Goal: Submit feedback/report problem: Submit feedback/report problem

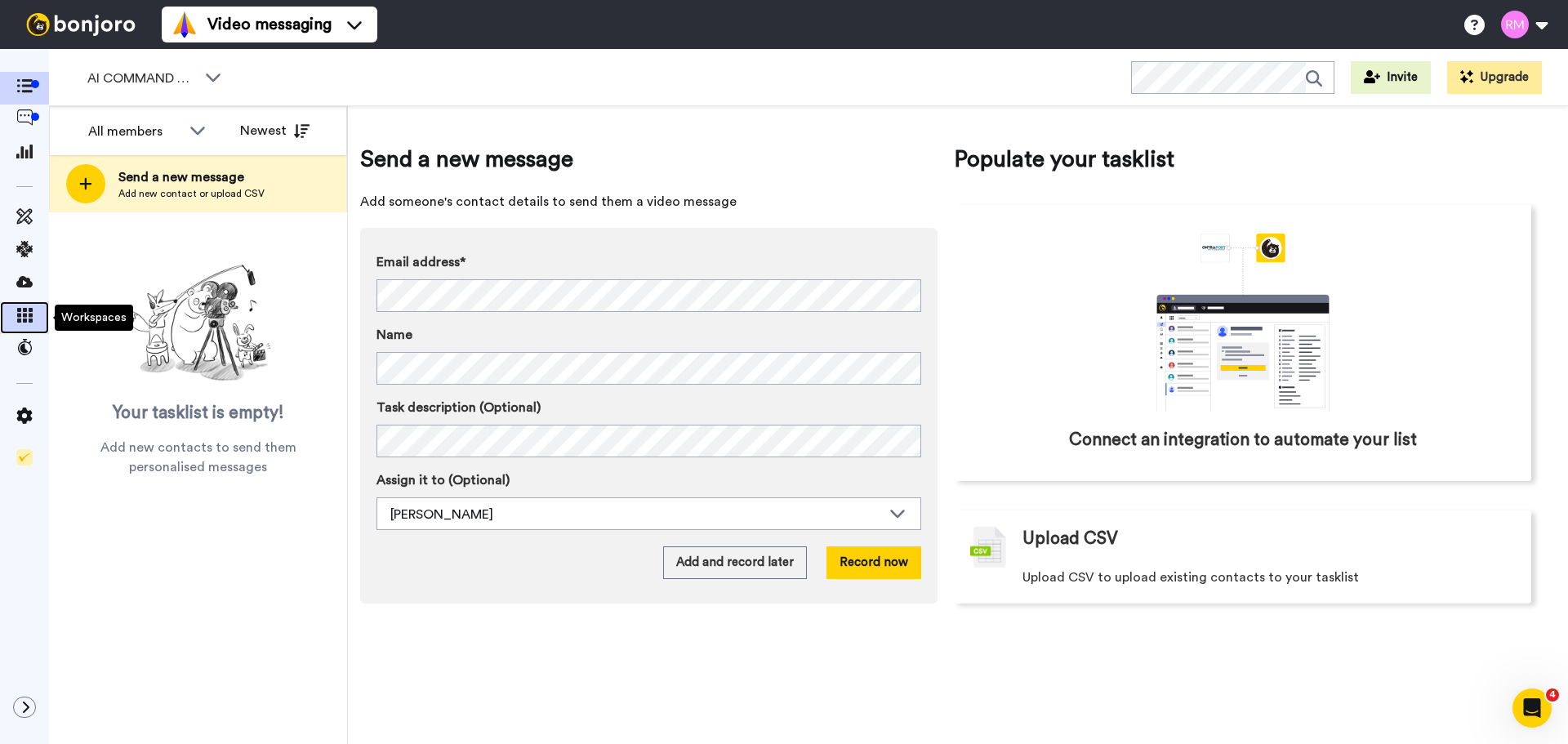
click at [16, 315] on icon at bounding box center [24, 315] width 16 height 15
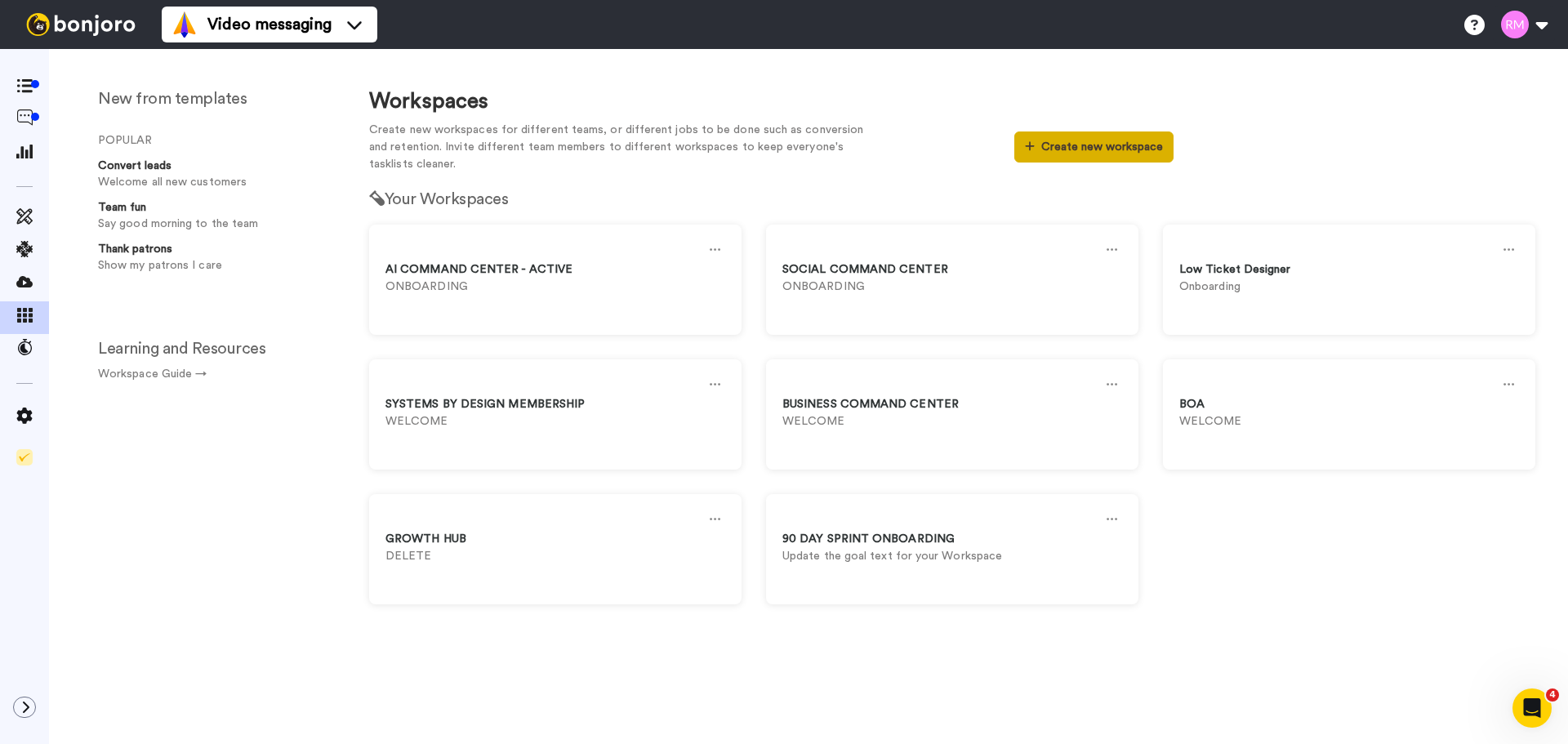
click at [1087, 148] on button "Create new workspace" at bounding box center [1094, 147] width 159 height 31
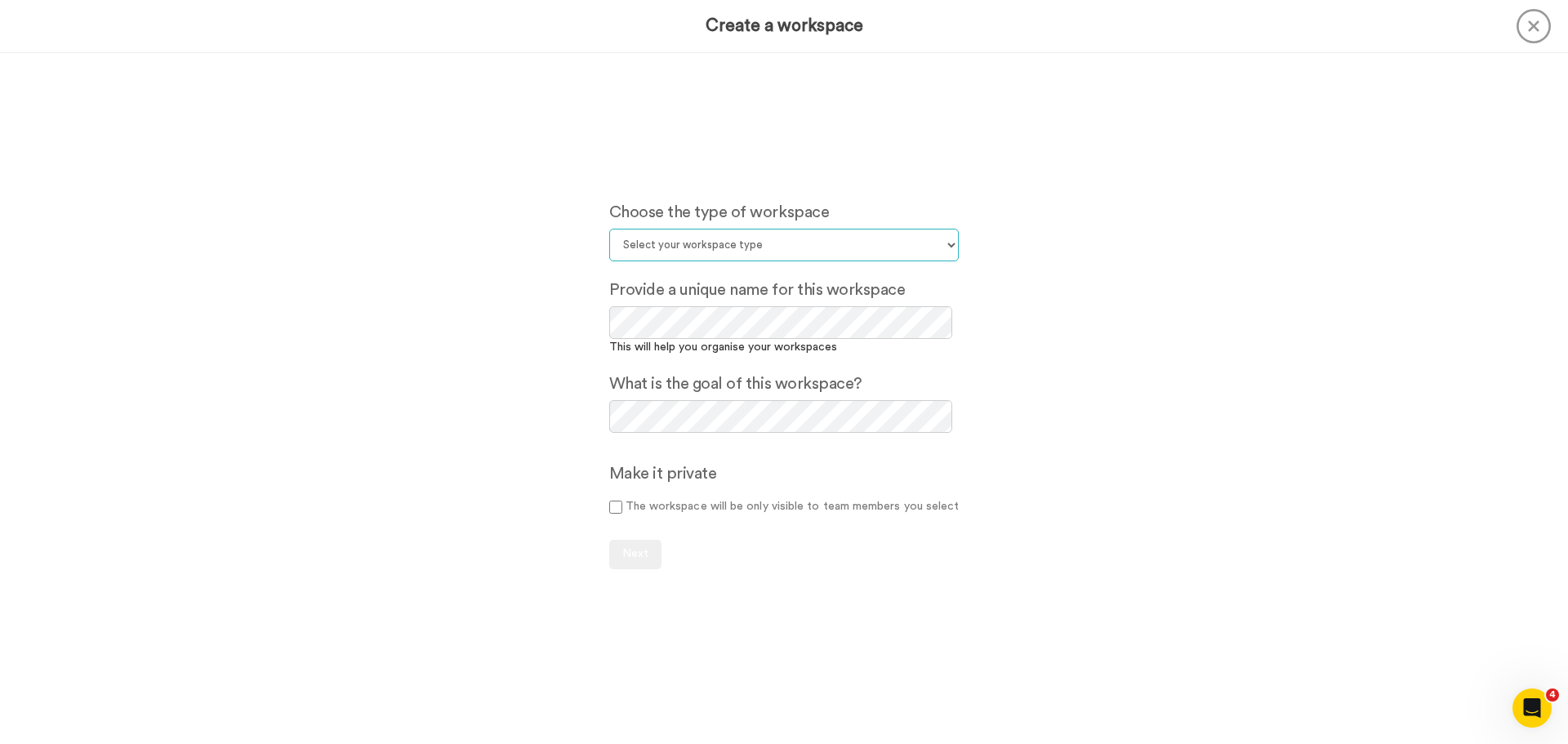
click at [751, 238] on select "Select your workspace type Default Onboarding Activation Retention Team updates…" at bounding box center [785, 245] width 351 height 33
select select "Onboarding"
click at [610, 229] on select "Select your workspace type Default Onboarding Activation Retention Team updates…" at bounding box center [785, 245] width 351 height 33
click at [643, 560] on button "Next" at bounding box center [636, 554] width 52 height 29
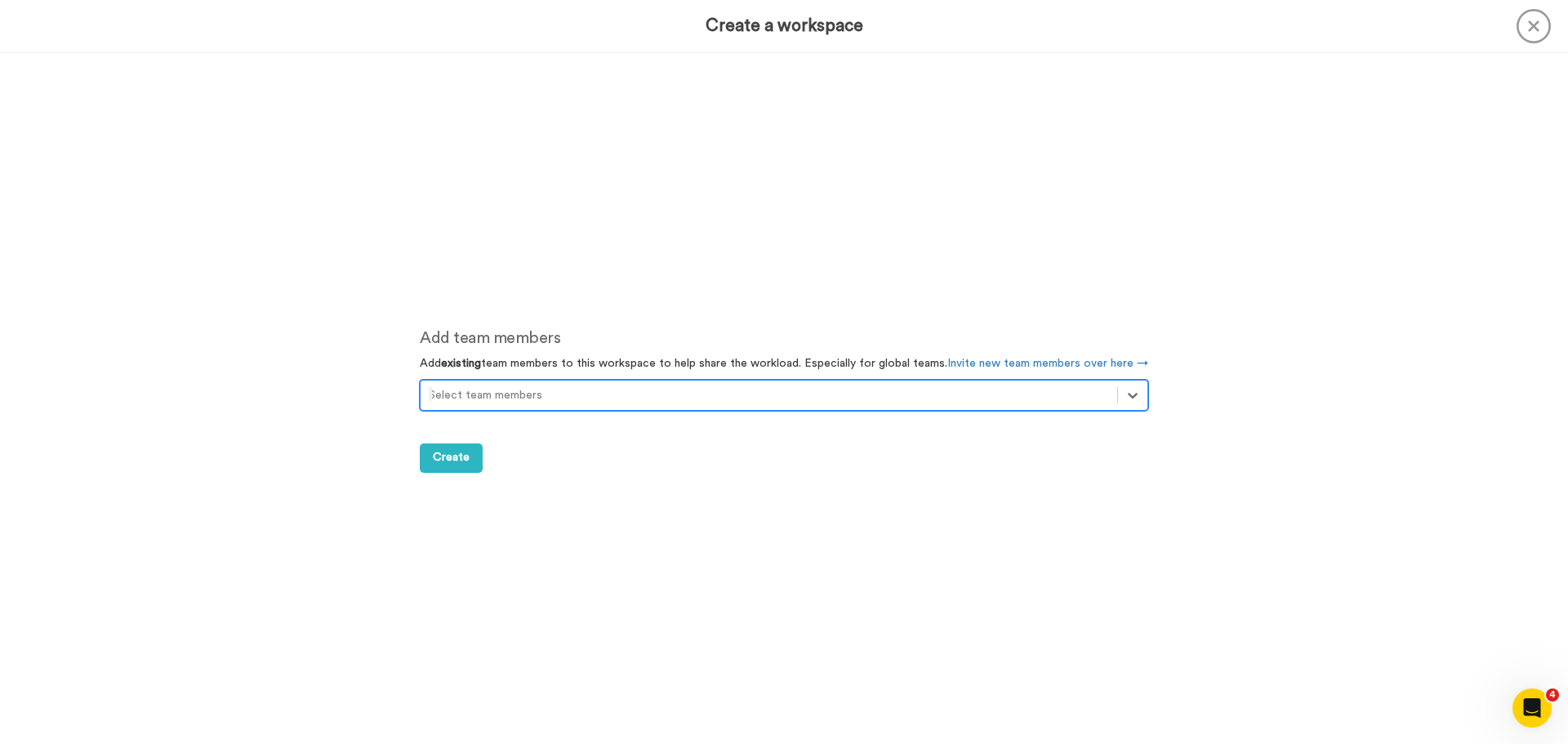
scroll to position [691, 0]
click at [502, 392] on div at bounding box center [769, 394] width 680 height 19
click at [598, 388] on div at bounding box center [769, 394] width 680 height 19
click at [445, 454] on span "Create" at bounding box center [452, 456] width 37 height 12
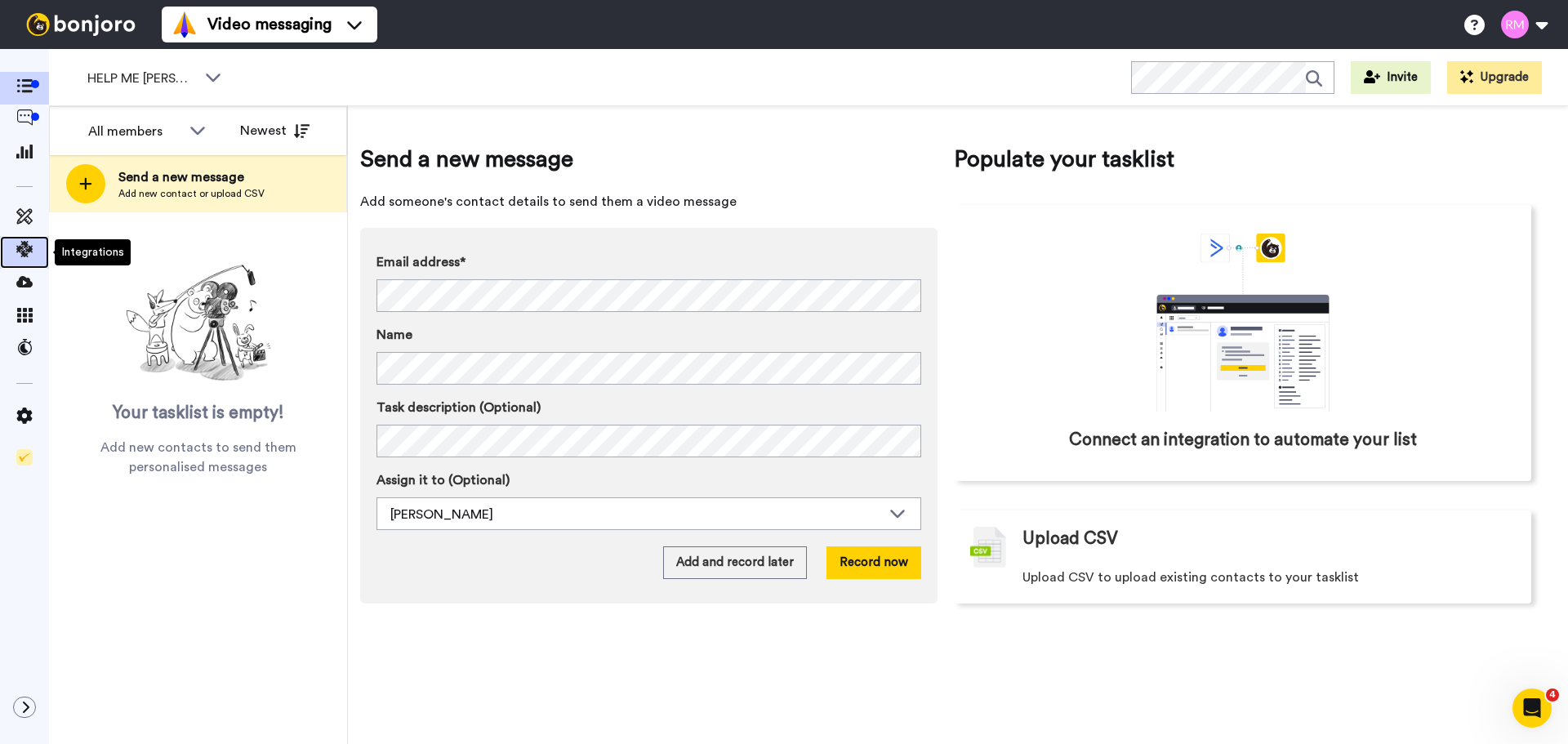
click at [22, 253] on icon at bounding box center [24, 249] width 16 height 16
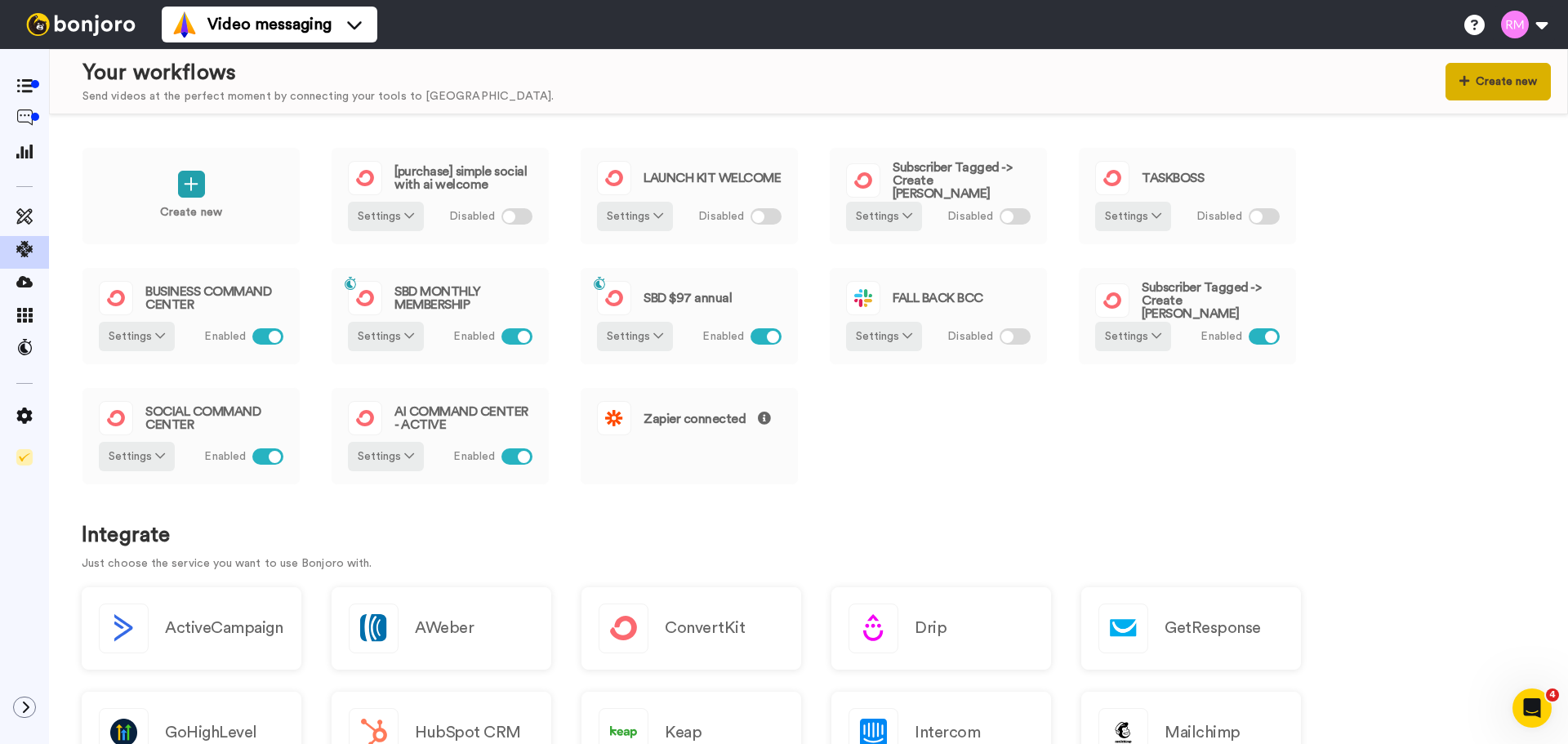
click at [1507, 89] on button "Create new" at bounding box center [1498, 81] width 106 height 38
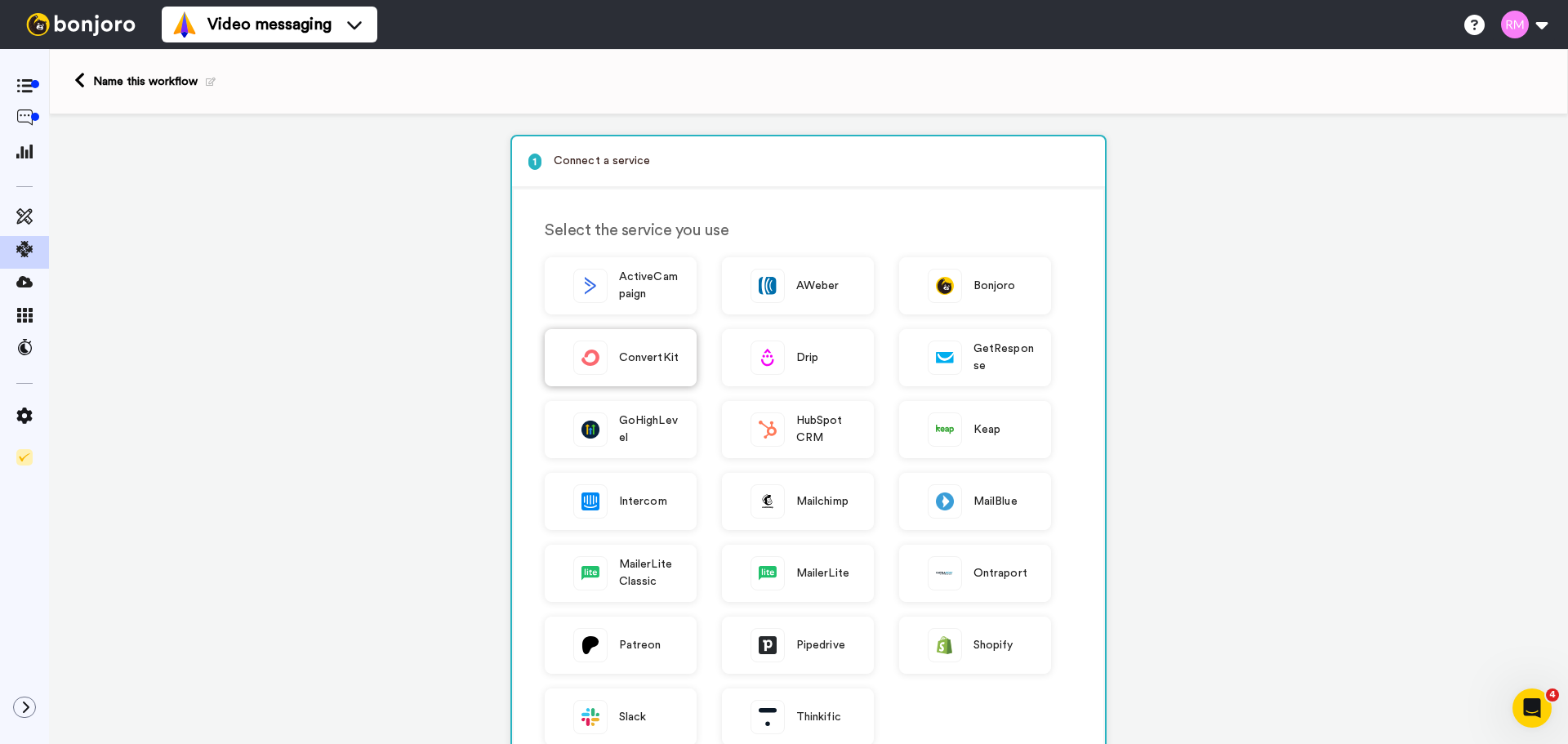
click at [625, 346] on div "ConvertKit" at bounding box center [620, 357] width 152 height 57
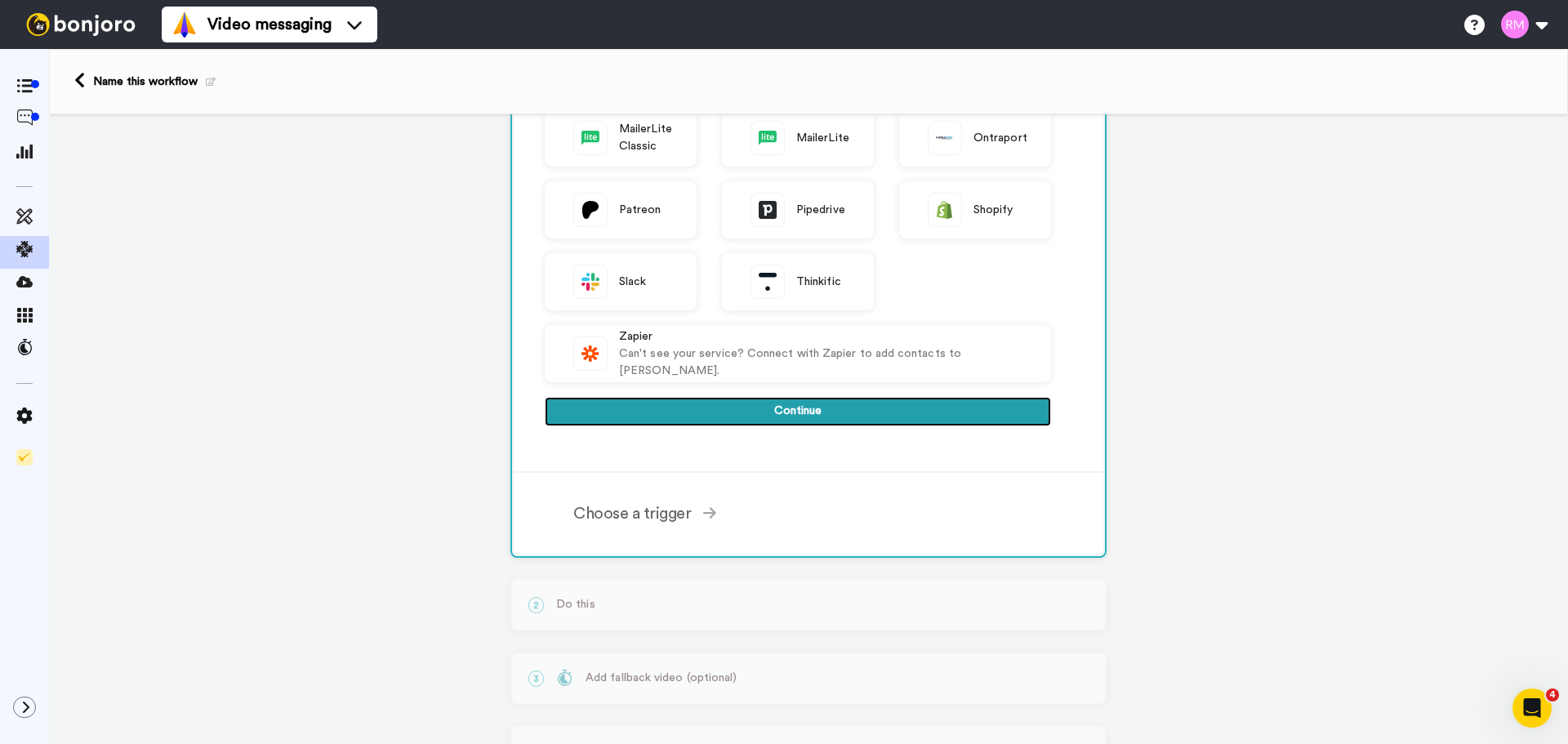
click at [876, 403] on button "Continue" at bounding box center [798, 412] width 507 height 29
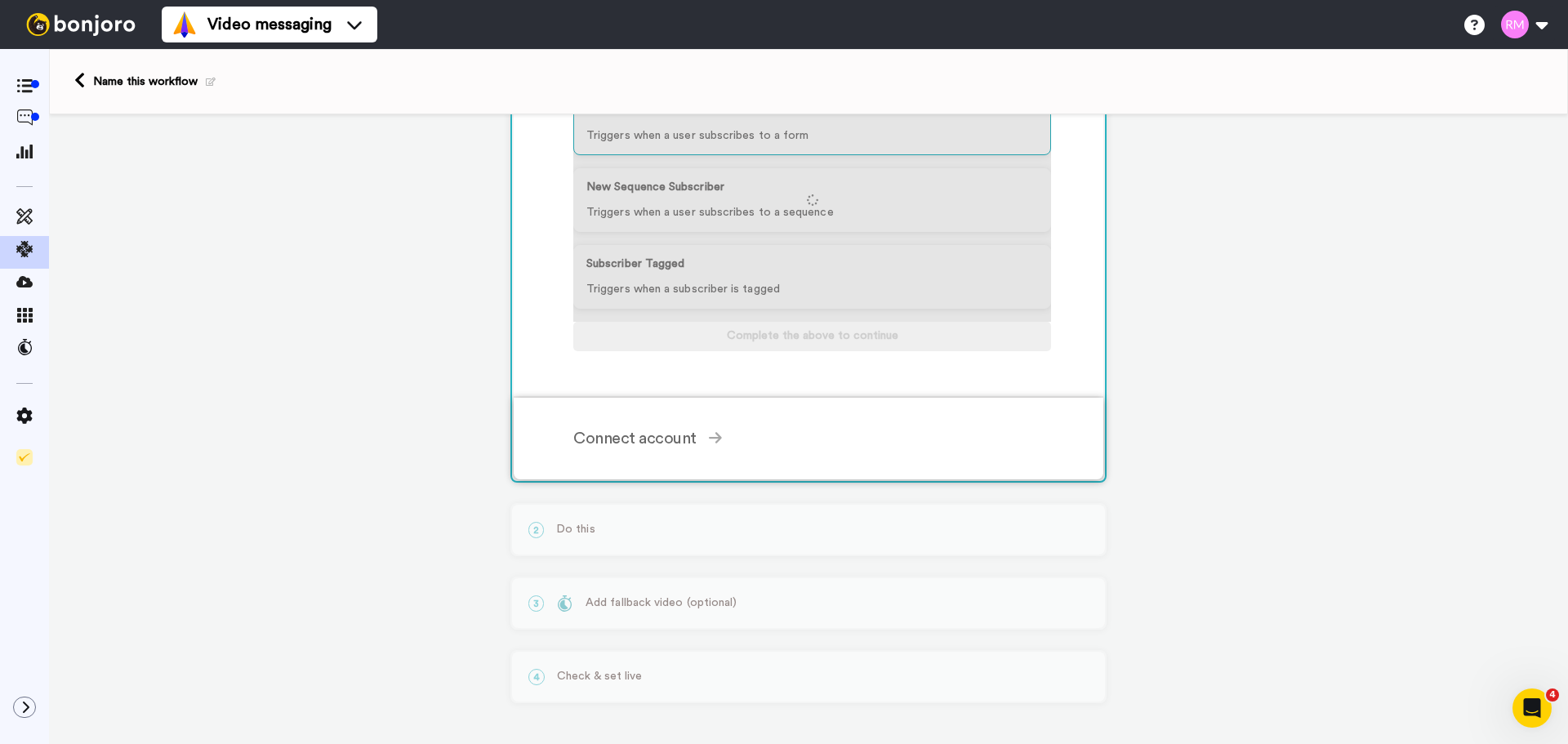
scroll to position [244, 0]
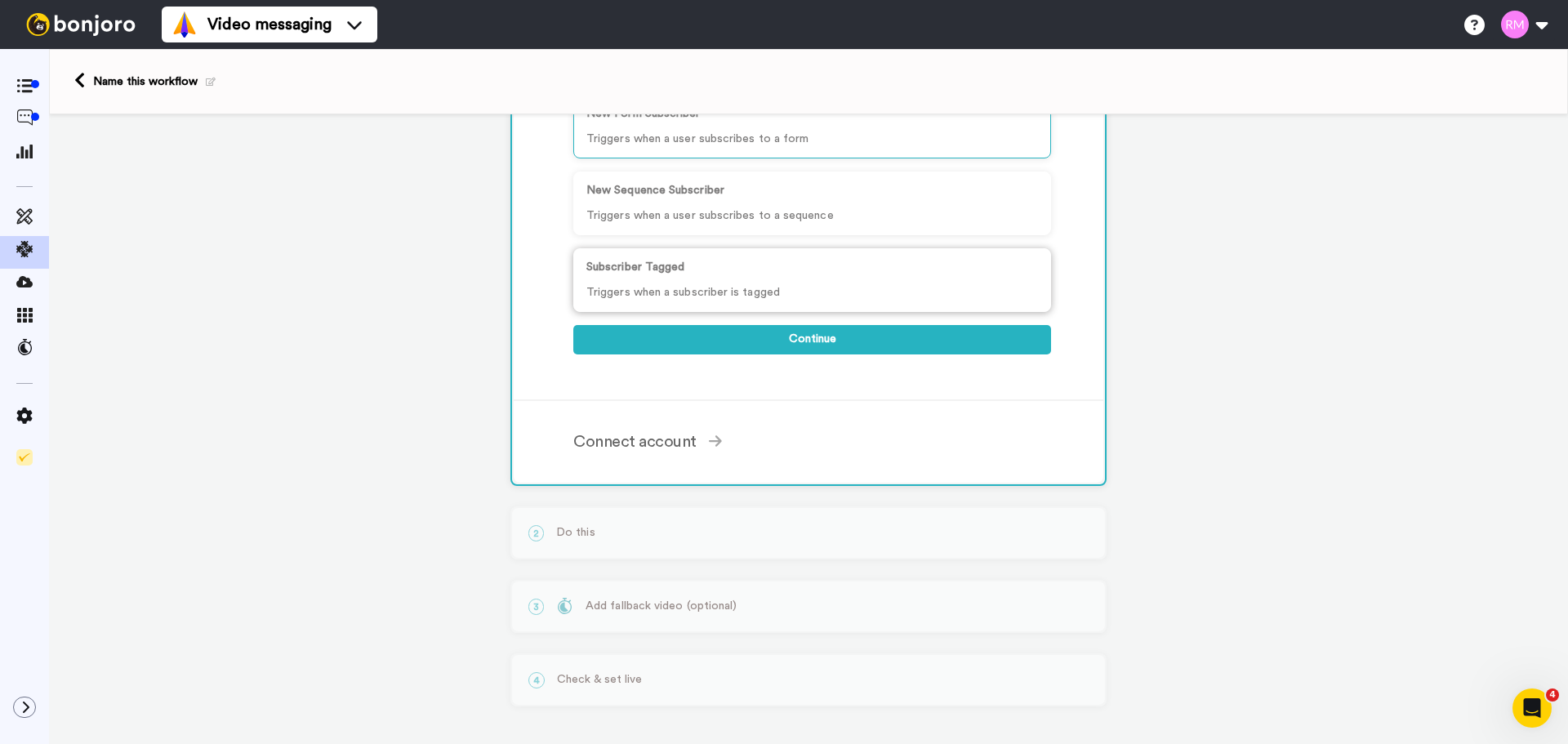
click at [707, 263] on p "Subscriber Tagged" at bounding box center [812, 267] width 452 height 17
click at [842, 338] on button "Continue" at bounding box center [812, 339] width 478 height 29
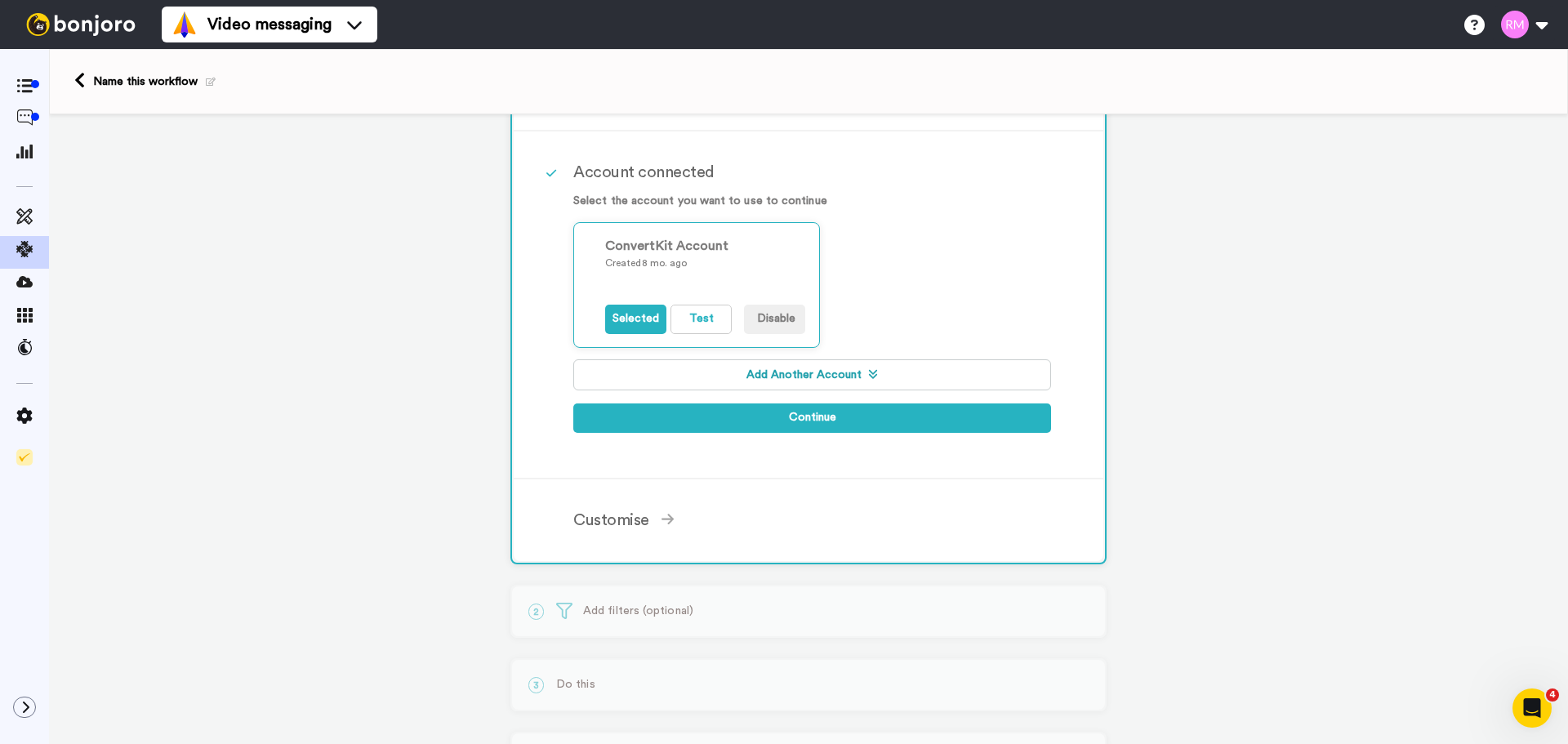
scroll to position [221, 0]
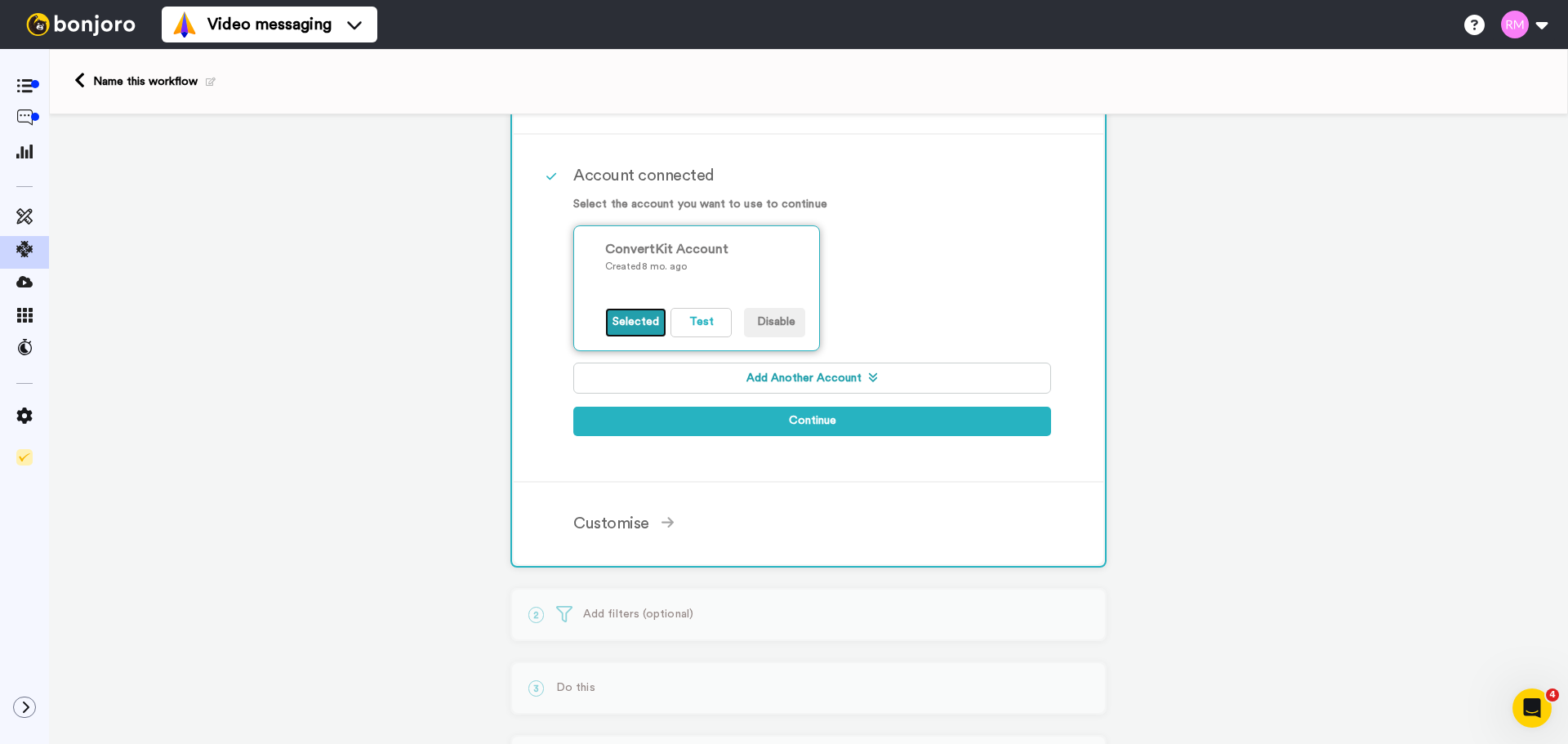
click at [627, 319] on button "Selected" at bounding box center [636, 323] width 61 height 29
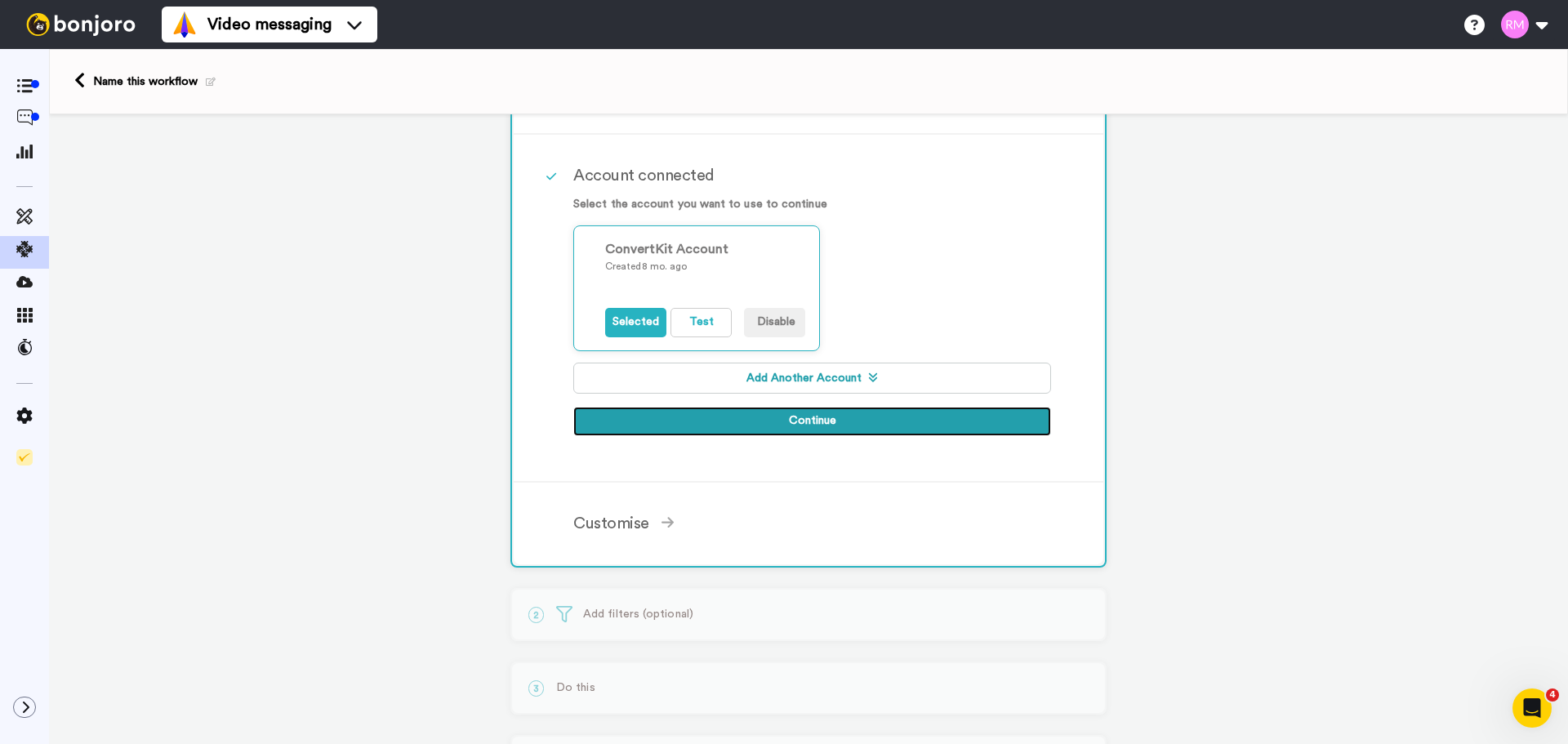
click at [817, 423] on button "Continue" at bounding box center [812, 421] width 478 height 29
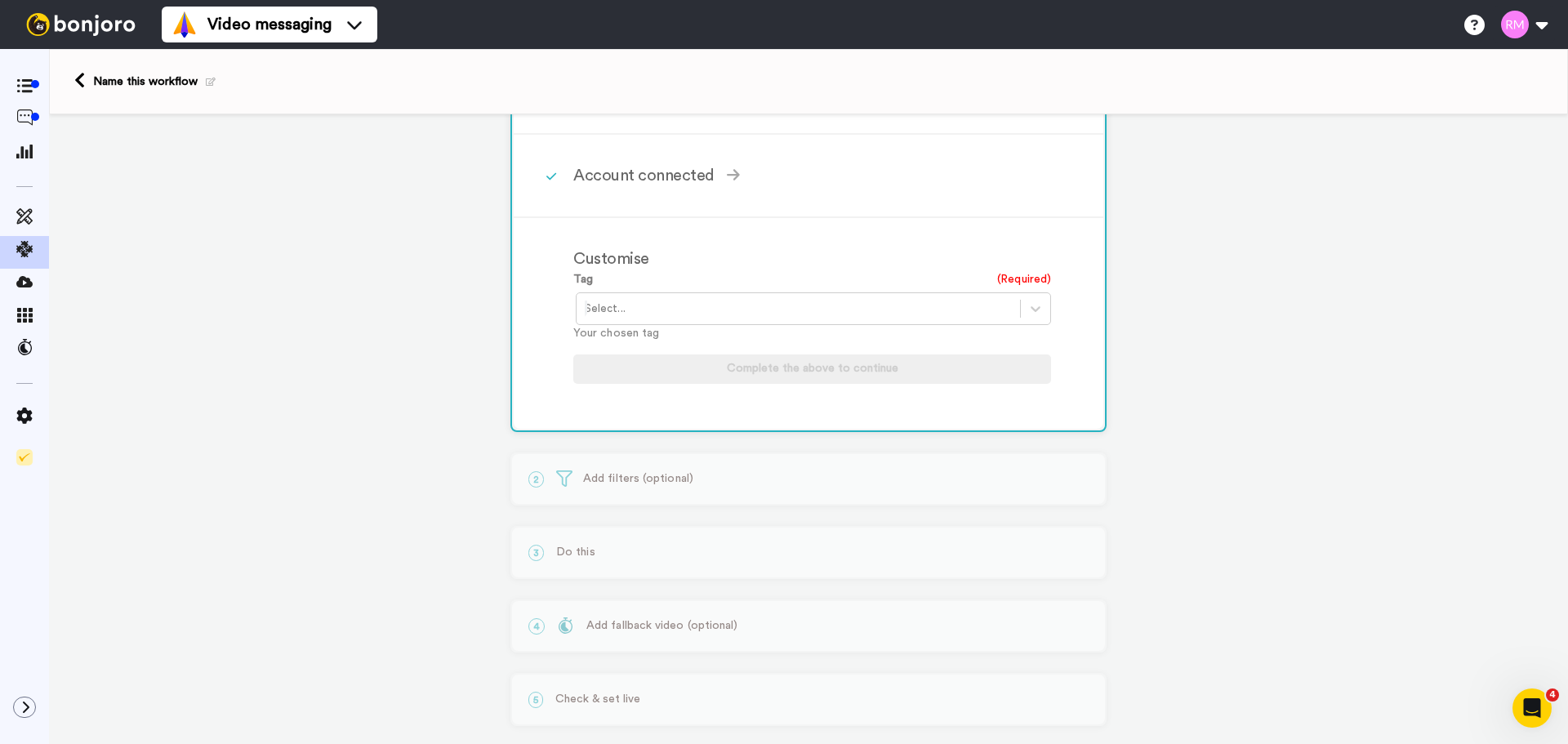
click at [653, 305] on div at bounding box center [799, 309] width 427 height 19
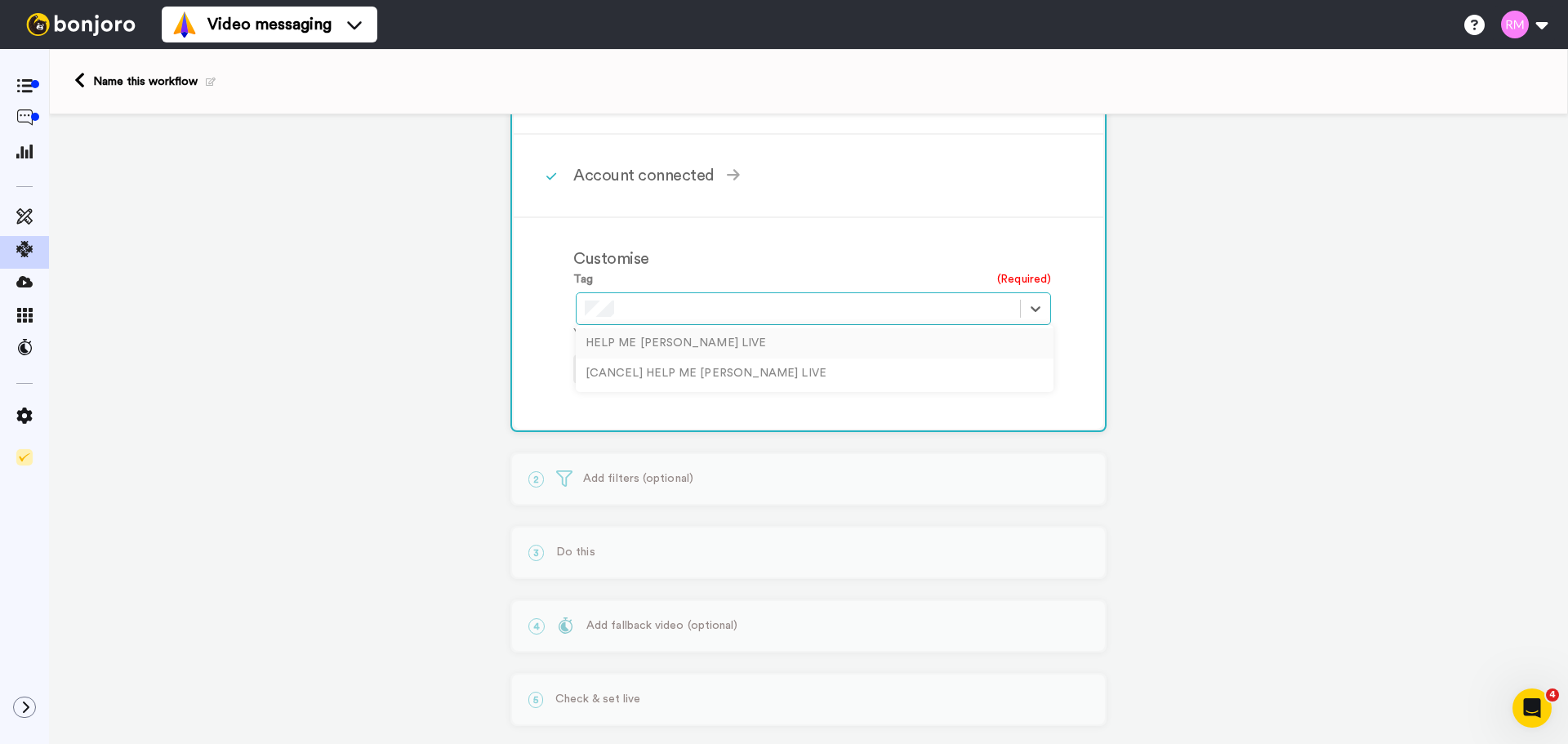
click at [665, 336] on div "HELP ME RHONDA LIVE" at bounding box center [814, 343] width 478 height 30
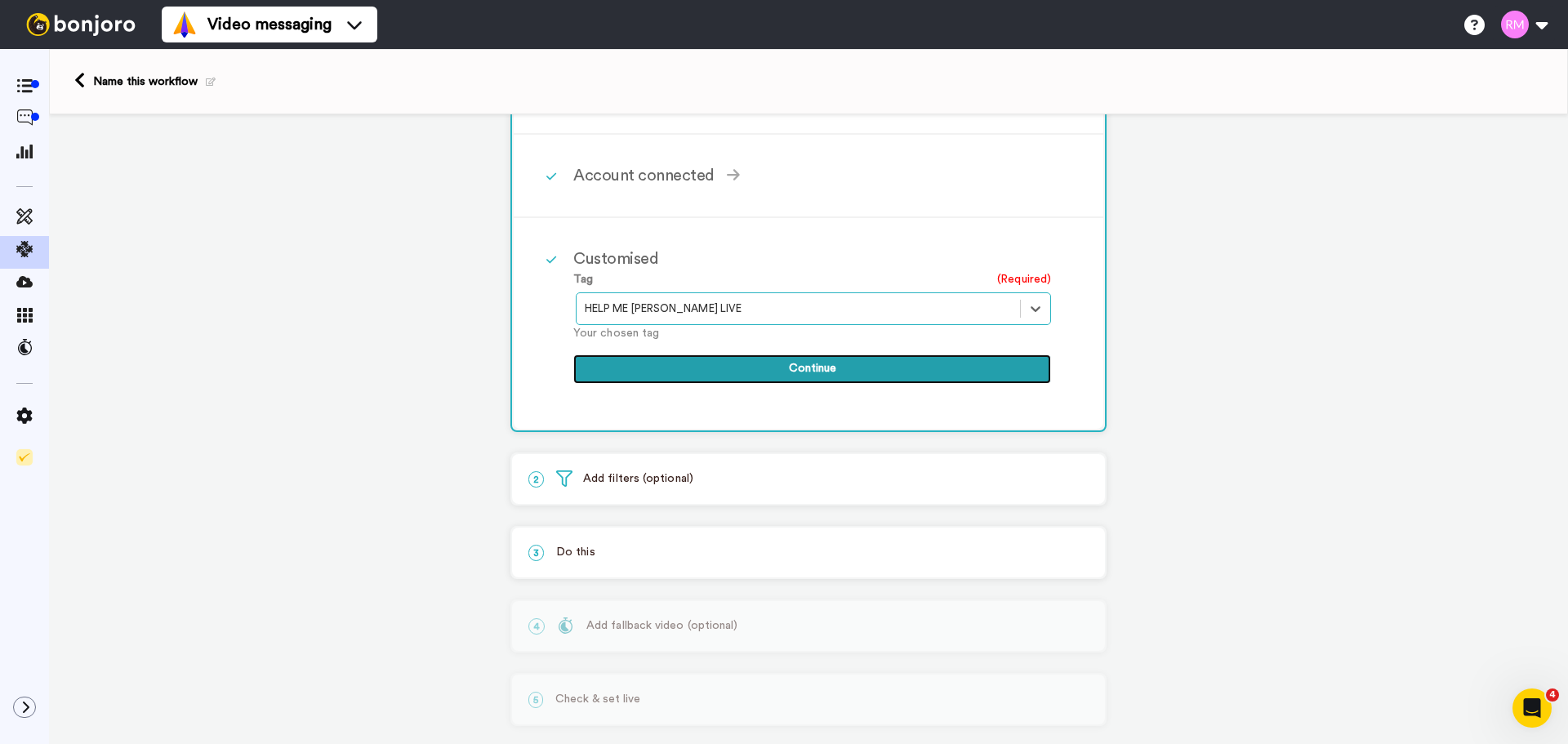
click at [803, 367] on button "Continue" at bounding box center [812, 369] width 478 height 29
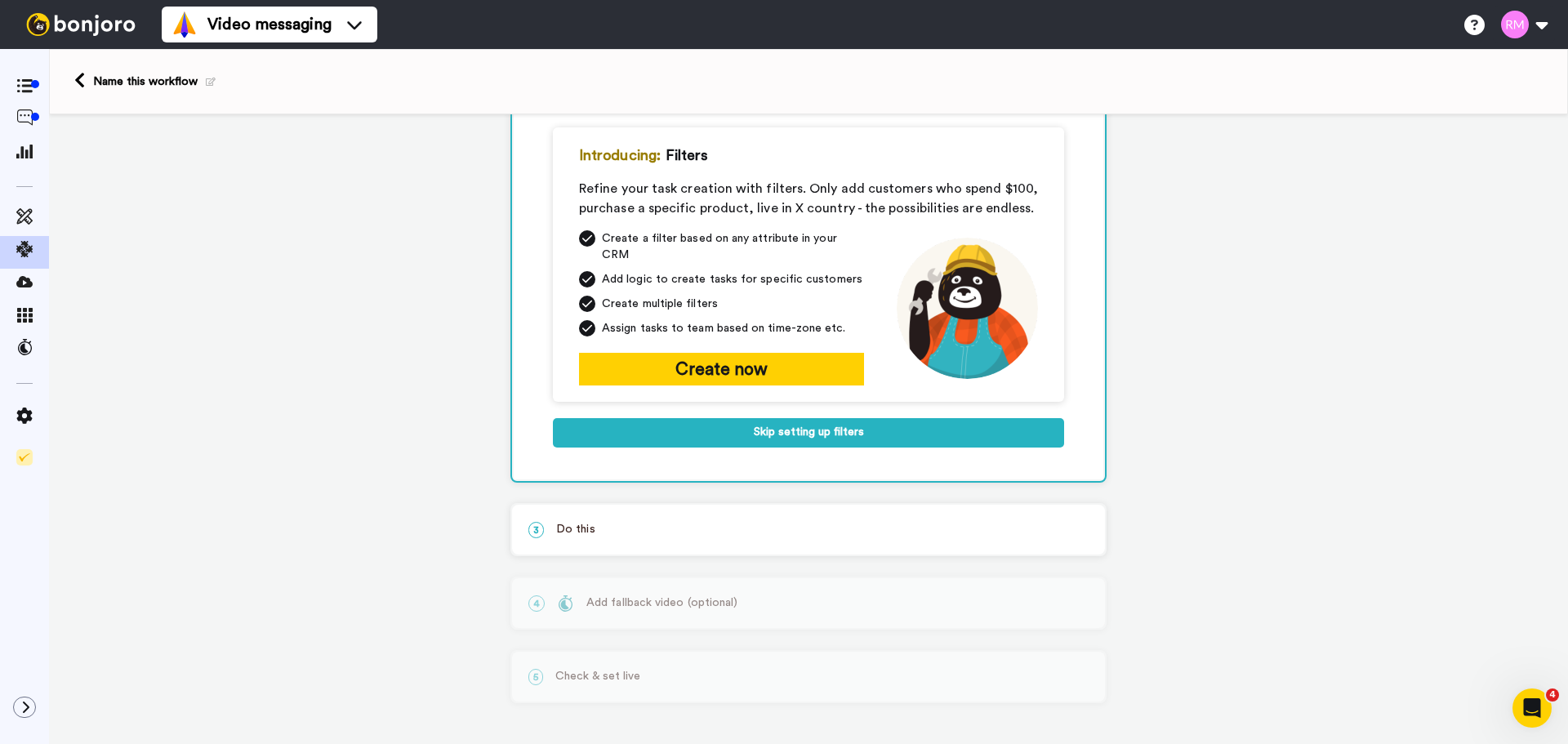
scroll to position [82, 0]
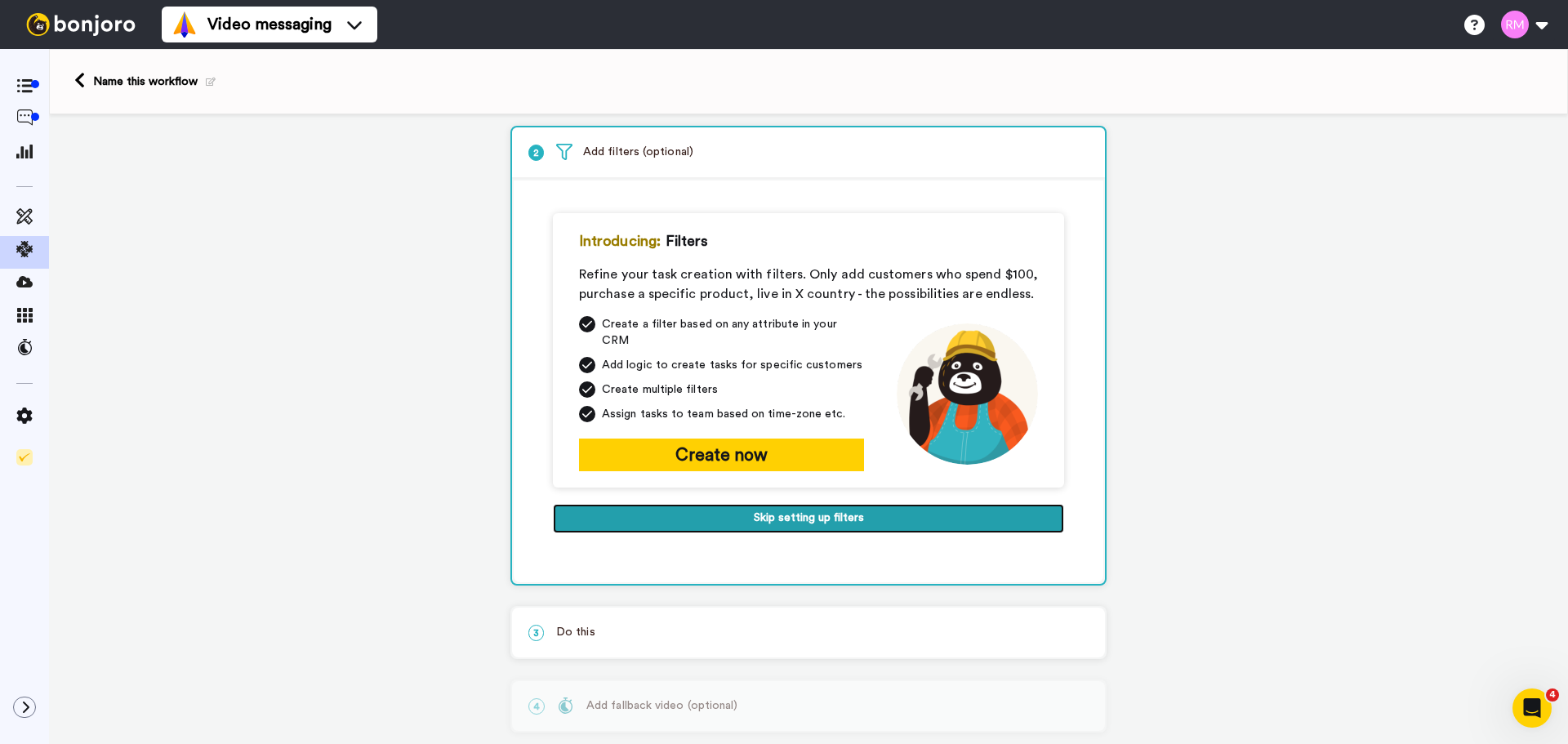
click at [793, 504] on button "Skip setting up filters" at bounding box center [809, 518] width 512 height 29
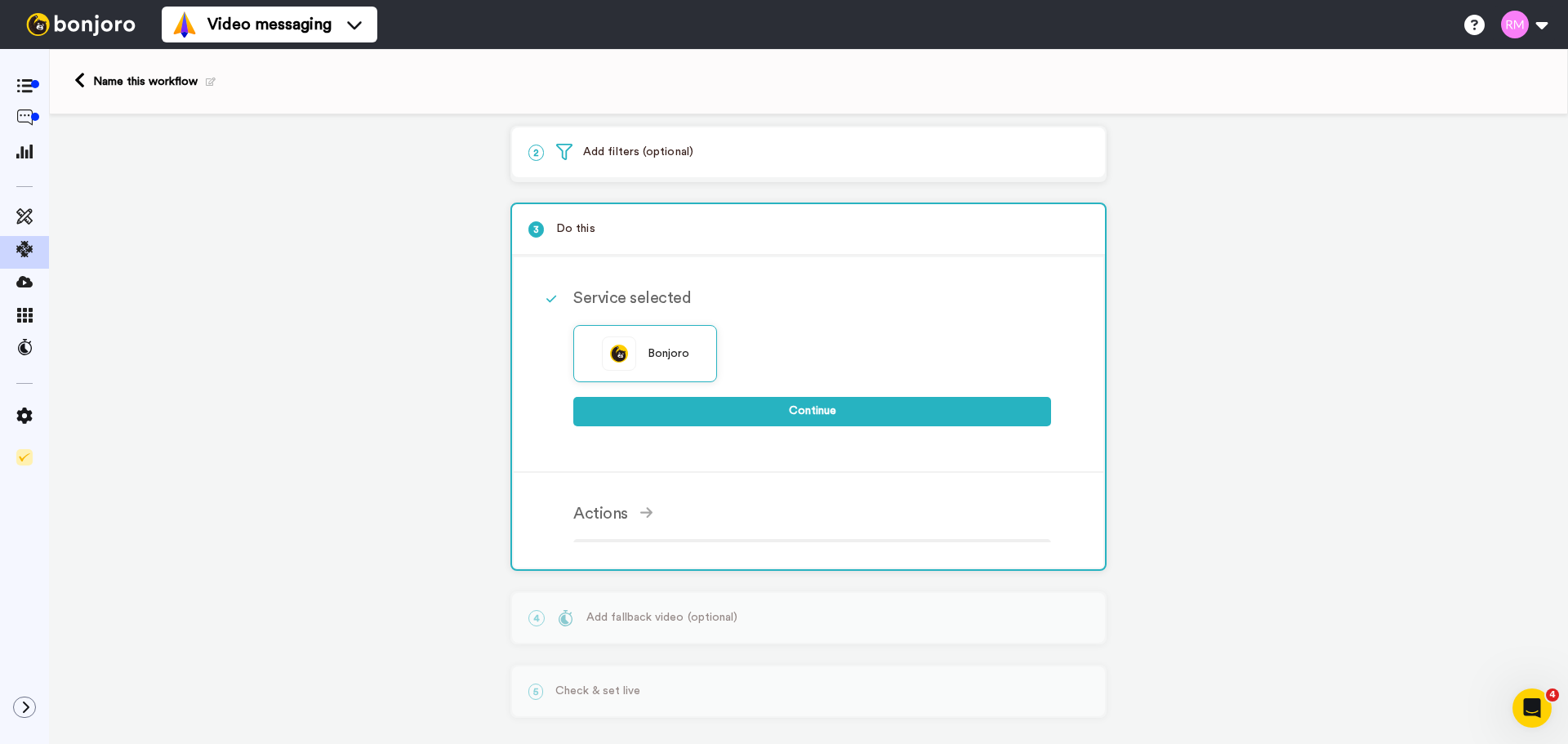
scroll to position [80, 0]
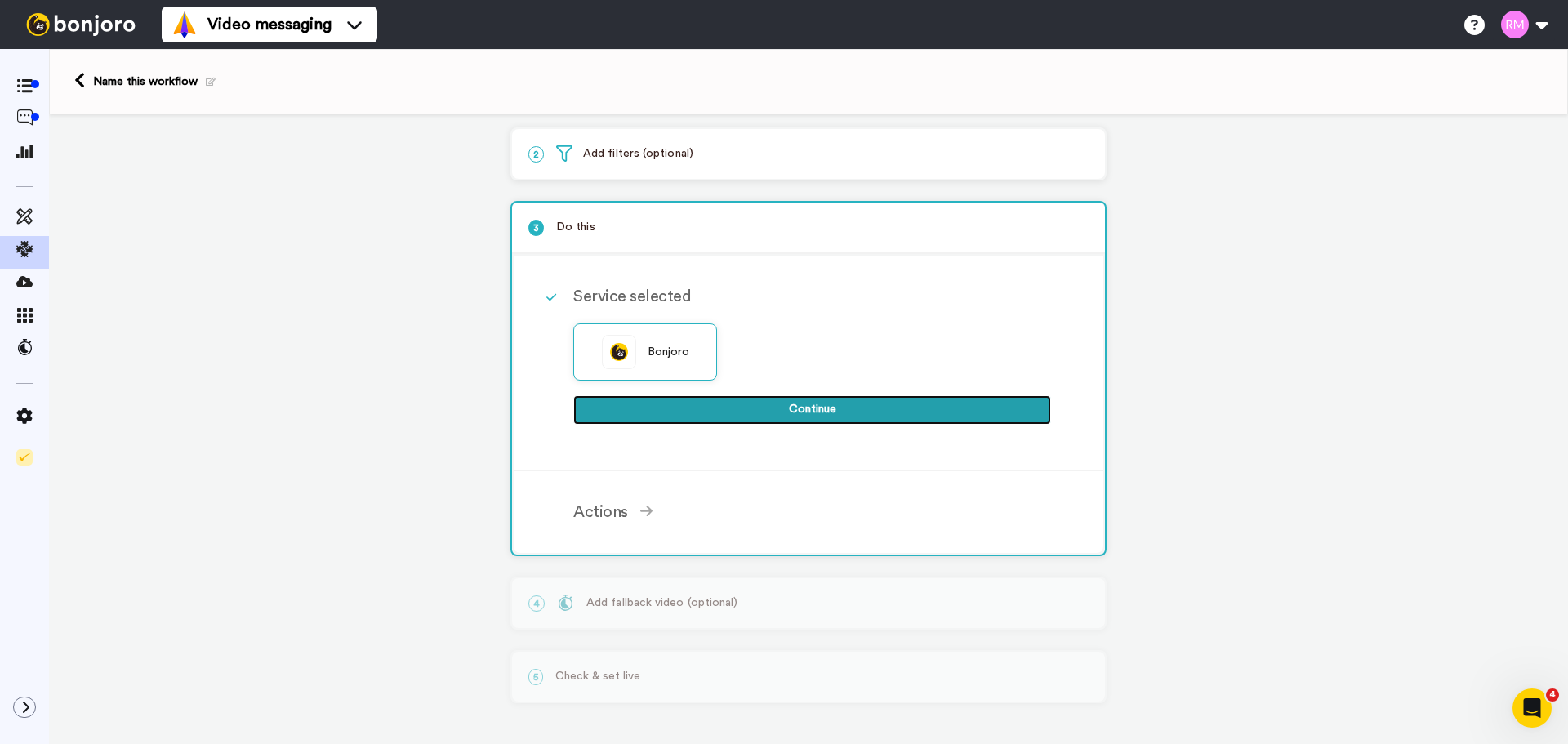
click at [811, 410] on button "Continue" at bounding box center [812, 410] width 478 height 29
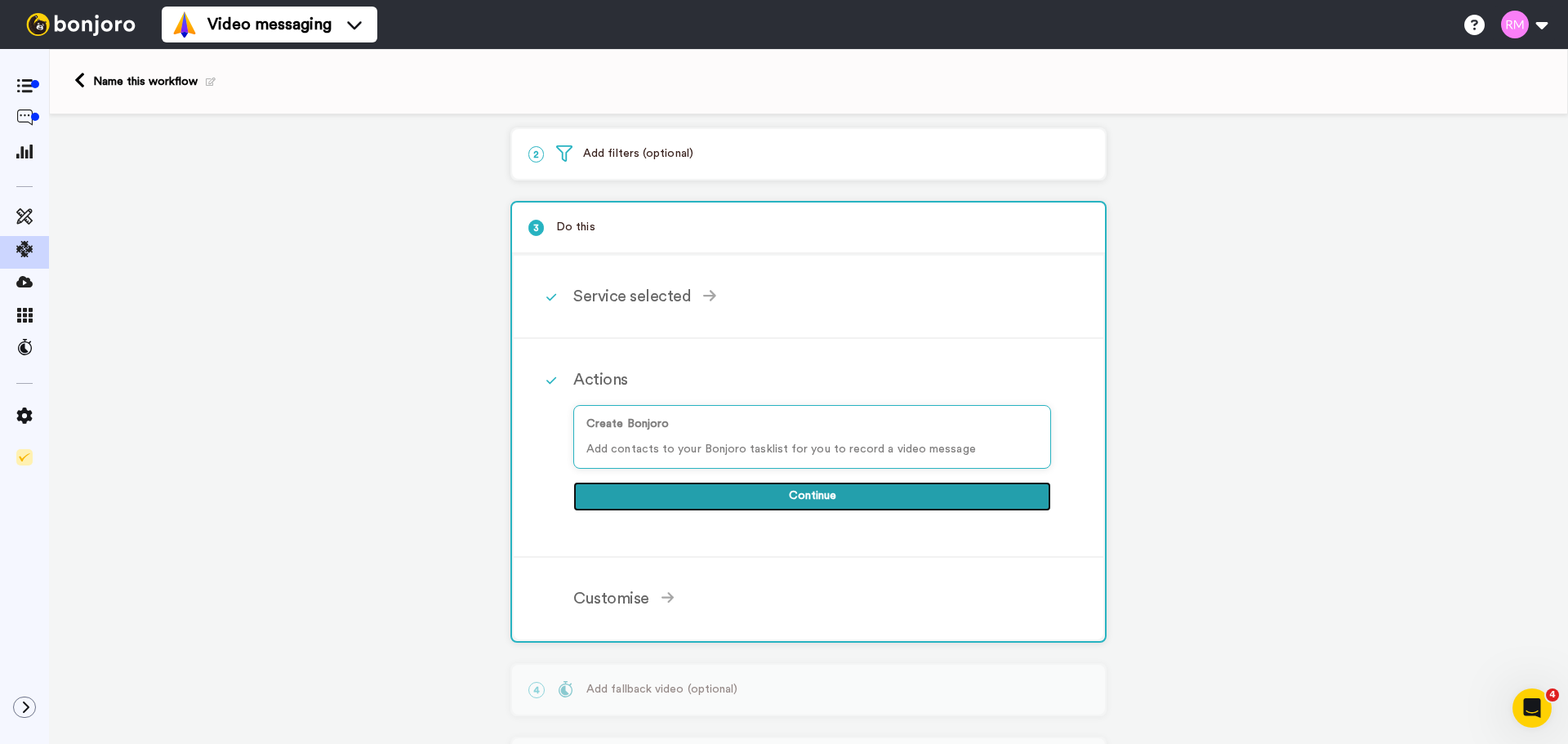
click at [796, 496] on button "Continue" at bounding box center [812, 496] width 478 height 29
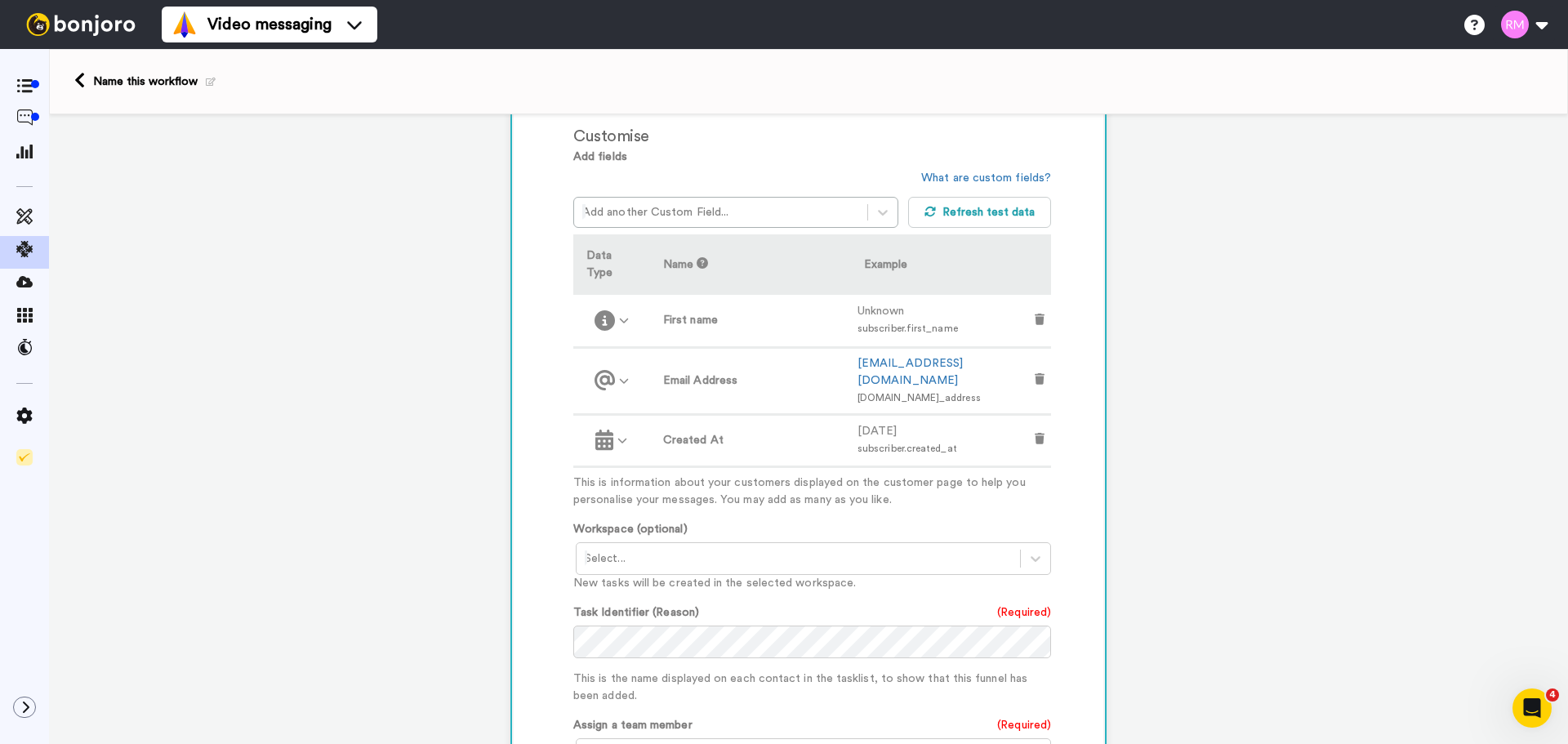
scroll to position [543, 0]
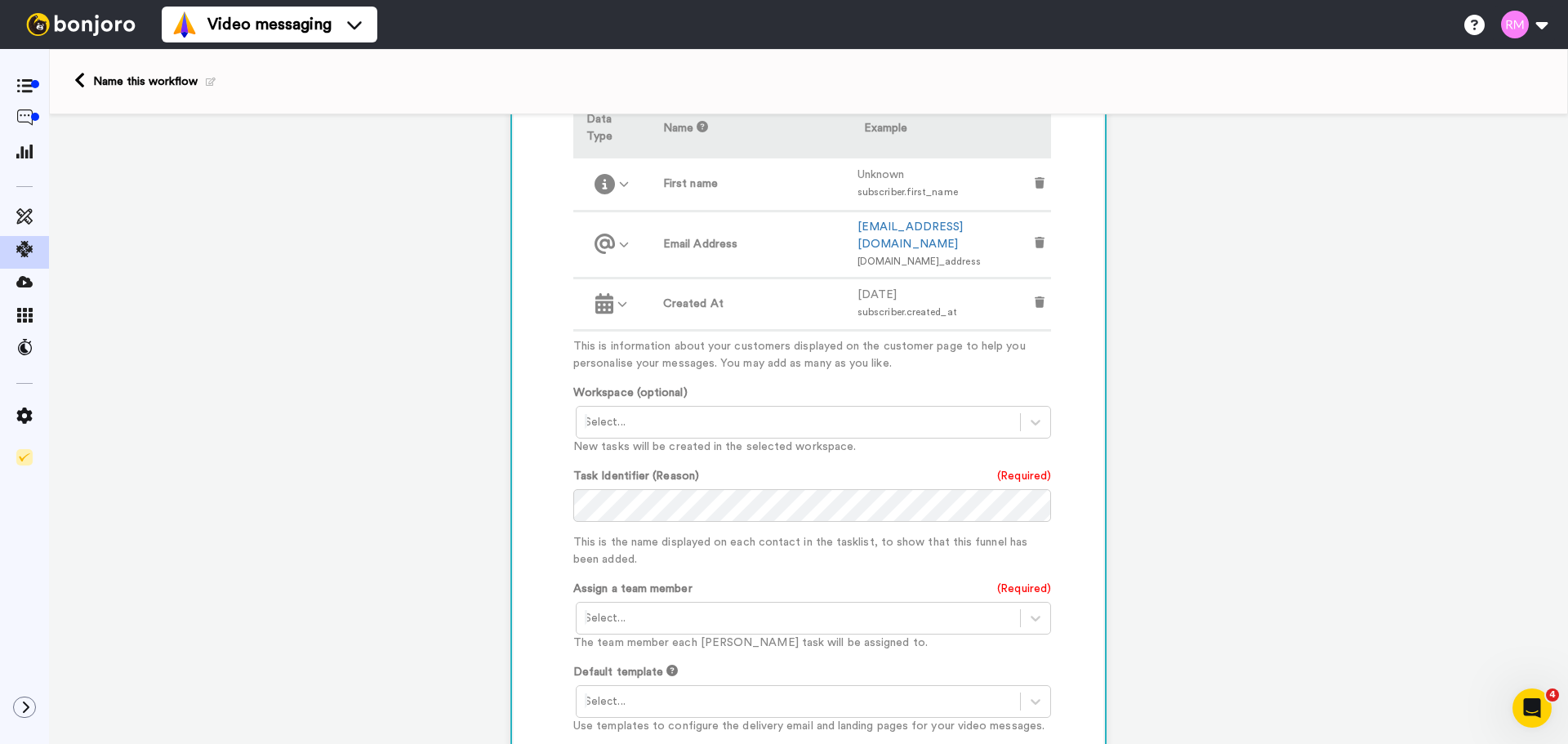
click at [814, 413] on div at bounding box center [799, 422] width 427 height 19
click at [806, 442] on div "HELP ME RHONDA LIVE <Onboarding>" at bounding box center [814, 456] width 478 height 30
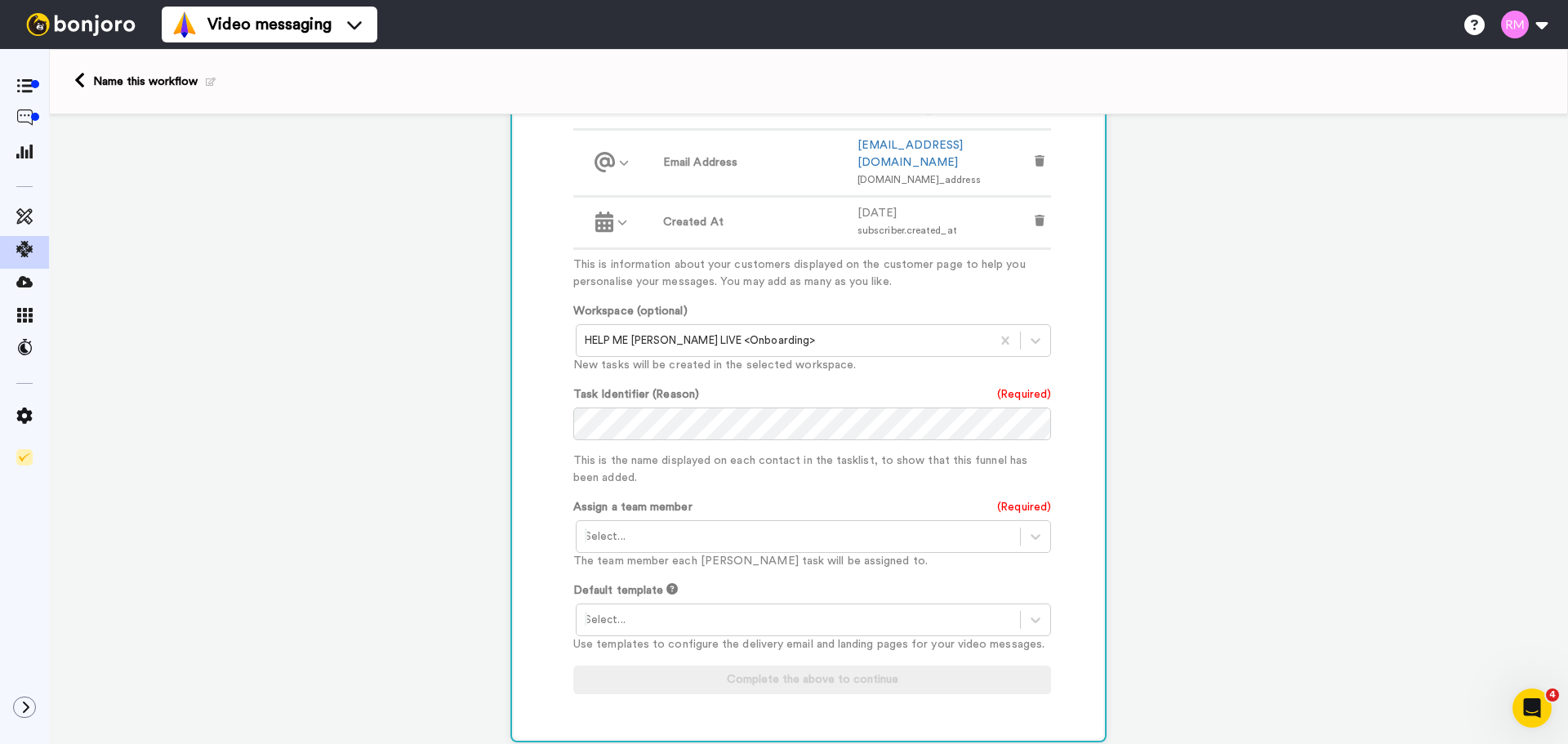
click at [774, 527] on div at bounding box center [799, 537] width 427 height 19
click at [700, 556] on div "Rhonda Melogy <multitaskingmaven@gmail.com>" at bounding box center [814, 571] width 478 height 30
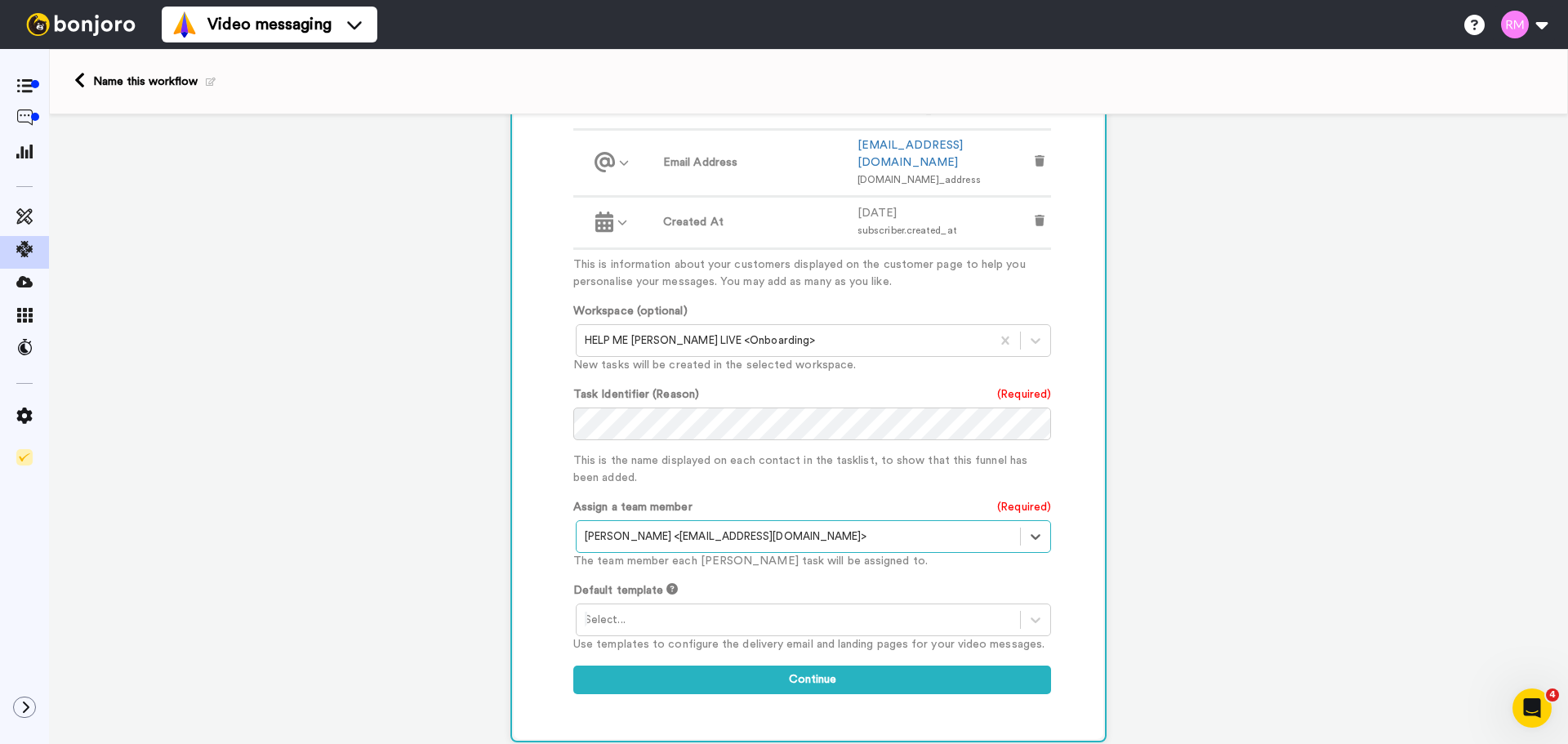
click at [803, 610] on div at bounding box center [799, 620] width 427 height 19
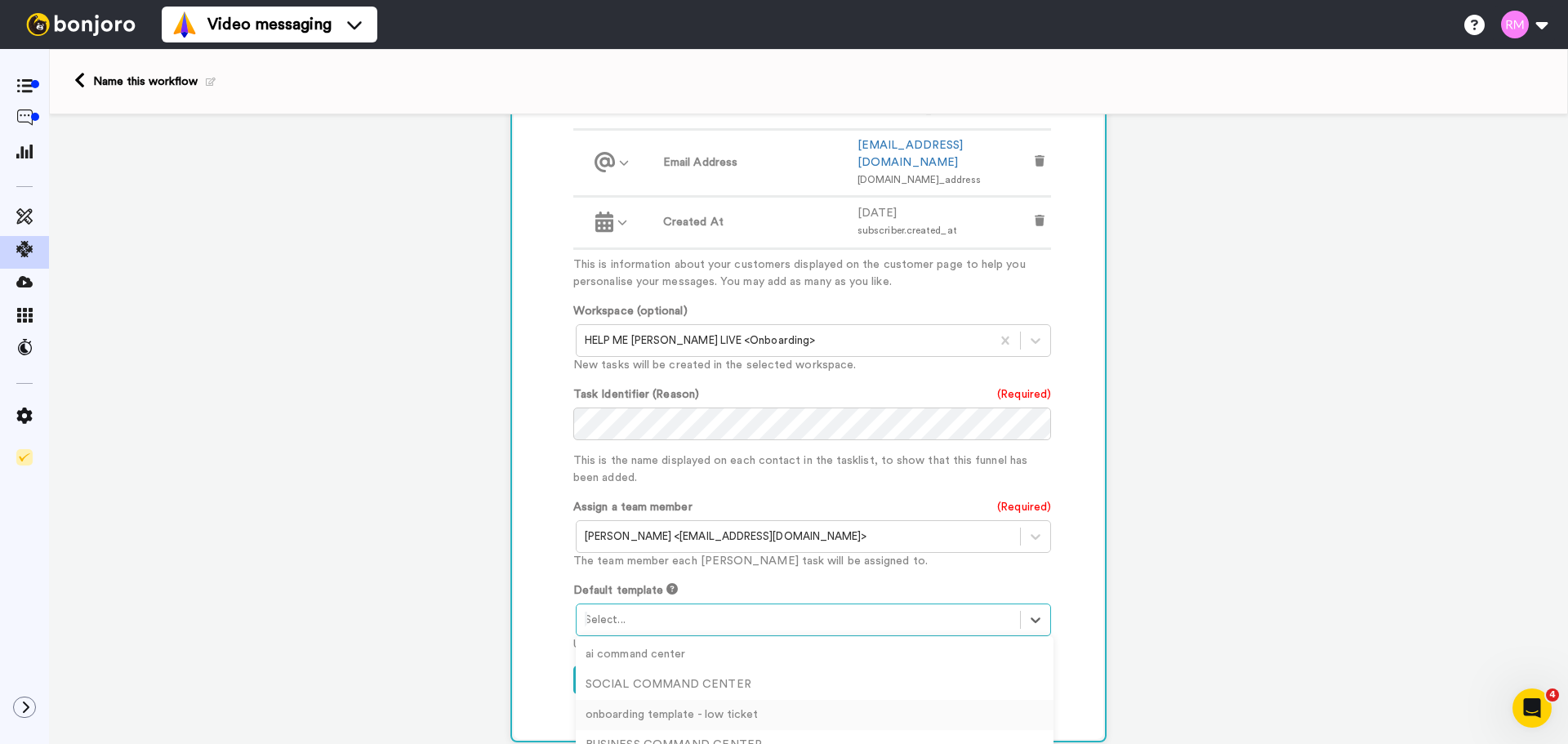
click at [741, 699] on div "onboarding template - low ticket" at bounding box center [814, 714] width 478 height 30
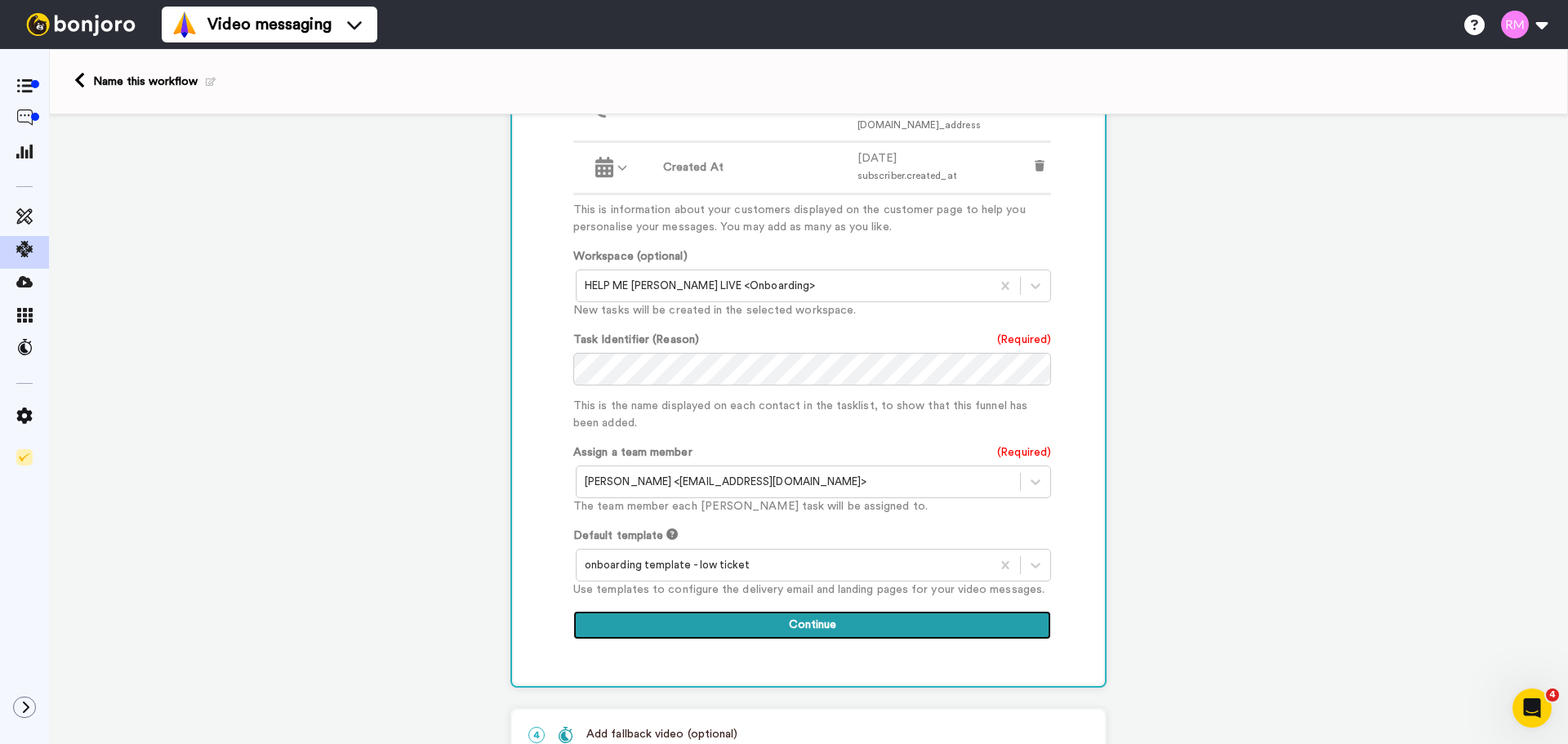
click at [825, 611] on button "Continue" at bounding box center [812, 626] width 478 height 29
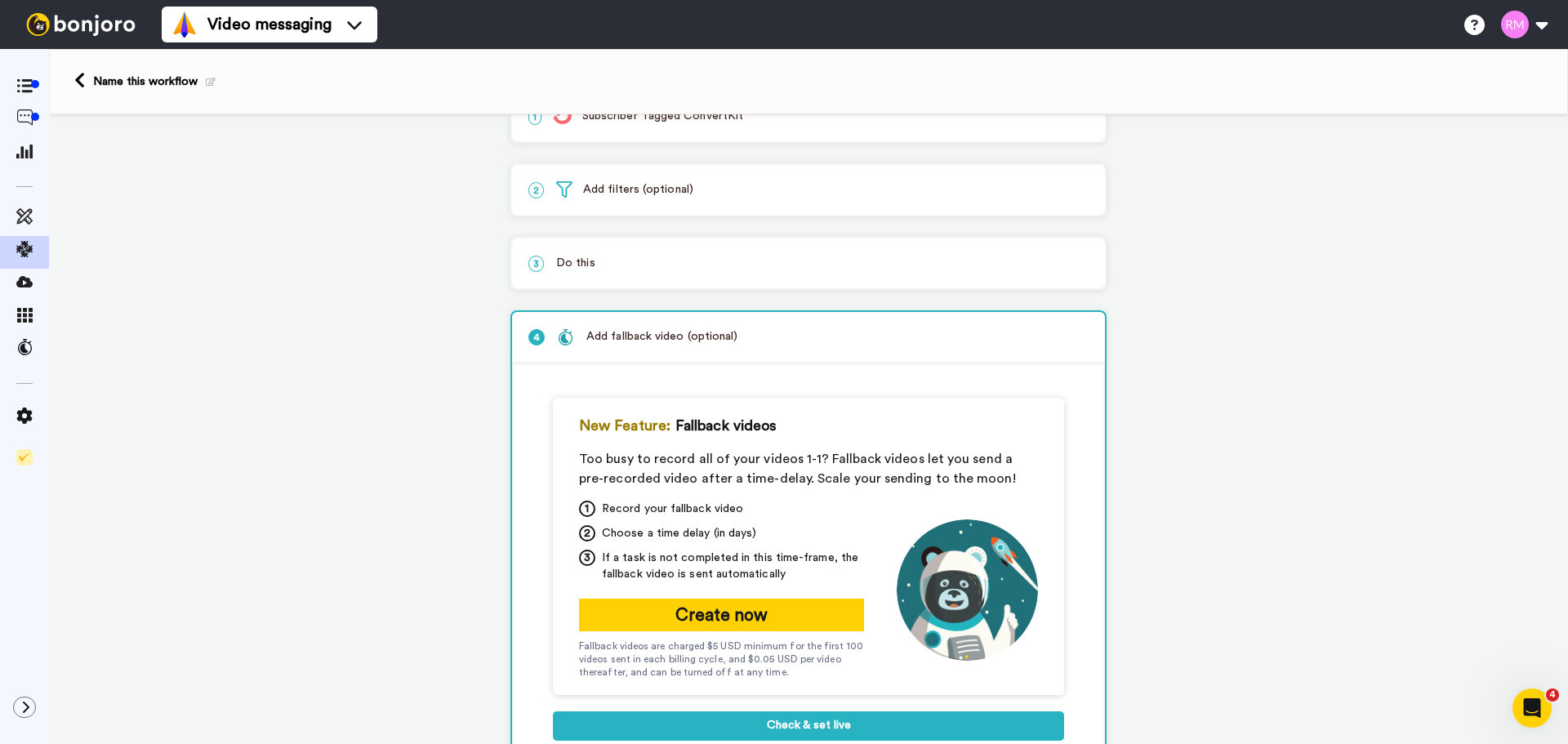
scroll to position [0, 0]
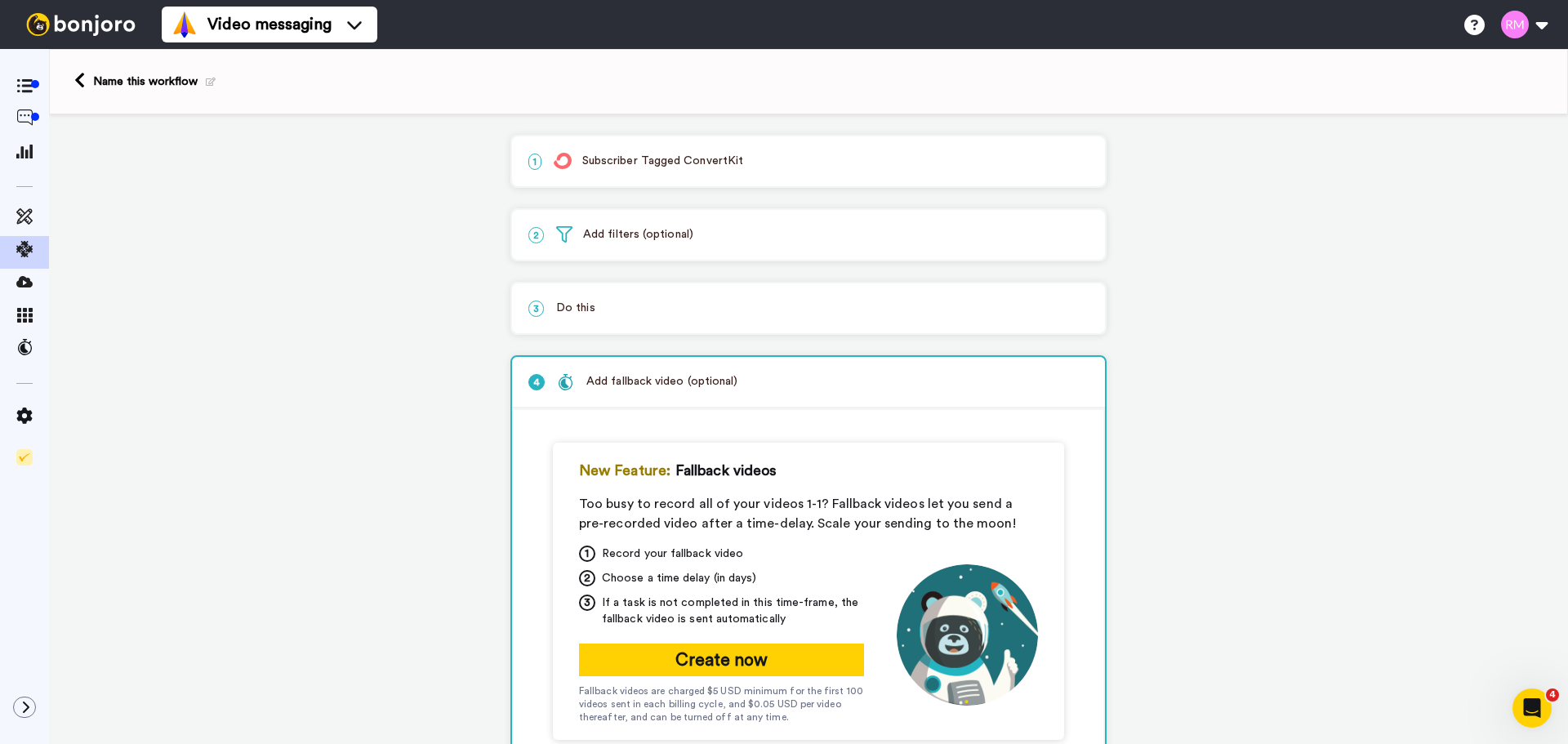
click at [756, 309] on p "3 Do this" at bounding box center [808, 308] width 560 height 17
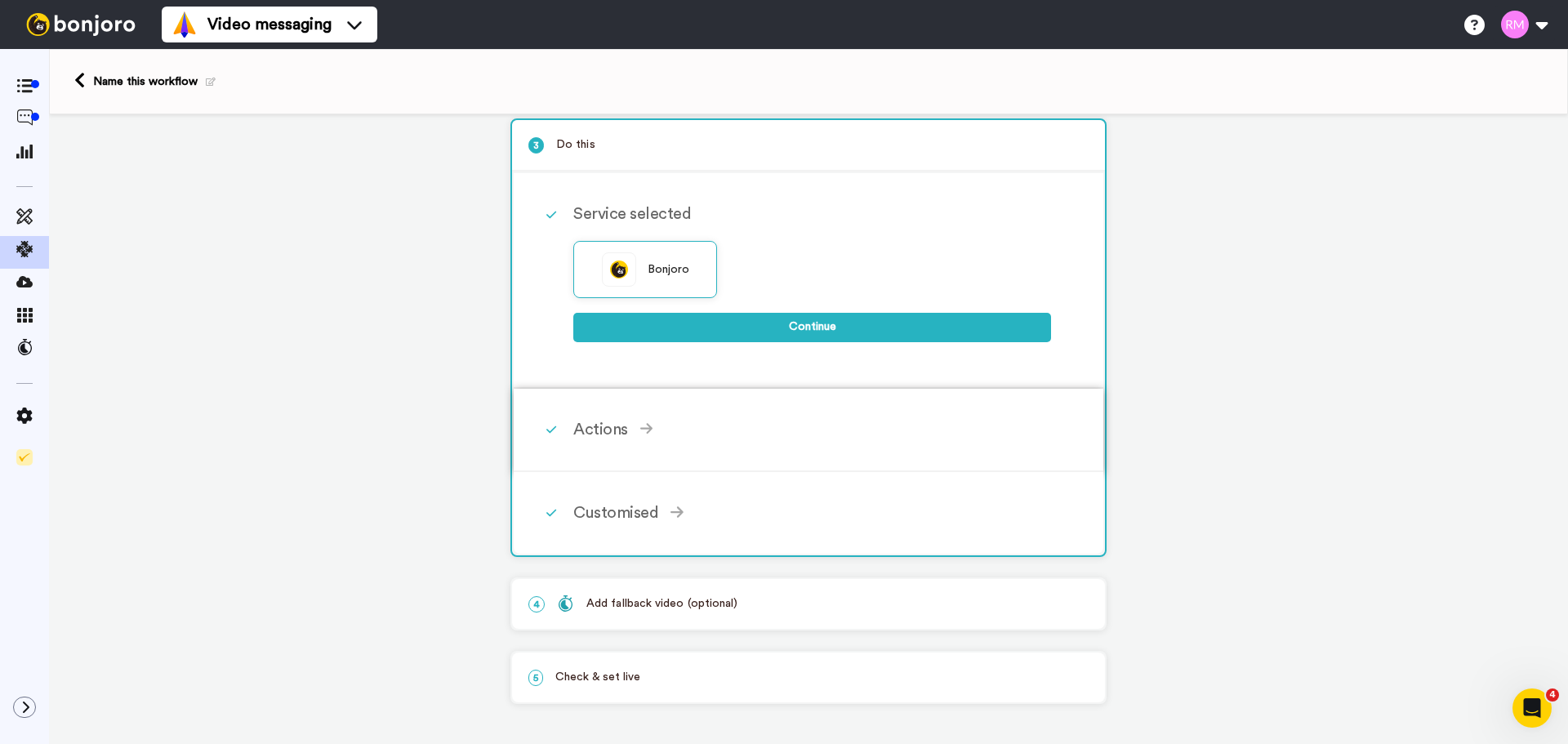
scroll to position [164, 0]
click at [643, 510] on div "Customised" at bounding box center [812, 512] width 478 height 24
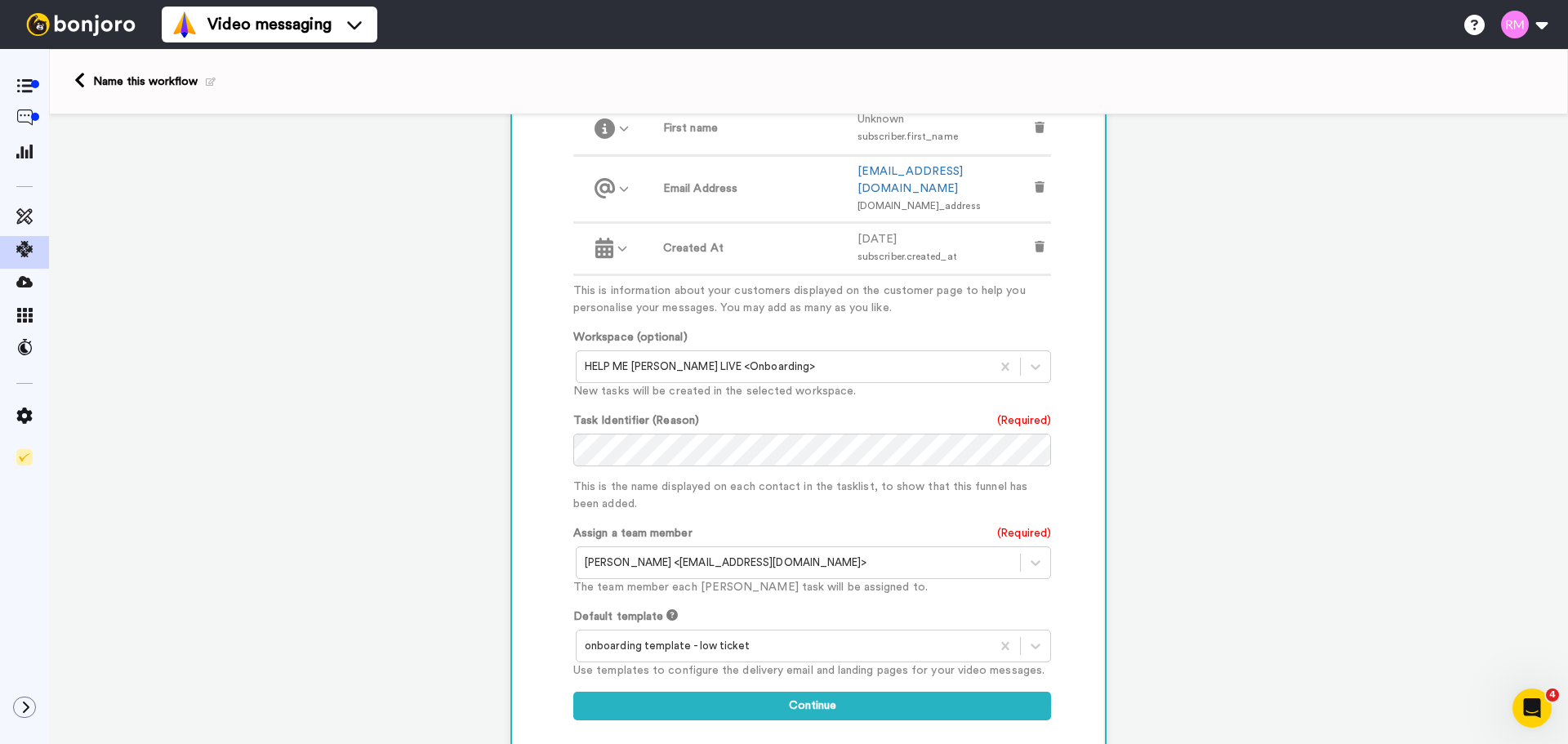
scroll to position [654, 0]
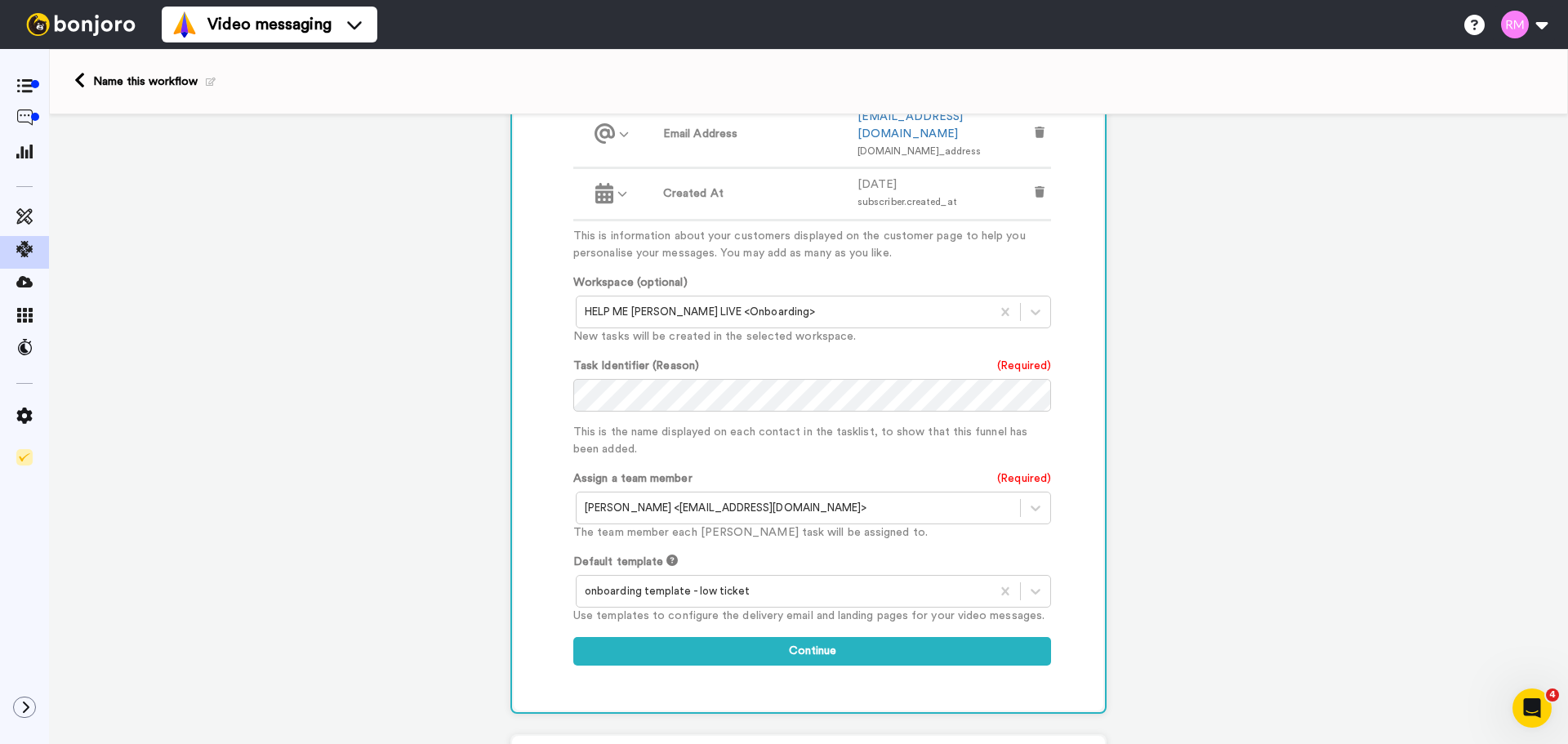
click at [778, 581] on div at bounding box center [784, 591] width 398 height 19
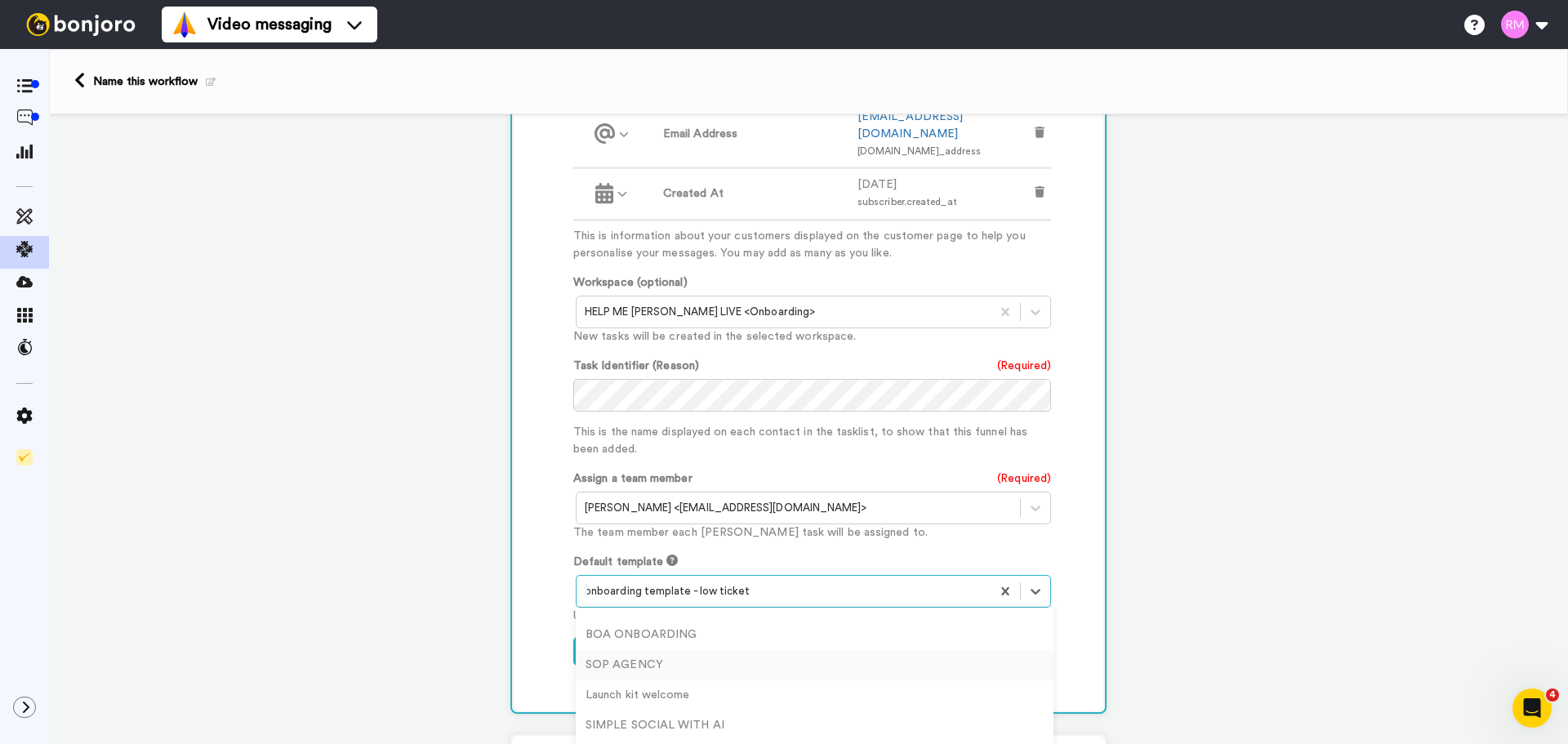
scroll to position [418, 0]
click at [646, 736] on div "Systems of Scale" at bounding box center [814, 751] width 478 height 30
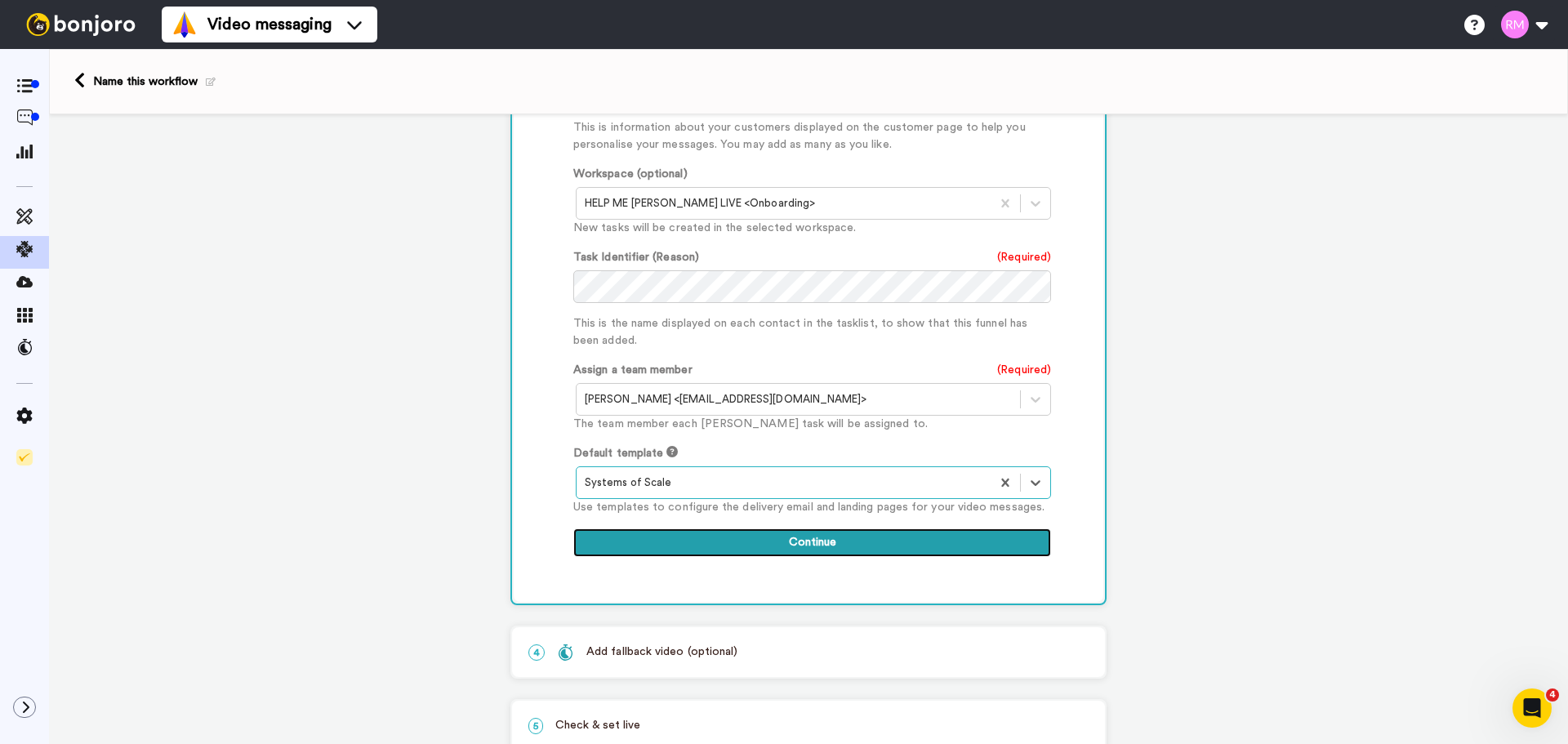
click at [868, 528] on button "Continue" at bounding box center [812, 542] width 478 height 29
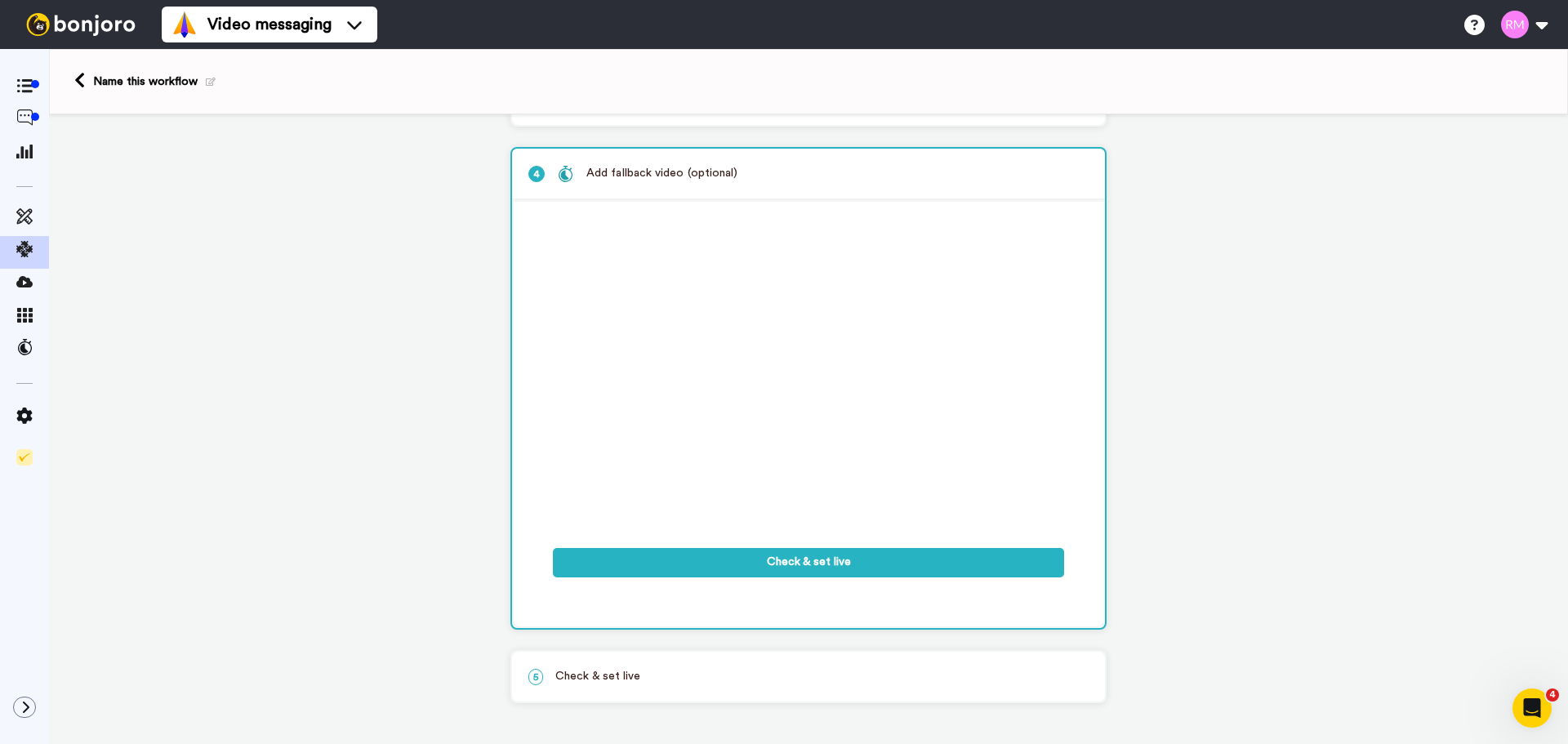
scroll to position [208, 0]
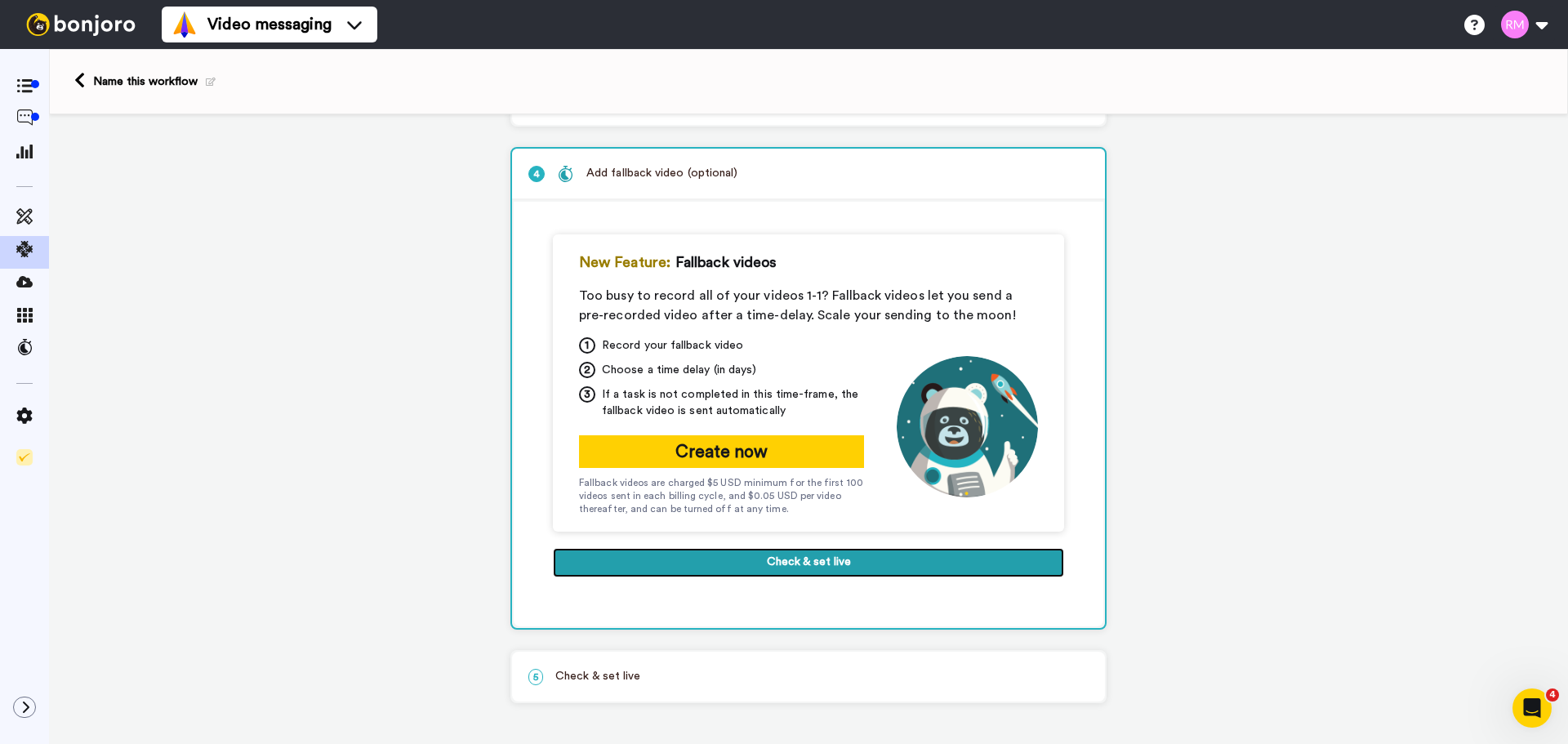
click at [831, 559] on button "Check & set live" at bounding box center [809, 563] width 512 height 29
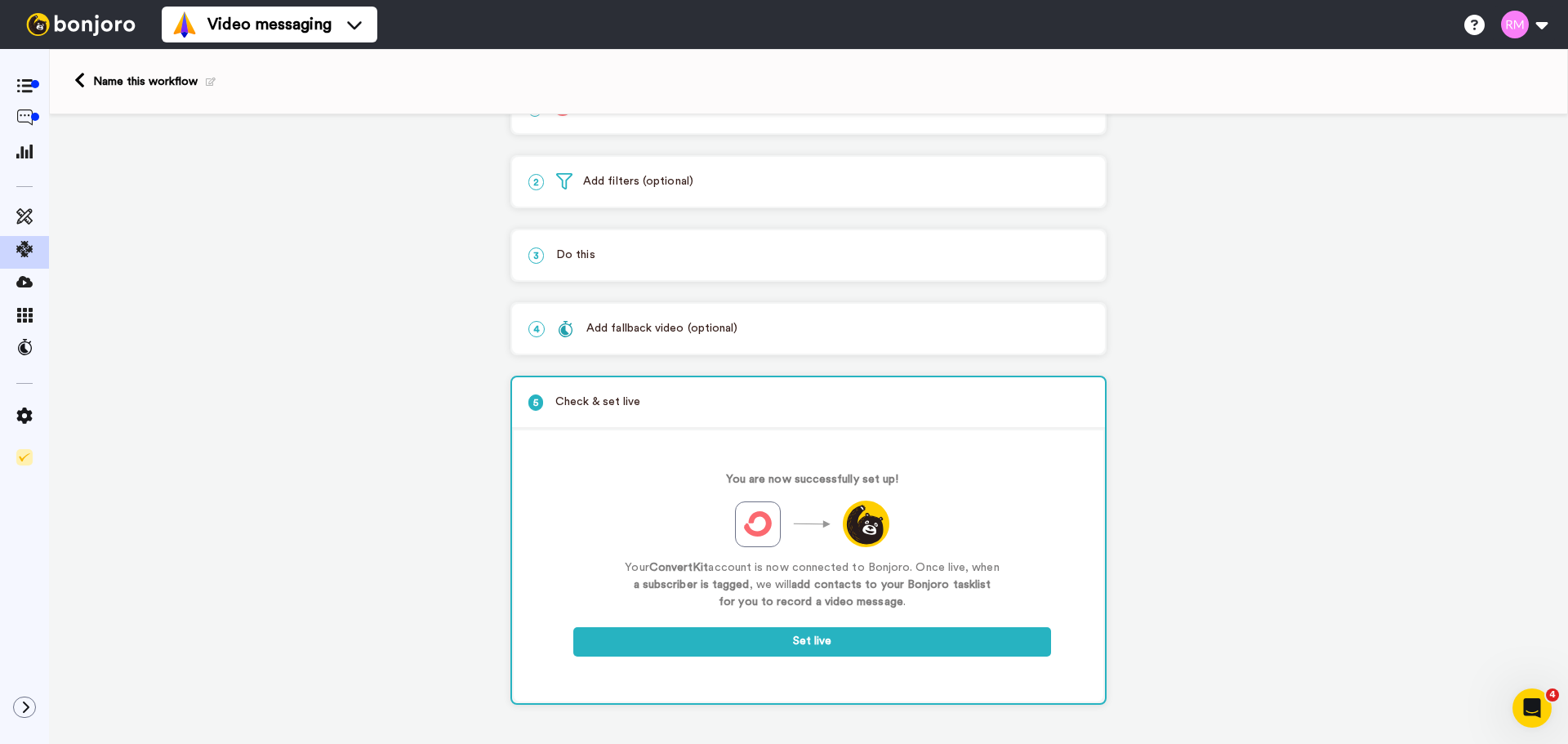
scroll to position [54, 0]
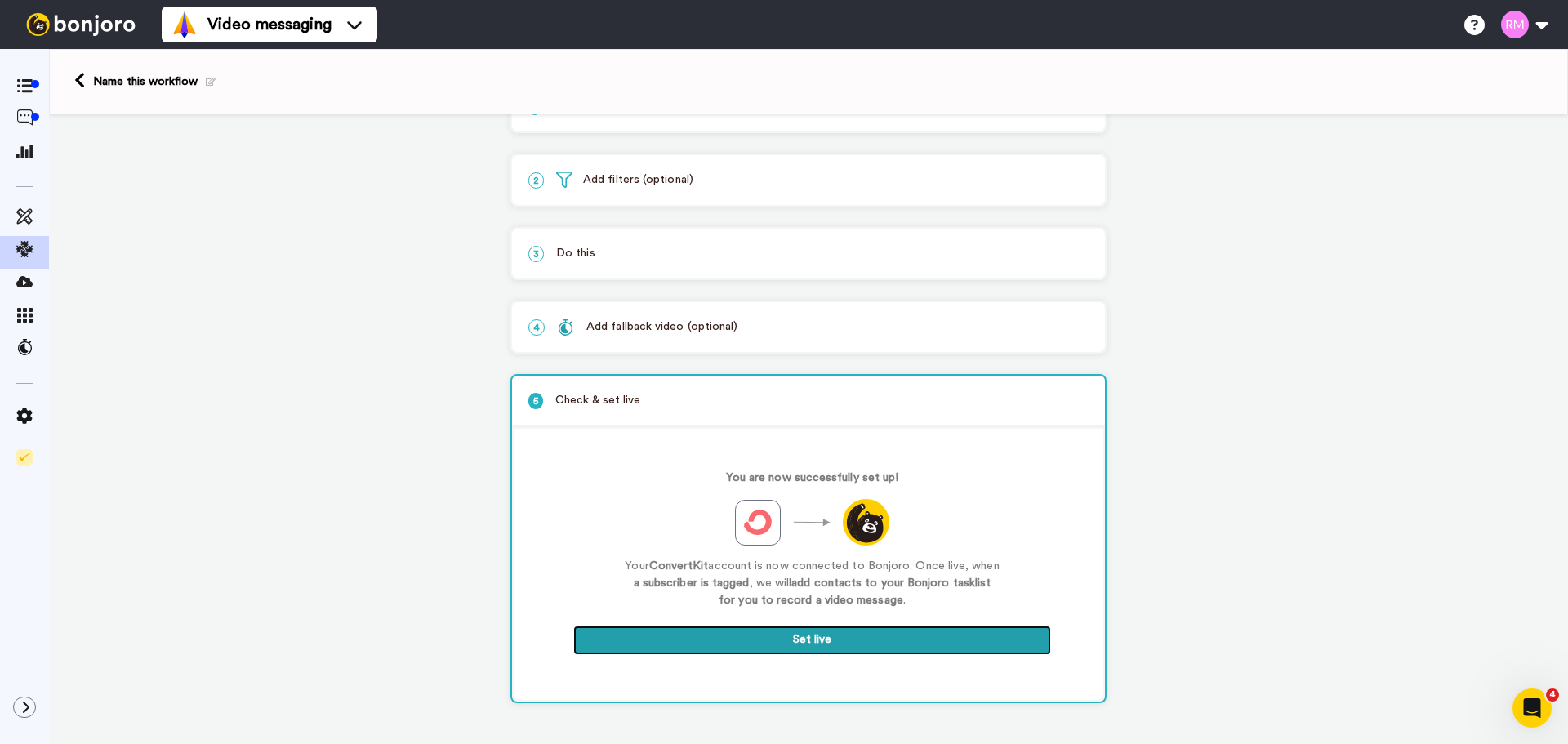
click at [753, 636] on button "Set live" at bounding box center [812, 640] width 478 height 29
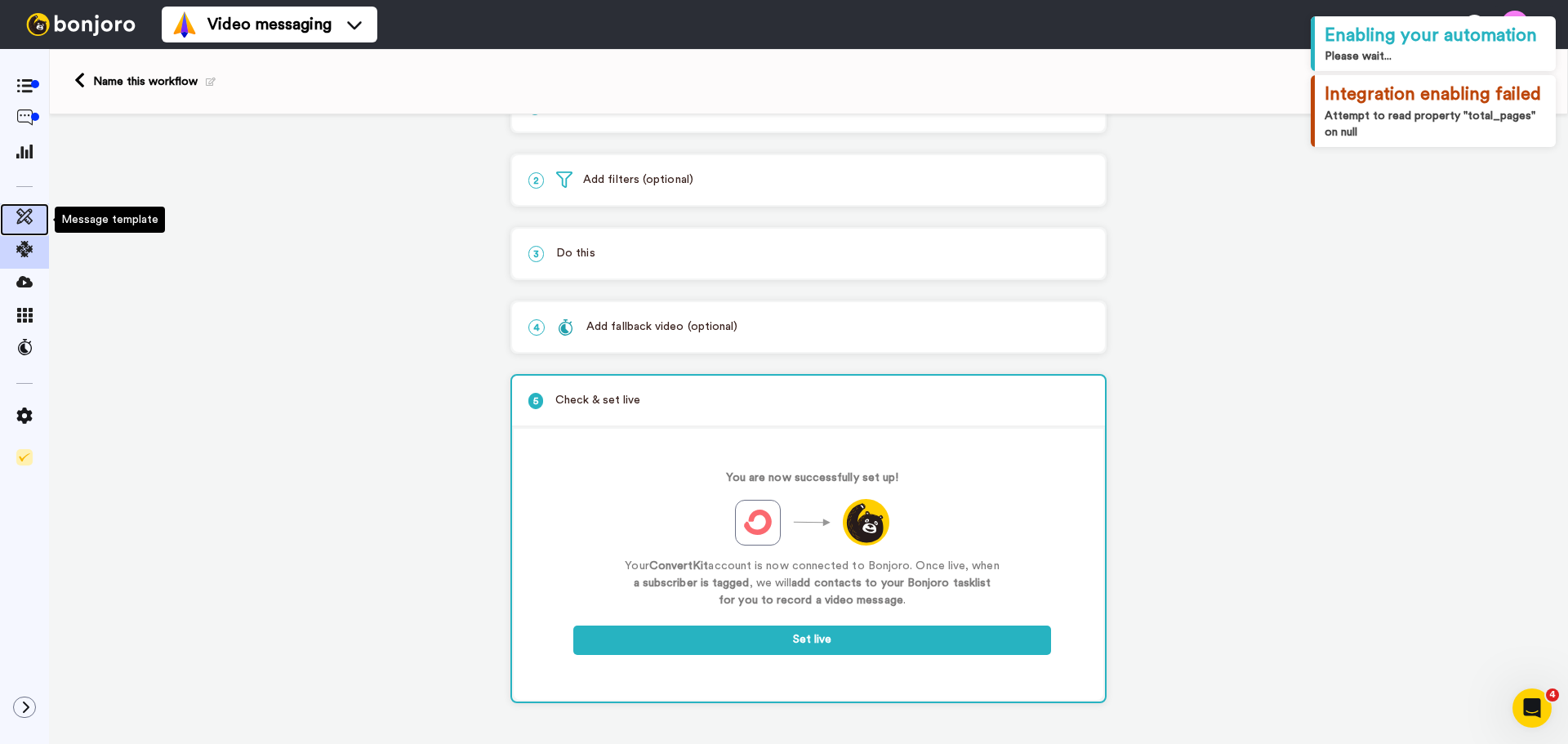
click at [23, 209] on icon at bounding box center [24, 216] width 16 height 16
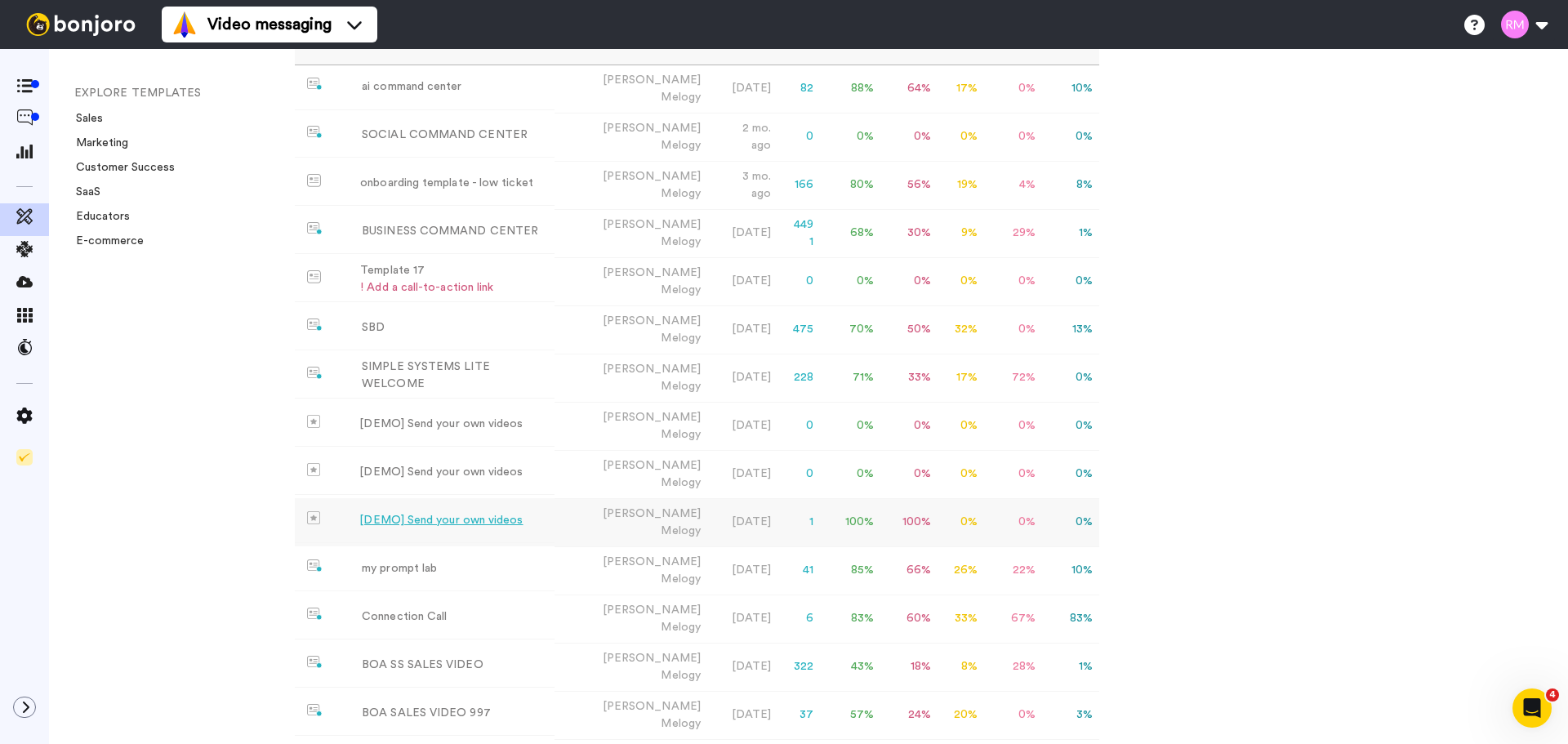
scroll to position [253, 0]
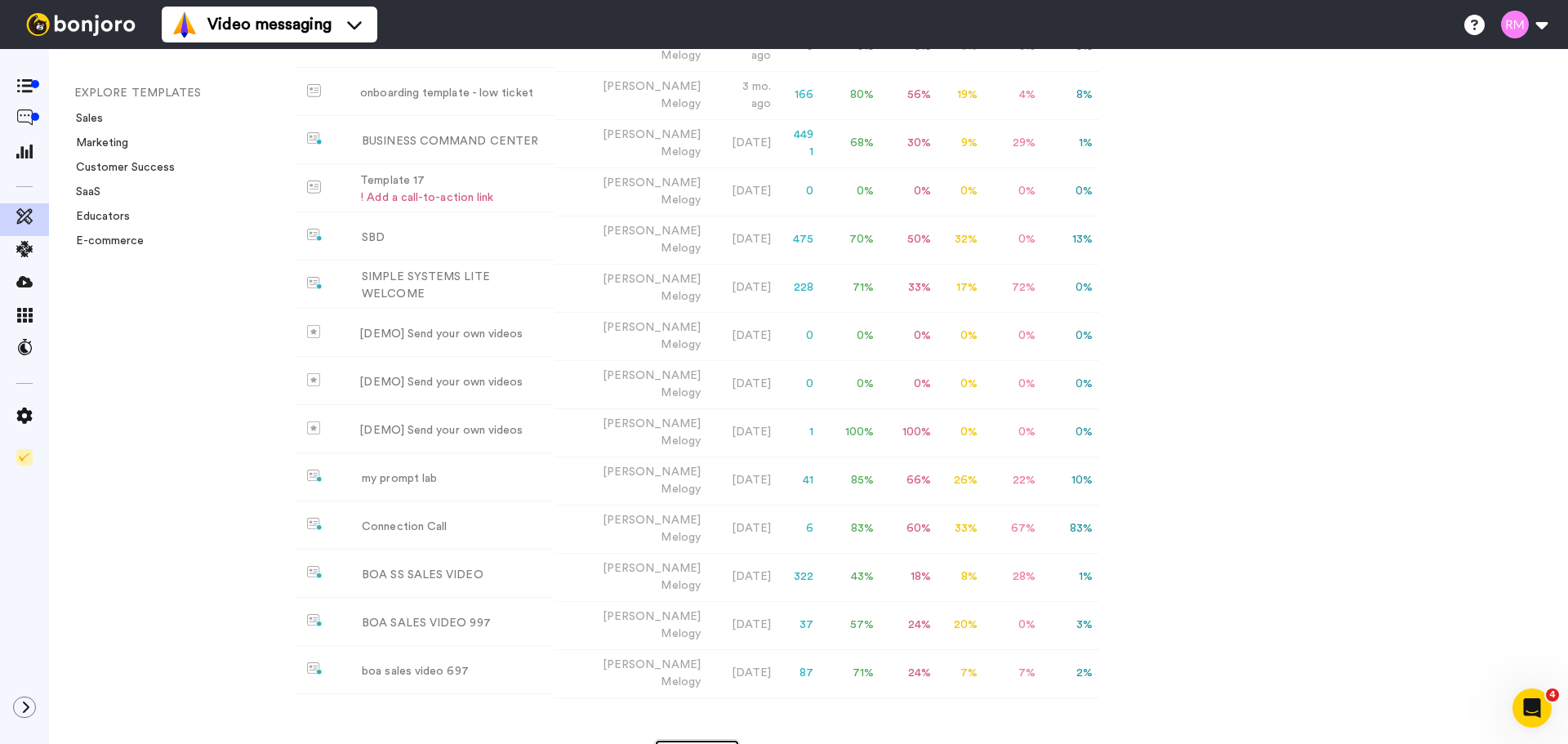
click at [687, 739] on button "Load More" at bounding box center [697, 754] width 86 height 29
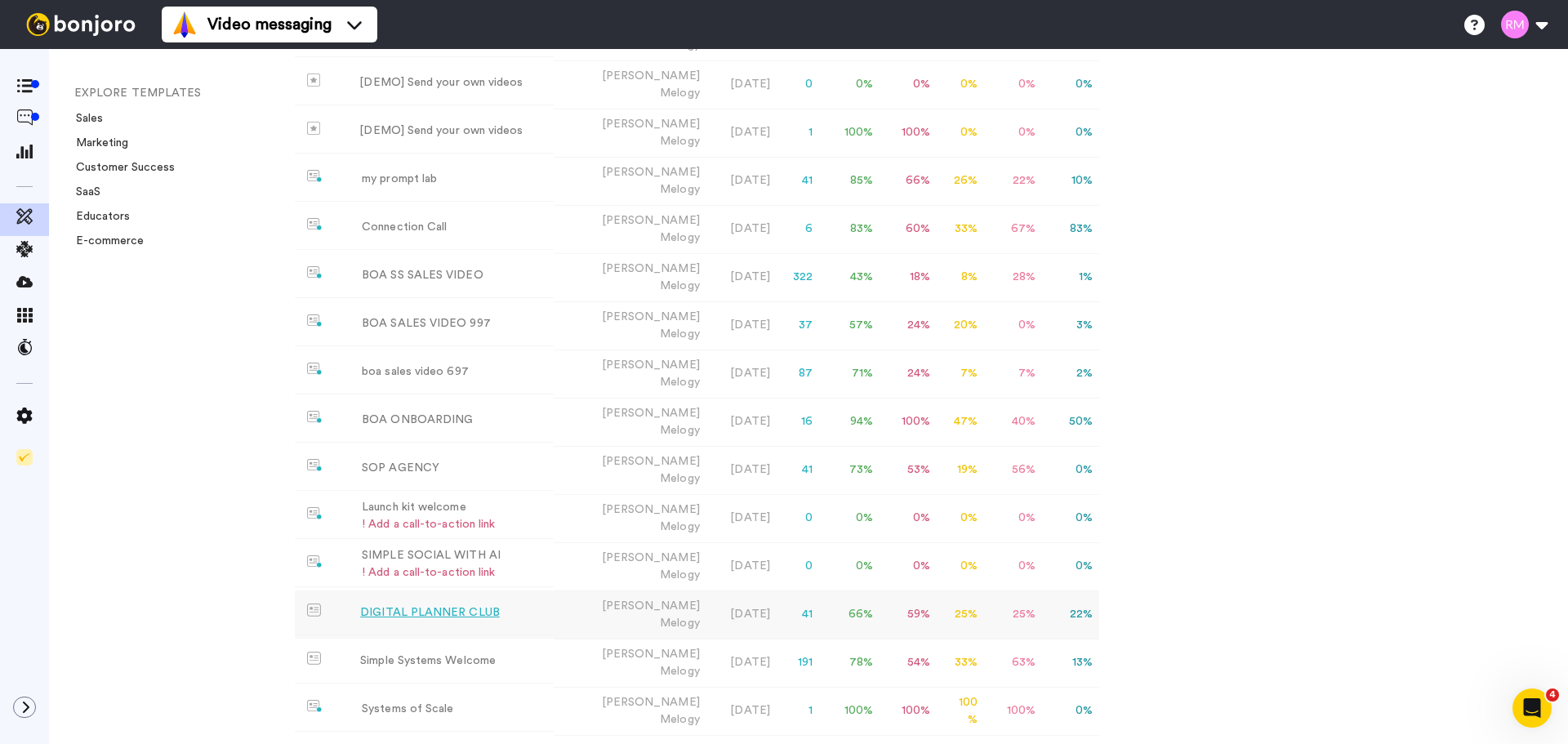
scroll to position [568, 0]
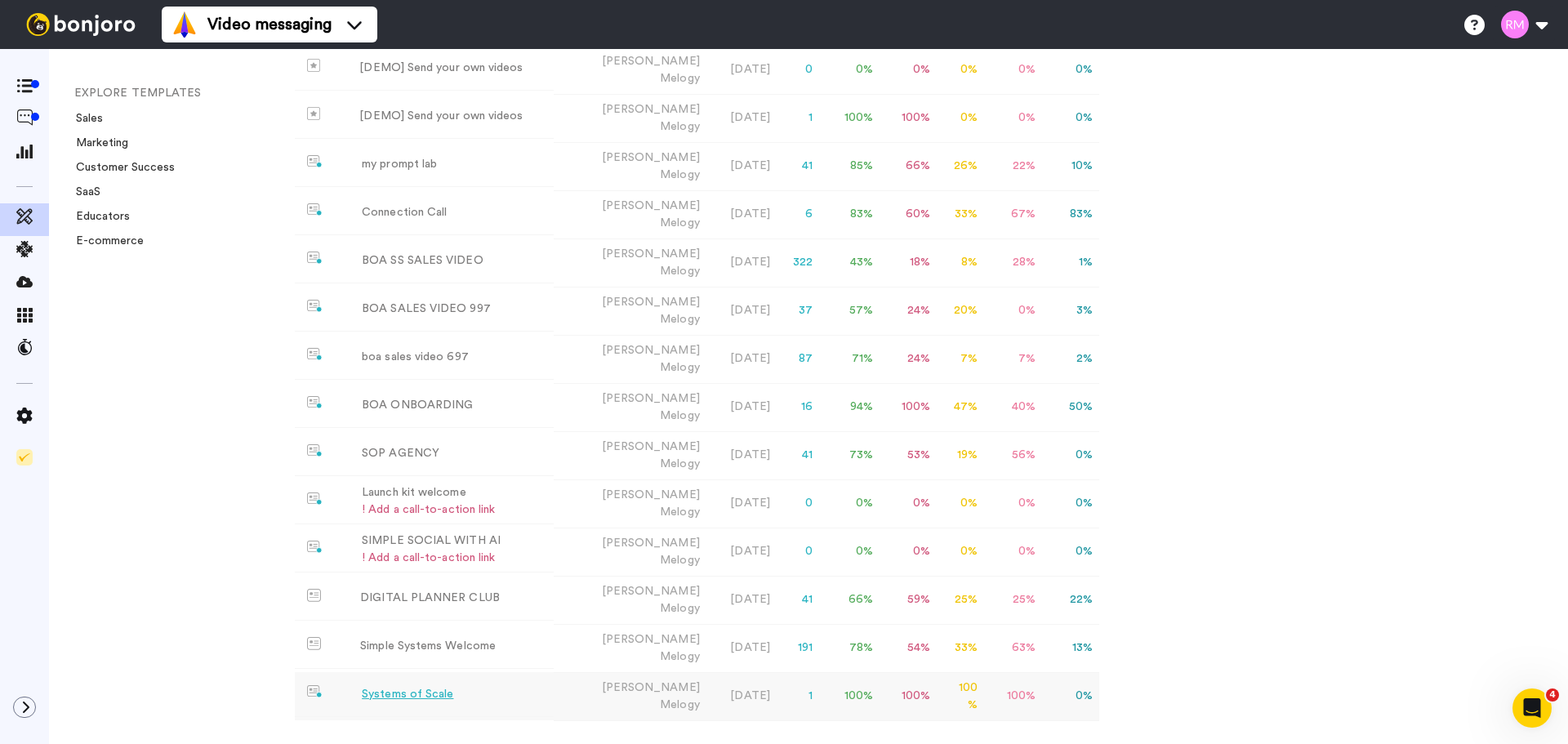
click at [417, 686] on div "Systems of Scale" at bounding box center [407, 695] width 91 height 17
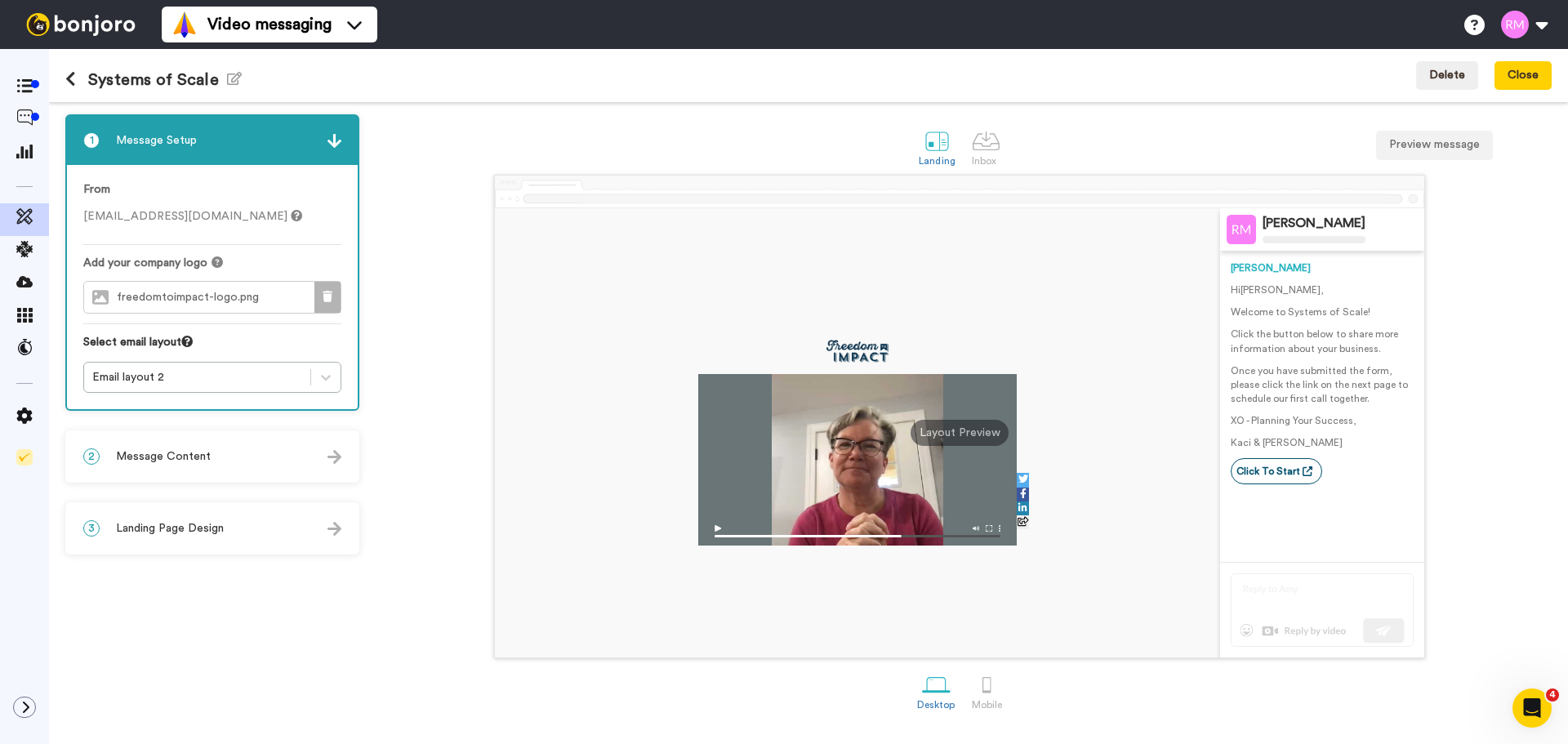
click at [326, 296] on icon at bounding box center [328, 296] width 10 height 12
click at [231, 294] on span "Choose a Logo" at bounding box center [226, 297] width 81 height 12
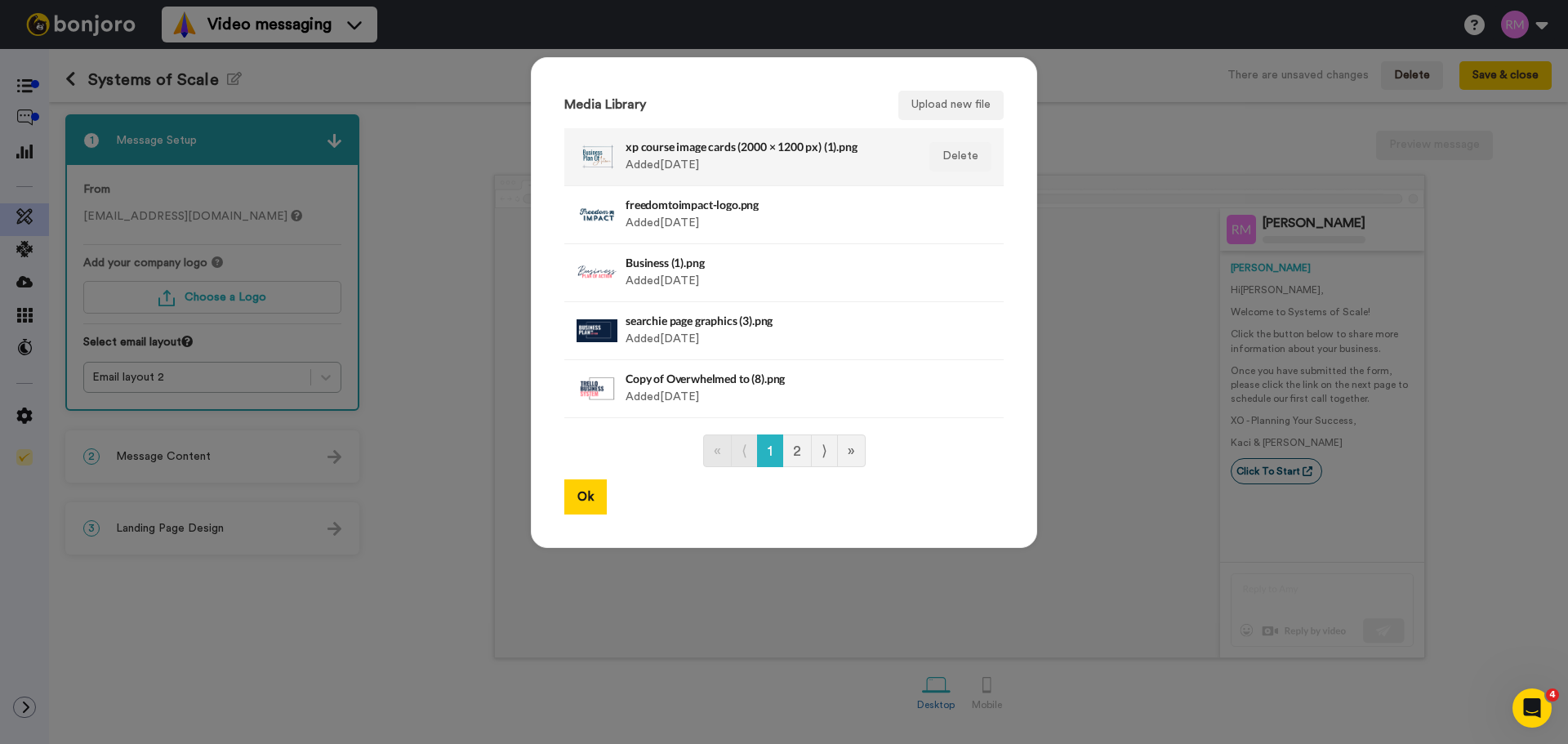
click at [644, 153] on div "xp course image cards (2000 × 1200 px) (1).png Added [DATE]" at bounding box center [767, 157] width 282 height 41
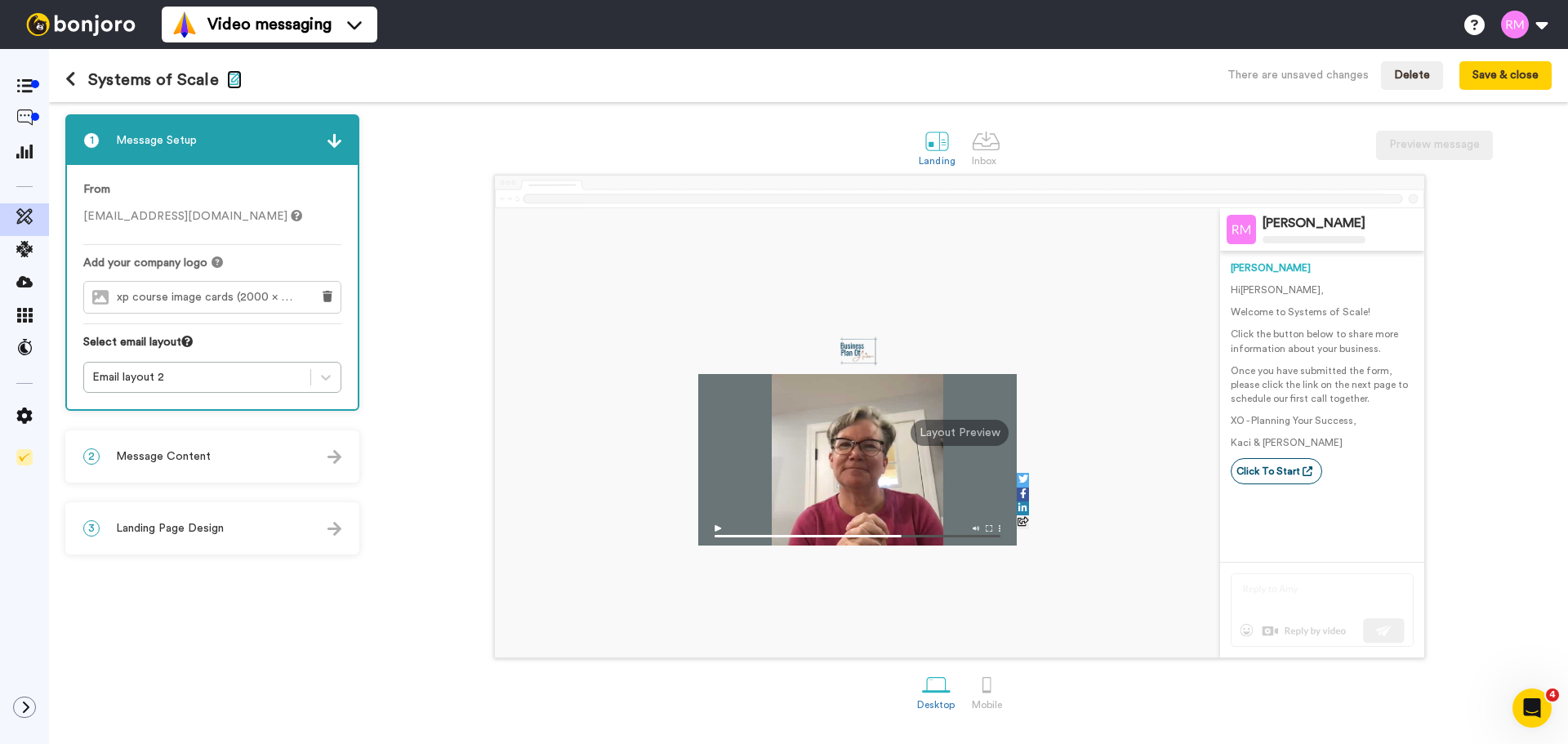
click at [232, 78] on icon "button" at bounding box center [234, 78] width 15 height 13
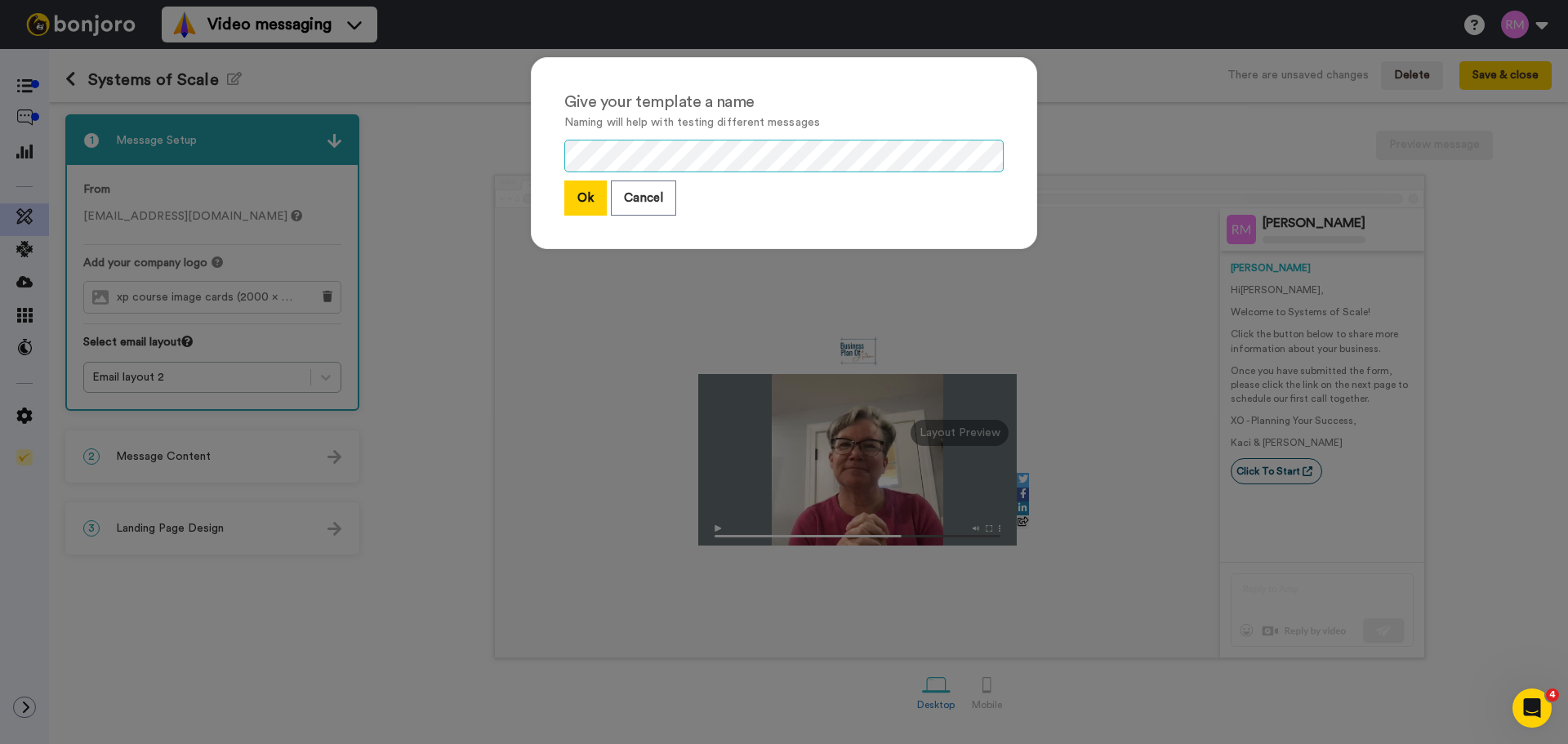
click at [531, 156] on div "Give your template a name Naming will help with testing different messages Ok C…" at bounding box center [784, 153] width 507 height 192
click at [578, 206] on button "Ok" at bounding box center [585, 198] width 43 height 35
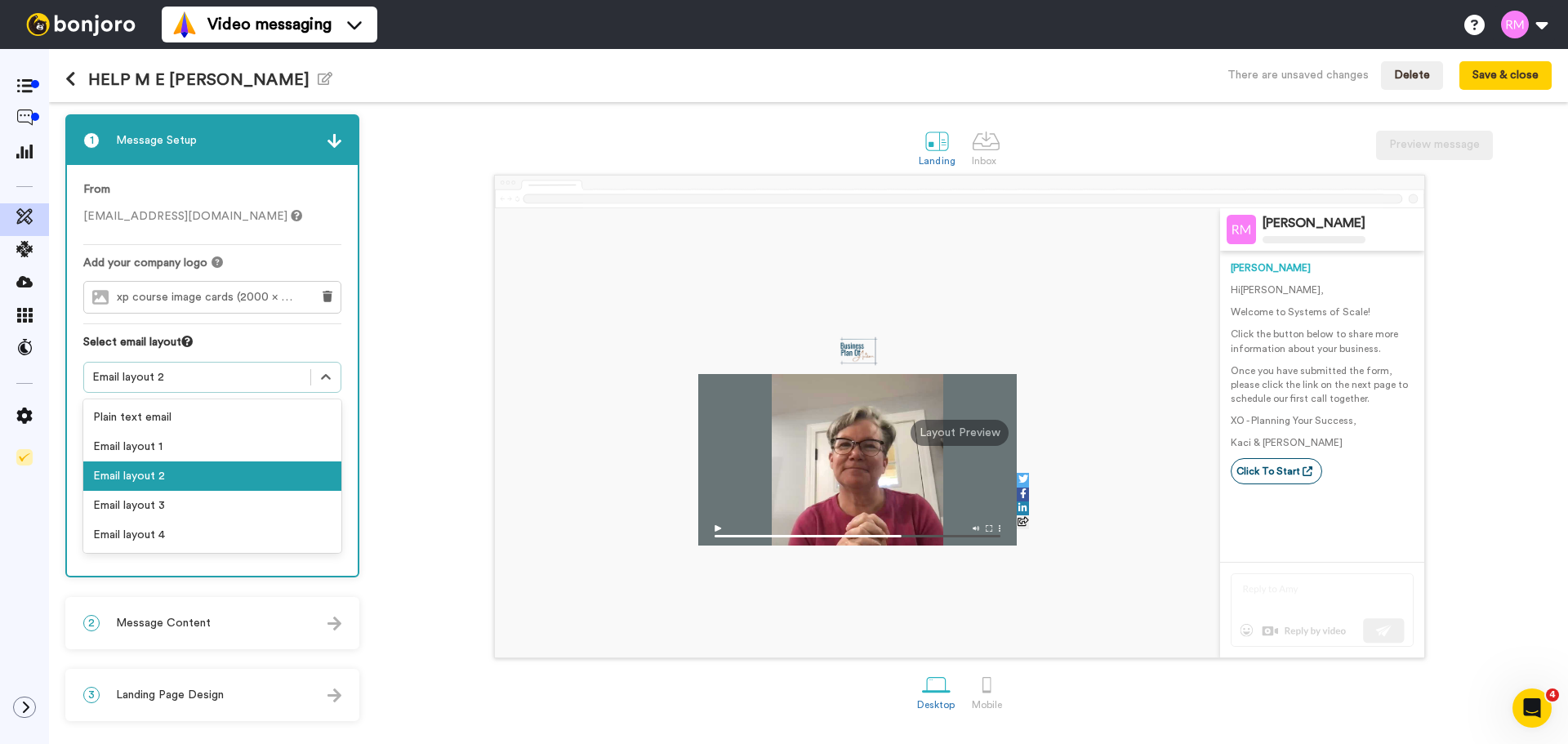
click at [231, 376] on div "Email layout 2" at bounding box center [197, 377] width 210 height 16
click at [231, 375] on div "Email layout 2" at bounding box center [197, 377] width 210 height 16
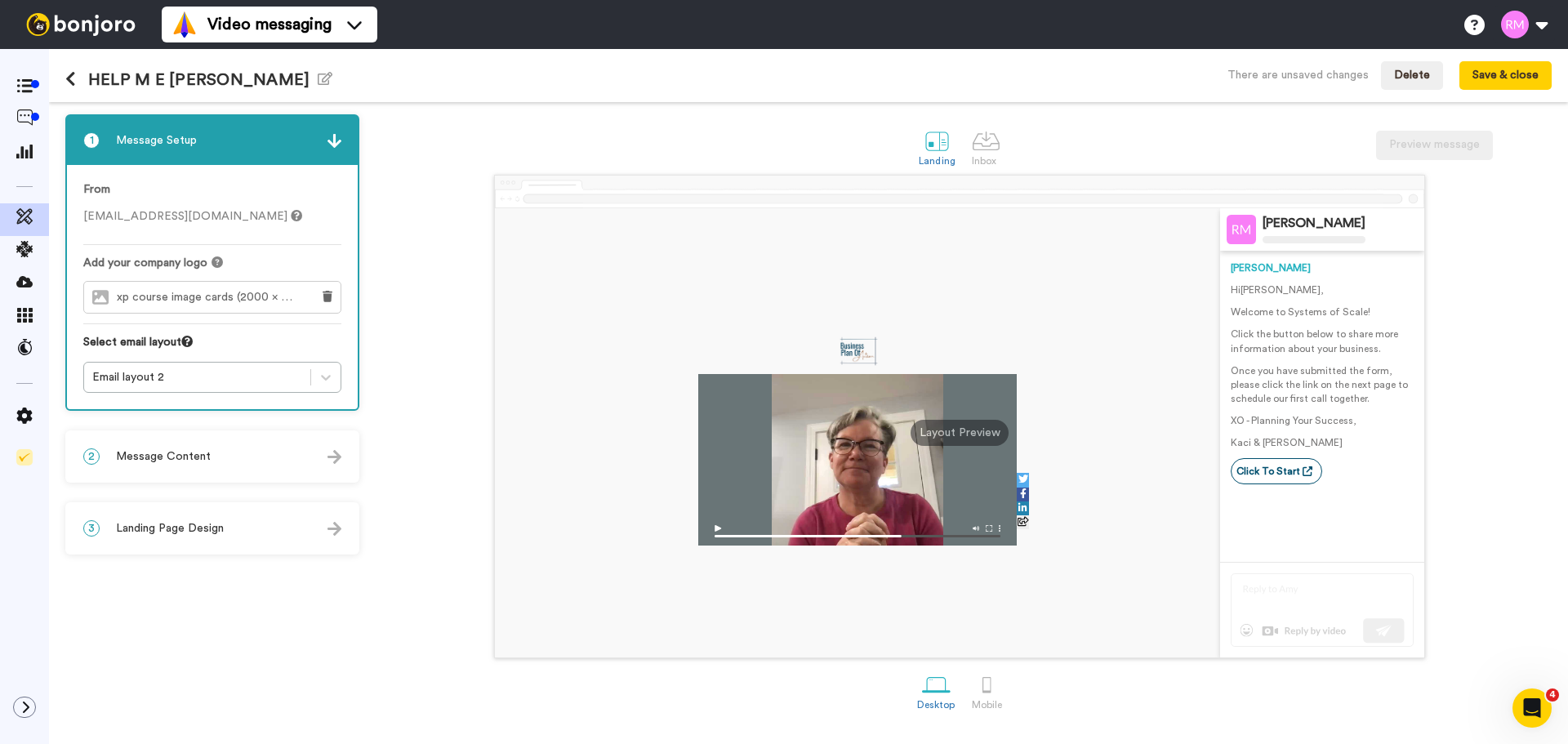
click at [210, 445] on div "2 Message Content" at bounding box center [212, 456] width 291 height 49
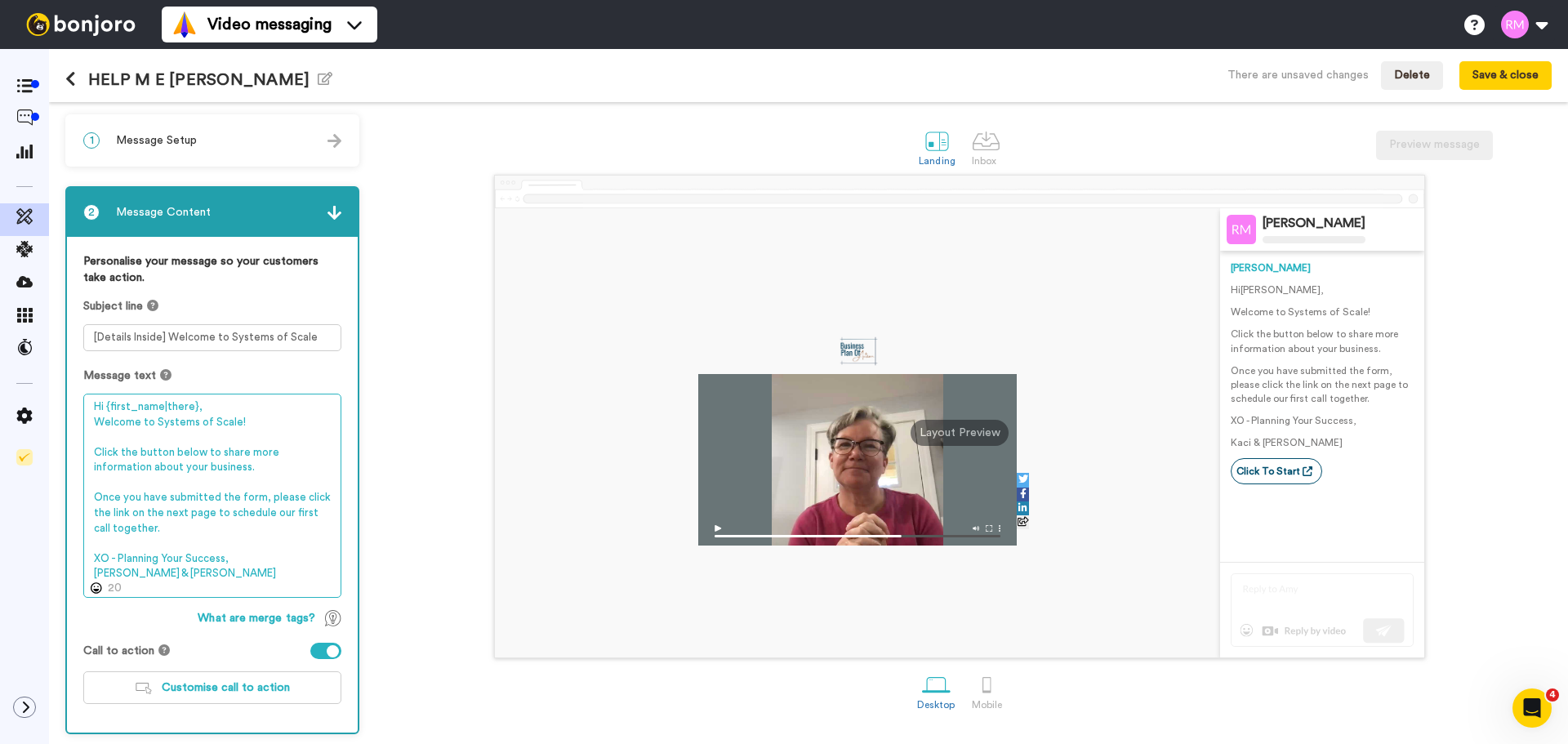
drag, startPoint x: 239, startPoint y: 422, endPoint x: 157, endPoint y: 417, distance: 82.2
click at [157, 417] on textarea "Hi {first_name|there}, Welcome to Systems of Scale! Click the button below to s…" at bounding box center [212, 495] width 258 height 204
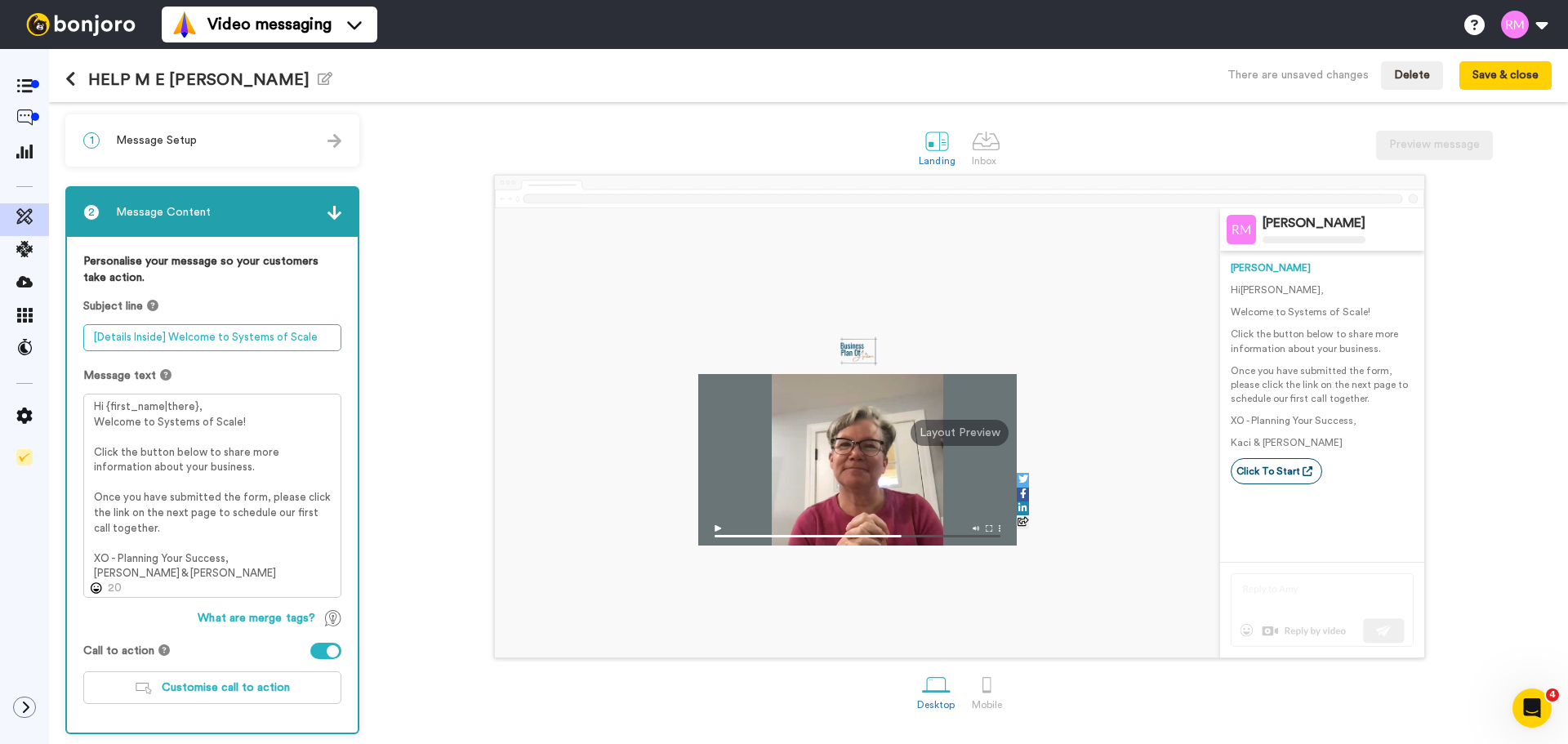
click at [314, 336] on textarea "[Details Inside] Welcome to Systems of Scale" at bounding box center [212, 338] width 258 height 27
drag, startPoint x: 315, startPoint y: 333, endPoint x: 167, endPoint y: 327, distance: 148.1
click at [167, 327] on textarea "[Details Inside] Welcome to Systems of Scale" at bounding box center [212, 338] width 258 height 27
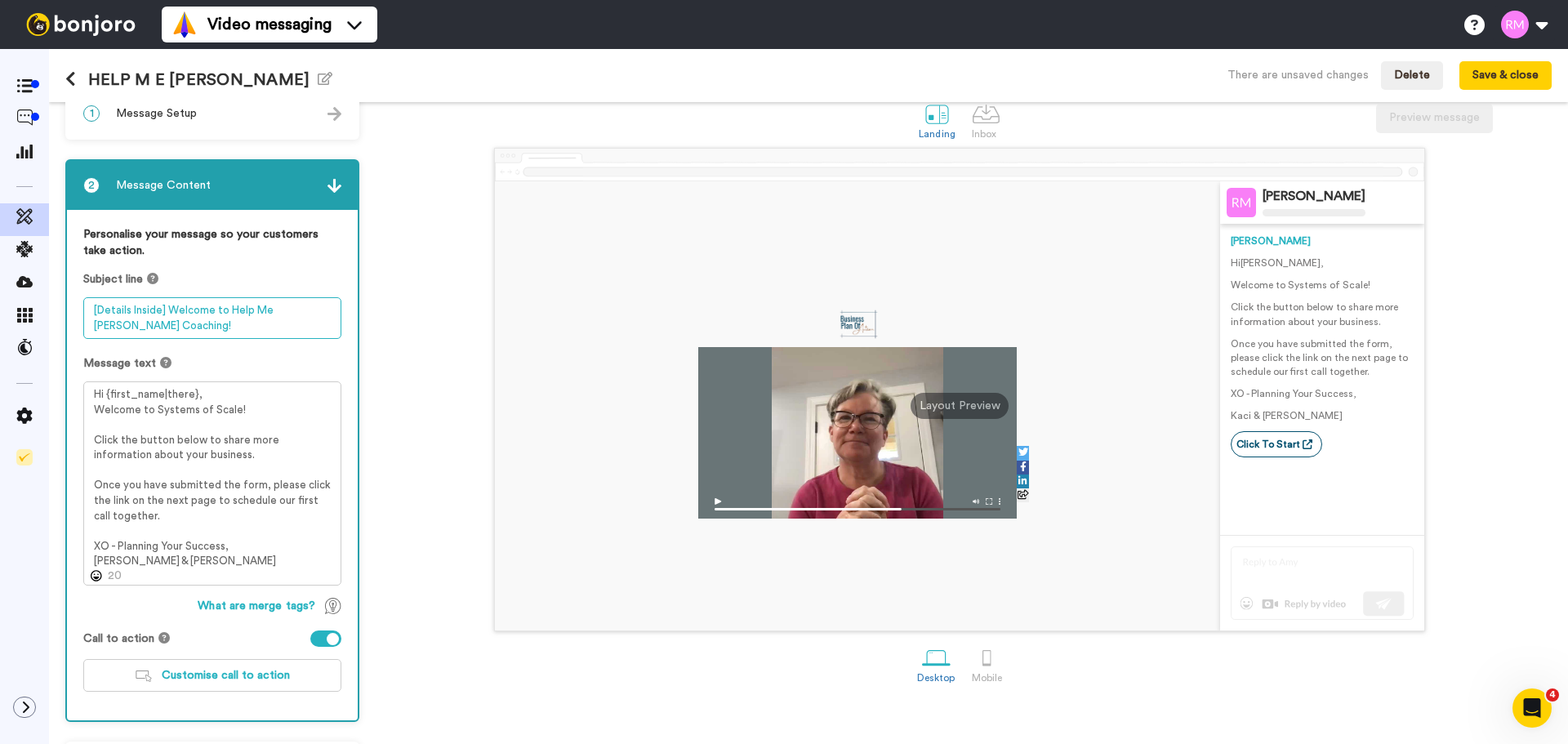
scroll to position [54, 0]
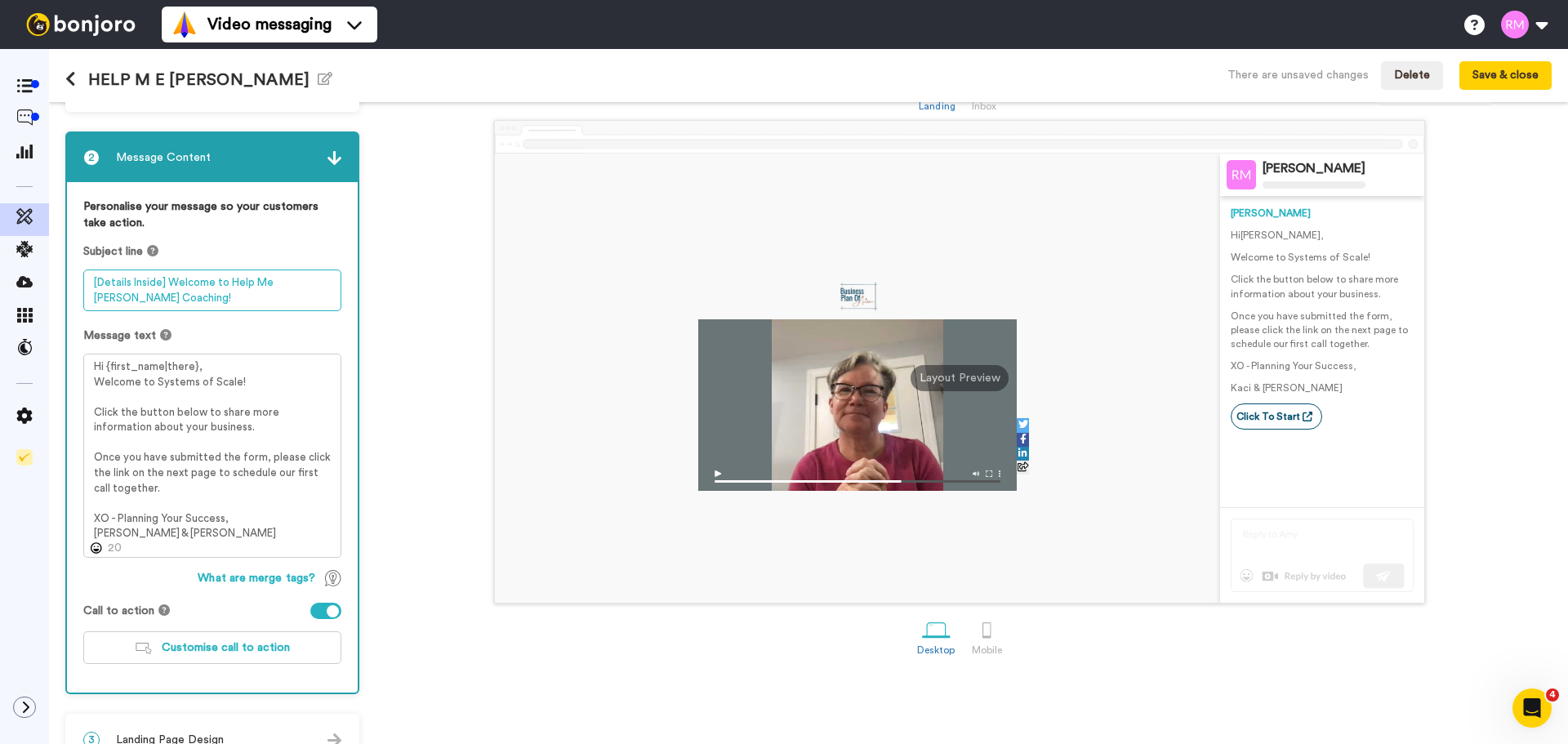
type textarea "[Details Inside] Welcome to Help Me [PERSON_NAME] Coaching!"
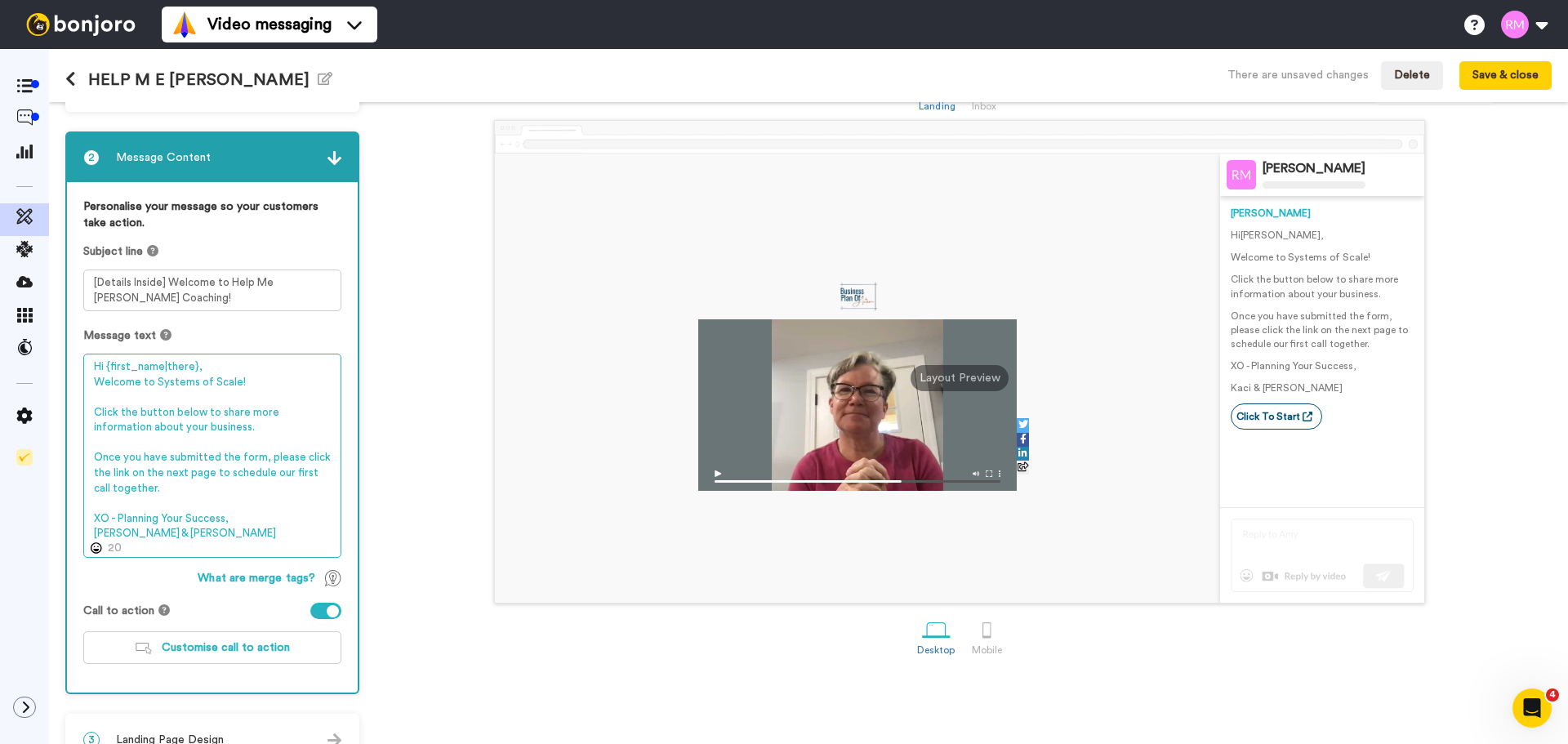
drag, startPoint x: 247, startPoint y: 383, endPoint x: 154, endPoint y: 382, distance: 93.0
click at [153, 382] on textarea "Hi {first_name|there}, Welcome to Systems of Scale! Click the button below to s…" at bounding box center [212, 455] width 258 height 204
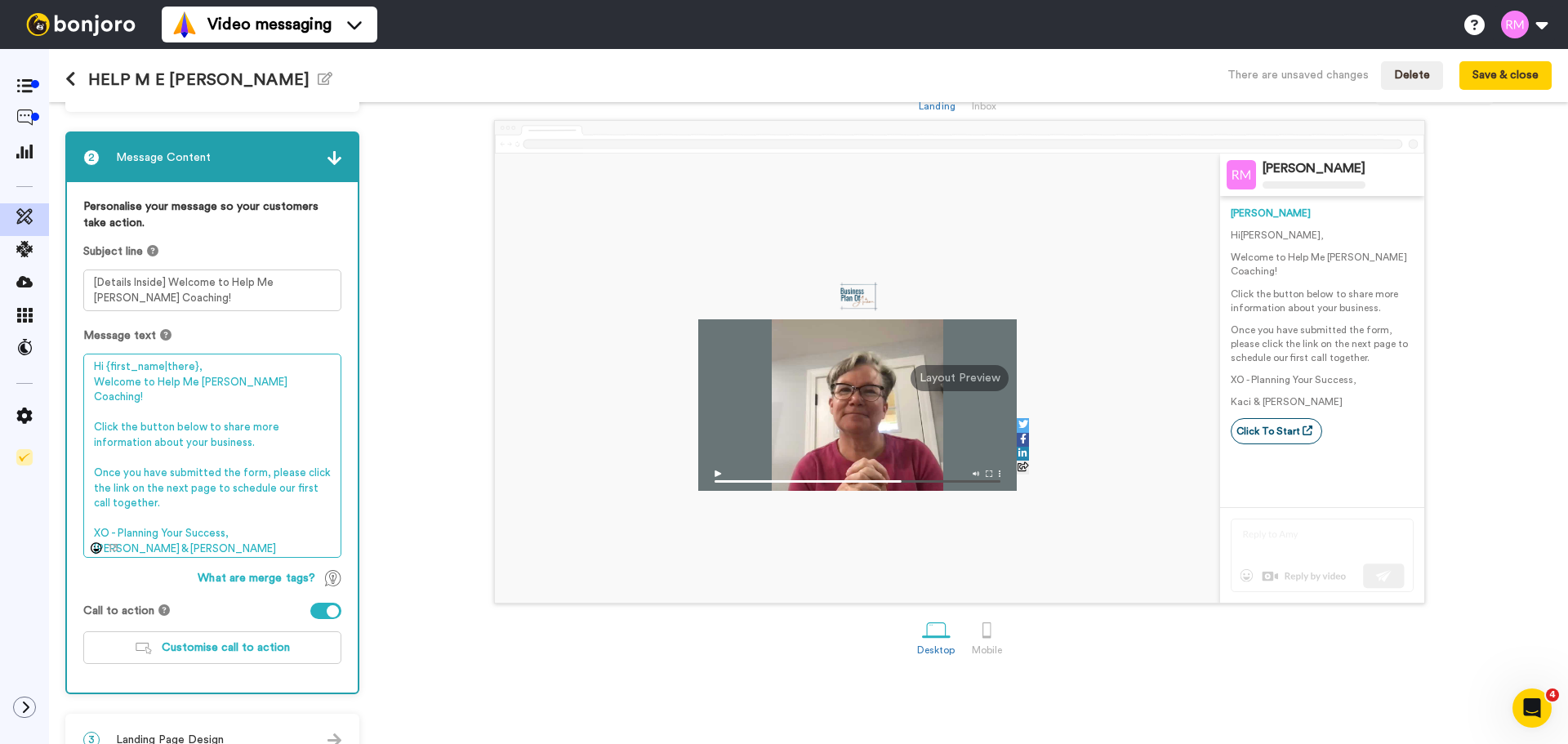
click at [235, 363] on textarea "Hi {first_name|there}, Welcome to Help Me [PERSON_NAME] Coaching! Click the but…" at bounding box center [212, 455] width 258 height 204
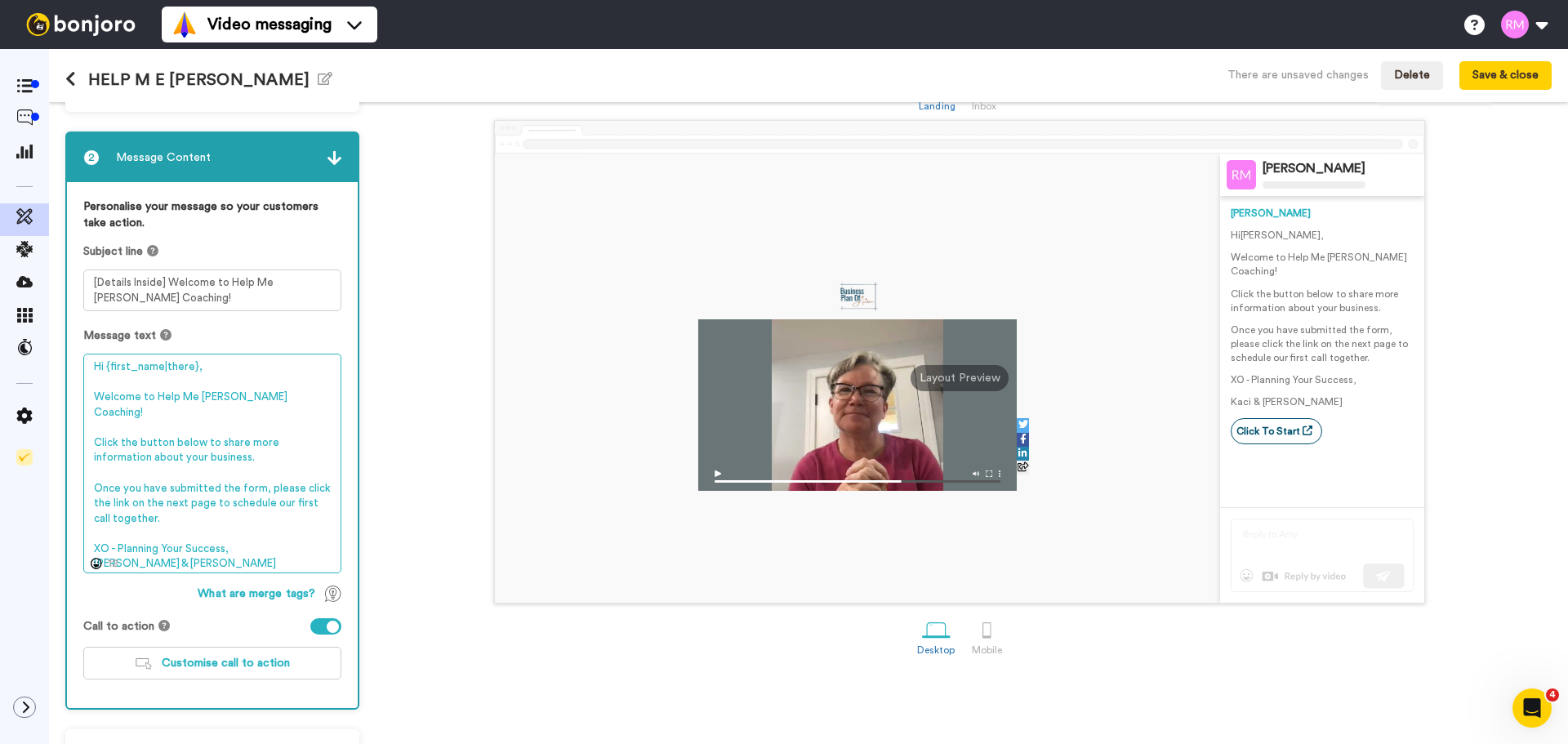
drag, startPoint x: 196, startPoint y: 444, endPoint x: 172, endPoint y: 423, distance: 31.9
click at [172, 423] on textarea "Hi {first_name|there}, Welcome to Help Me [PERSON_NAME] Coaching! Click the but…" at bounding box center [212, 463] width 258 height 220
click at [216, 423] on textarea "Hi {first_name|there}, Welcome to Help Me [PERSON_NAME] Coaching! Click the but…" at bounding box center [212, 463] width 258 height 220
drag, startPoint x: 197, startPoint y: 443, endPoint x: 111, endPoint y: 422, distance: 88.5
click at [110, 422] on textarea "Hi {first_name|there}, Welcome to Help Me [PERSON_NAME] Coaching! Click the but…" at bounding box center [212, 463] width 258 height 220
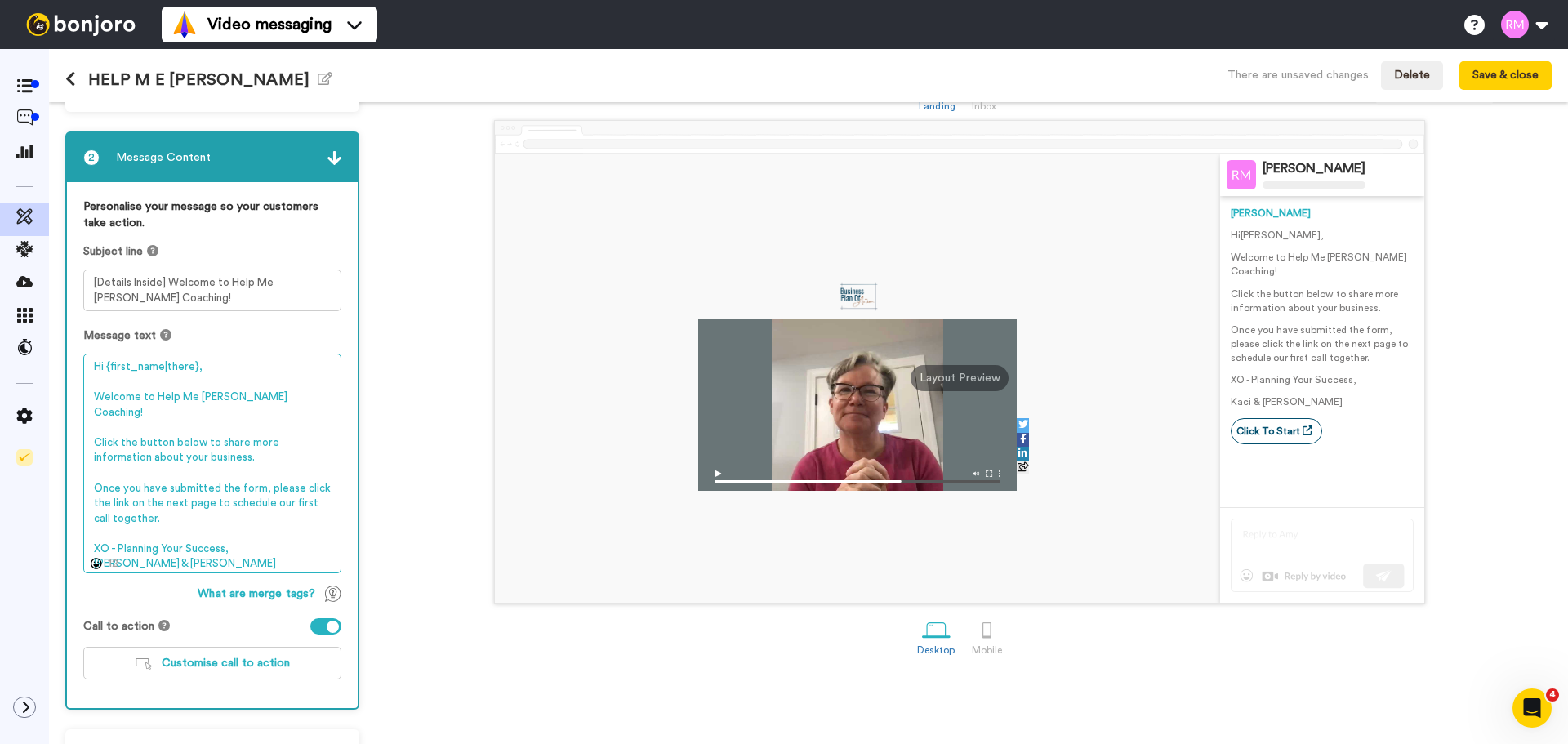
drag, startPoint x: 164, startPoint y: 552, endPoint x: 243, endPoint y: 439, distance: 137.9
click at [76, 422] on div "Personalise your message so your customers take action. Subject line [Details I…" at bounding box center [212, 445] width 291 height 526
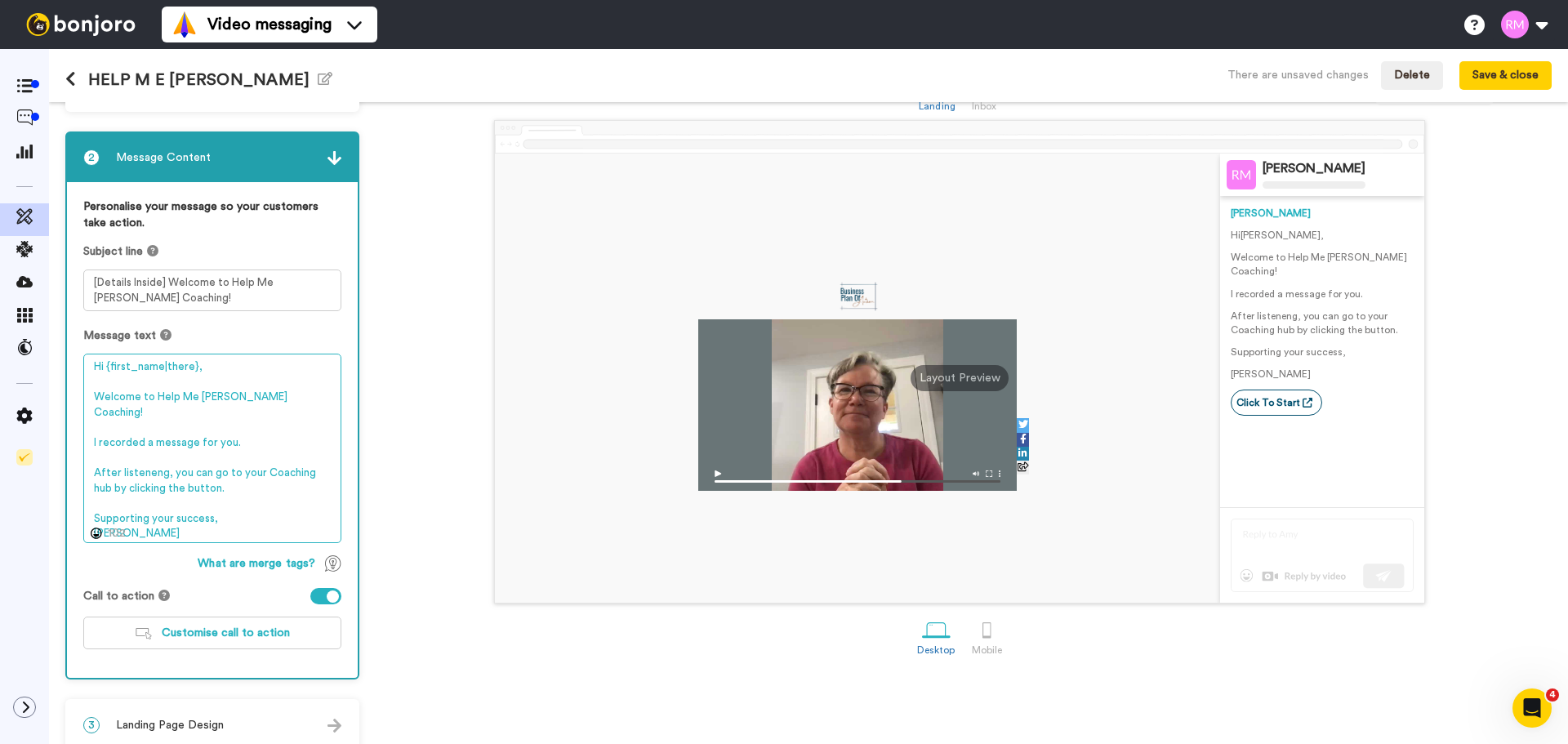
scroll to position [75, 0]
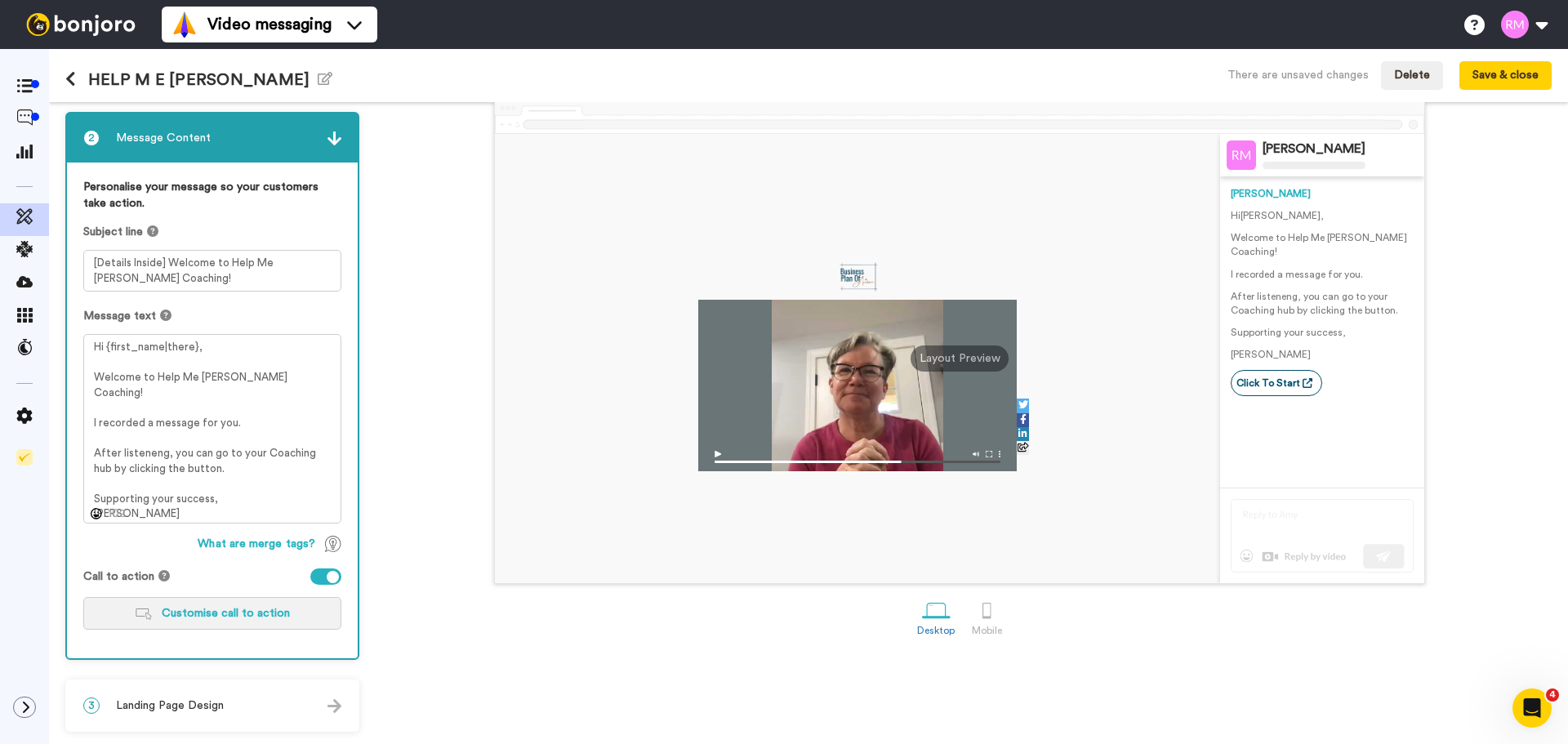
click at [259, 607] on span "Customise call to action" at bounding box center [226, 613] width 128 height 12
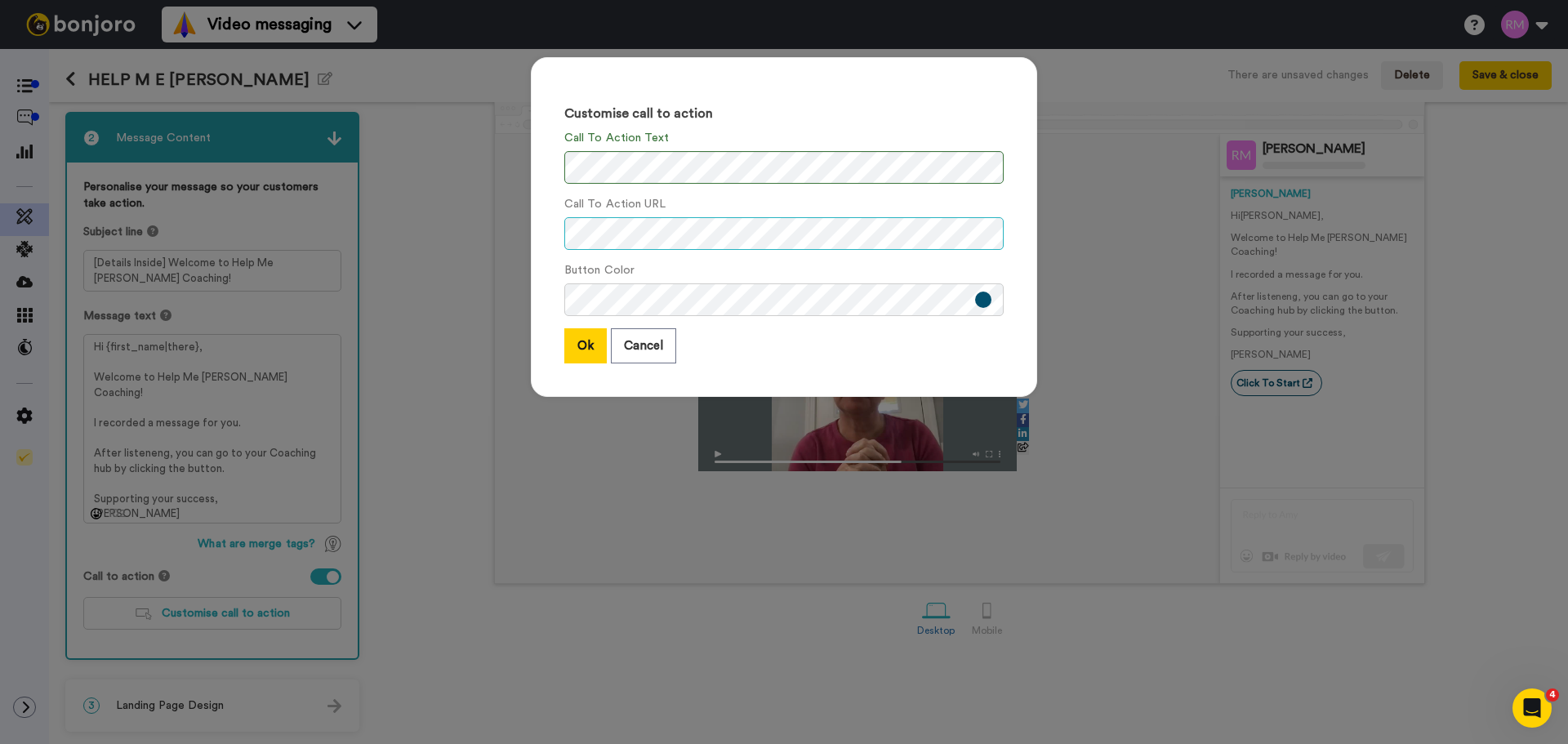
click at [547, 230] on div "Customise call to action Call To Action Text Call To Action URL Button Color Ok…" at bounding box center [784, 227] width 507 height 340
click at [582, 351] on button "Ok" at bounding box center [585, 346] width 43 height 35
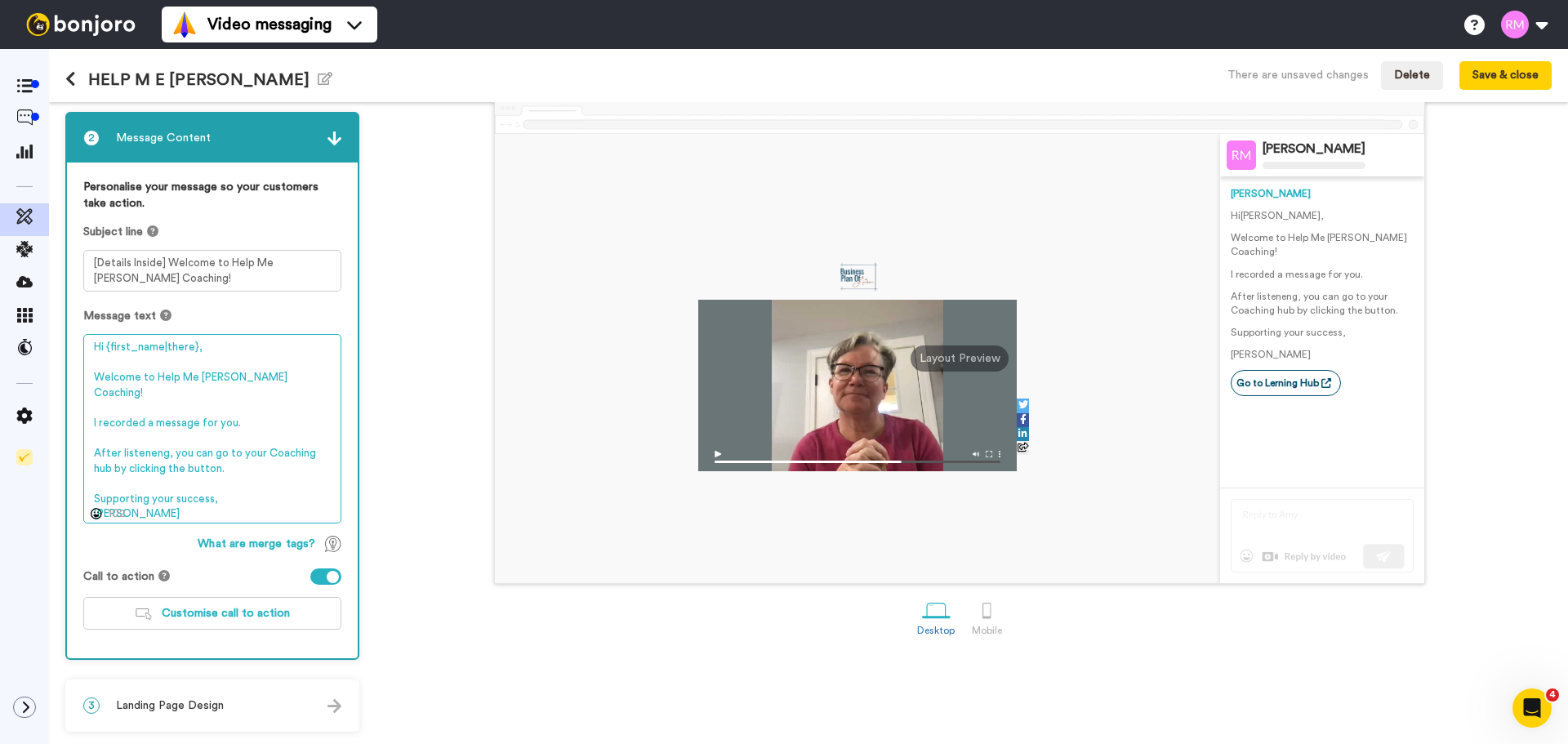
click at [143, 441] on textarea "Hi {first_name|there}, Welcome to Help Me Rhonda Coaching! I recorded a message…" at bounding box center [212, 429] width 258 height 190
drag, startPoint x: 164, startPoint y: 437, endPoint x: 117, endPoint y: 434, distance: 47.1
click at [117, 434] on textarea "Hi {first_name|there}, Welcome to Help Me Rhonda Coaching! I recorded a message…" at bounding box center [212, 429] width 258 height 190
click at [214, 455] on textarea "Hi {first_name|there}, Welcome to Help Me Rhonda Coaching! I recorded a message…" at bounding box center [212, 429] width 258 height 190
type textarea "Hi {first_name|there}, Welcome to Help Me Rhonda Coaching! I recorded a message…"
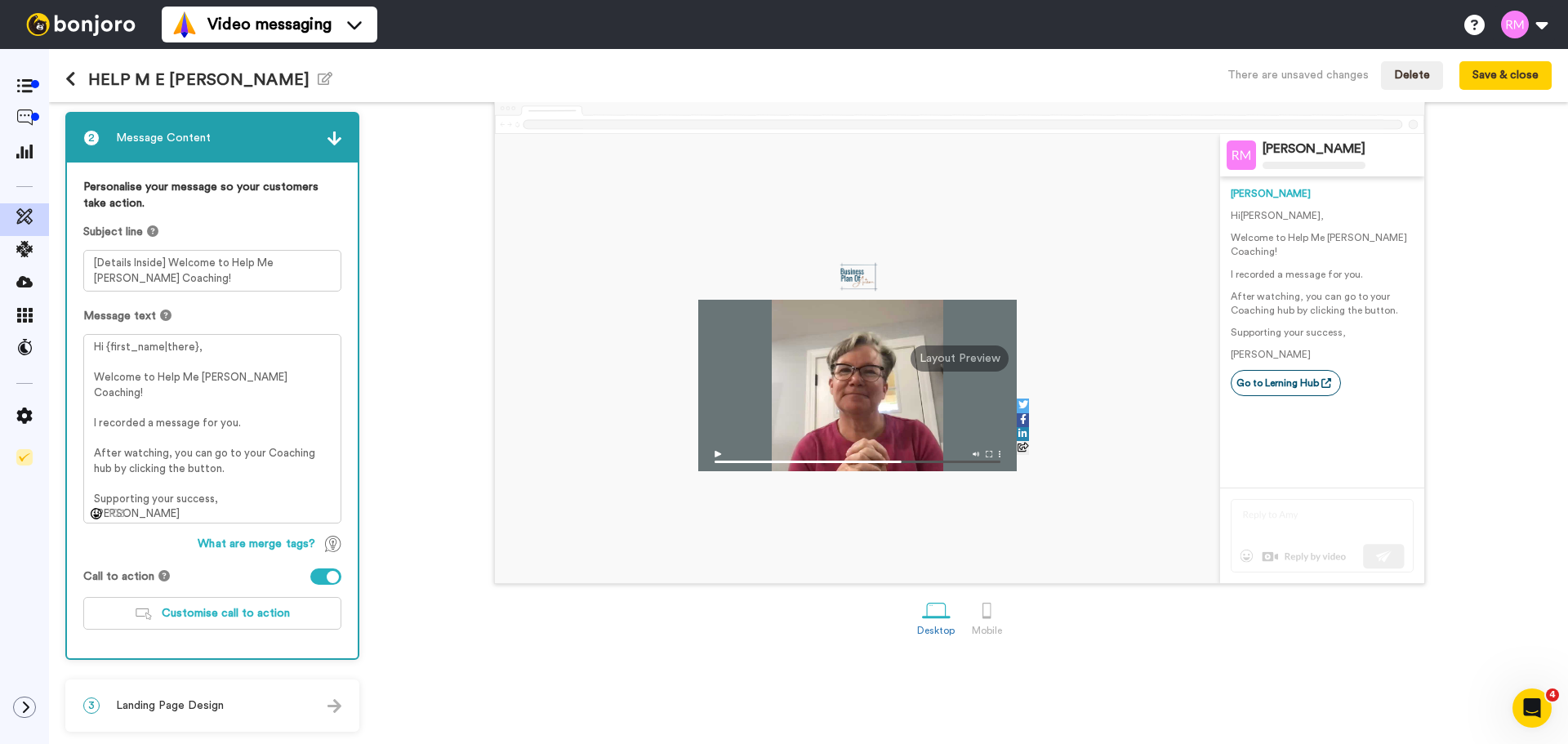
click at [244, 691] on div "3 Landing Page Design" at bounding box center [212, 705] width 291 height 49
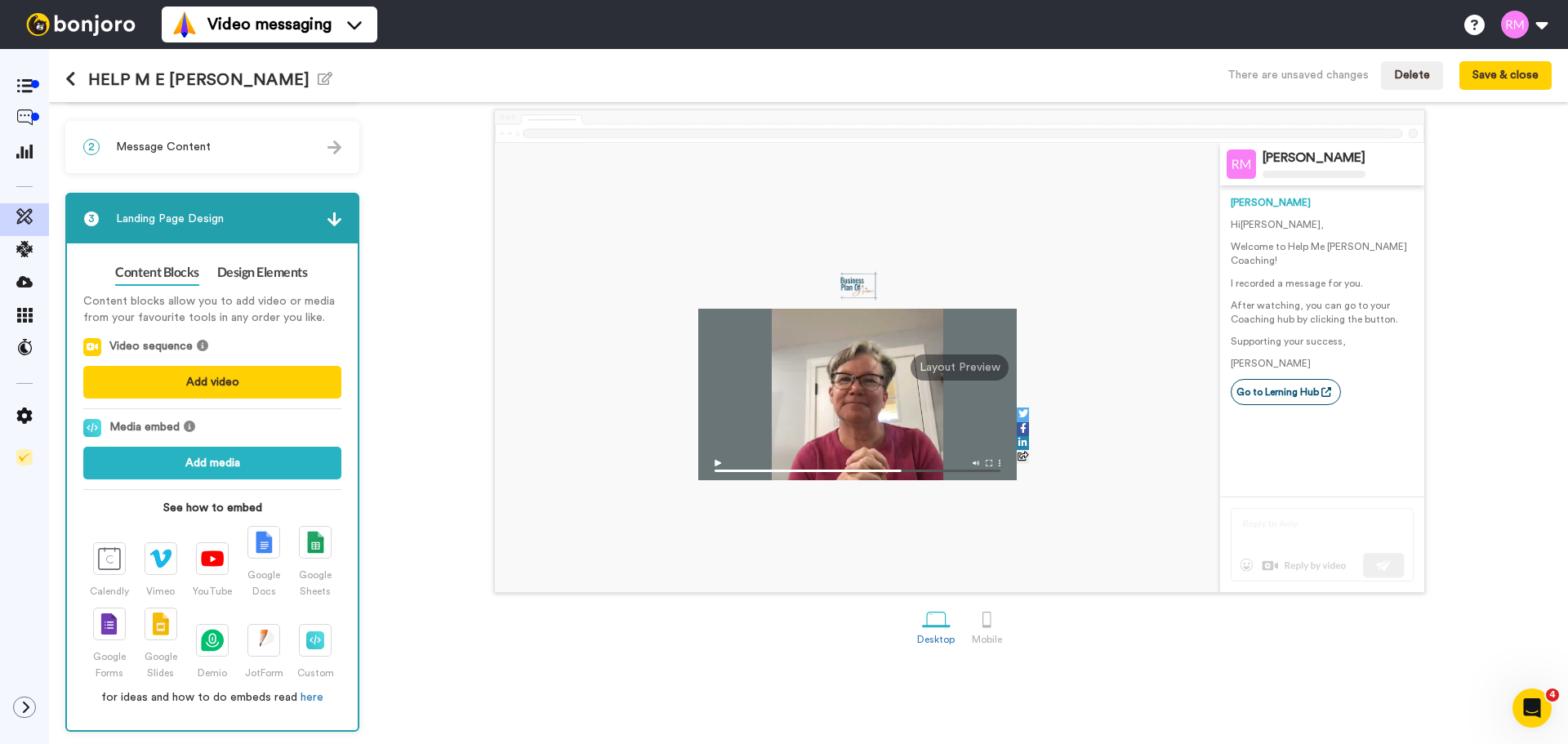
scroll to position [65, 0]
click at [283, 273] on link "Design Elements" at bounding box center [263, 272] width 91 height 26
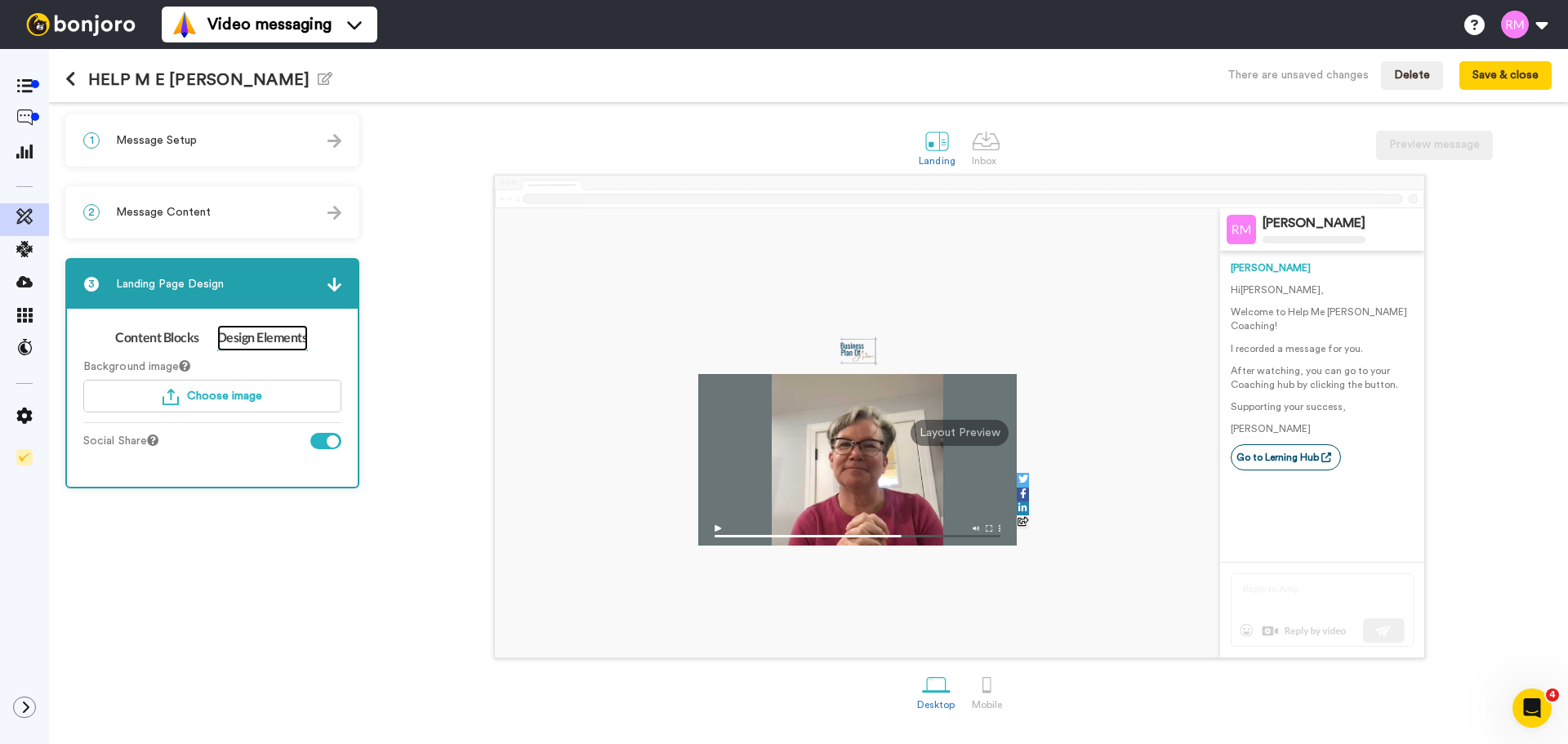
scroll to position [0, 0]
click at [1504, 72] on button "Save & close" at bounding box center [1505, 76] width 92 height 29
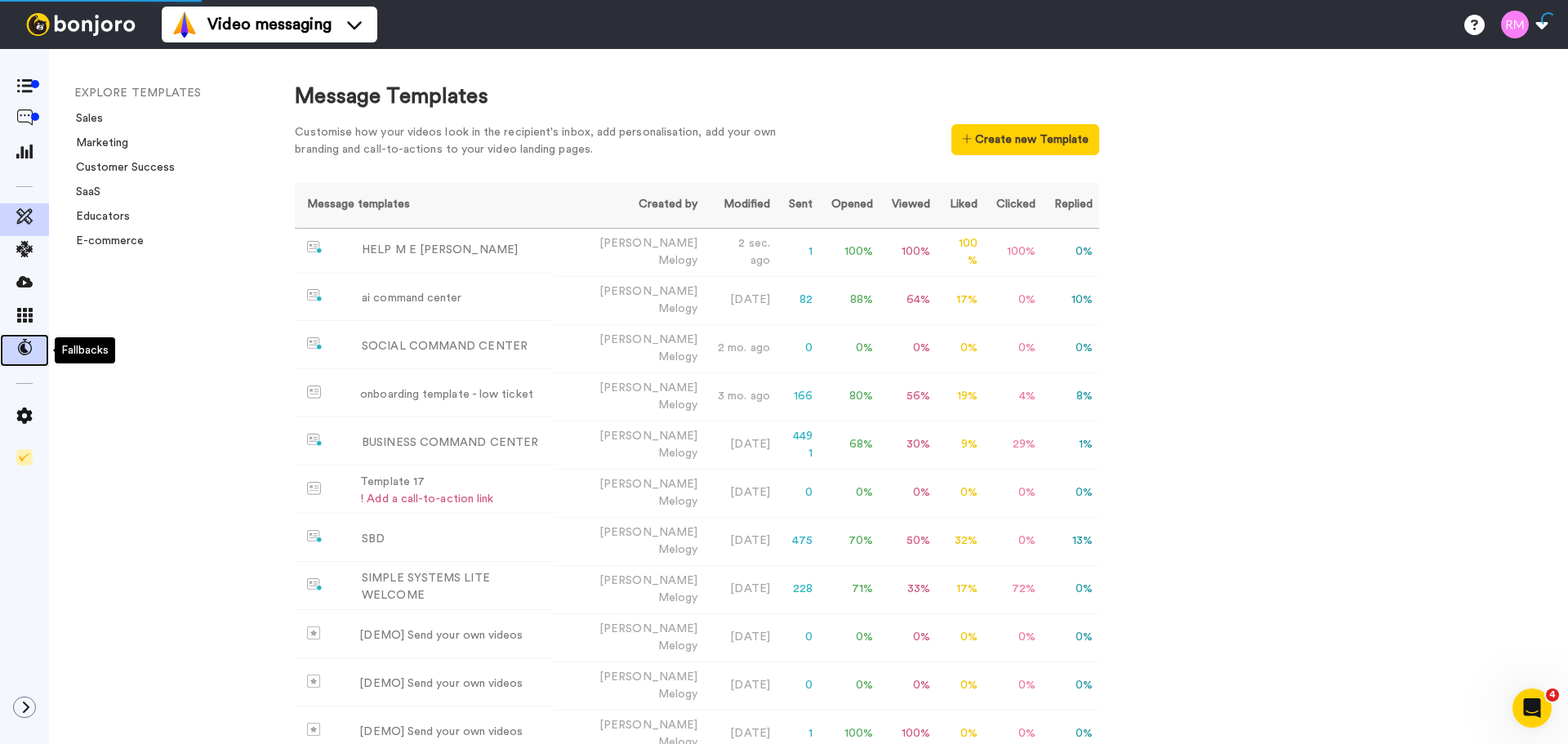
click at [27, 353] on icon at bounding box center [24, 347] width 16 height 16
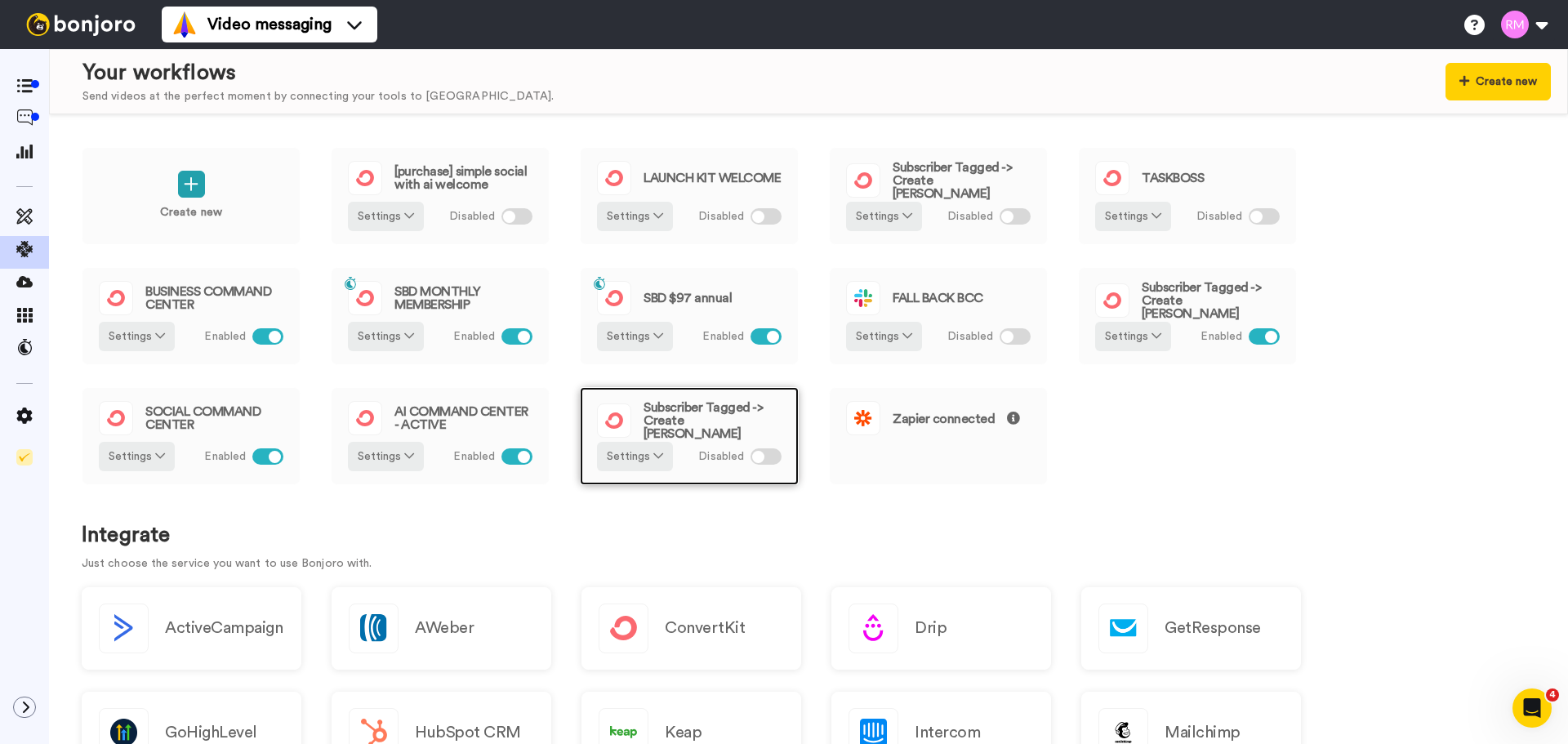
click at [704, 413] on span "Subscriber Tagged -> Create [PERSON_NAME]" at bounding box center [712, 420] width 138 height 39
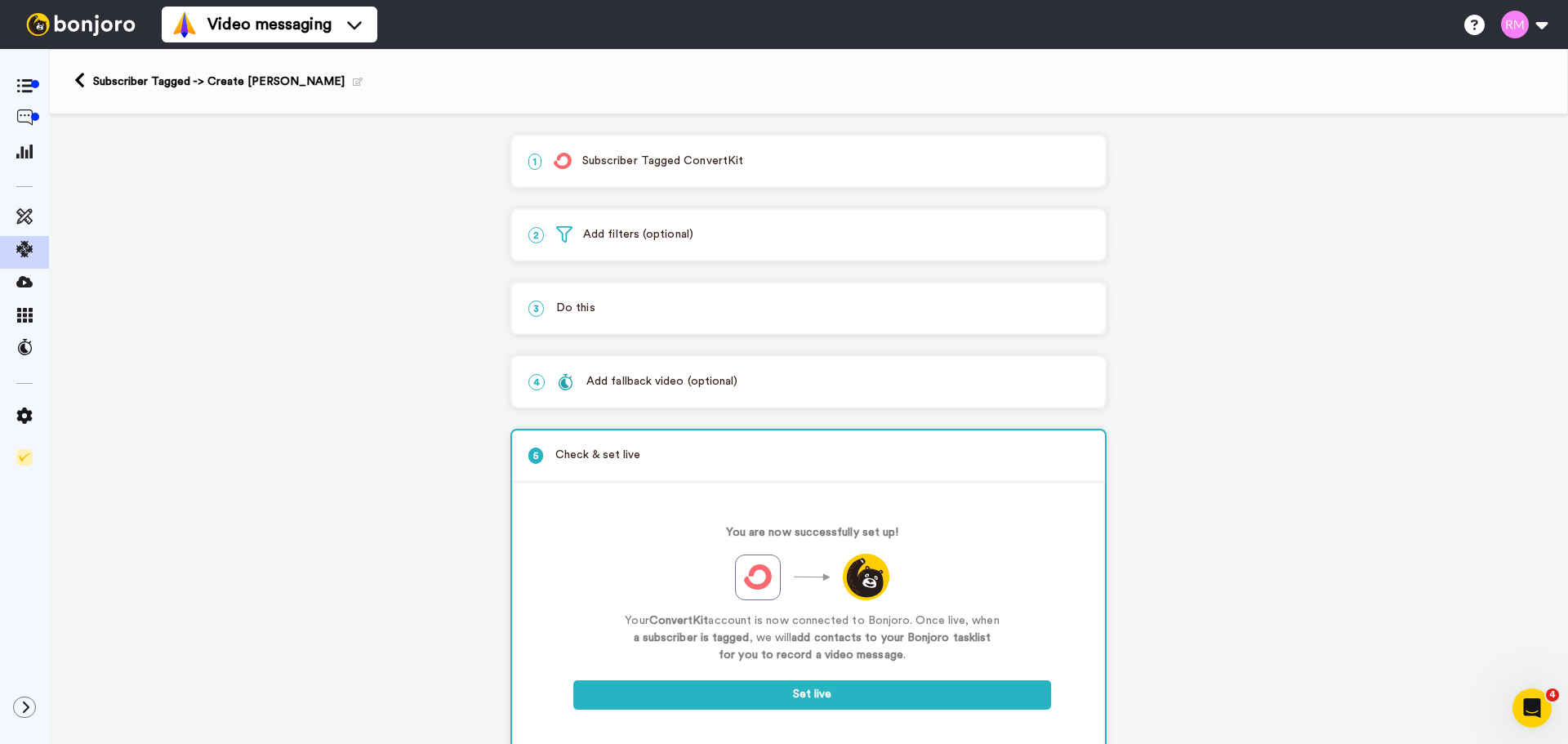
click at [757, 159] on p "1 Subscriber Tagged ConvertKit" at bounding box center [808, 162] width 560 height 17
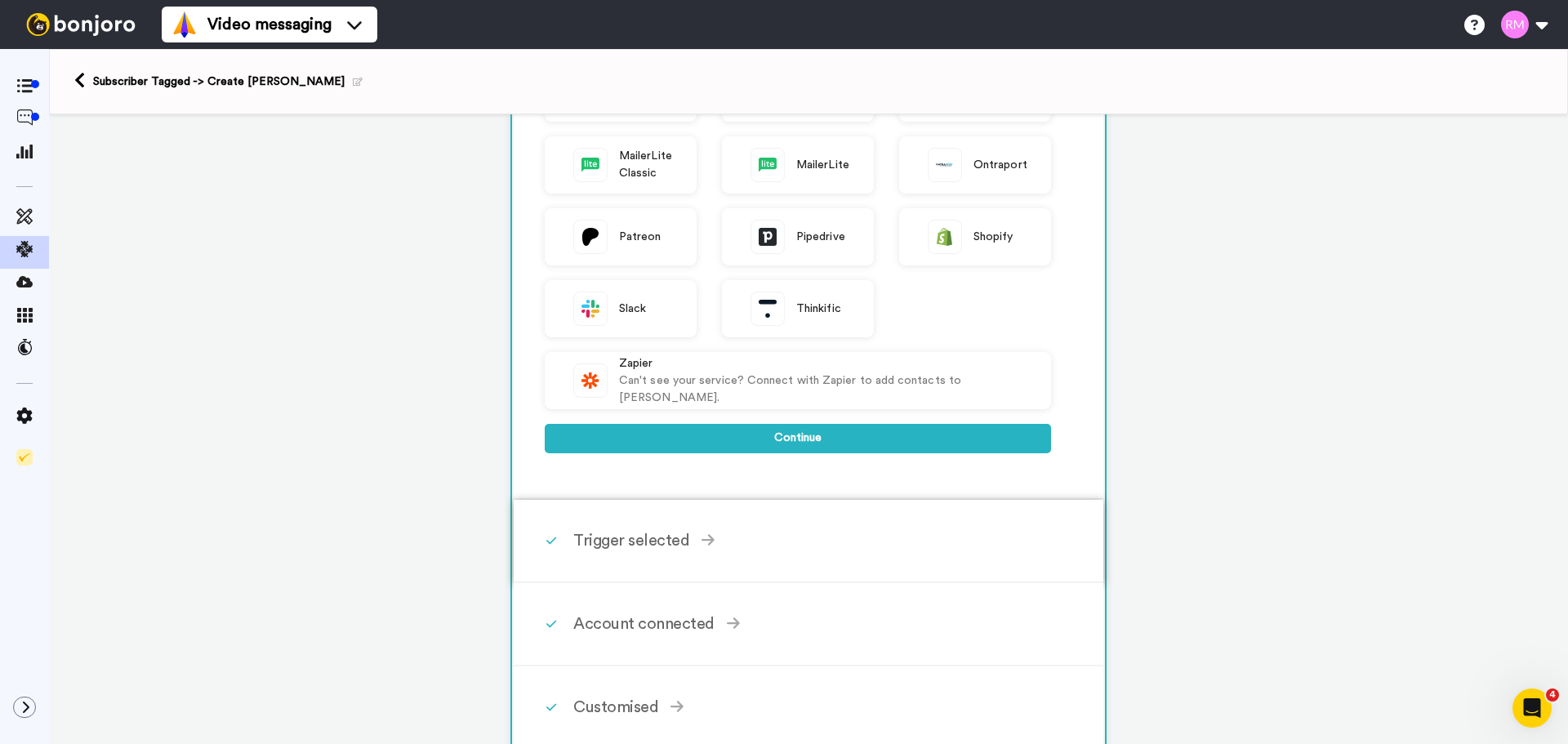
click at [683, 534] on div "Trigger selected" at bounding box center [812, 540] width 478 height 24
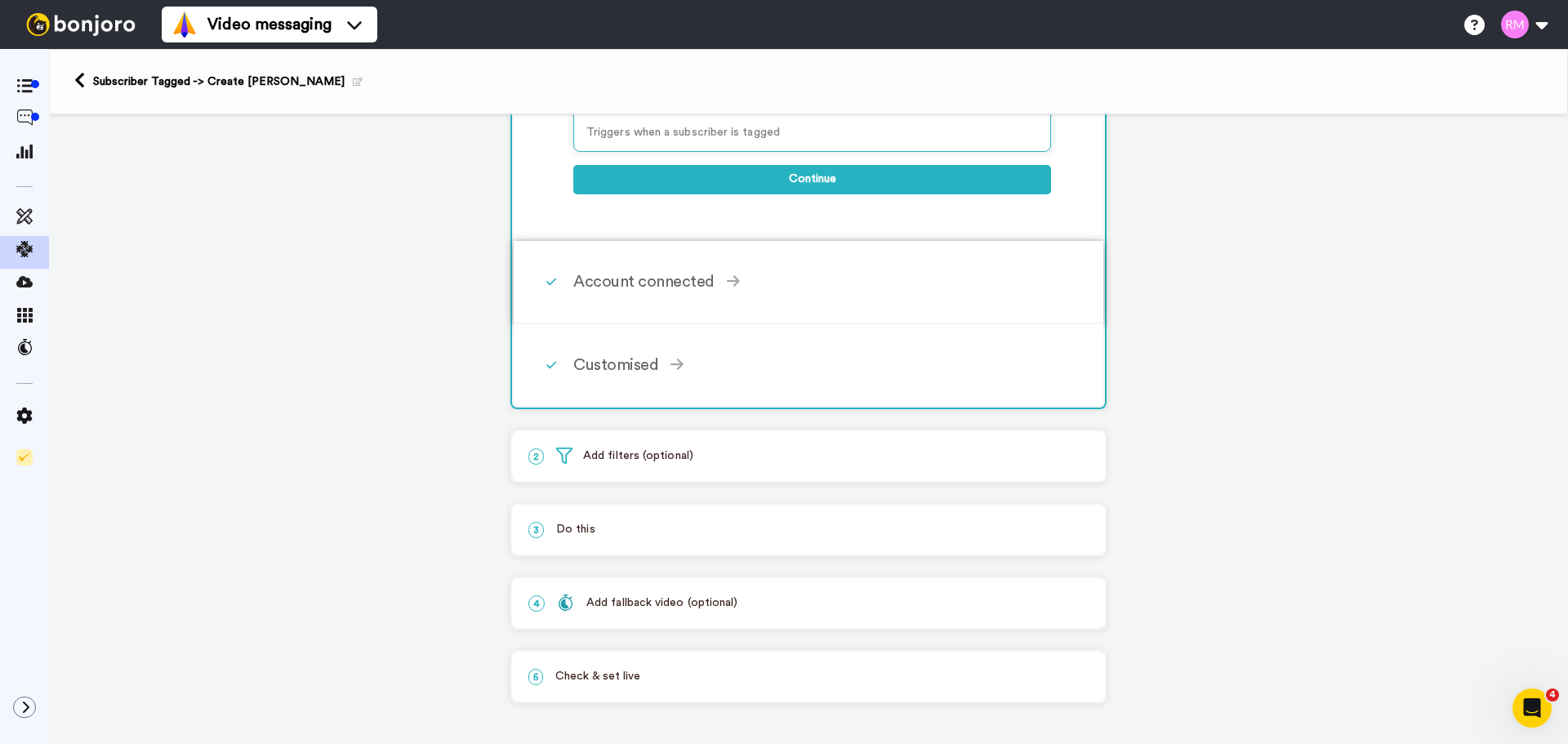
scroll to position [267, 0]
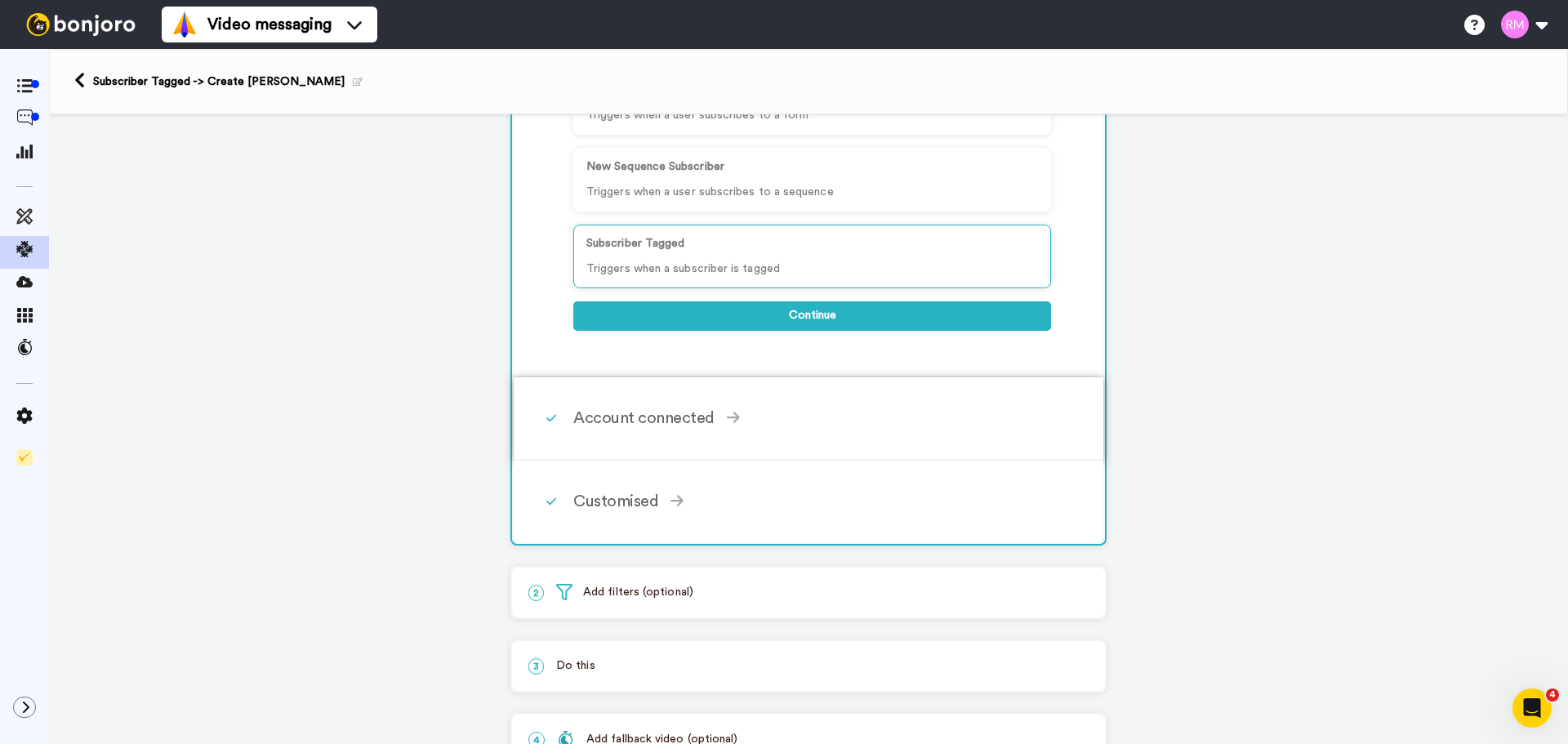
click at [689, 420] on div "Account connected" at bounding box center [812, 418] width 478 height 24
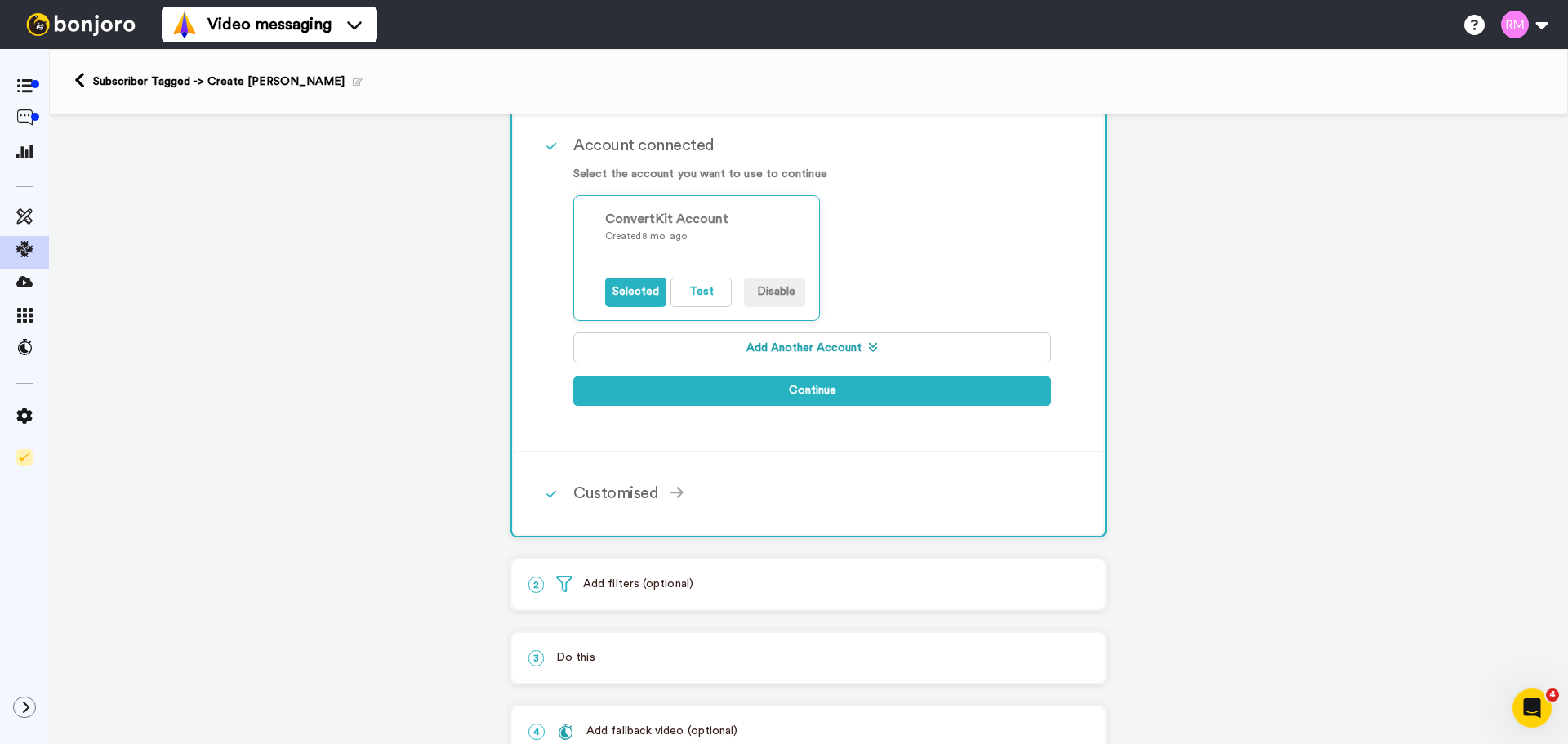
scroll to position [252, 0]
click at [706, 483] on div "Customised" at bounding box center [812, 492] width 478 height 24
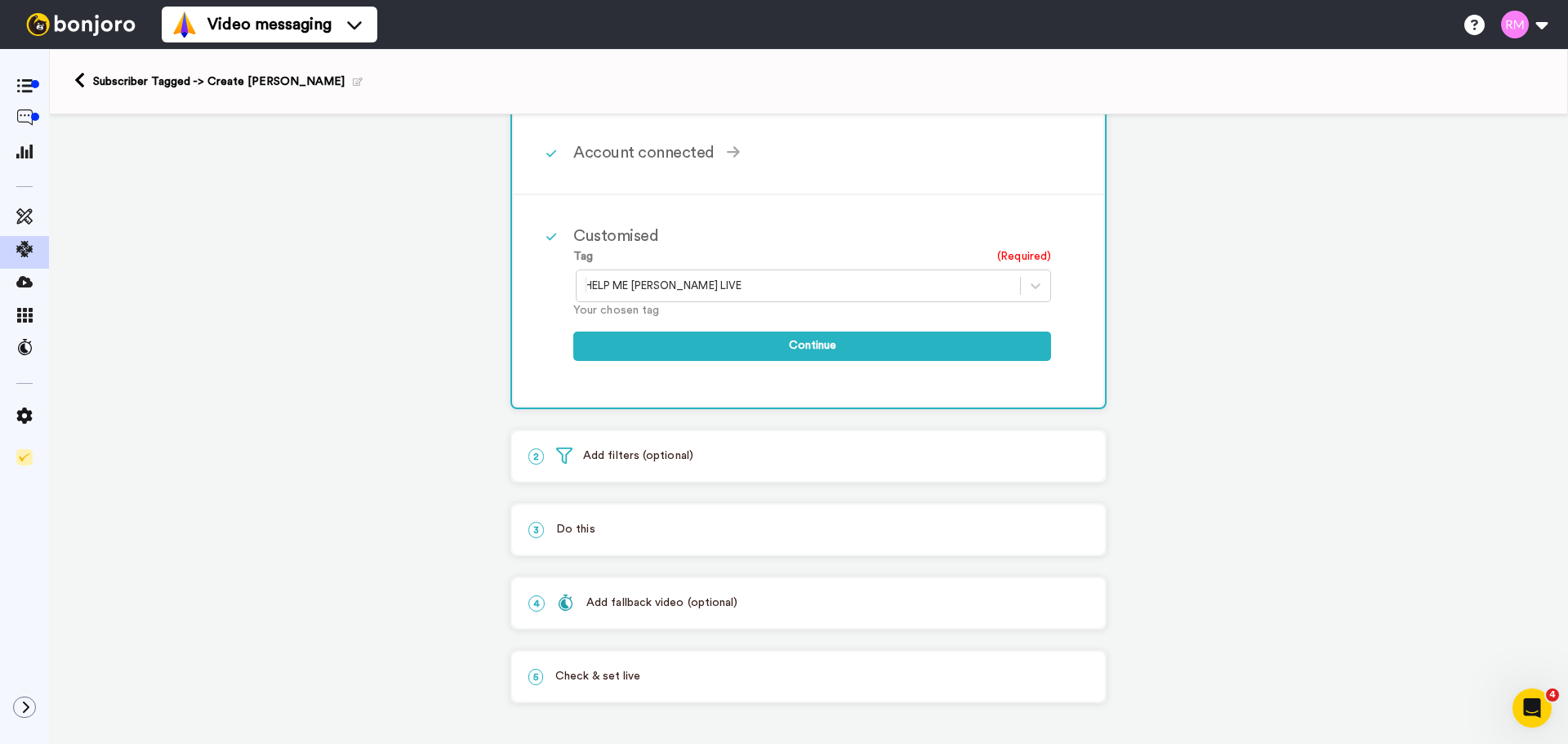
scroll to position [244, 0]
click at [345, 77] on span at bounding box center [354, 81] width 18 height 16
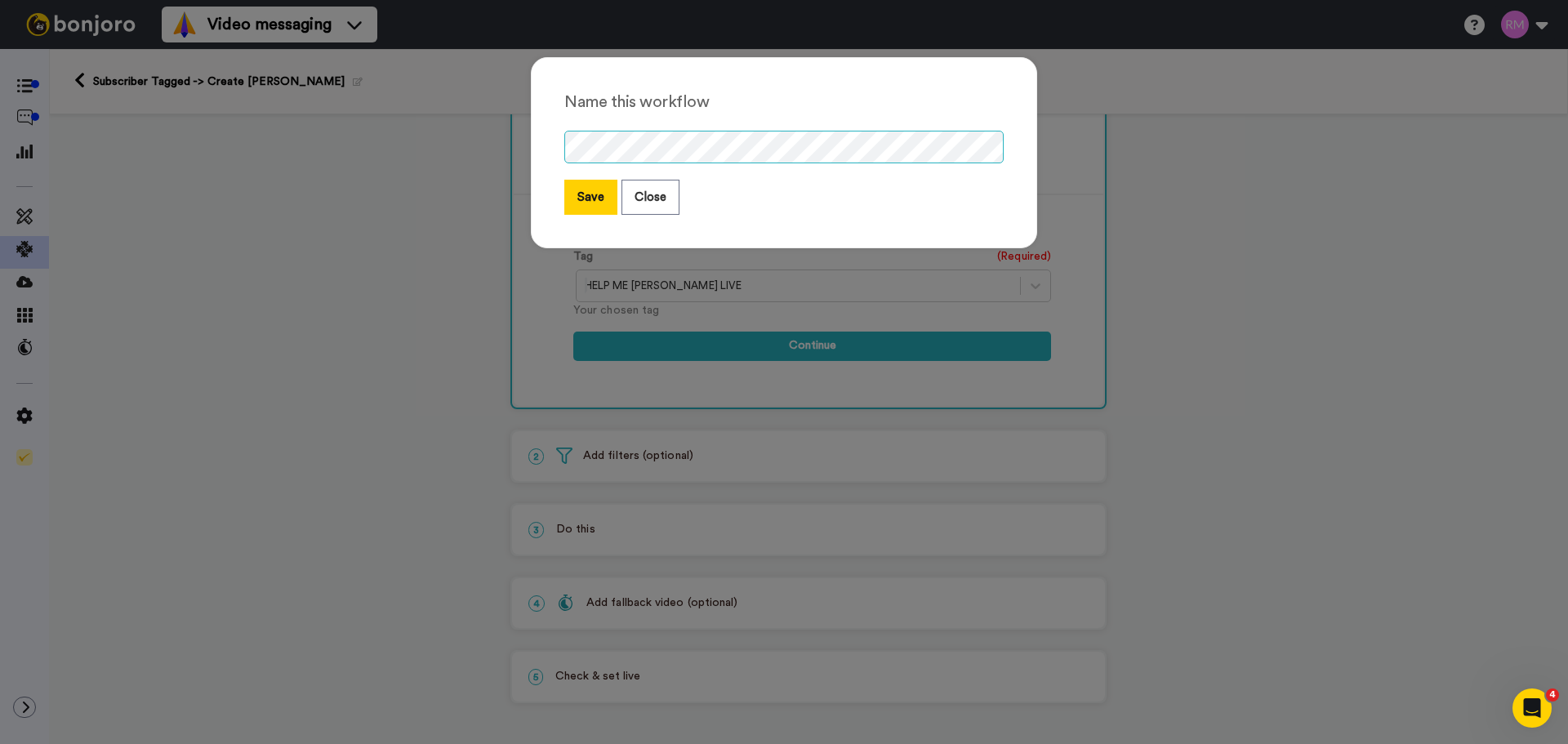
click at [522, 142] on div "Name this workflow Save Close" at bounding box center [784, 161] width 539 height 240
click at [583, 192] on button "Save" at bounding box center [590, 197] width 53 height 35
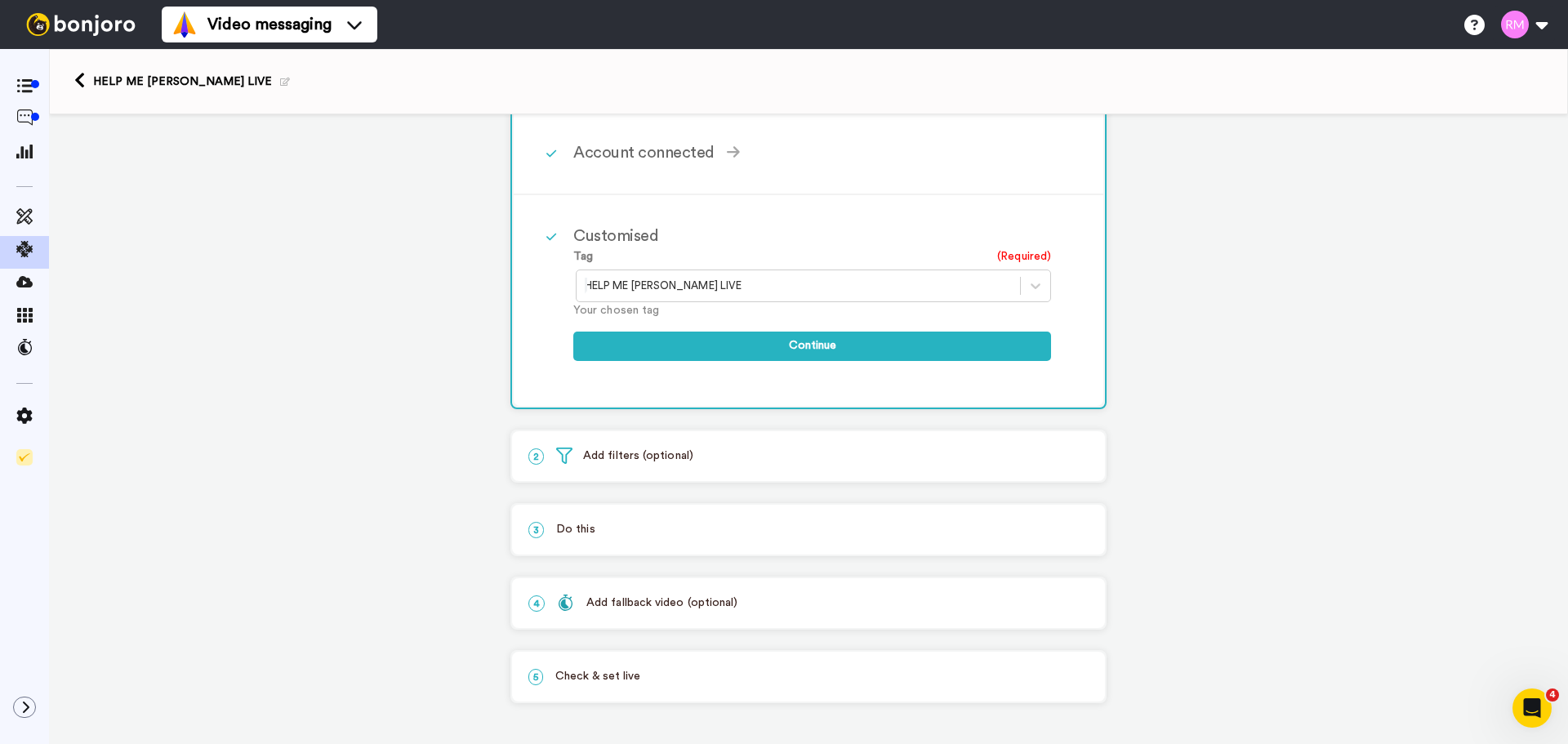
click at [684, 673] on p "5 Check & set live" at bounding box center [808, 677] width 560 height 17
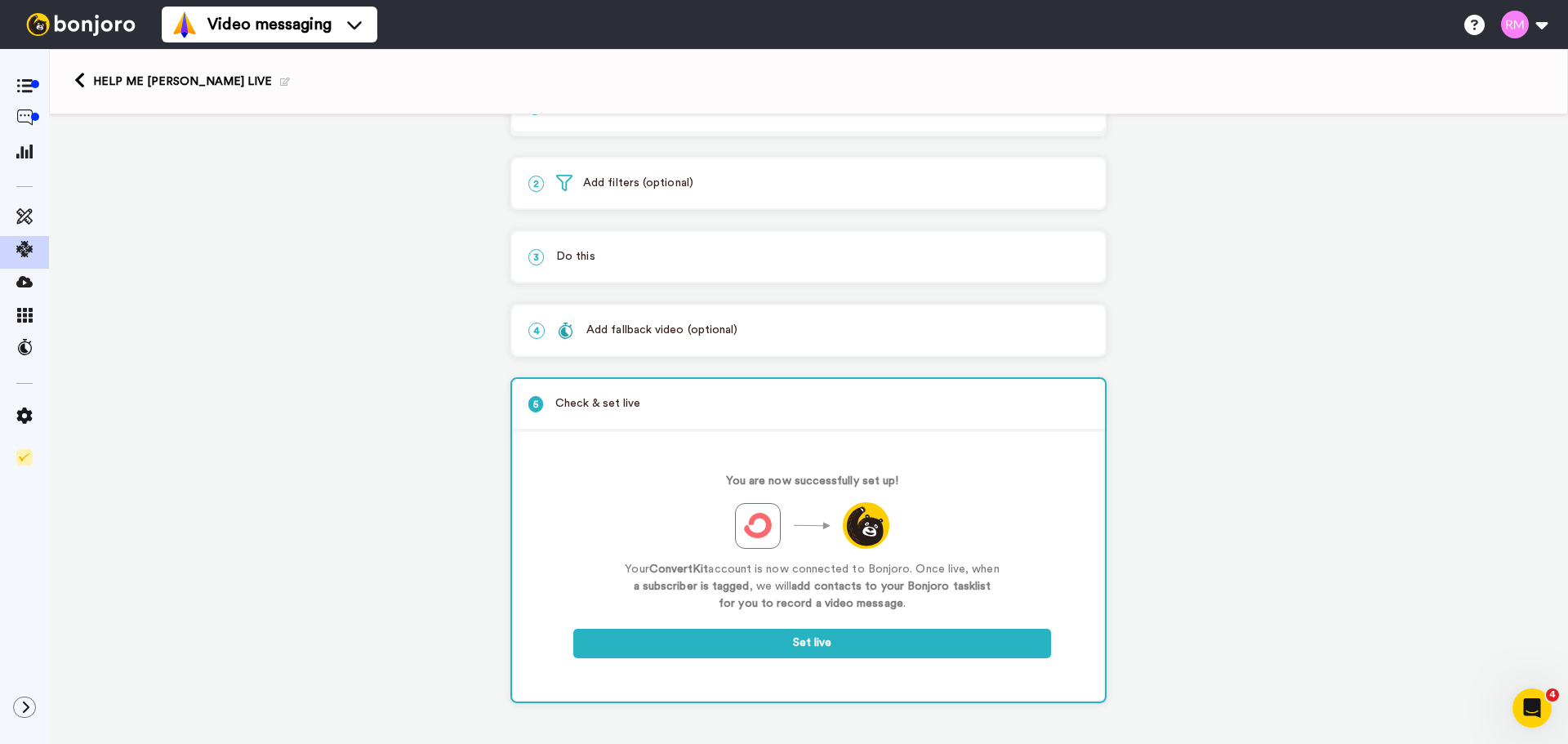
scroll to position [54, 0]
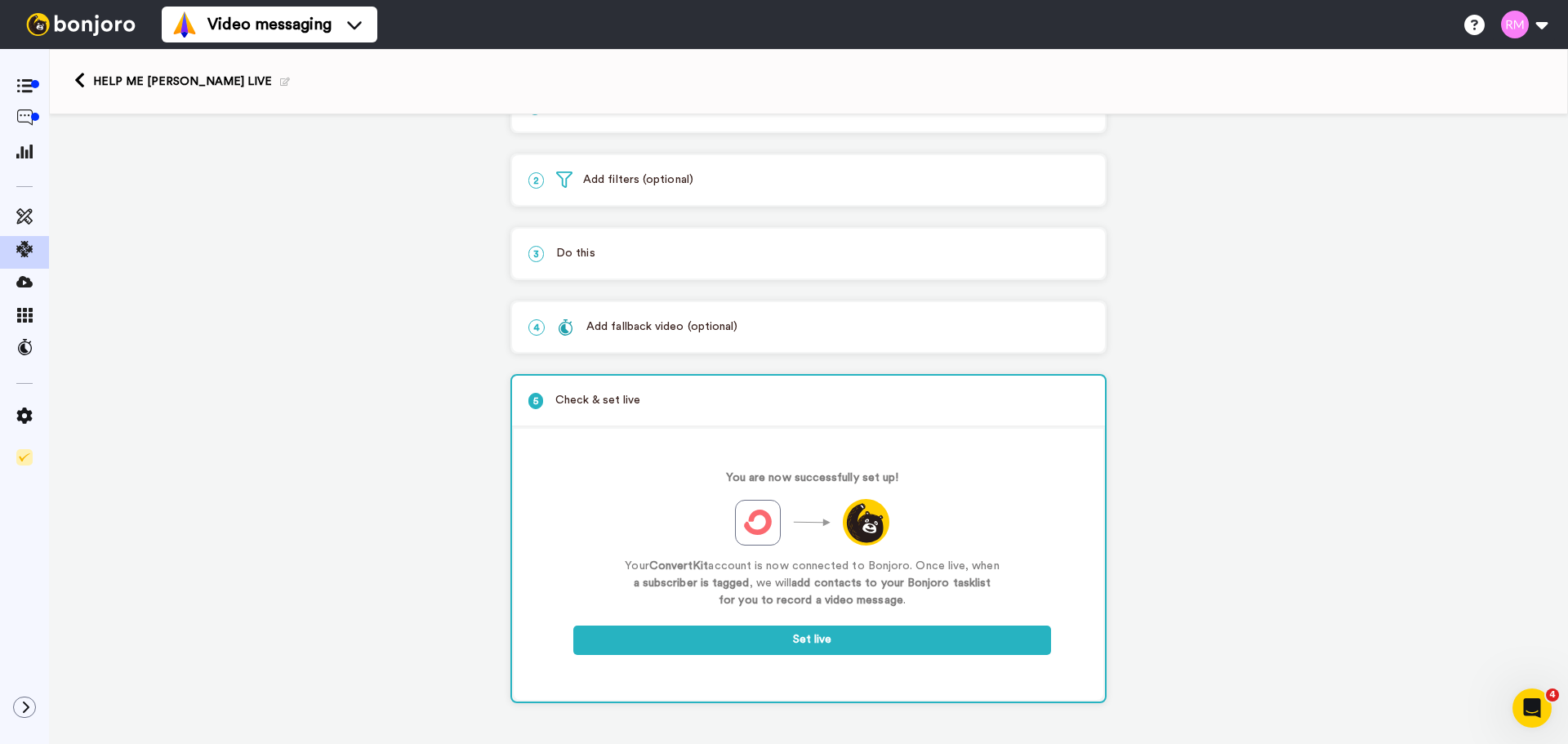
click at [736, 255] on p "3 Do this" at bounding box center [808, 254] width 560 height 17
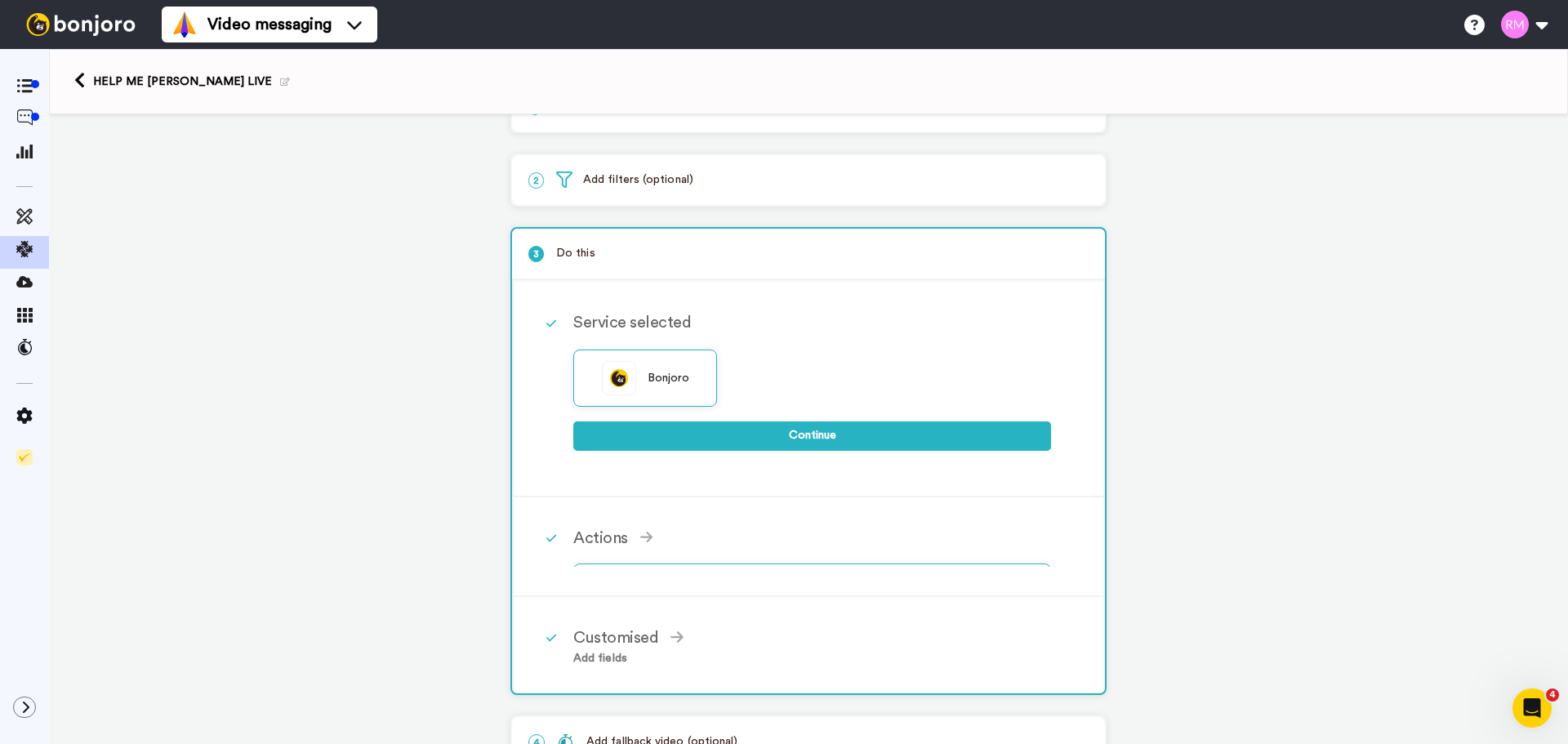
scroll to position [71, 0]
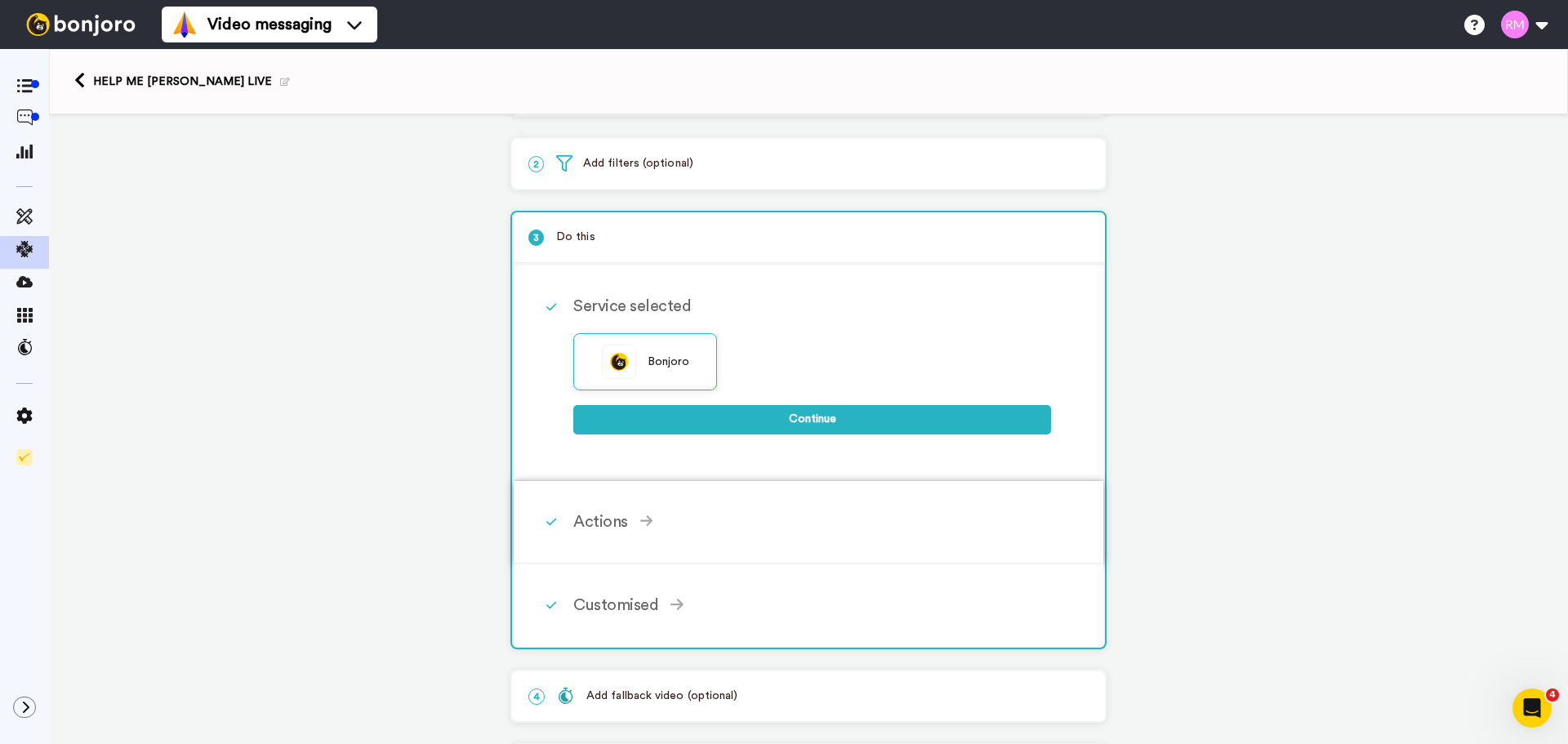
click at [608, 534] on div "Actions Create Bonjoro Add contacts to your Bonjoro tasklist for you to record …" at bounding box center [831, 521] width 514 height 49
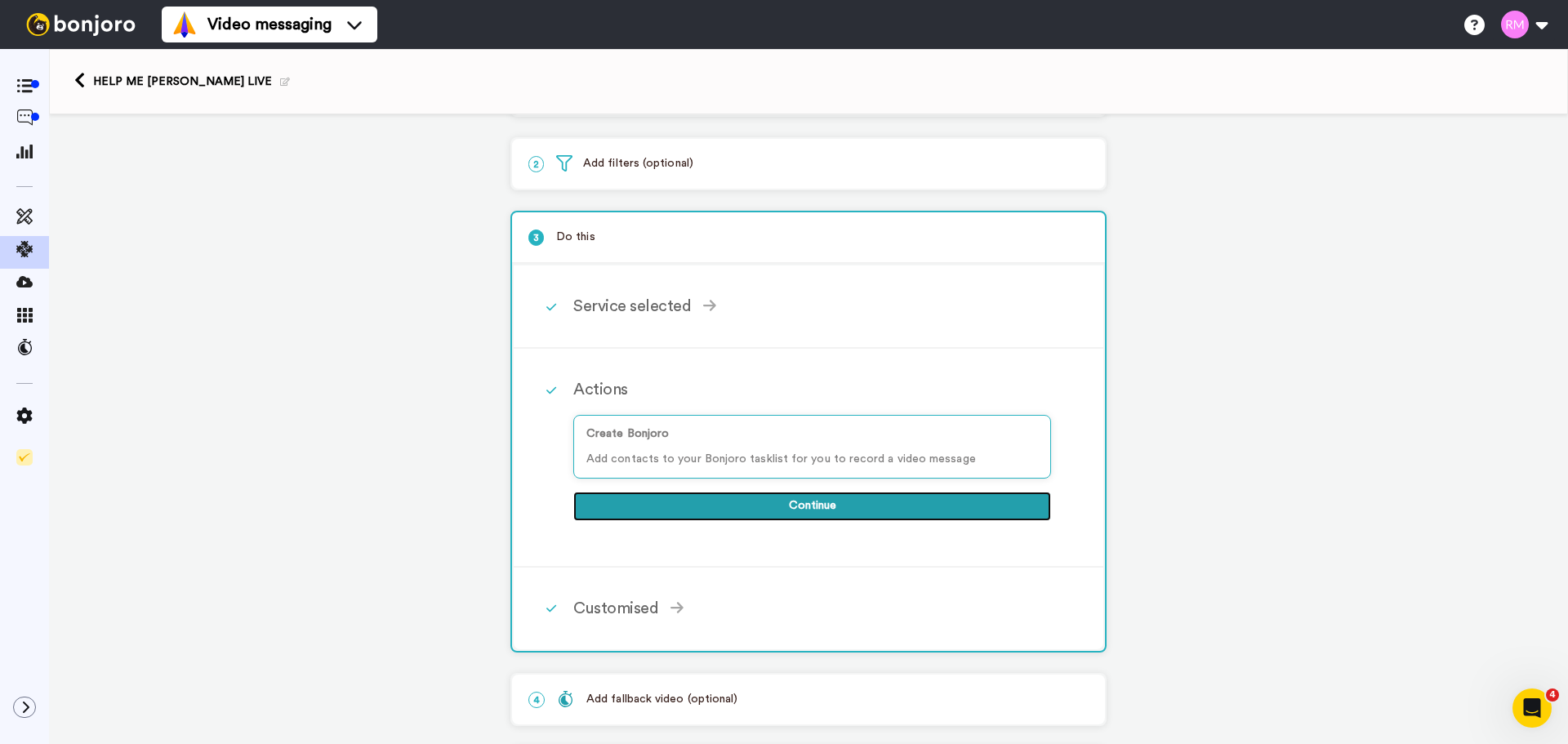
click at [659, 507] on button "Continue" at bounding box center [812, 506] width 478 height 29
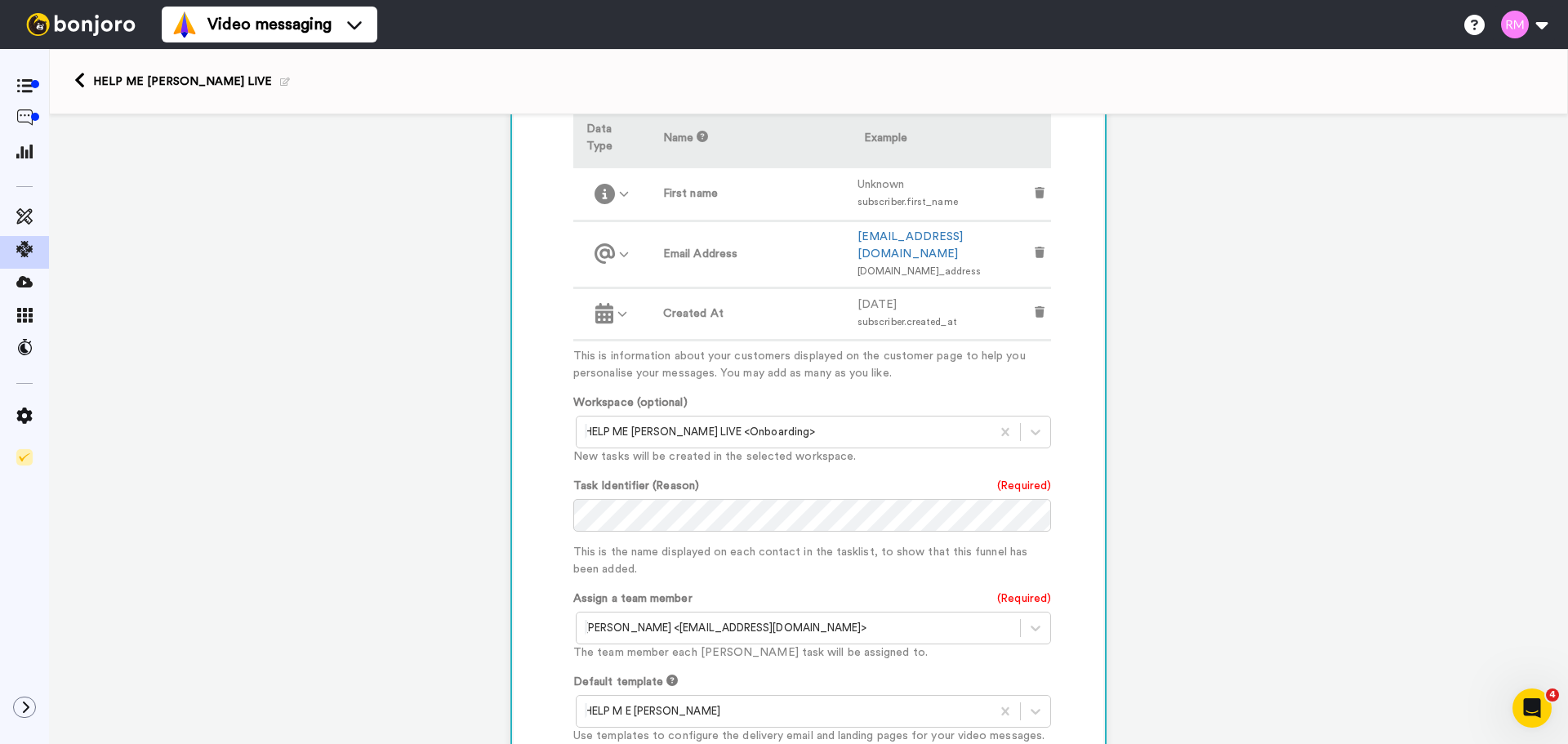
scroll to position [670, 0]
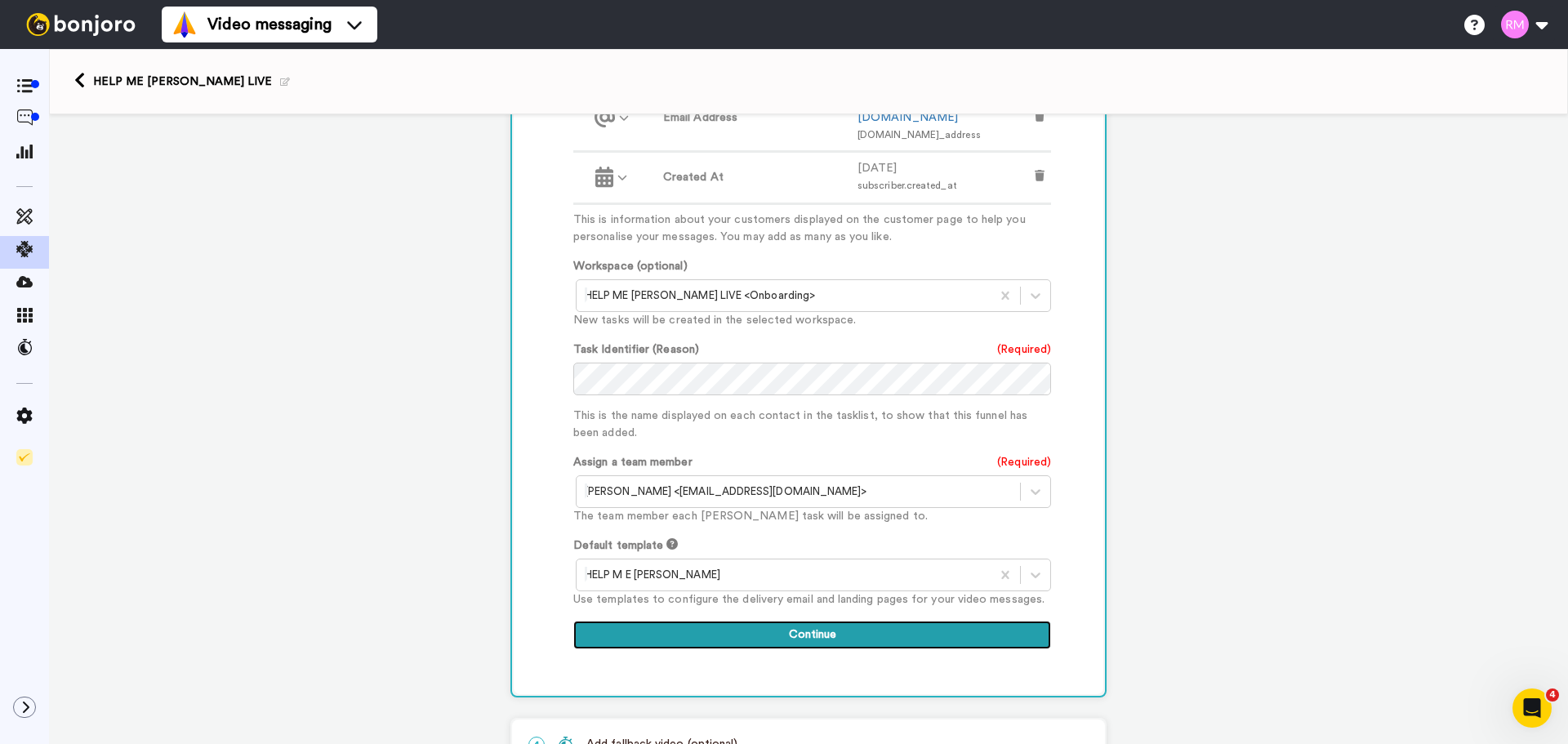
click at [830, 621] on button "Continue" at bounding box center [812, 636] width 478 height 29
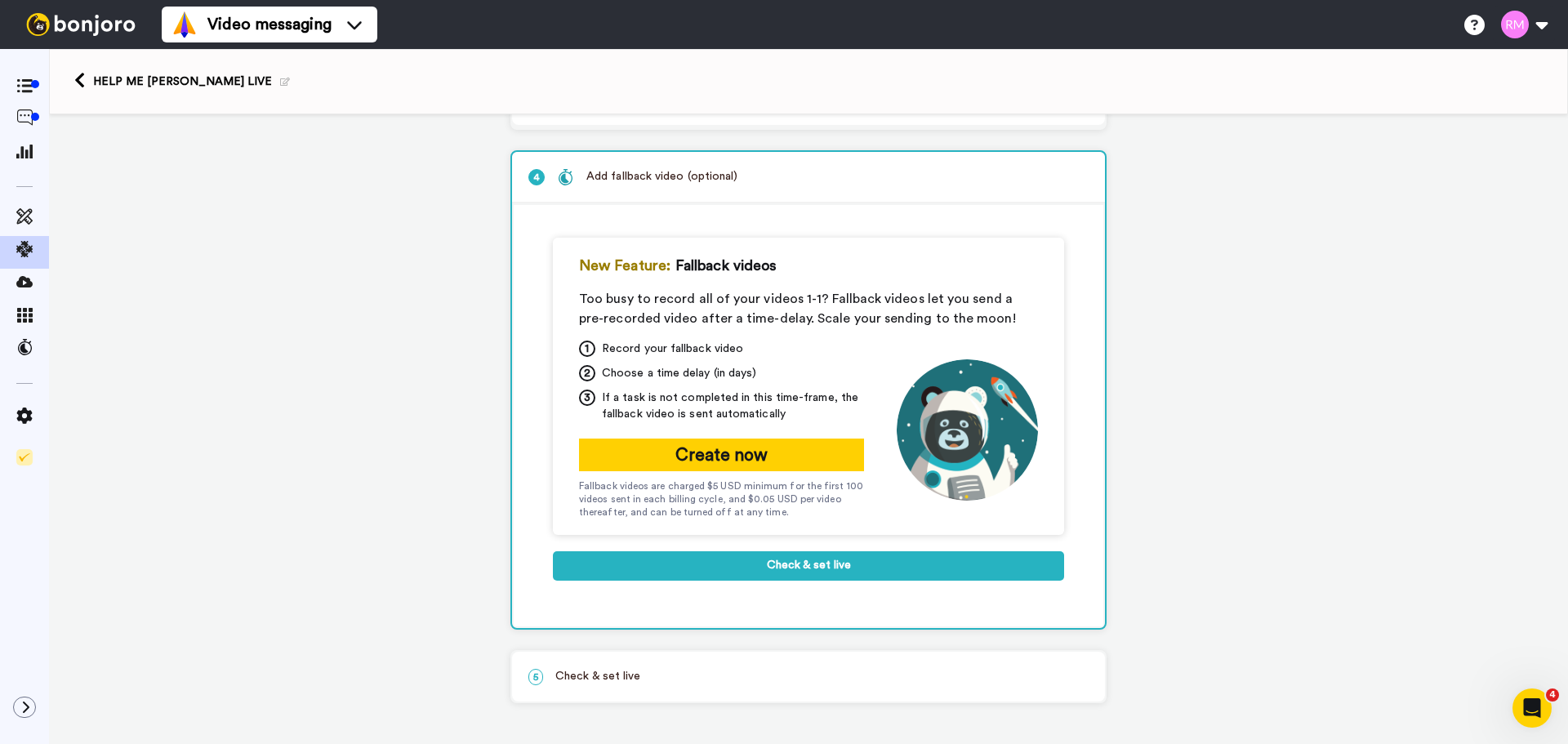
scroll to position [208, 0]
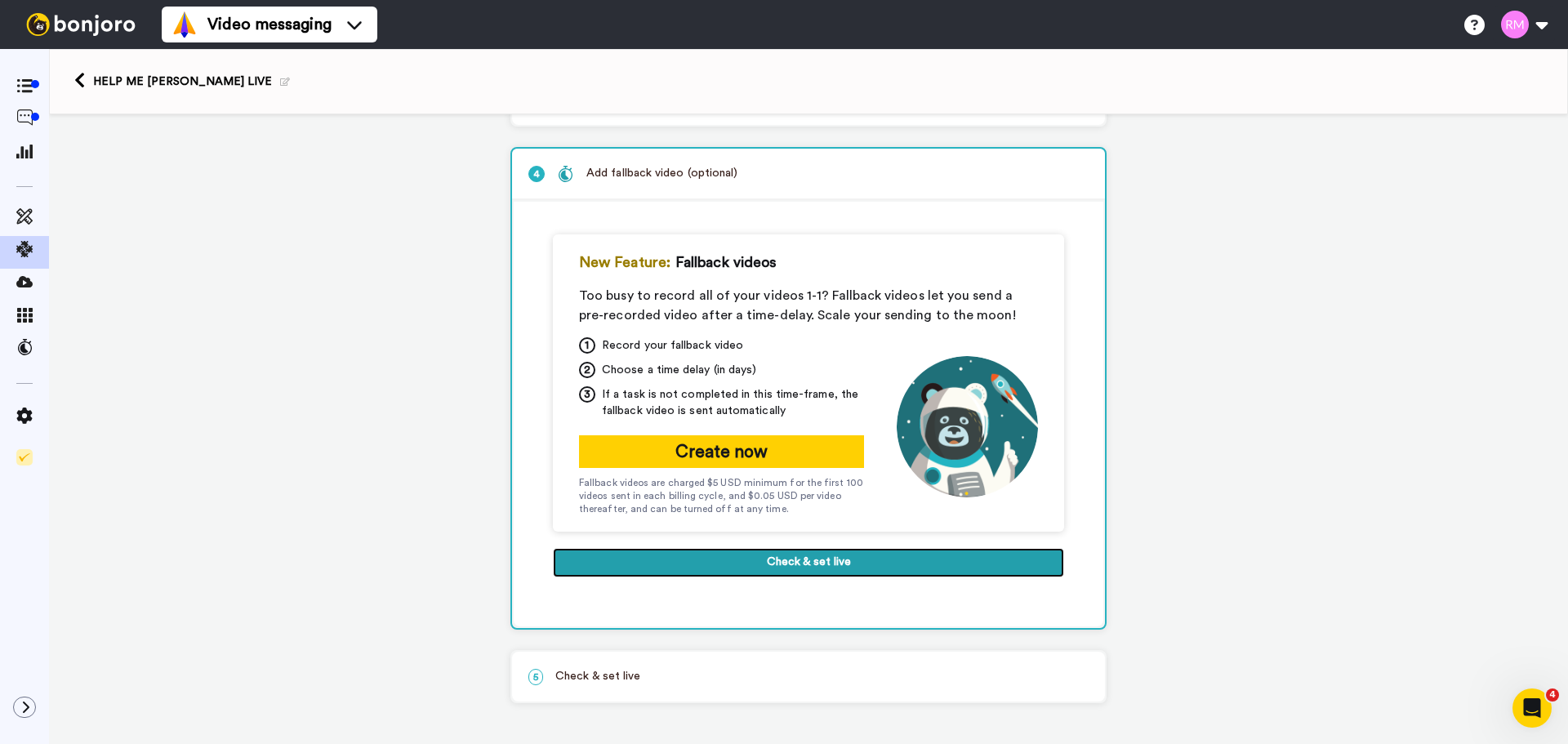
click at [772, 562] on button "Check & set live" at bounding box center [809, 563] width 512 height 29
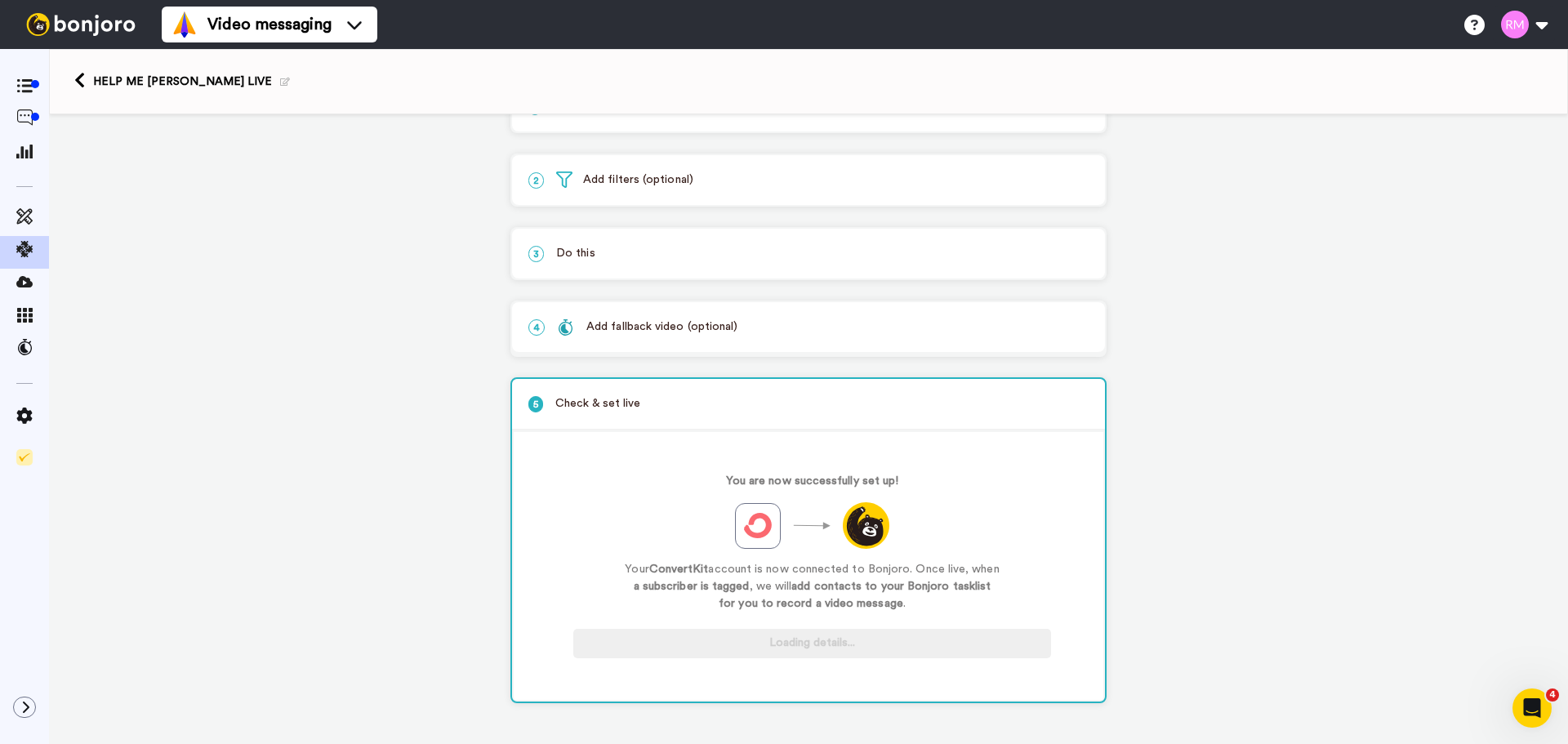
scroll to position [54, 0]
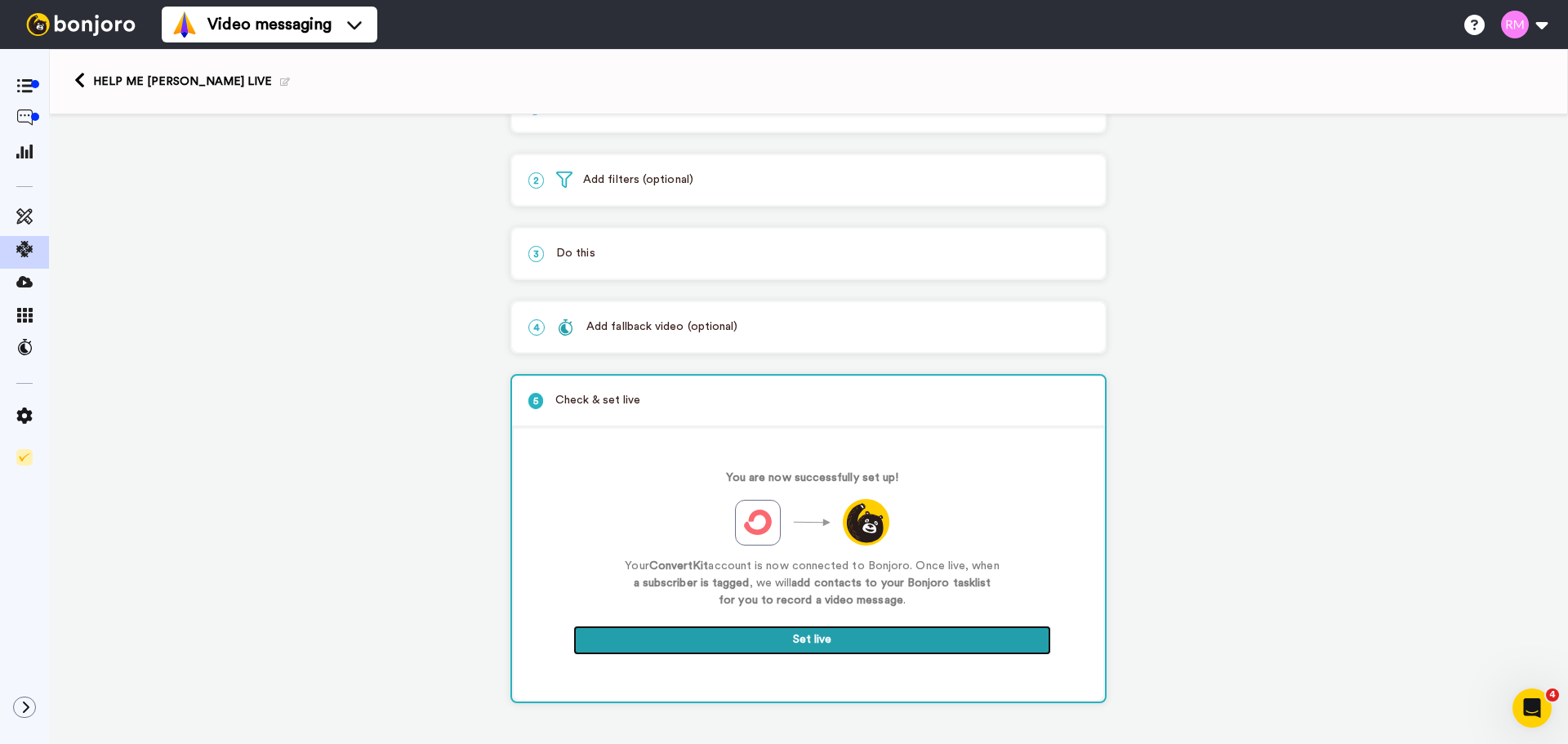
click at [735, 648] on button "Set live" at bounding box center [812, 640] width 478 height 29
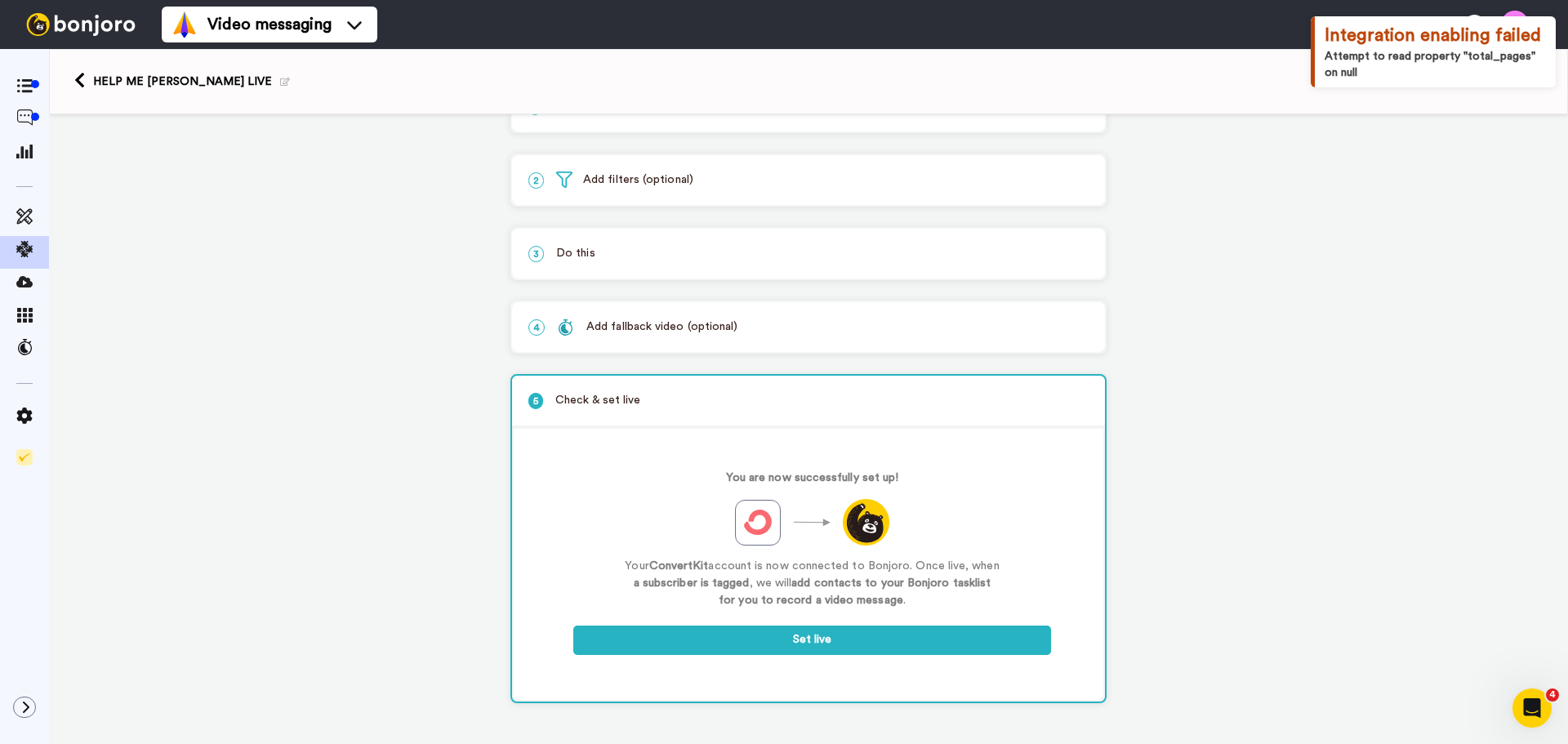
scroll to position [0, 0]
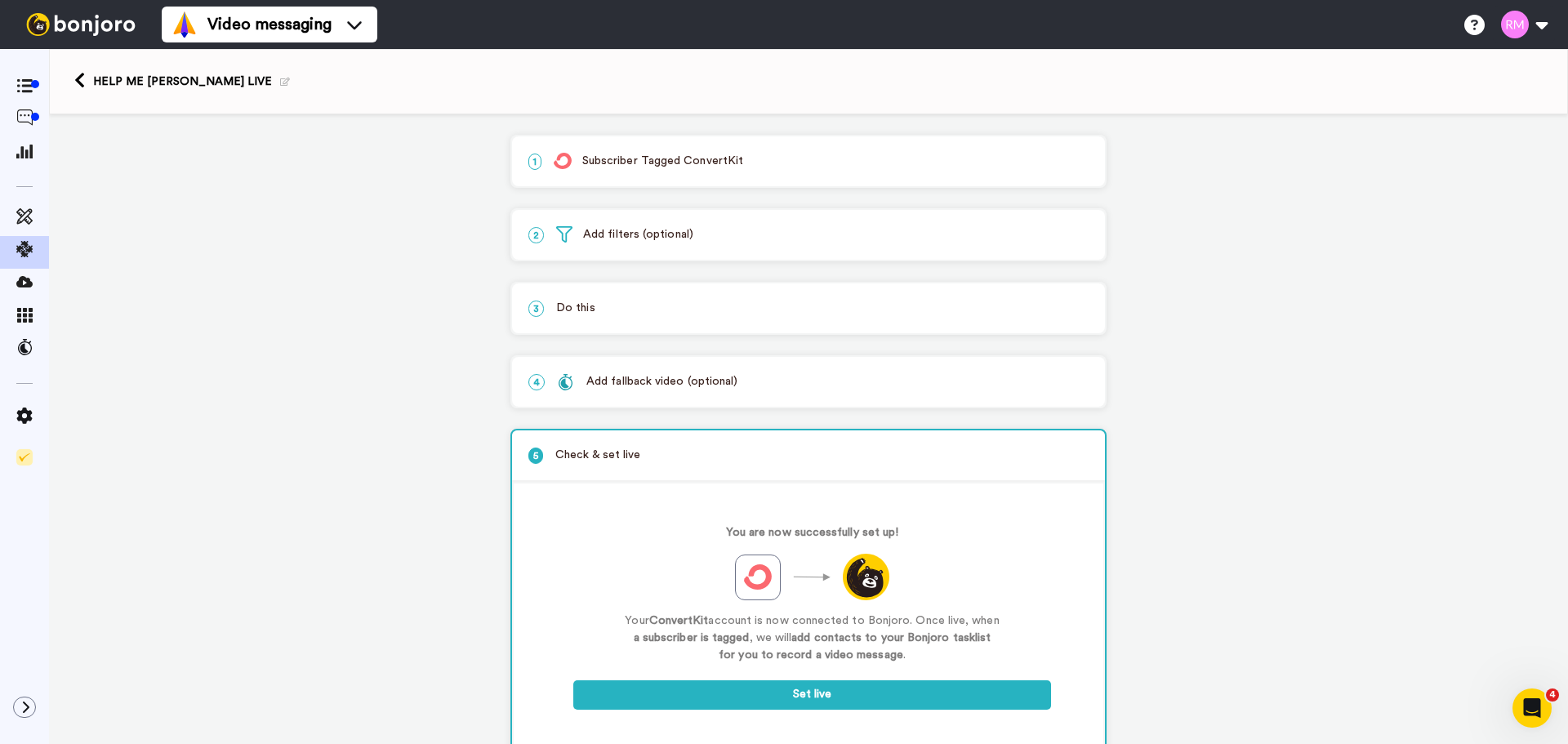
click at [765, 174] on div "1 Subscriber Tagged ConvertKit" at bounding box center [809, 161] width 593 height 49
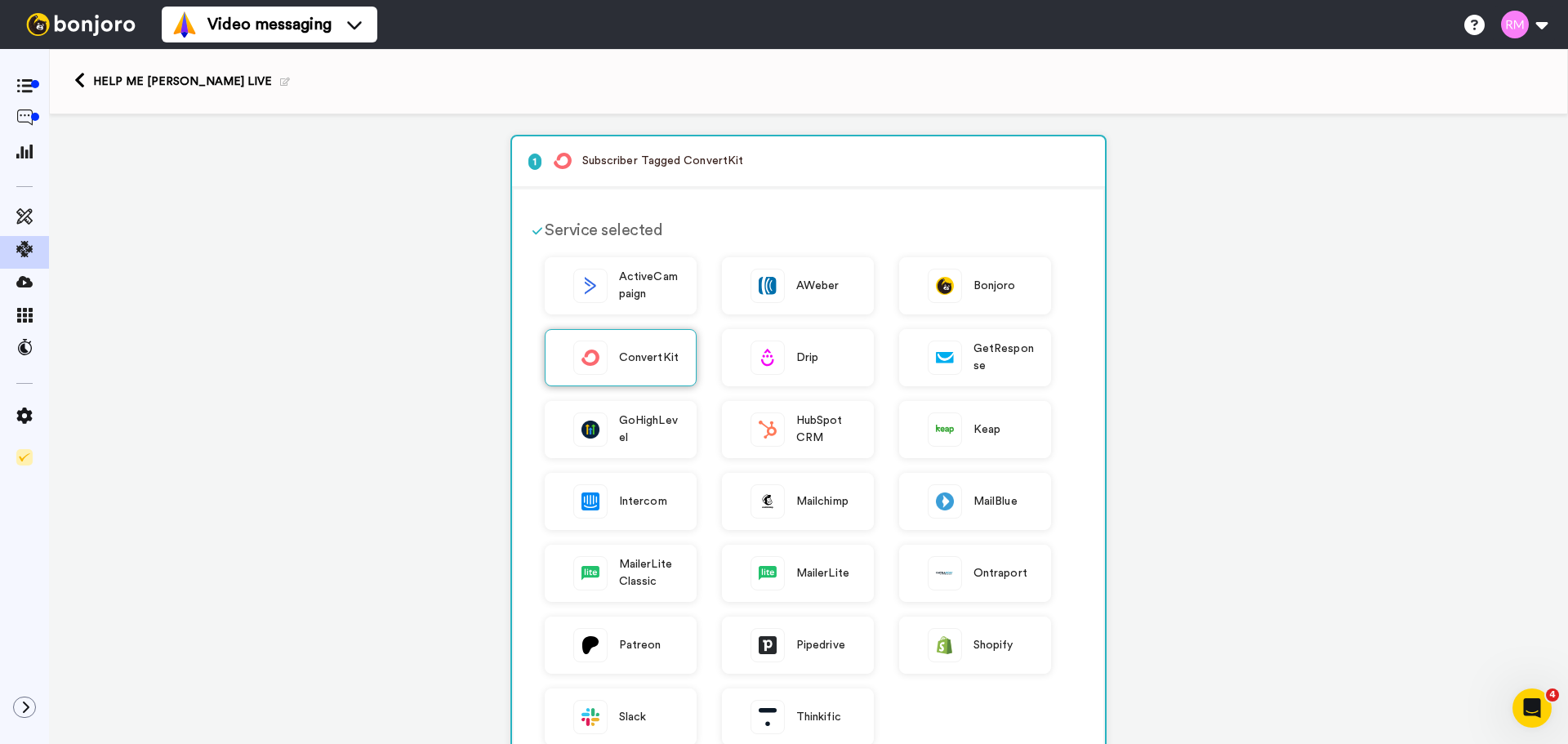
click at [596, 360] on img at bounding box center [591, 357] width 33 height 33
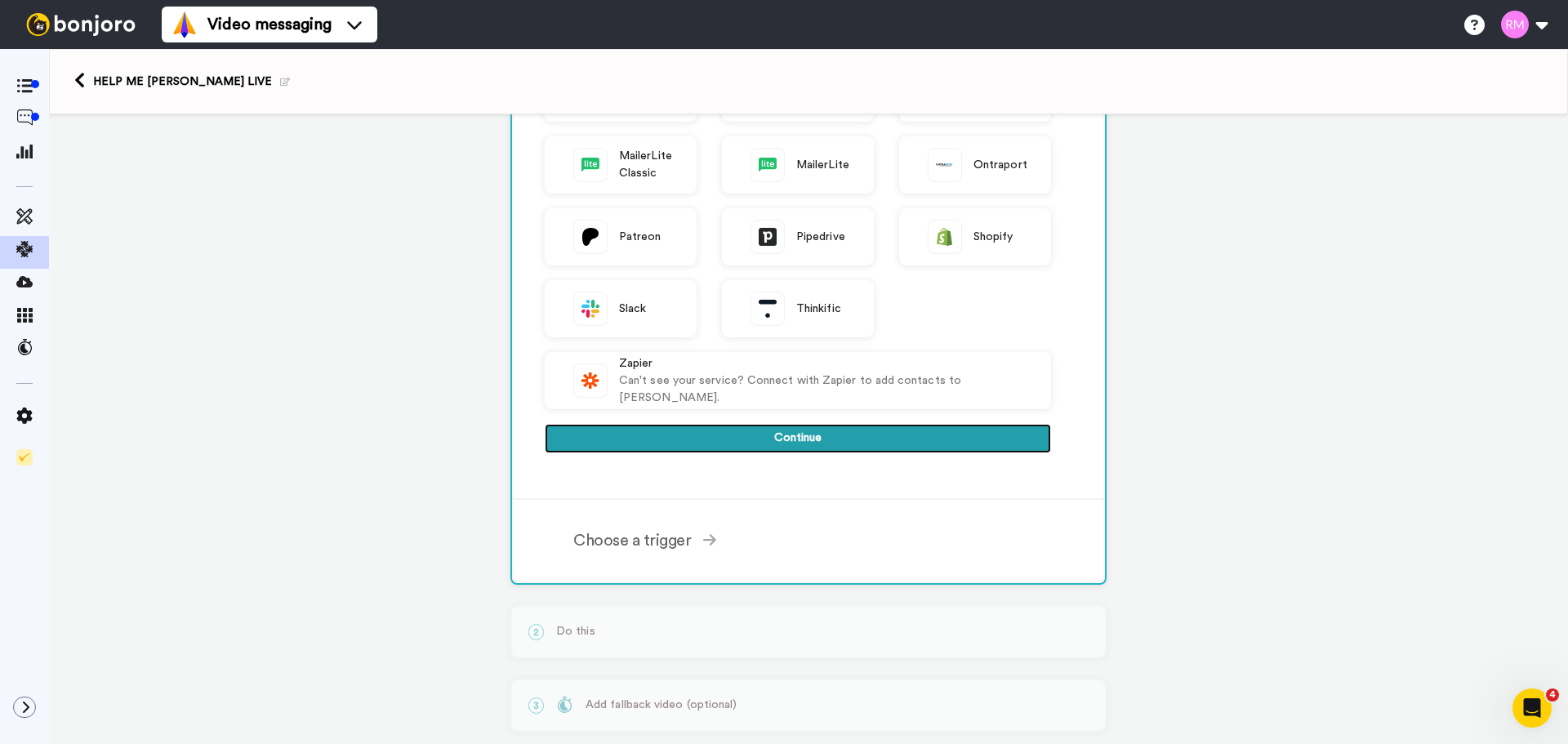
click at [735, 436] on button "Continue" at bounding box center [798, 438] width 507 height 29
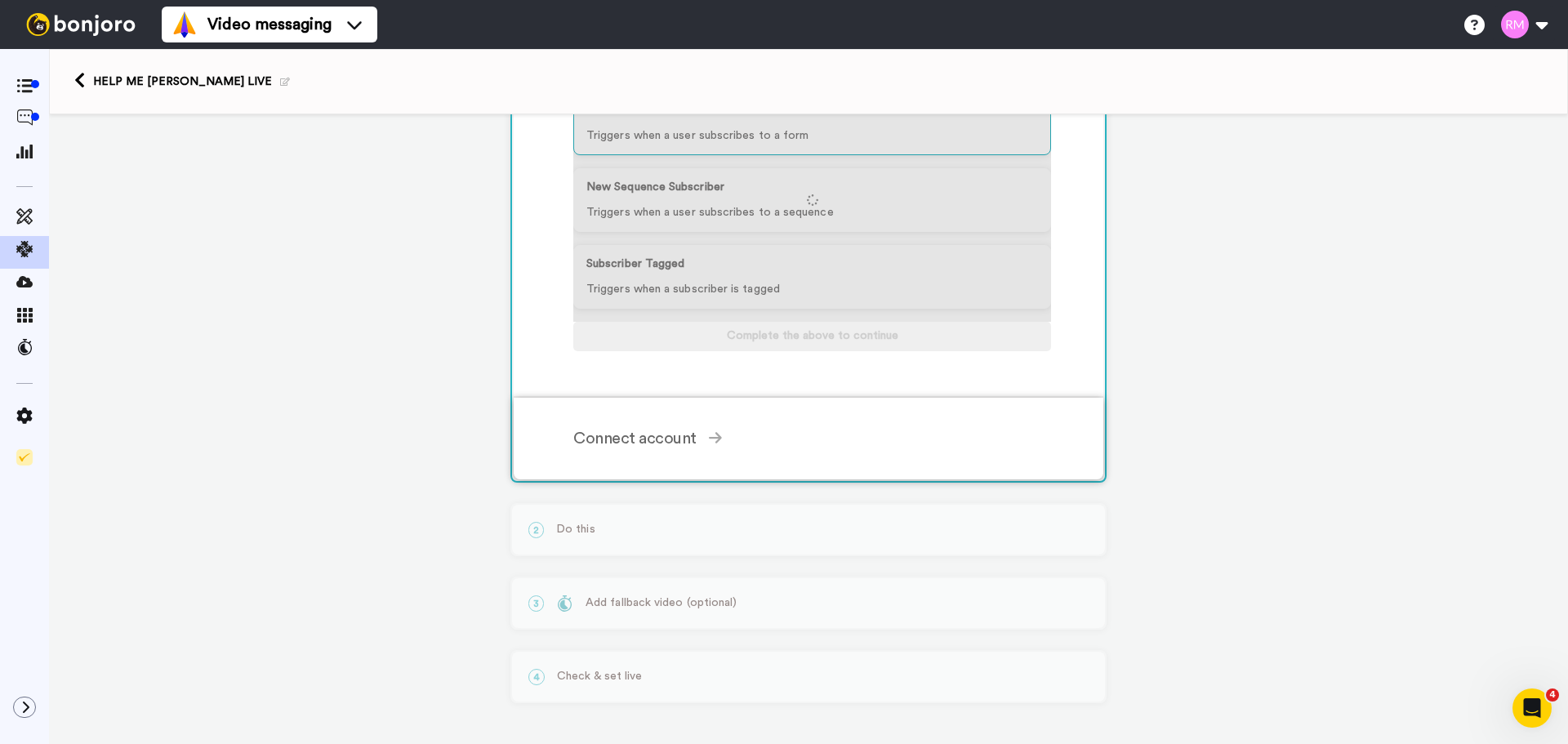
scroll to position [247, 0]
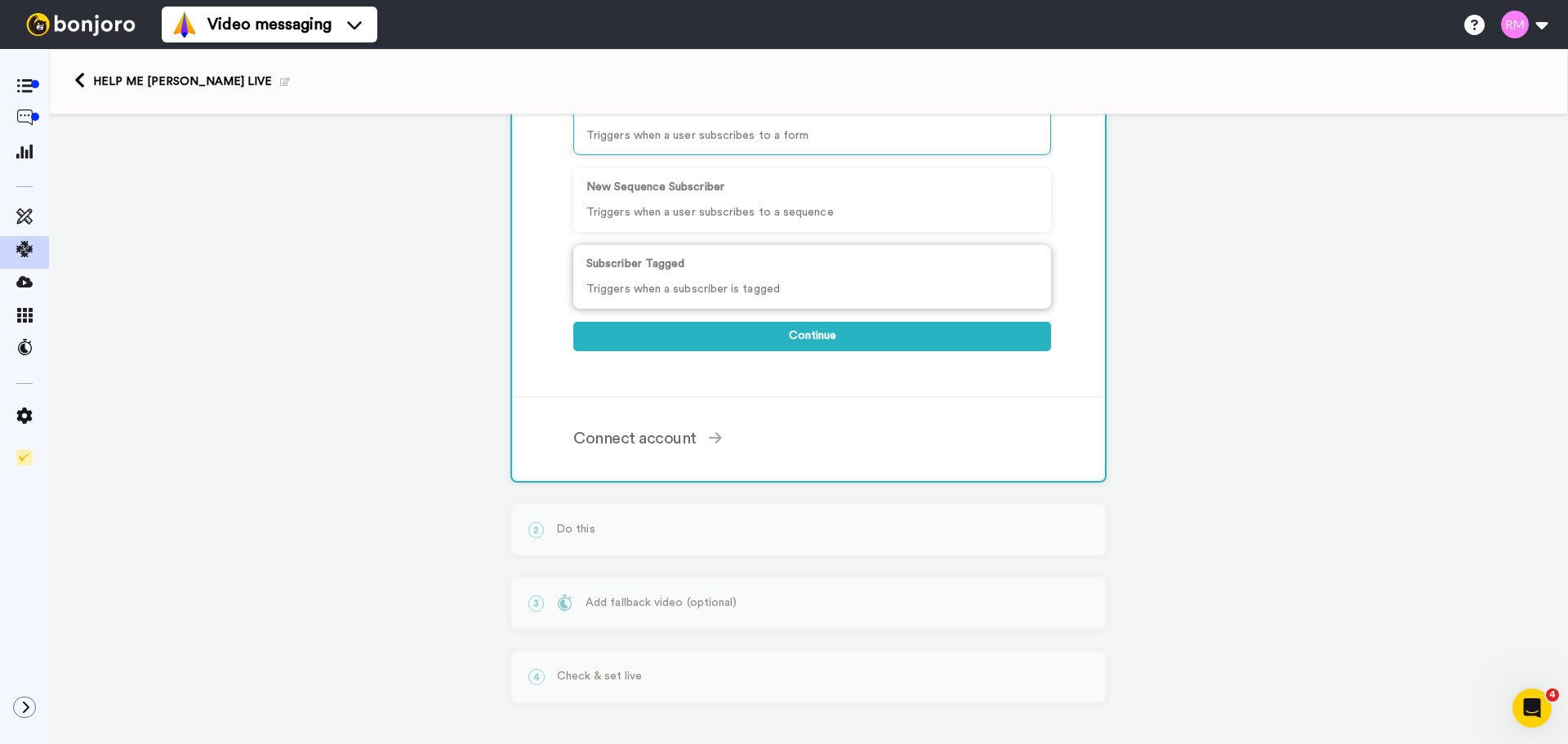
click at [718, 267] on p "Subscriber Tagged" at bounding box center [812, 264] width 452 height 17
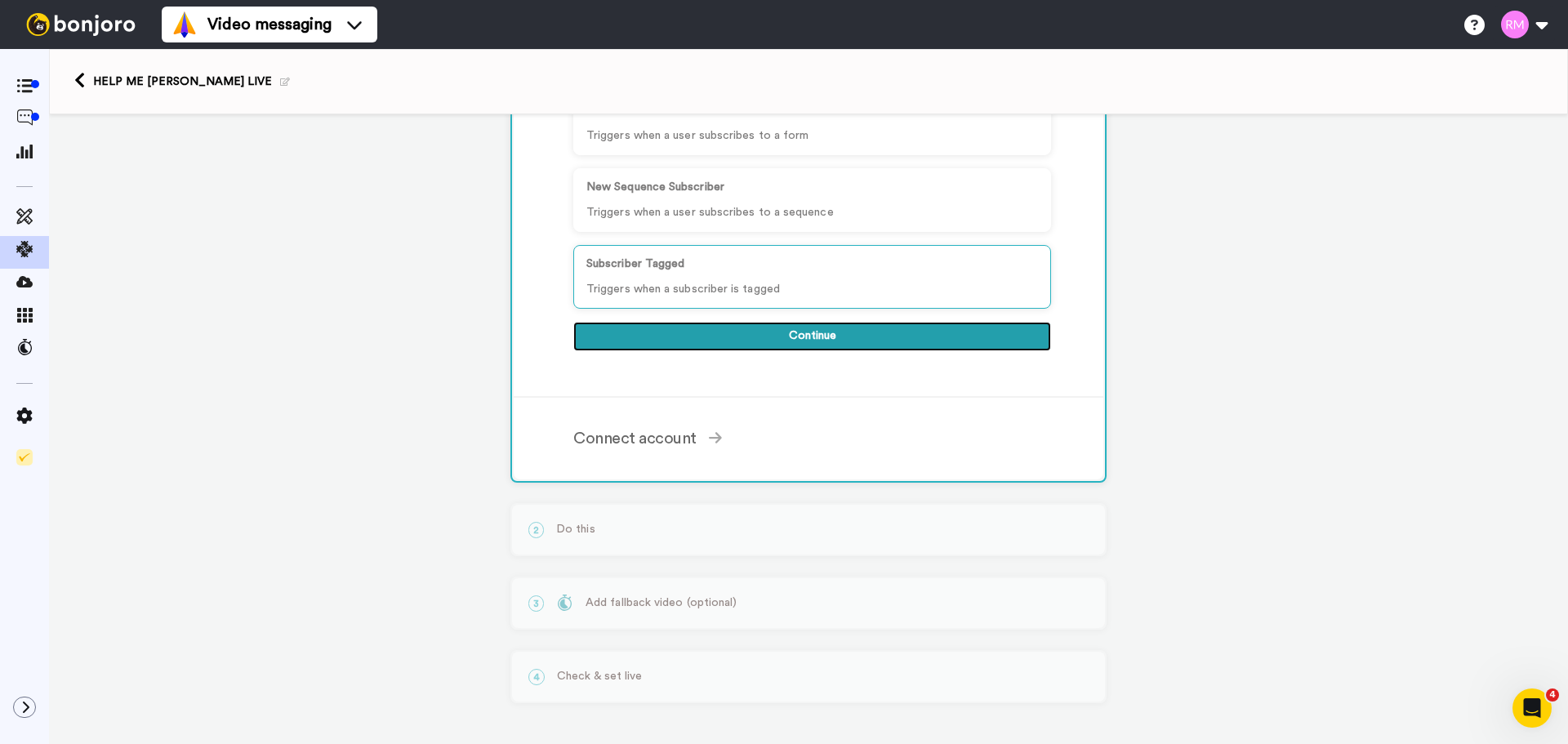
click at [856, 337] on button "Continue" at bounding box center [812, 336] width 478 height 29
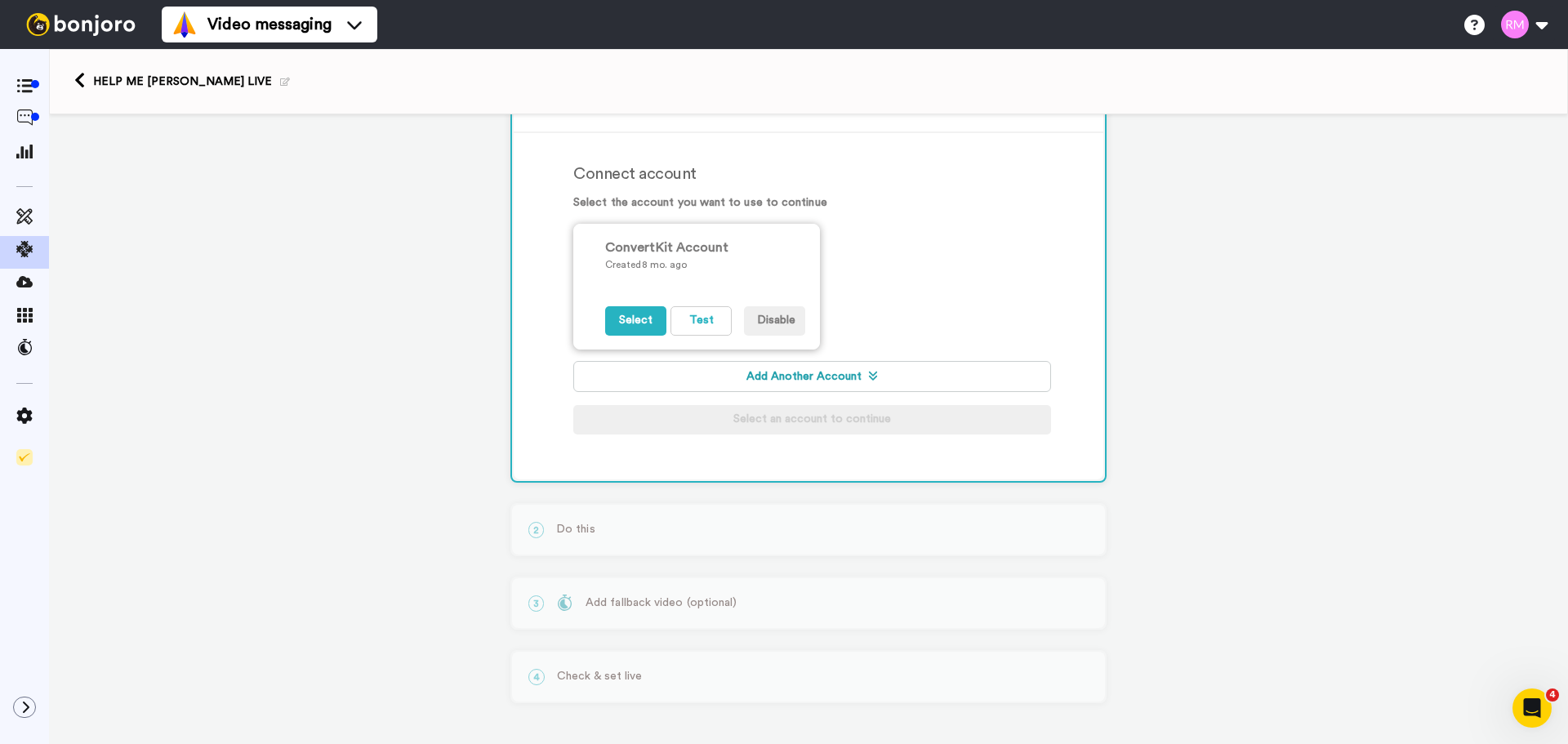
scroll to position [223, 0]
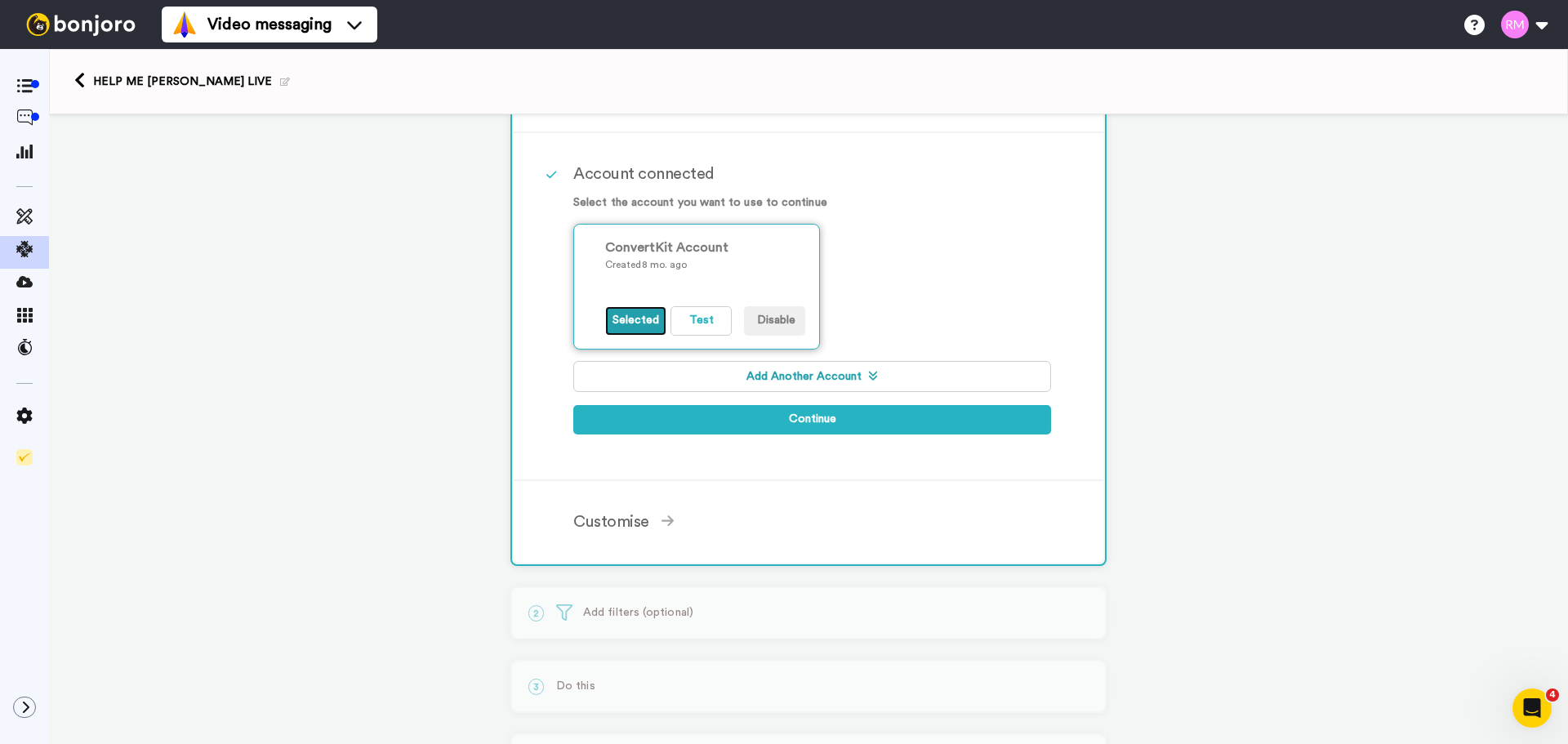
click at [632, 323] on button "Selected" at bounding box center [636, 321] width 61 height 29
click at [687, 318] on button "Test" at bounding box center [701, 321] width 61 height 29
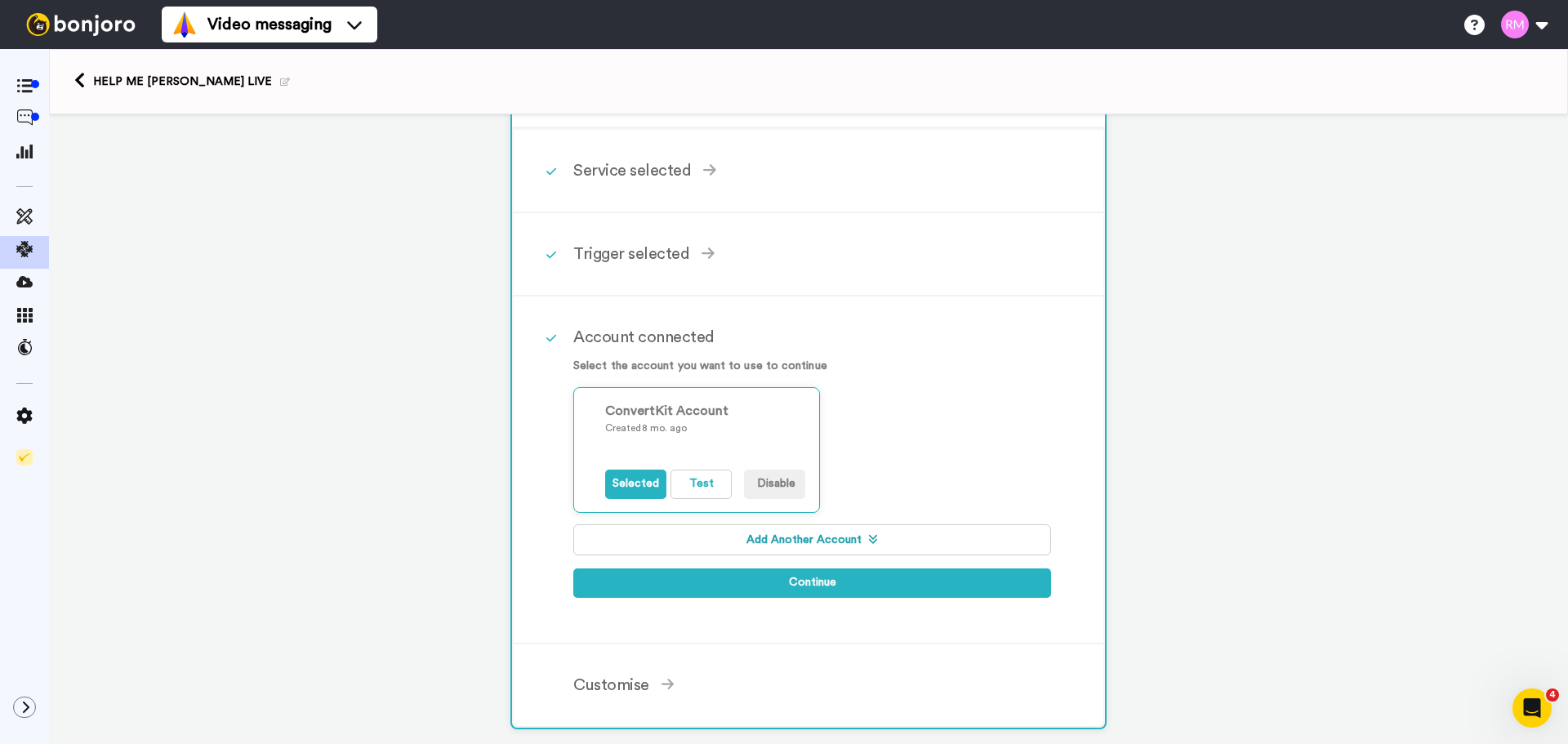
scroll to position [0, 0]
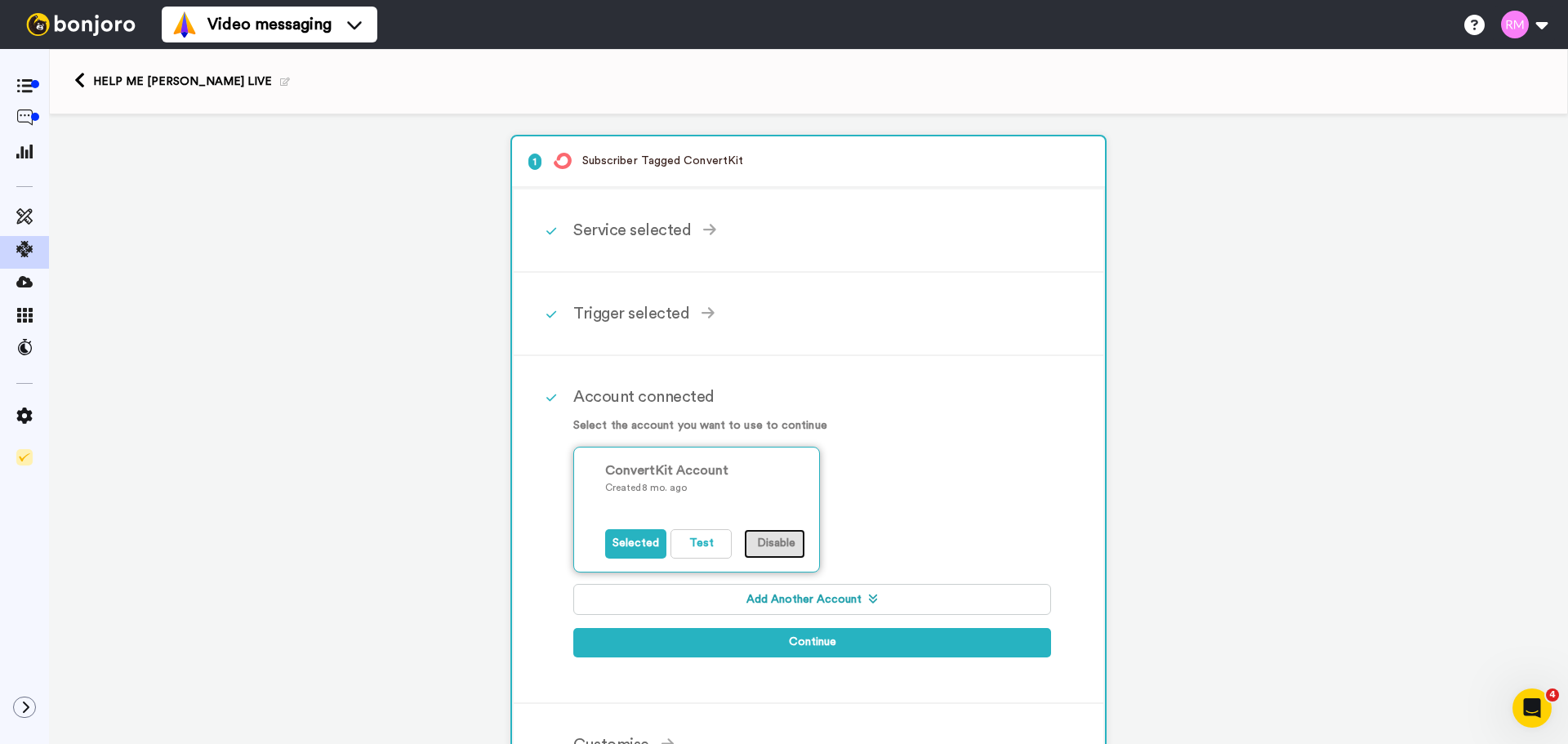
click at [769, 542] on button "Disable" at bounding box center [774, 543] width 61 height 29
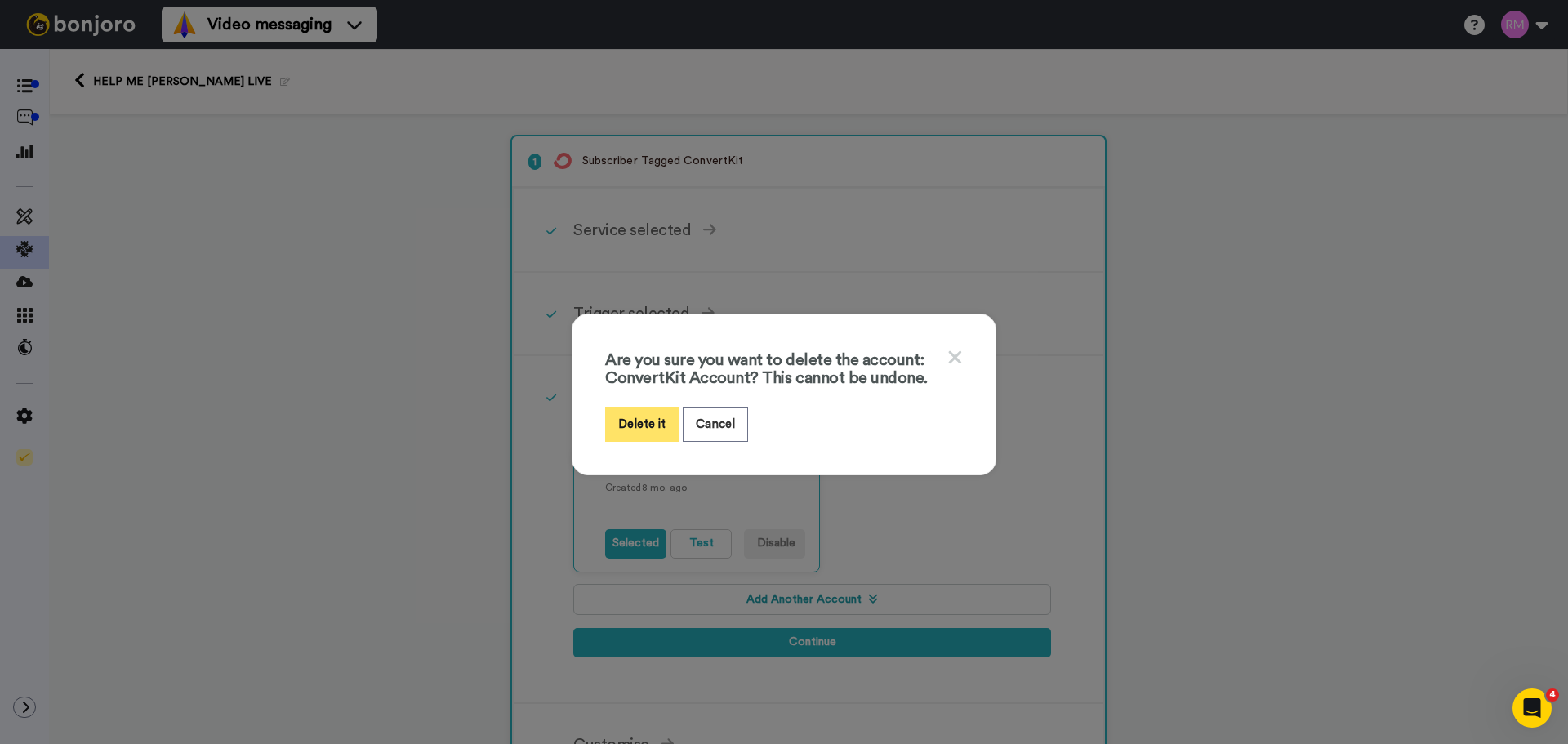
click at [625, 414] on button "Delete it" at bounding box center [643, 424] width 74 height 35
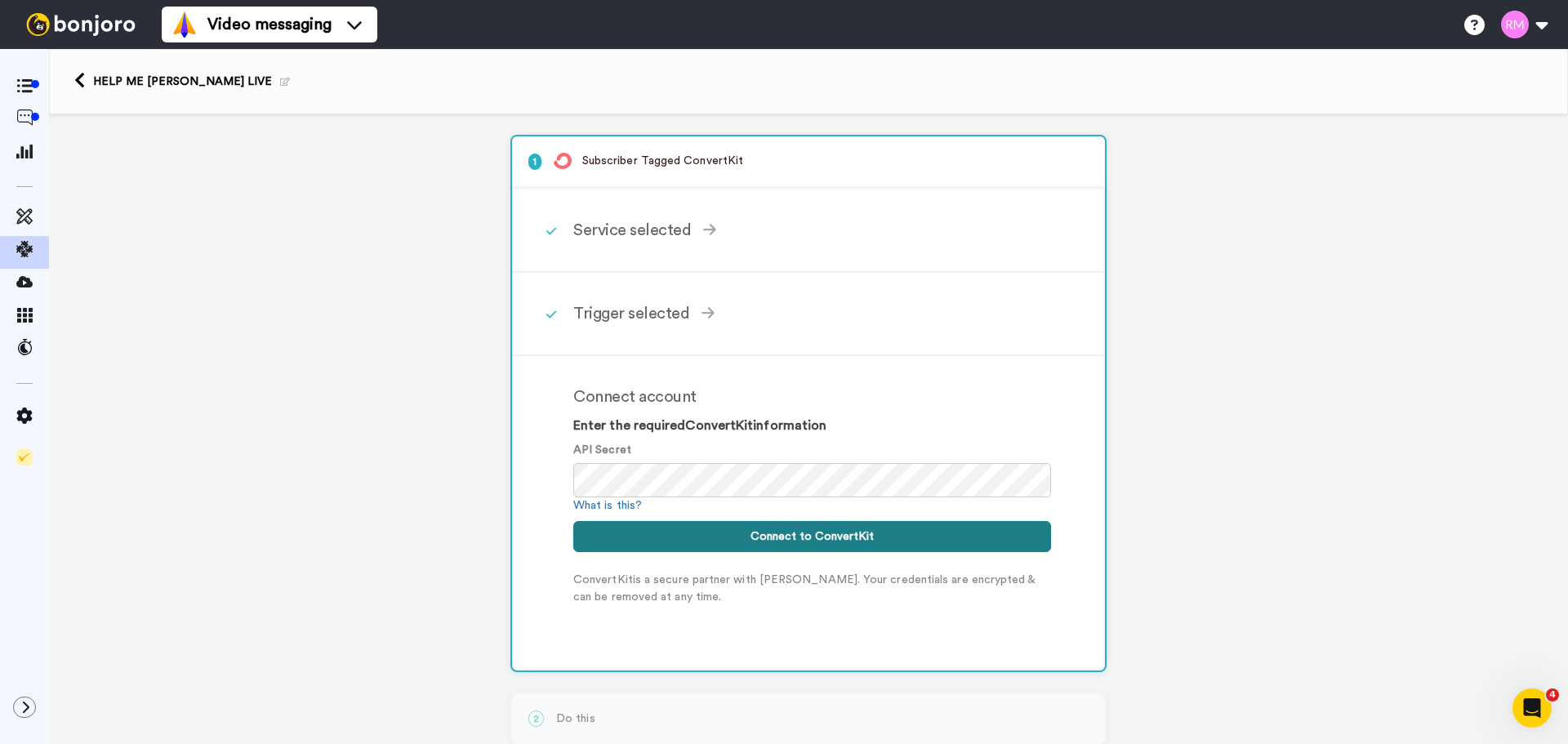
drag, startPoint x: 837, startPoint y: 538, endPoint x: 847, endPoint y: 538, distance: 10.0
click at [847, 538] on button "Connect to ConvertKit" at bounding box center [812, 537] width 478 height 31
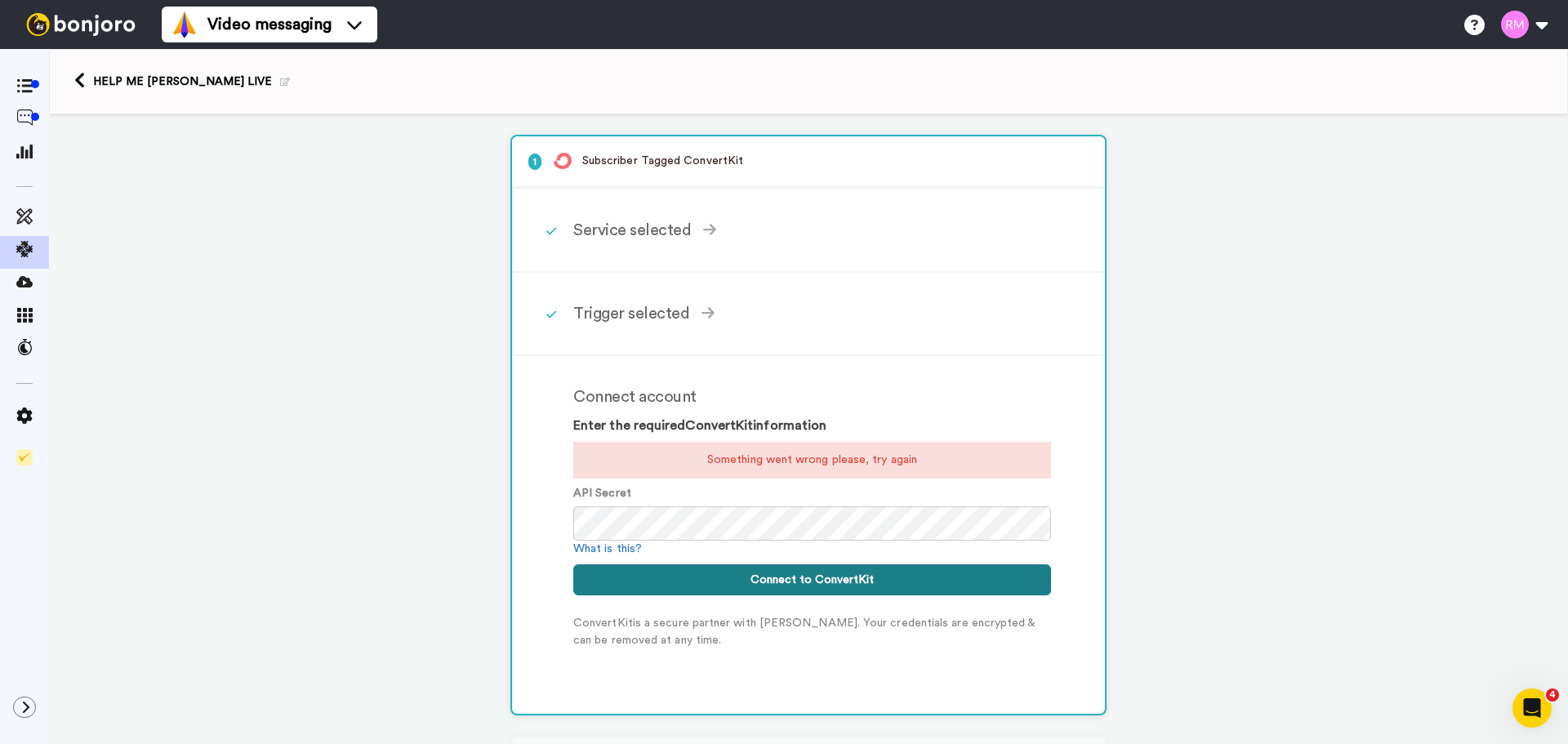
click at [861, 577] on button "Connect to ConvertKit" at bounding box center [812, 579] width 478 height 31
click at [514, 513] on div "Connect account Enter the required ConvertKit information Something went wrong …" at bounding box center [808, 535] width 590 height 356
click at [799, 585] on button "Connect to ConvertKit" at bounding box center [812, 579] width 478 height 31
click at [489, 526] on div "1 Subscriber Tagged ConvertKit Service selected ActiveCampaign AWeber Bonjoro C…" at bounding box center [809, 545] width 1520 height 862
click at [788, 583] on button "Connect to ConvertKit" at bounding box center [812, 579] width 478 height 31
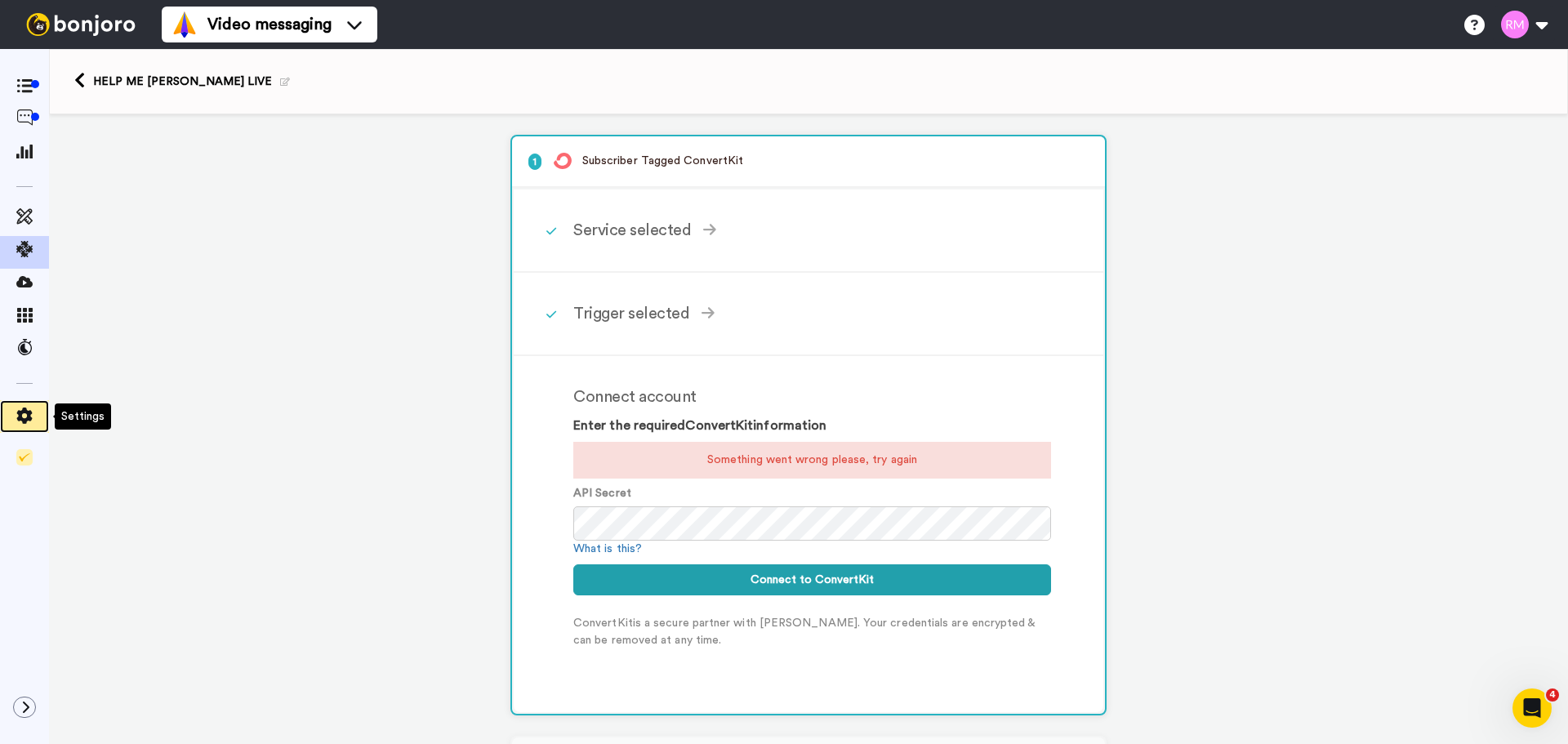
click at [26, 409] on icon at bounding box center [25, 416] width 16 height 16
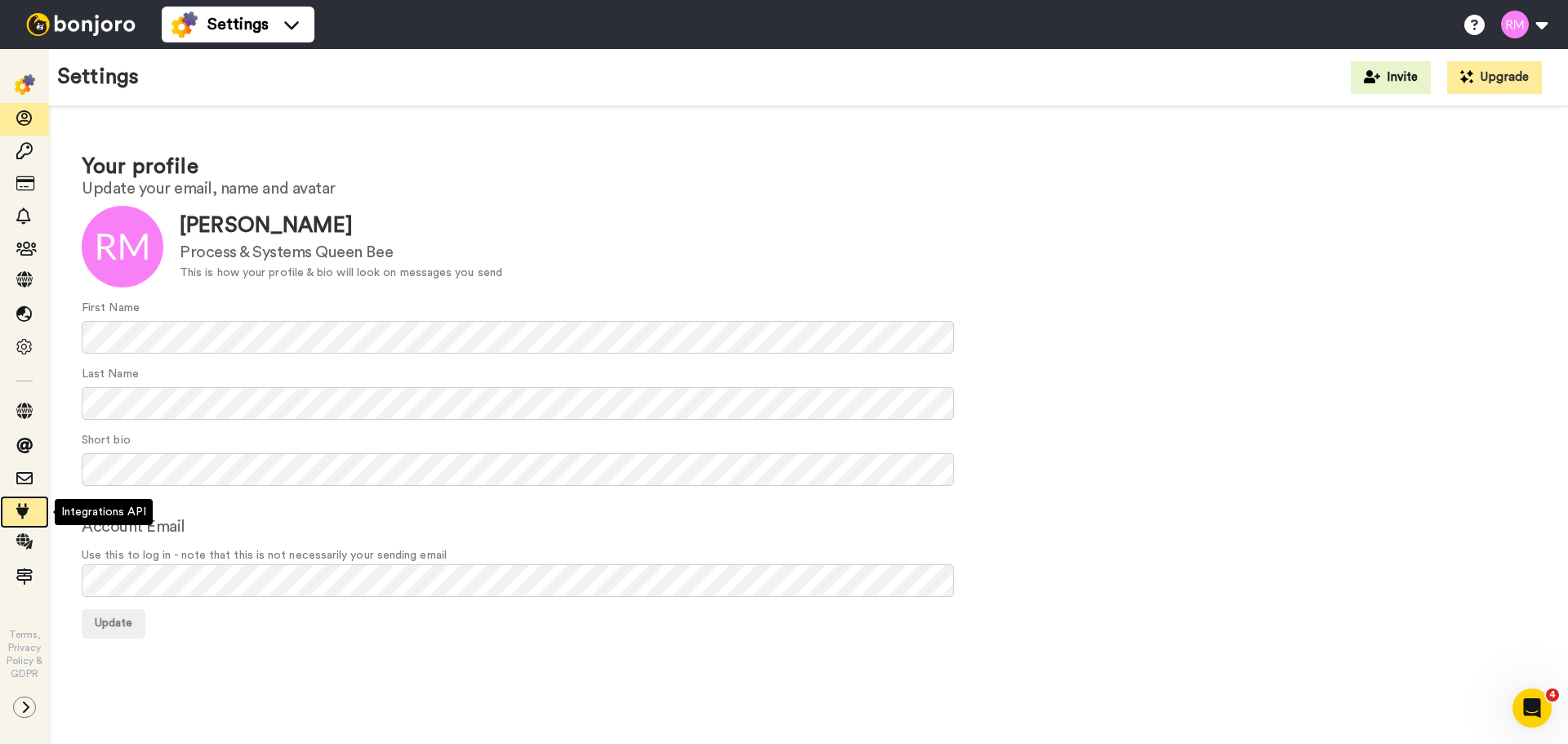
click at [27, 512] on icon at bounding box center [24, 511] width 16 height 16
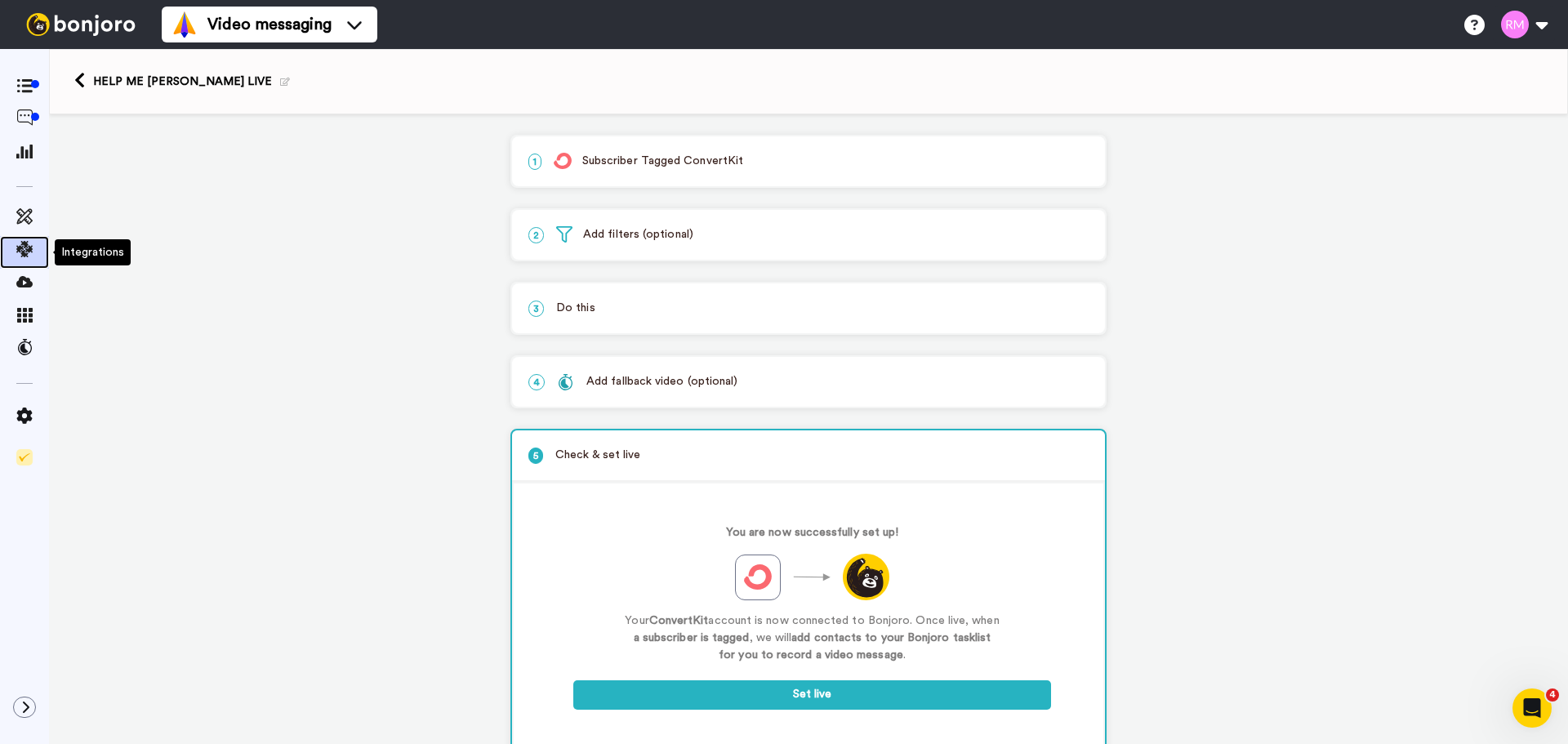
click at [21, 250] on icon at bounding box center [24, 249] width 16 height 16
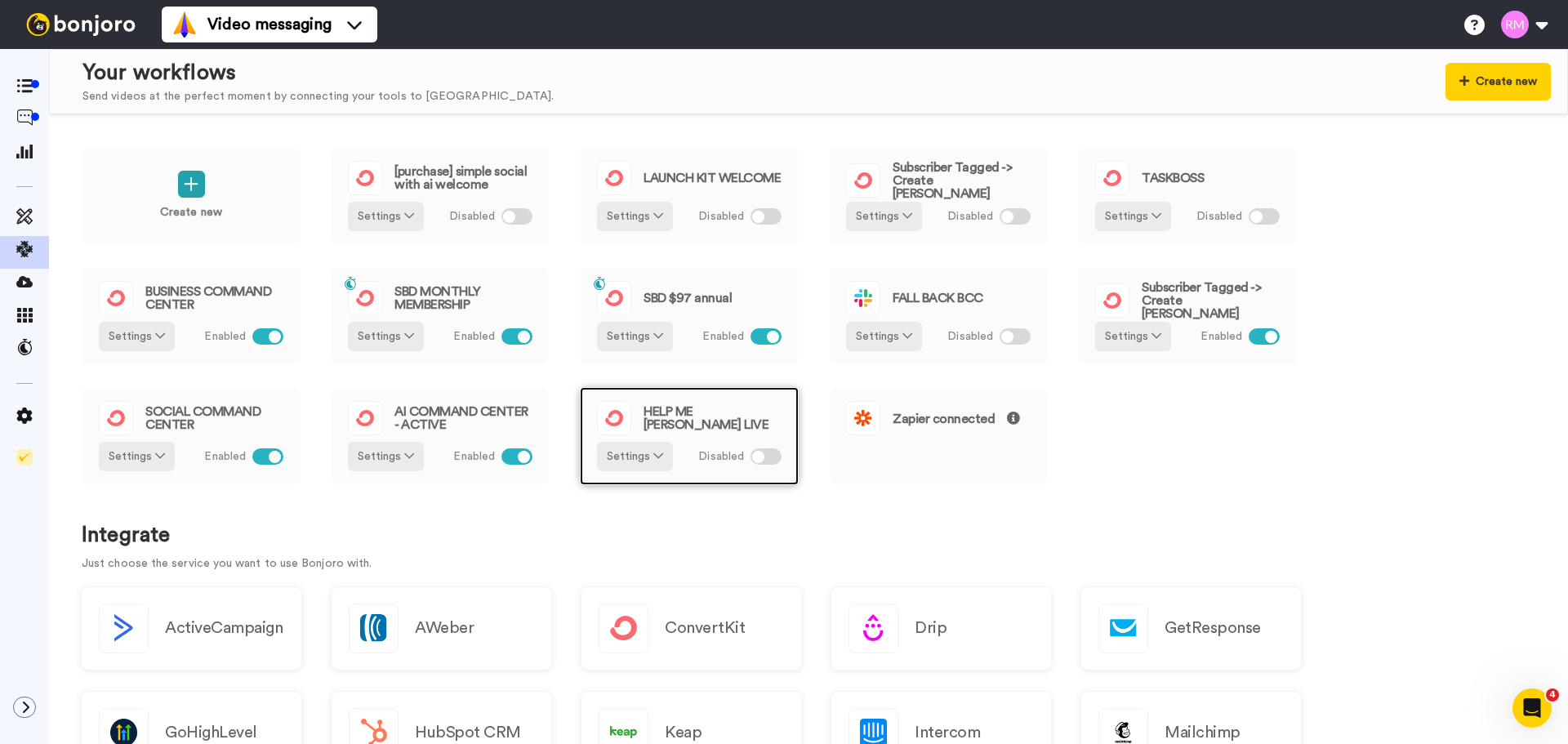
click at [674, 430] on div "HELP ME [PERSON_NAME] LIVE" at bounding box center [689, 418] width 185 height 34
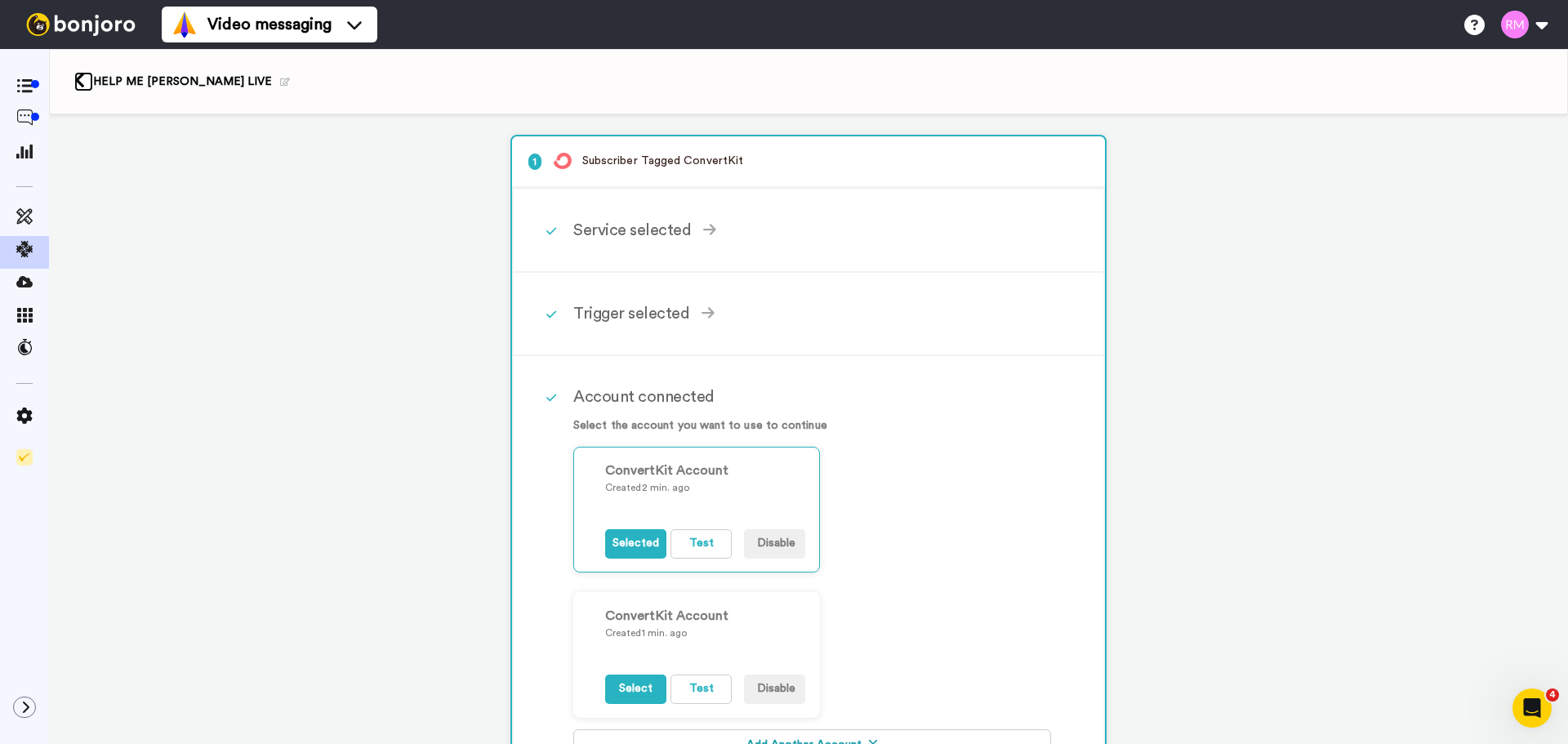
click at [87, 75] on link at bounding box center [83, 81] width 18 height 19
click at [76, 78] on icon at bounding box center [79, 80] width 11 height 17
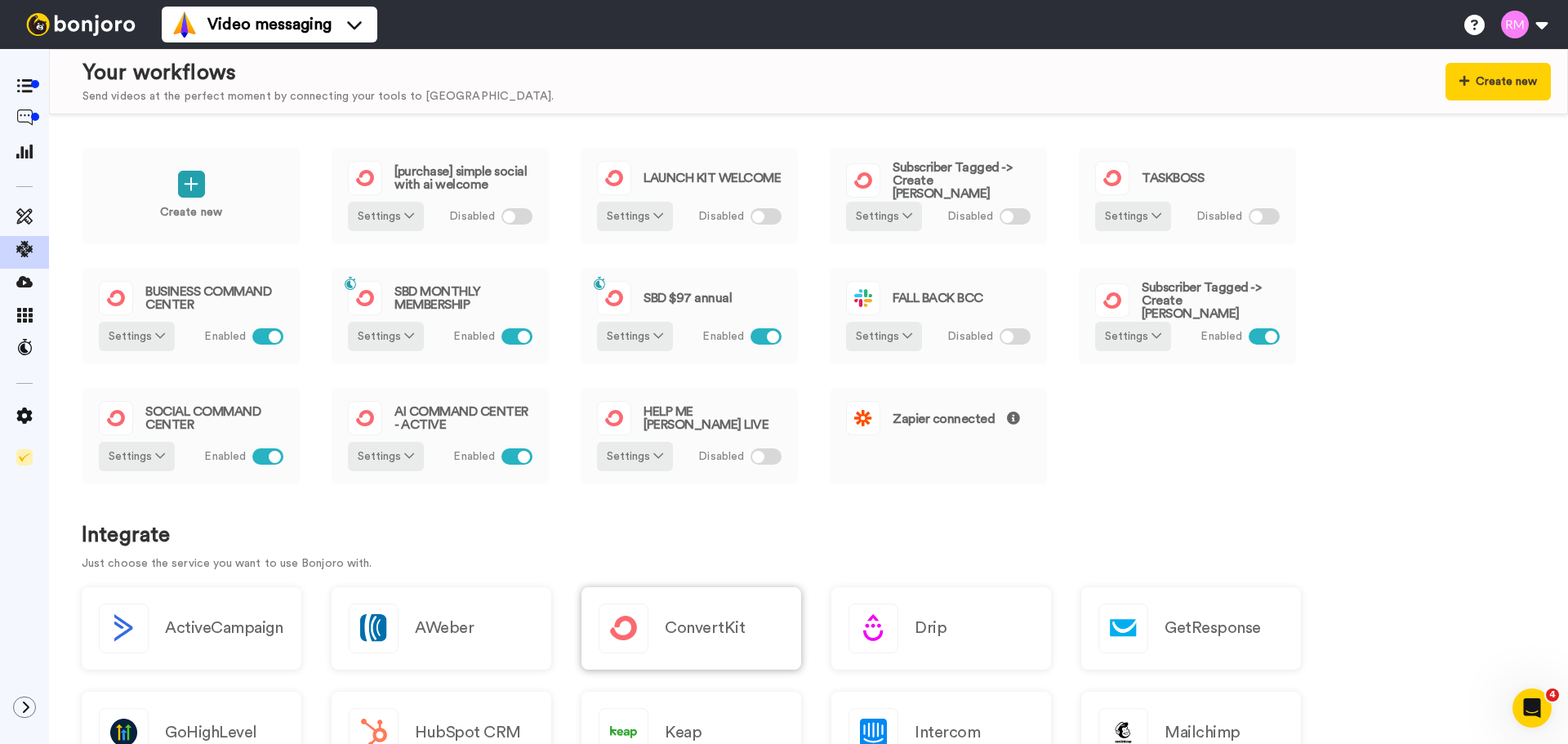
scroll to position [54, 0]
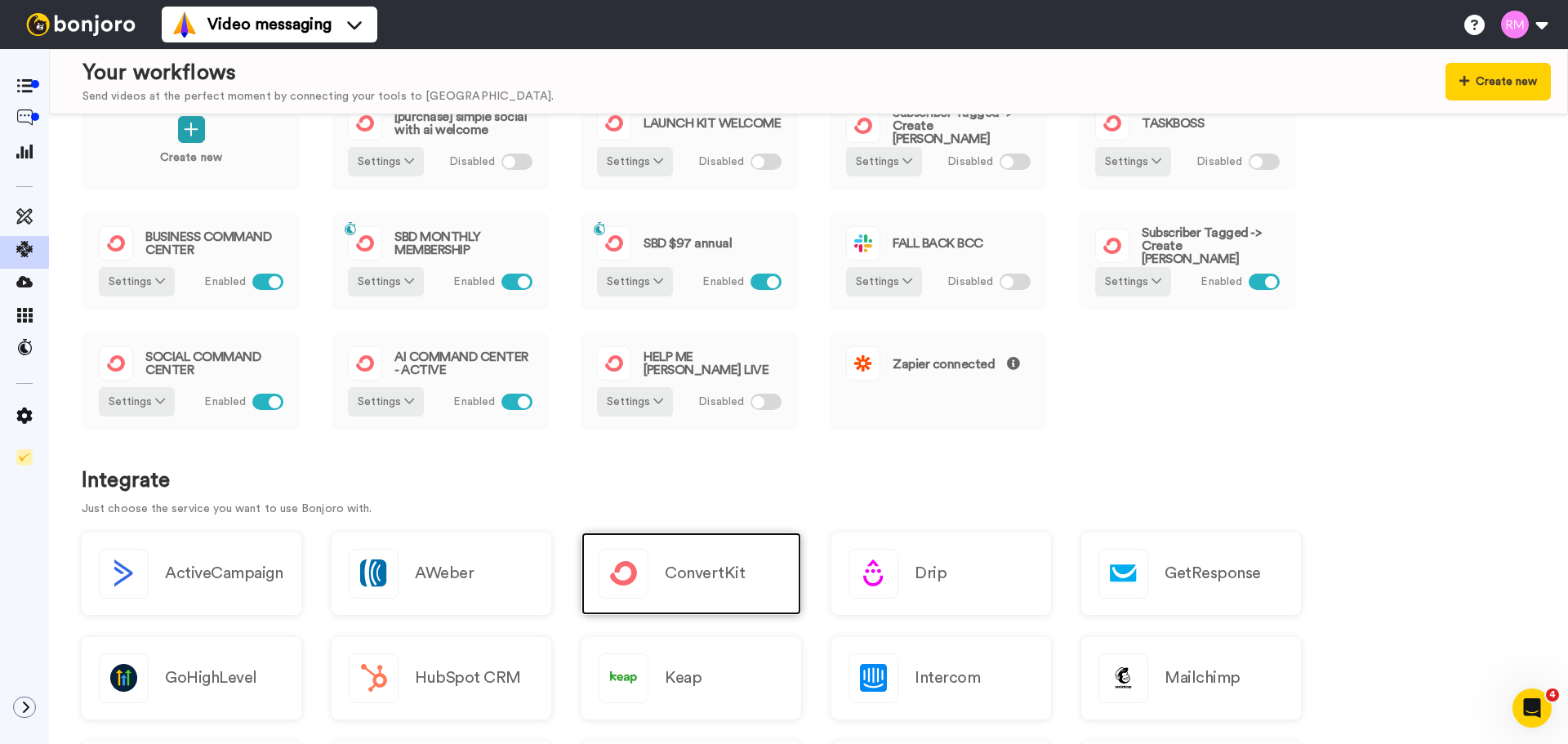
click at [694, 570] on h2 "ConvertKit" at bounding box center [705, 573] width 80 height 18
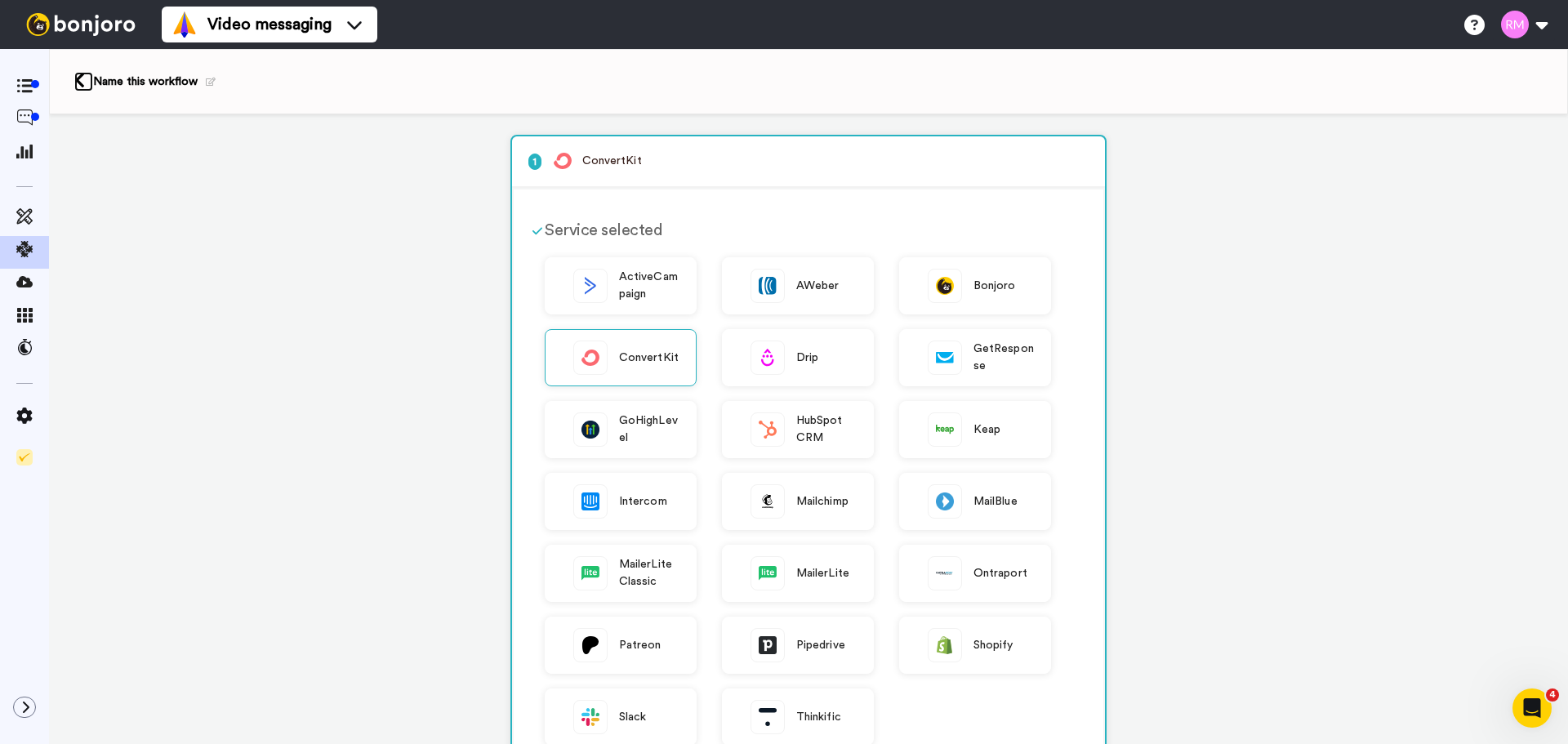
click at [76, 78] on icon at bounding box center [79, 80] width 11 height 17
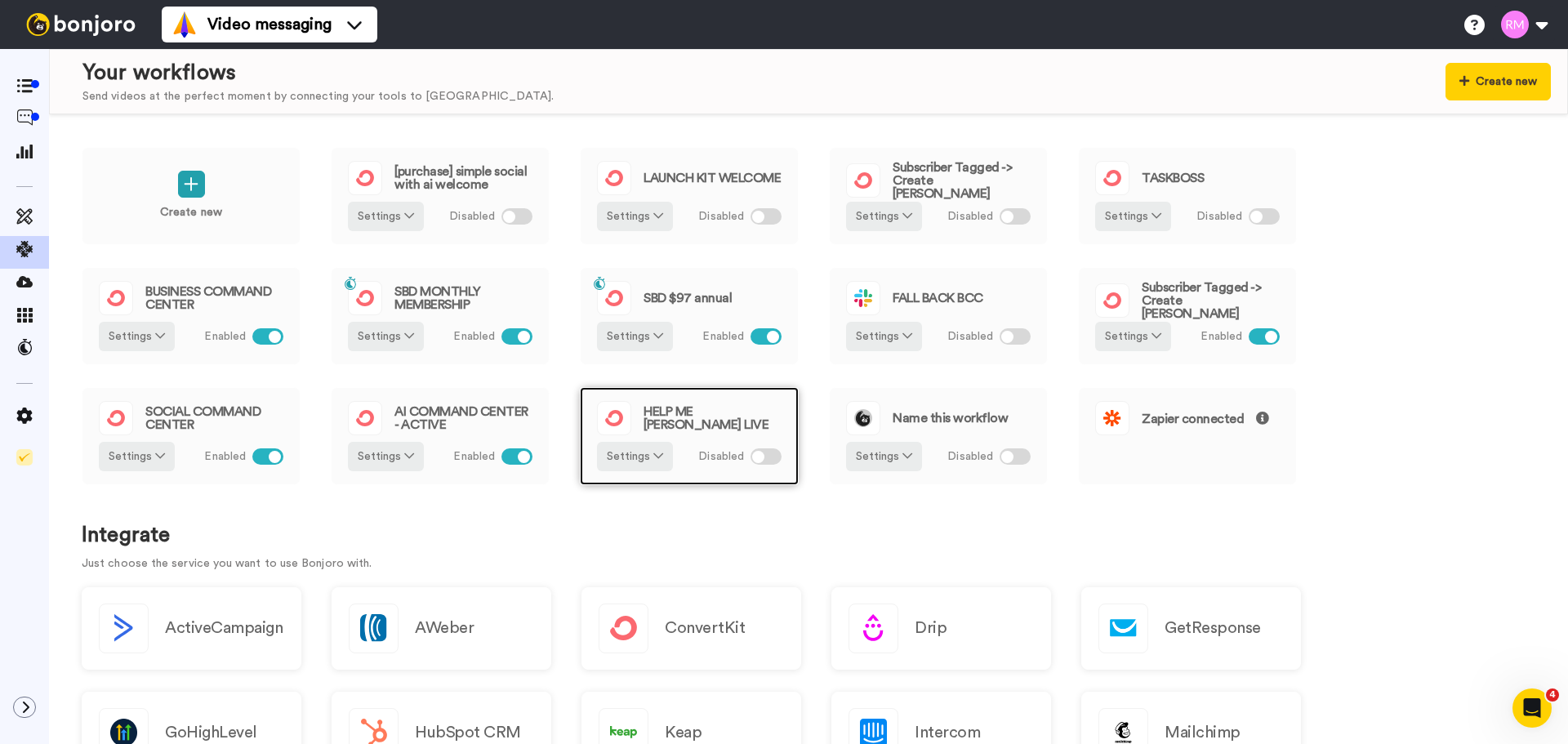
click at [691, 429] on div "HELP ME [PERSON_NAME] LIVE" at bounding box center [689, 418] width 185 height 34
click at [637, 457] on button "Settings" at bounding box center [635, 456] width 76 height 29
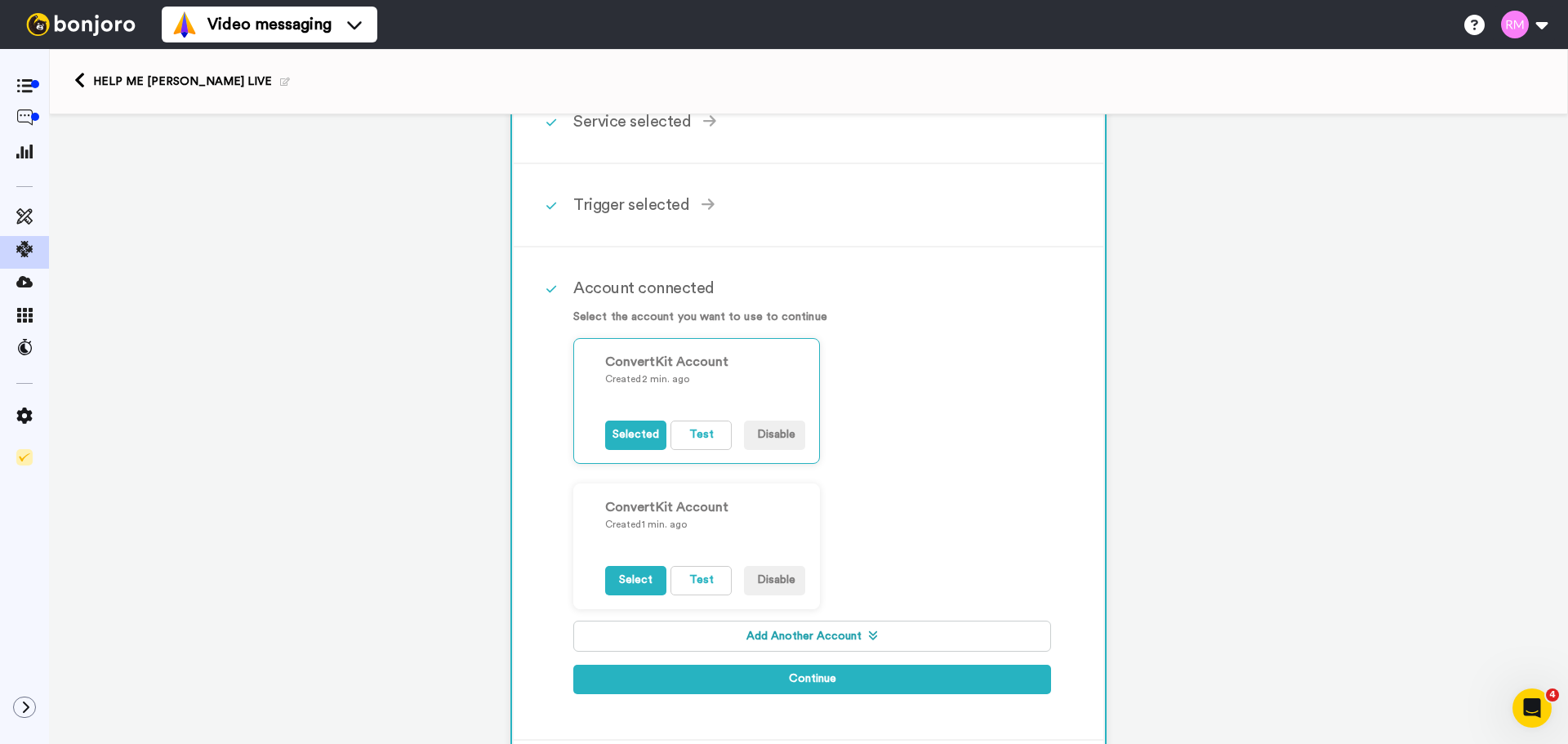
scroll to position [137, 0]
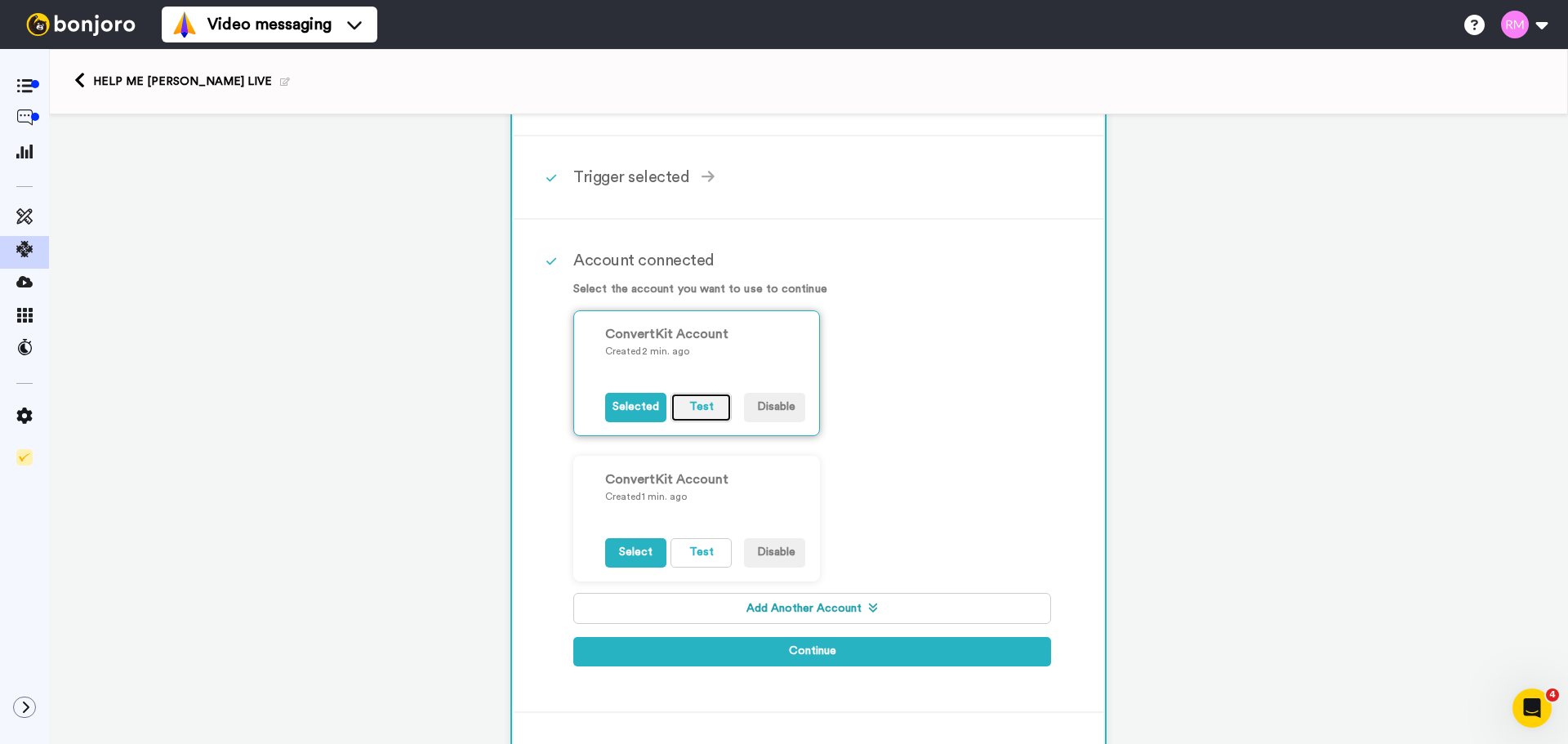
click at [702, 411] on button "Test" at bounding box center [701, 407] width 61 height 29
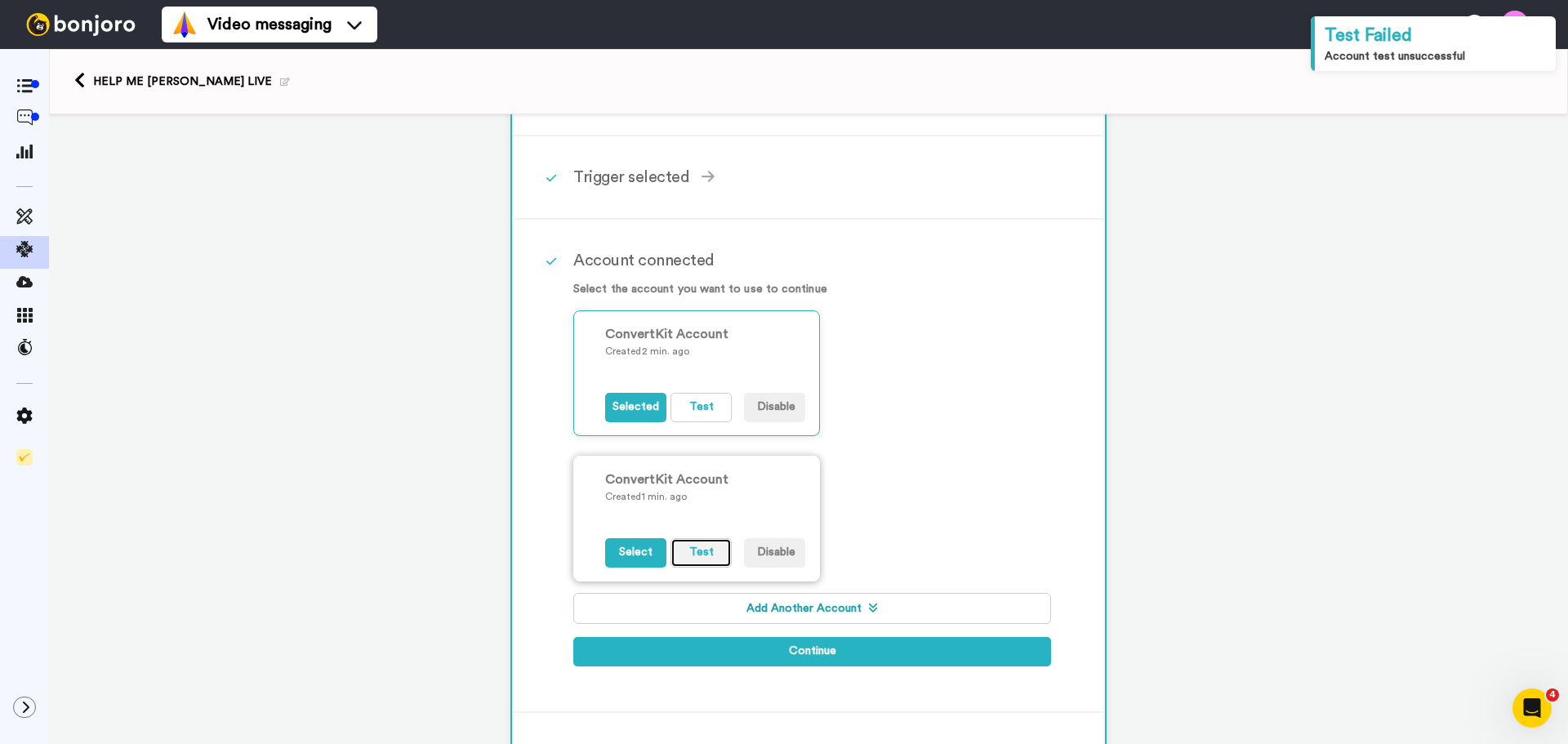
click at [706, 557] on button "Test" at bounding box center [701, 552] width 61 height 29
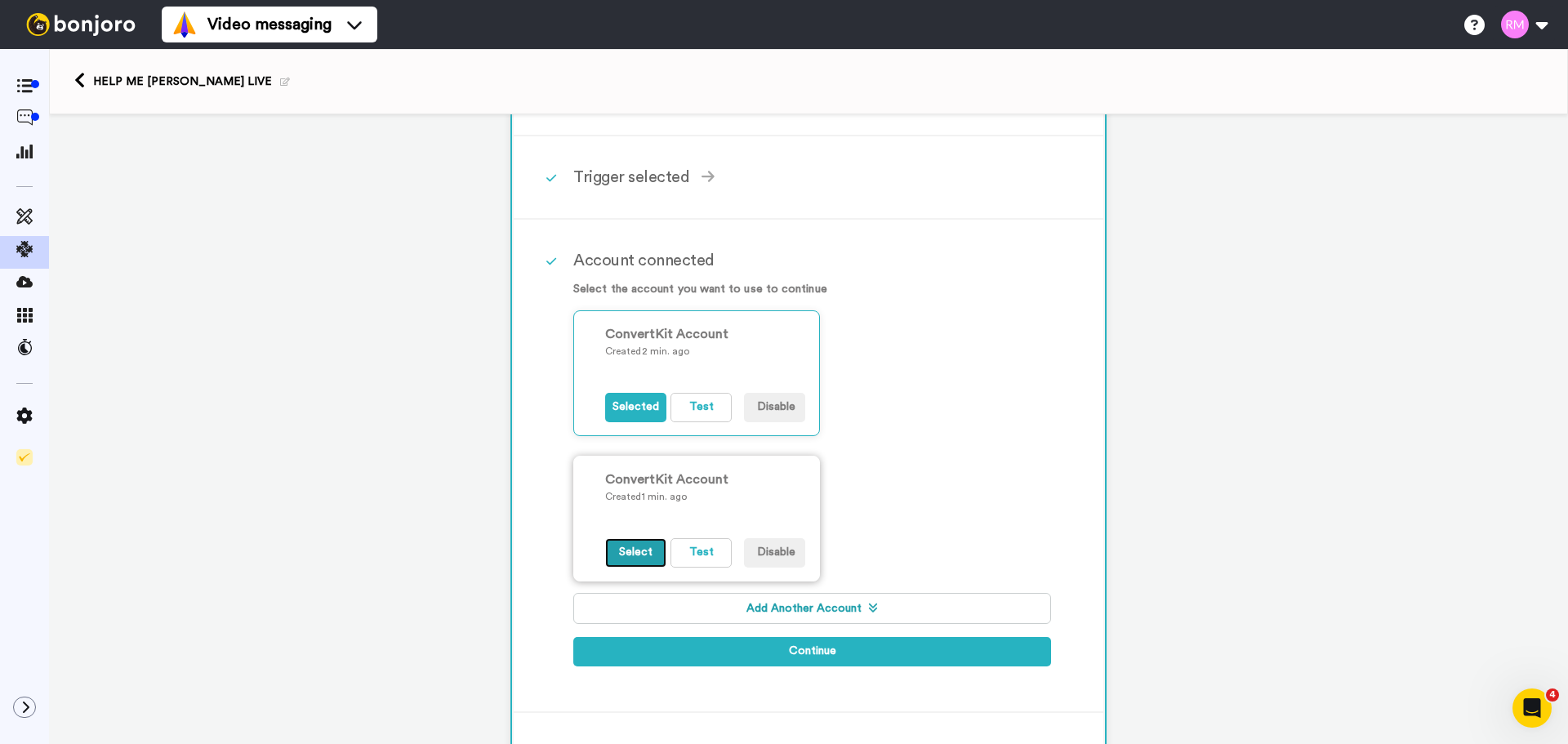
click at [622, 550] on button "Select" at bounding box center [636, 552] width 61 height 29
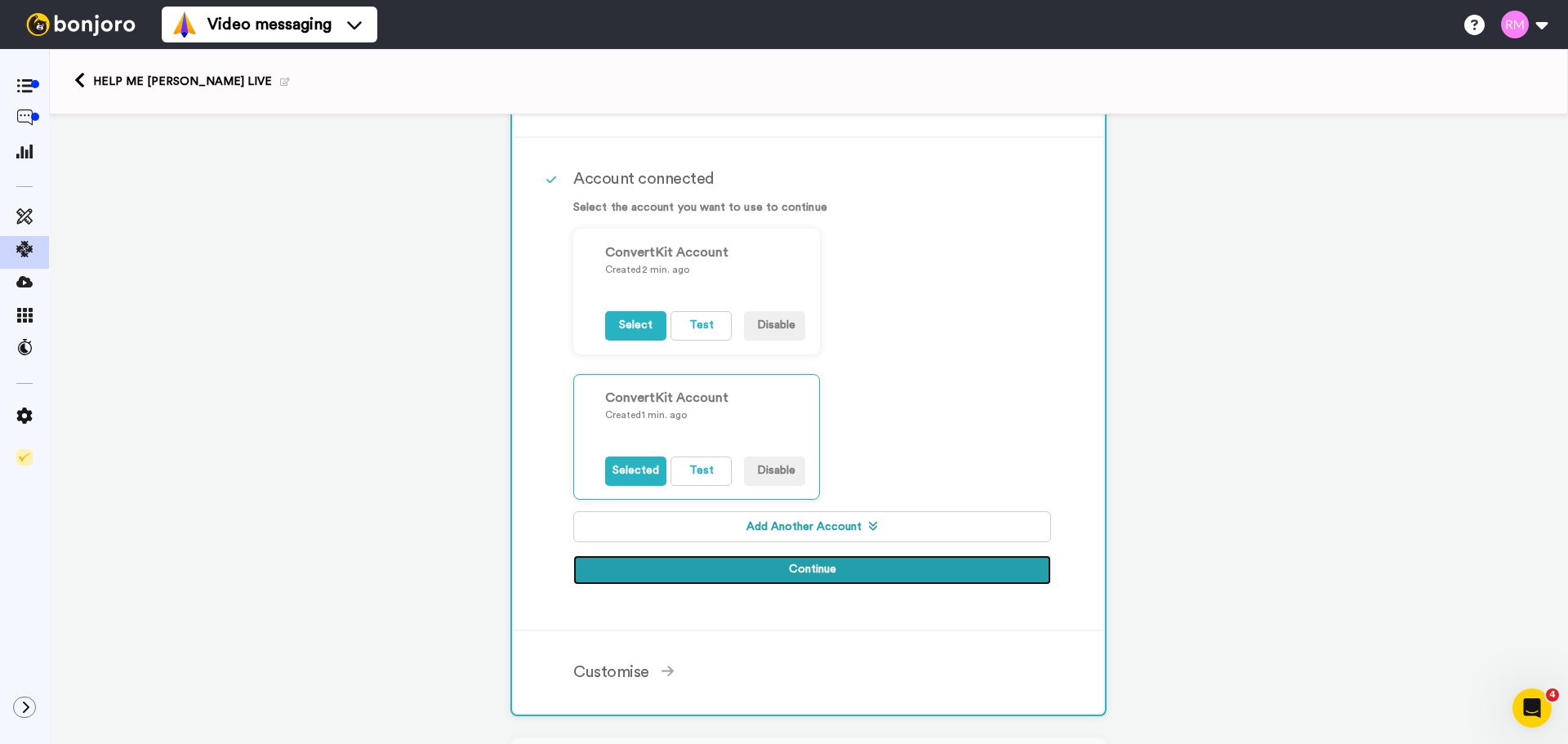
click at [828, 573] on button "Continue" at bounding box center [812, 570] width 478 height 29
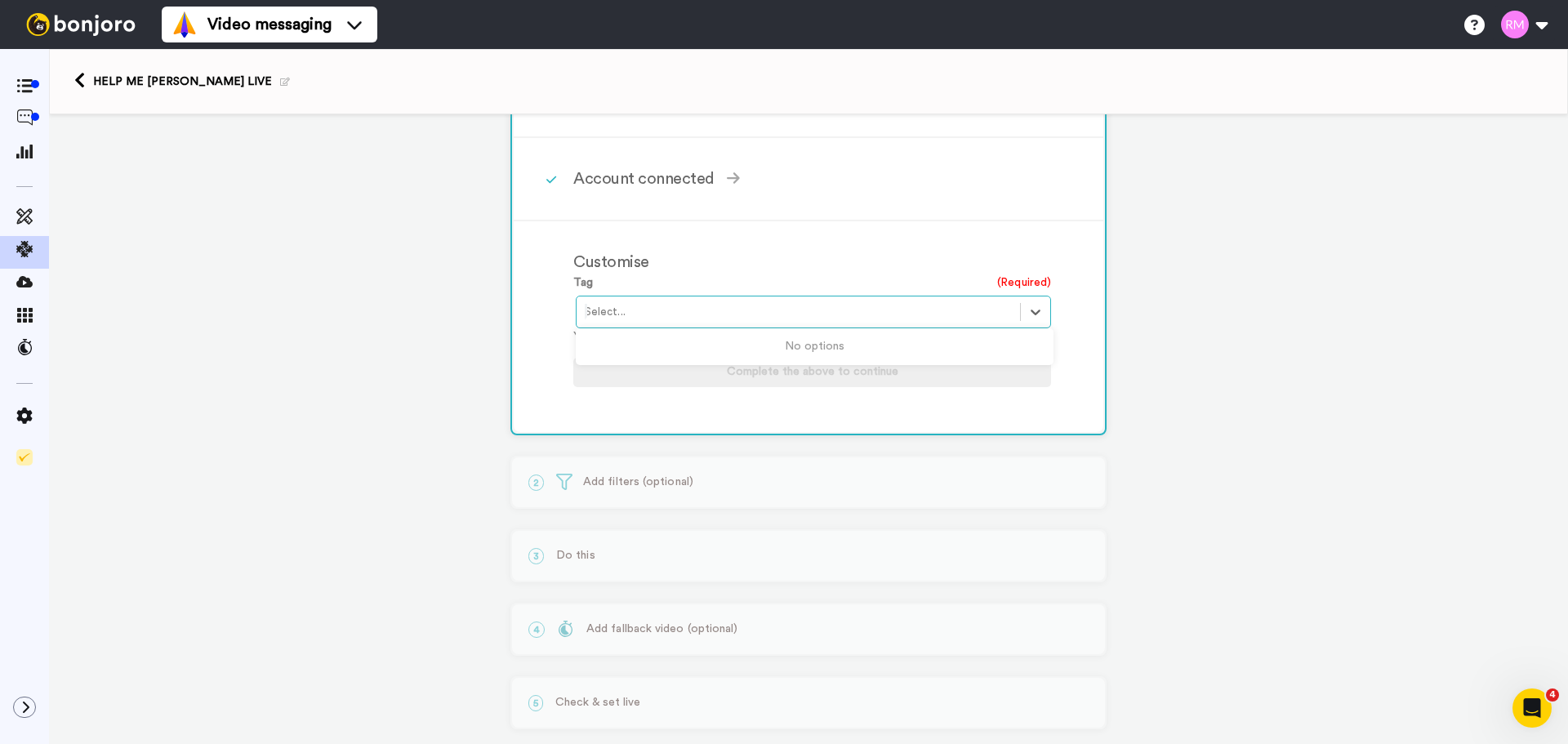
click at [619, 316] on div at bounding box center [799, 312] width 427 height 19
click at [812, 312] on div at bounding box center [799, 312] width 427 height 19
click at [1526, 709] on icon "Open Intercom Messenger" at bounding box center [1530, 705] width 12 height 13
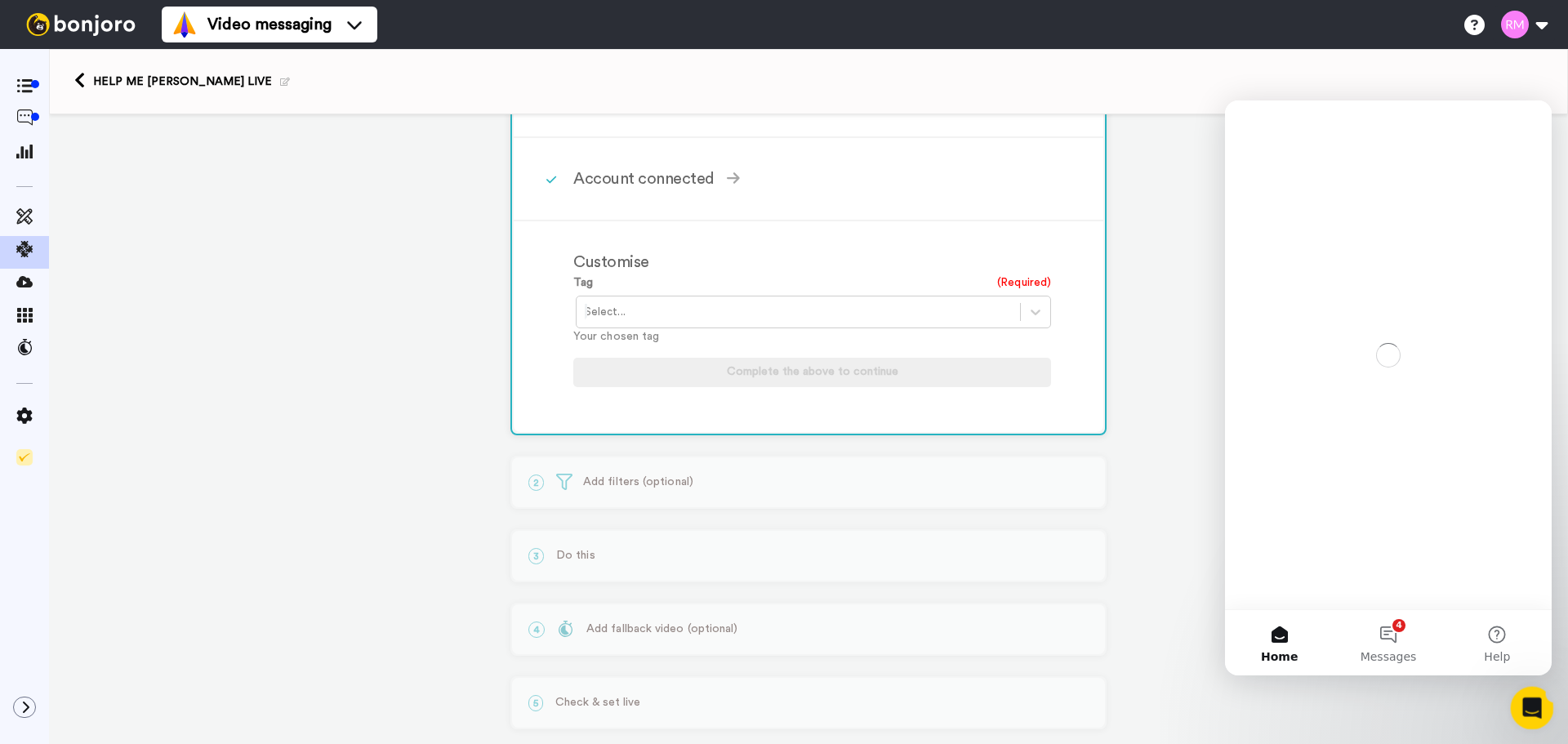
scroll to position [0, 0]
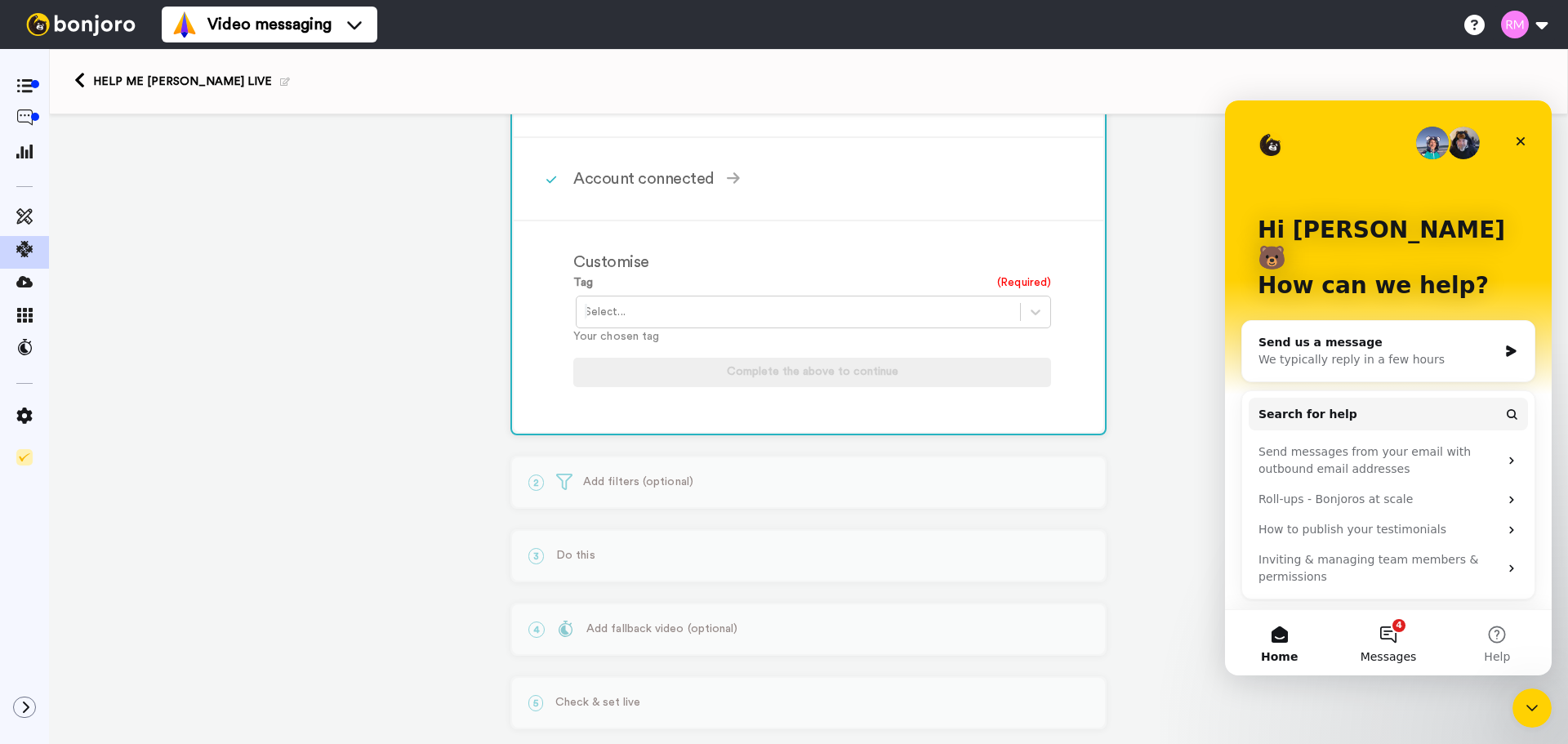
click at [1386, 647] on button "4 Messages" at bounding box center [1389, 642] width 109 height 65
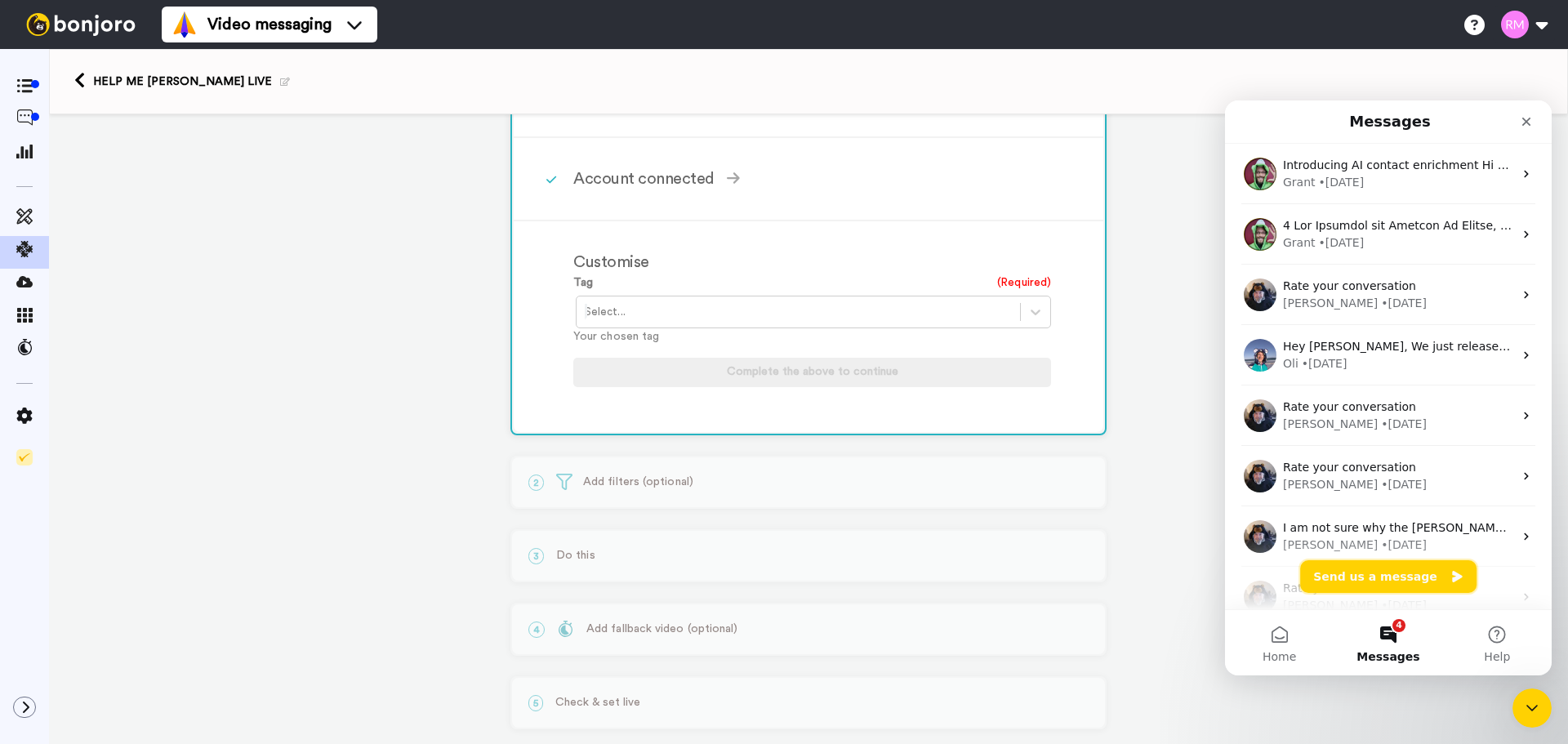
click at [1389, 570] on button "Send us a message" at bounding box center [1389, 576] width 176 height 33
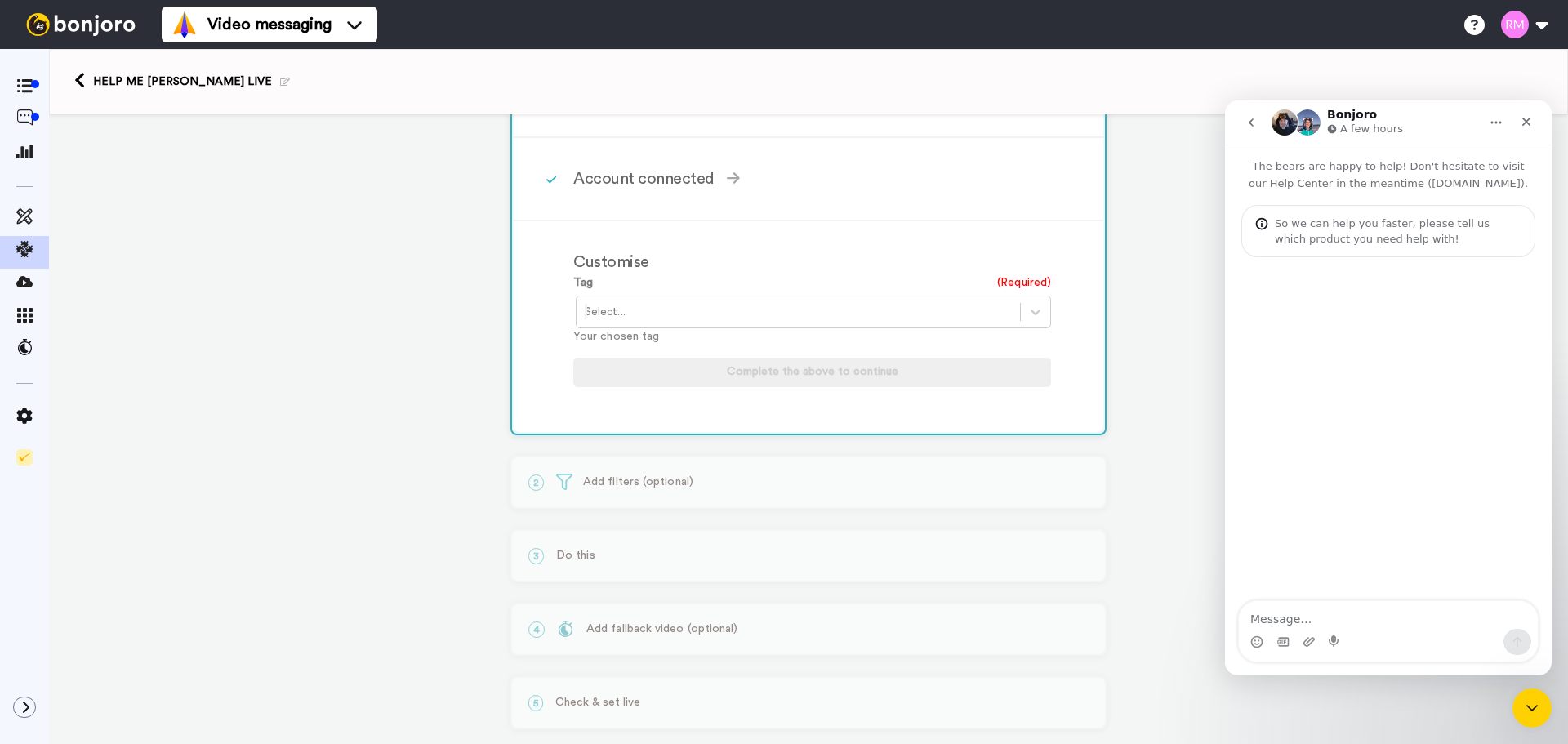
click at [1330, 622] on textarea "Message…" at bounding box center [1389, 614] width 299 height 28
type textarea "Convertkit api no longer works with your product"
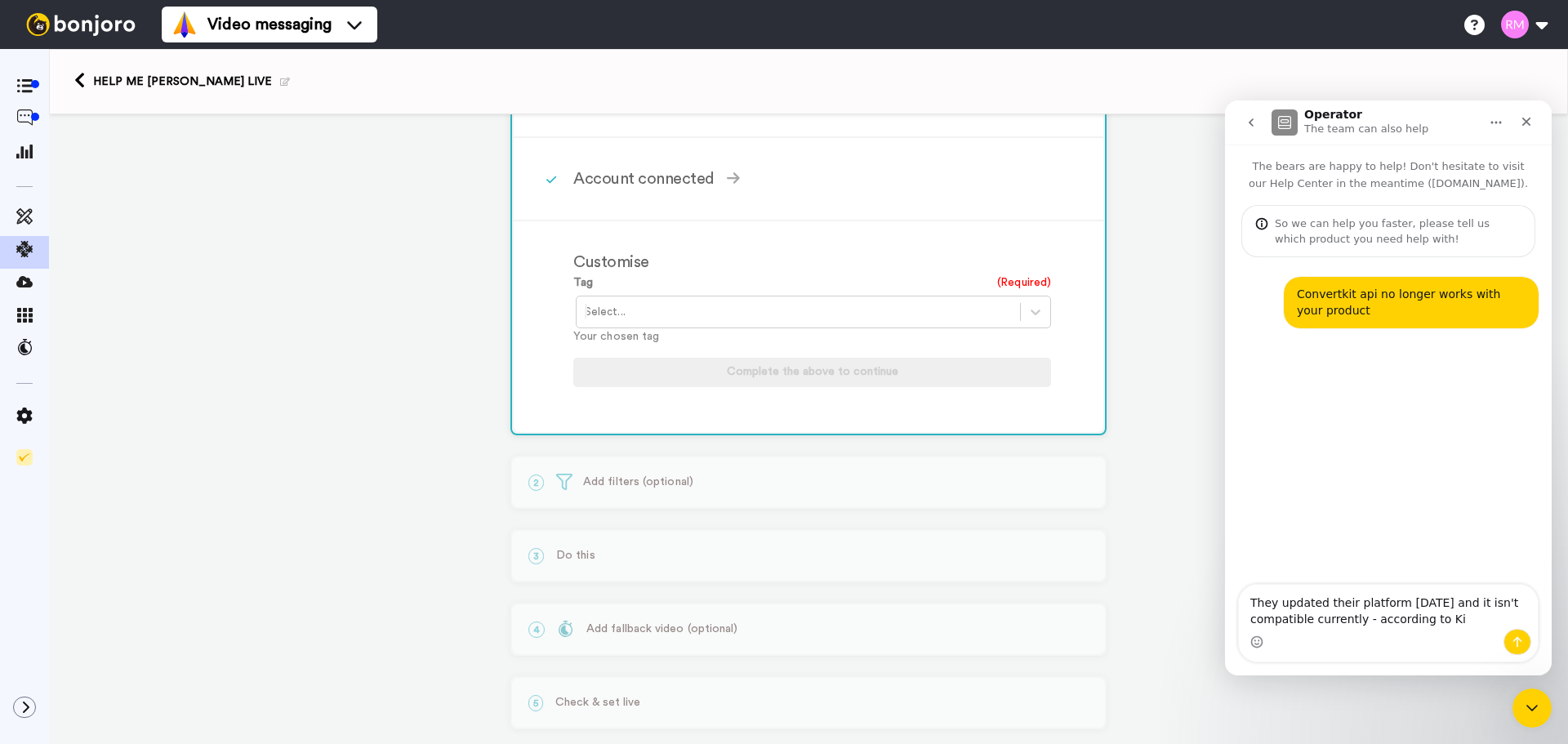
type textarea "They updated their platform [DATE] and it isn't compatible currently - accordin…"
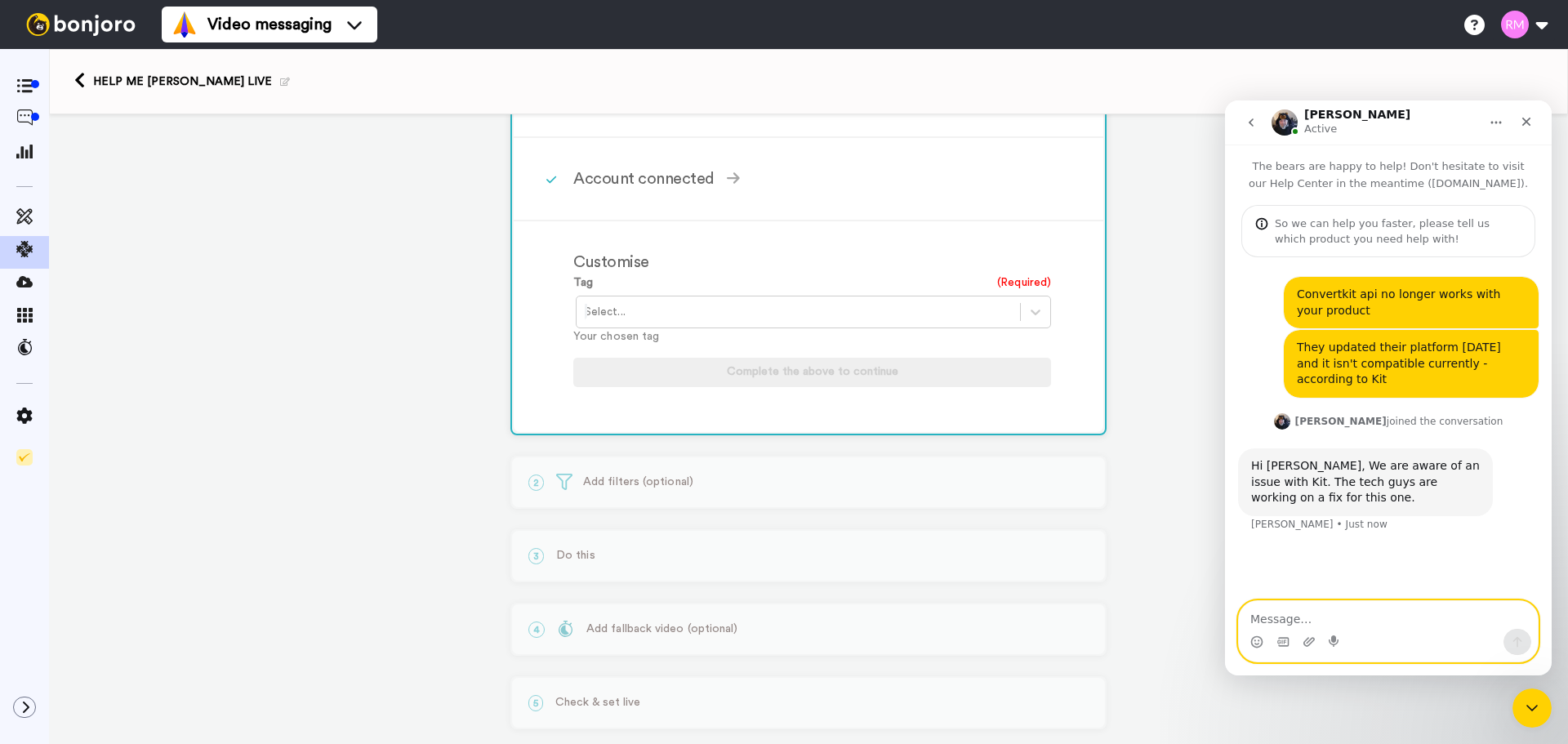
click at [1361, 619] on textarea "Message…" at bounding box center [1389, 614] width 299 height 28
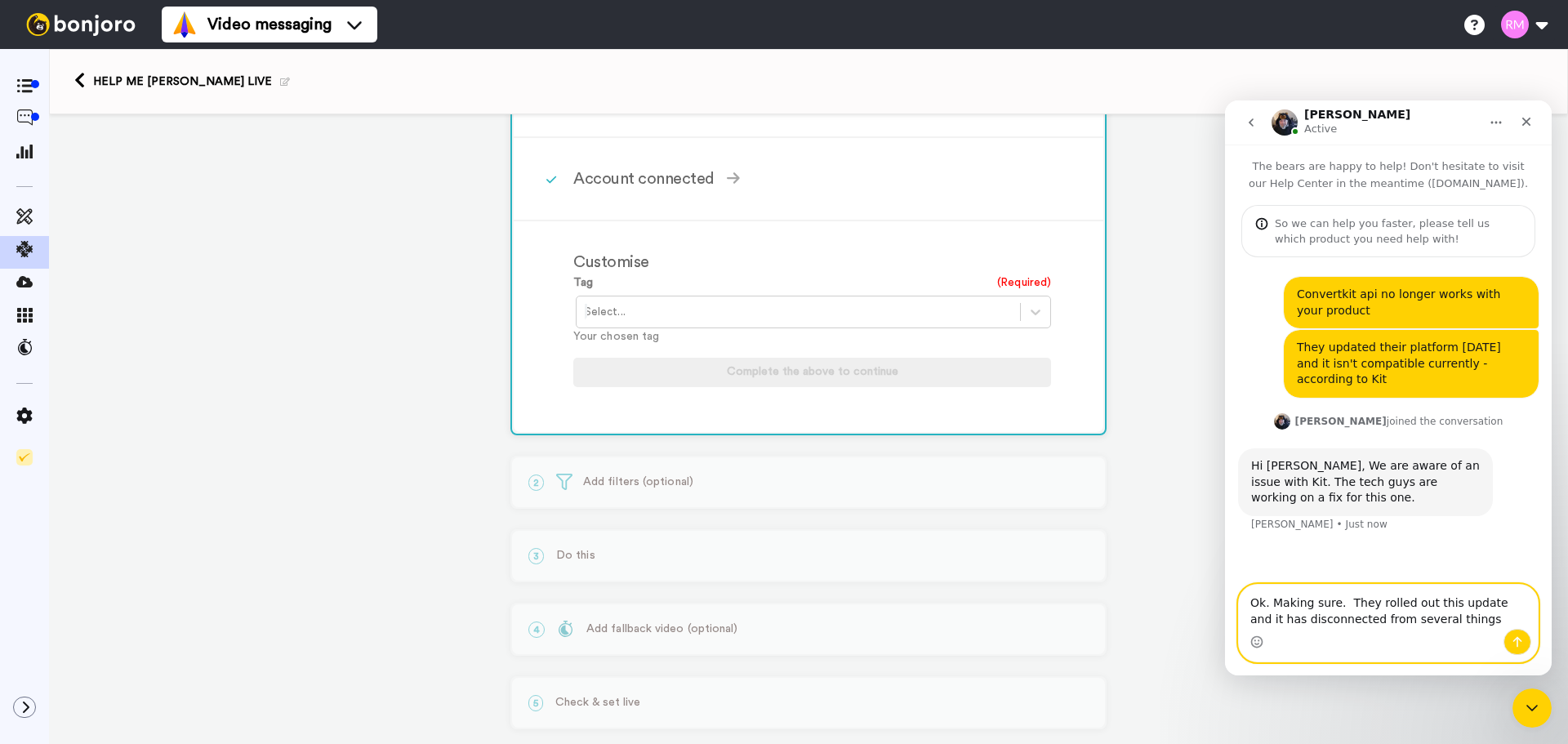
drag, startPoint x: 1361, startPoint y: 619, endPoint x: 1434, endPoint y: 620, distance: 73.0
click at [1438, 622] on textarea "Ok. Making sure. They rolled out this update and it has disconnected from sever…" at bounding box center [1389, 607] width 299 height 45
type textarea "Ok. Making sure. They rolled out this update and it has disconnected from sever…"
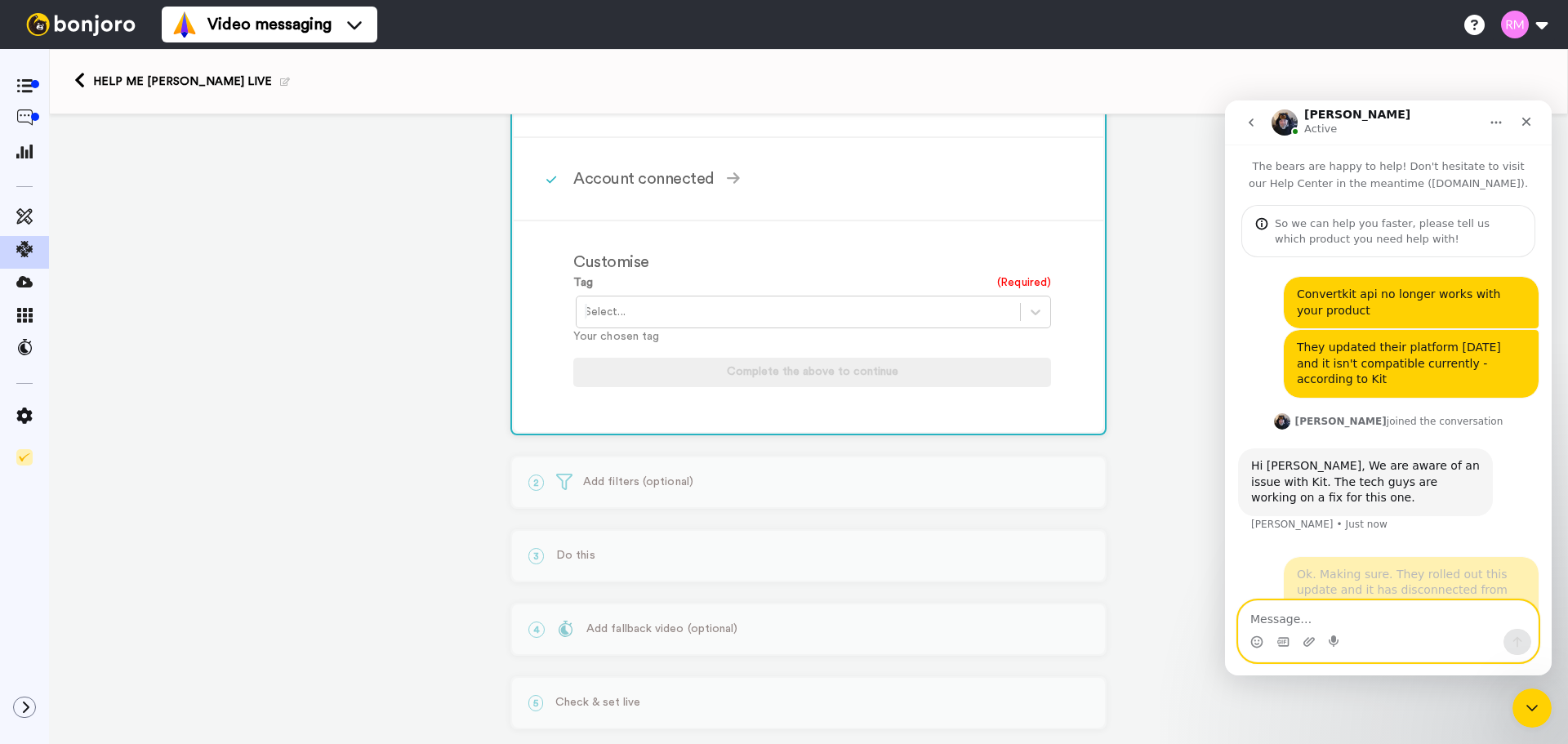
scroll to position [14, 0]
